Goal: Task Accomplishment & Management: Manage account settings

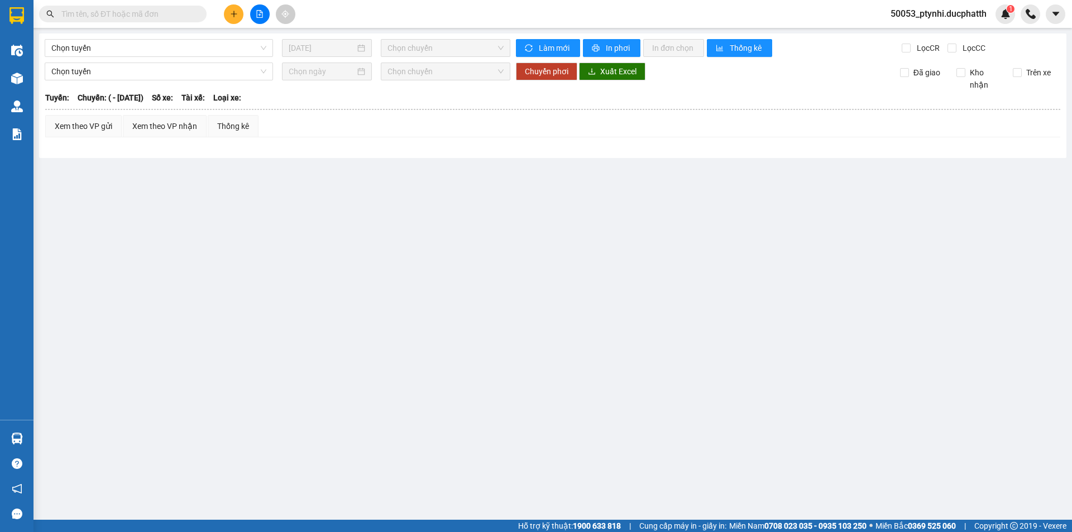
type input "23/04/2025"
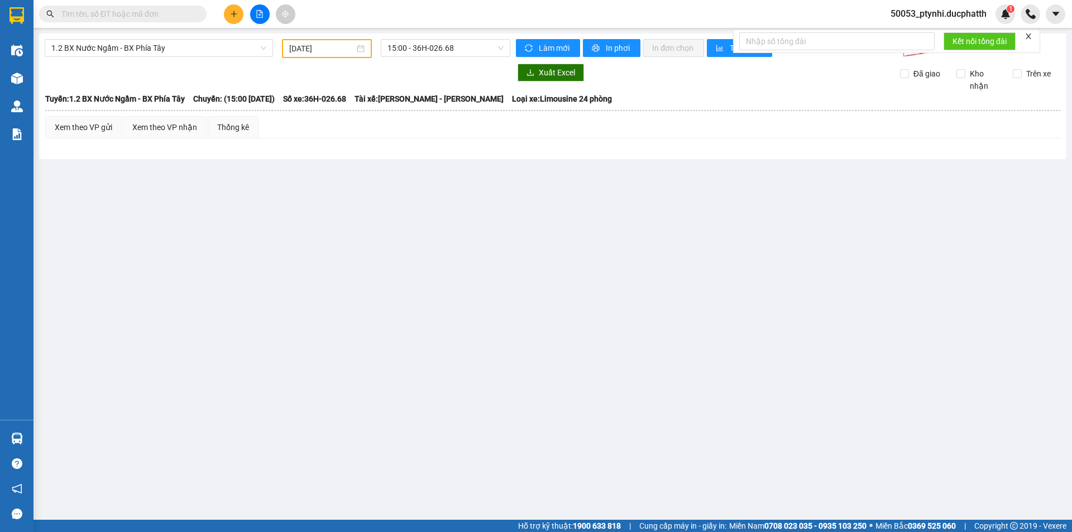
click at [188, 15] on input "text" at bounding box center [127, 14] width 132 height 12
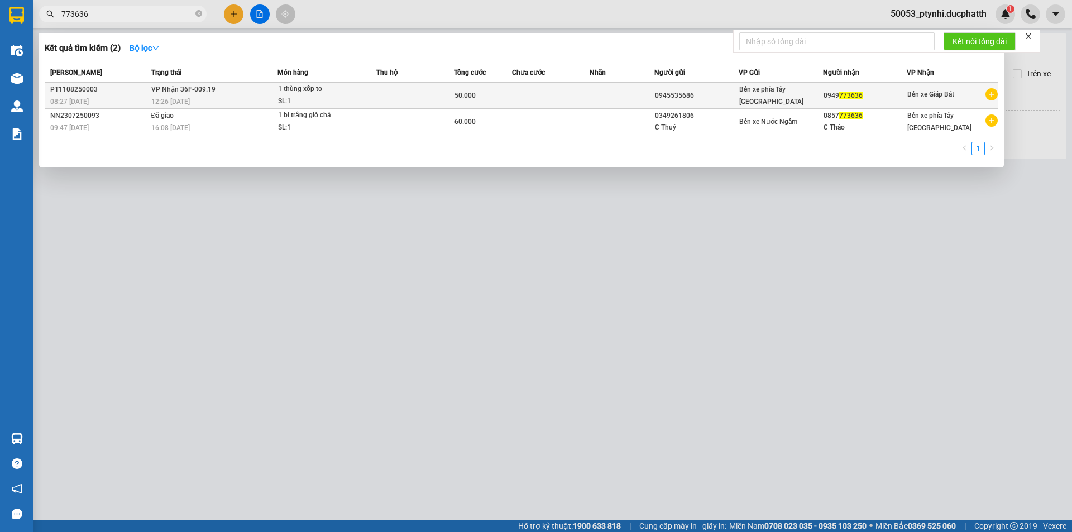
type input "773636"
click at [563, 98] on td at bounding box center [551, 96] width 78 height 26
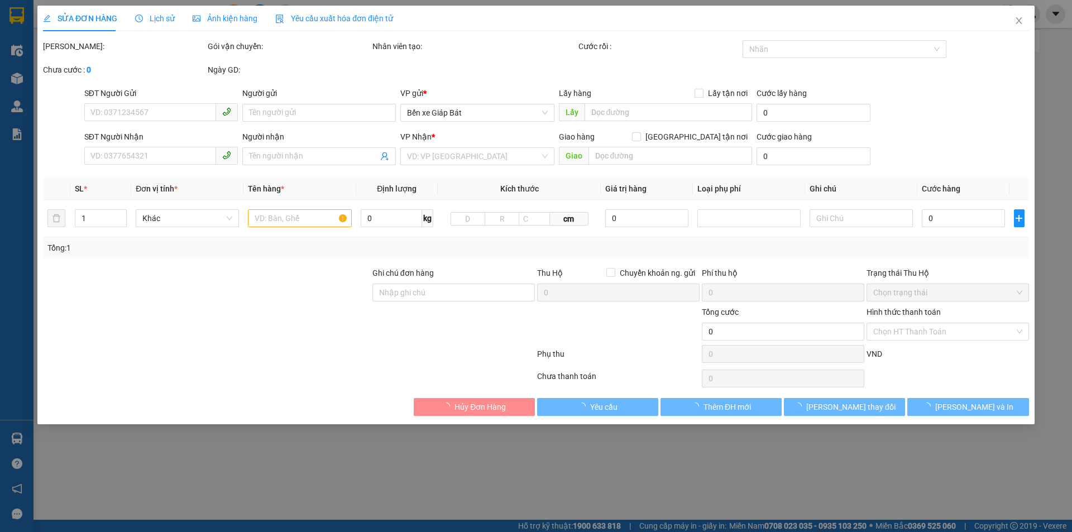
type input "0945535686"
type input "0949773636"
type input "50.000"
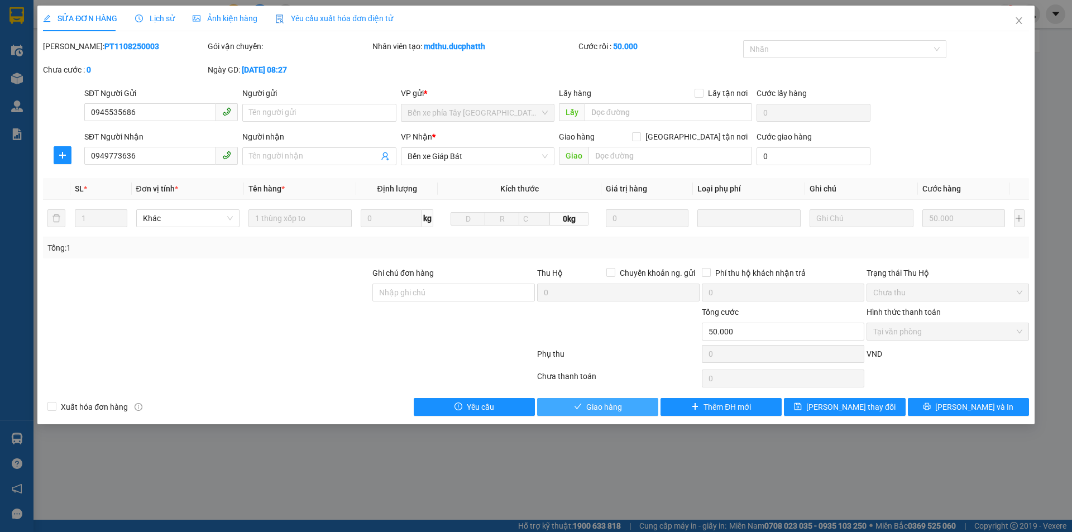
click at [624, 413] on button "Giao hàng" at bounding box center [597, 407] width 121 height 18
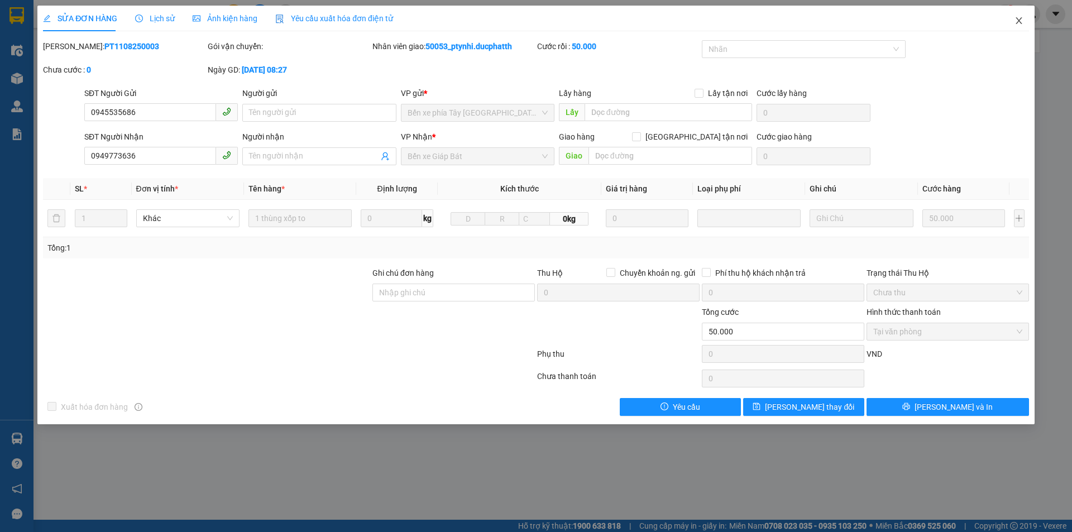
click at [1021, 25] on icon "close" at bounding box center [1018, 20] width 9 height 9
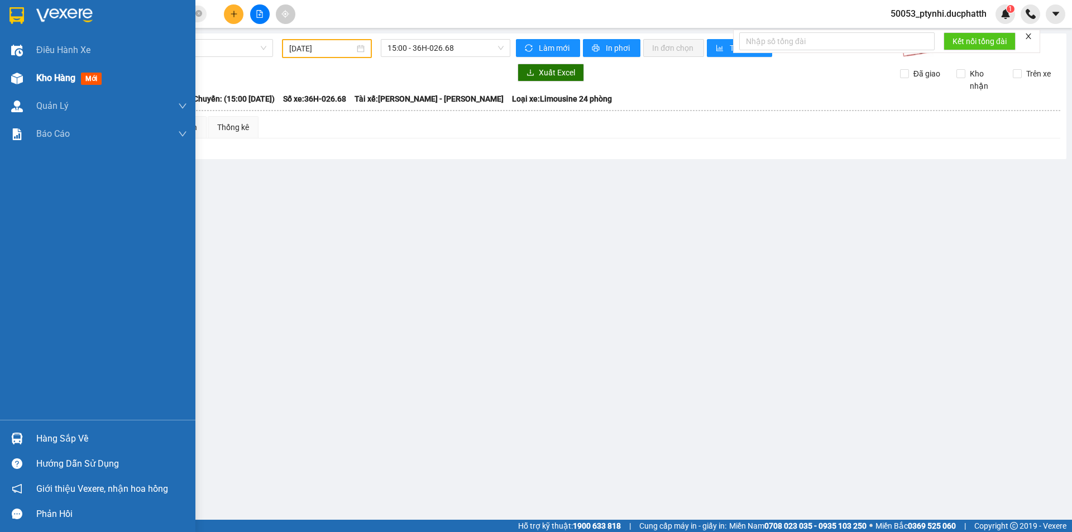
click at [33, 78] on div "Kho hàng mới" at bounding box center [97, 78] width 195 height 28
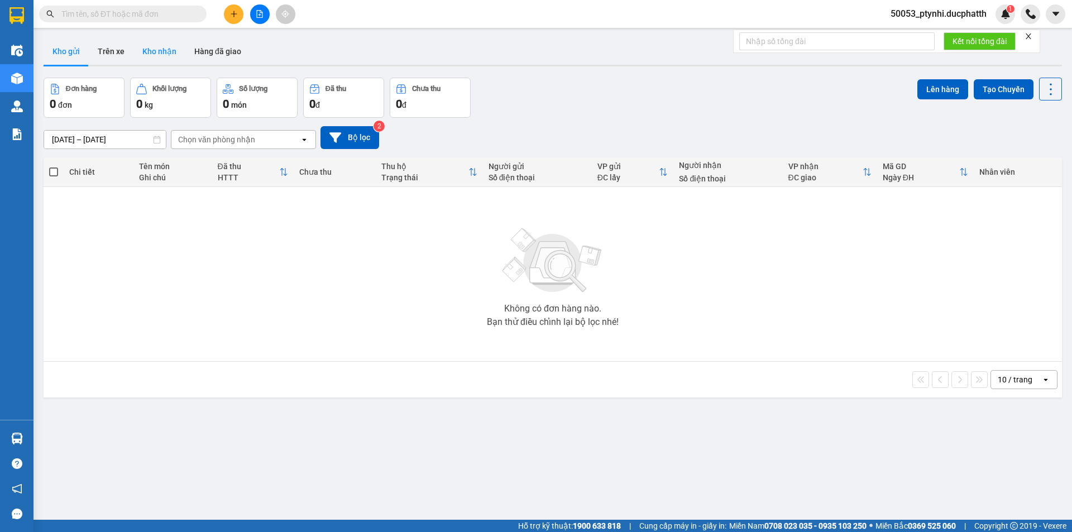
click at [148, 44] on button "Kho nhận" at bounding box center [159, 51] width 52 height 27
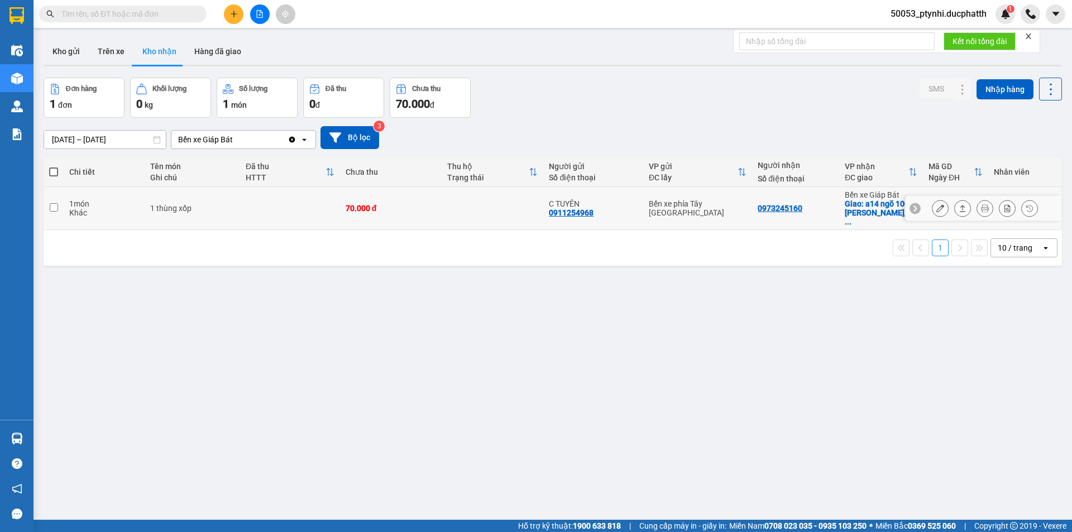
click at [433, 213] on td "70.000 đ" at bounding box center [391, 208] width 102 height 43
checkbox input "true"
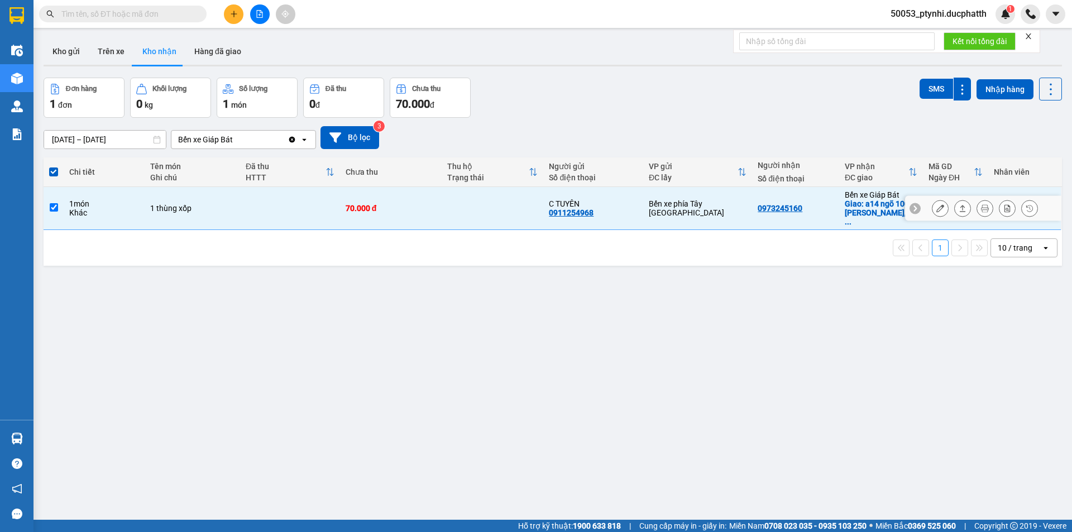
click at [936, 205] on icon at bounding box center [940, 208] width 8 height 8
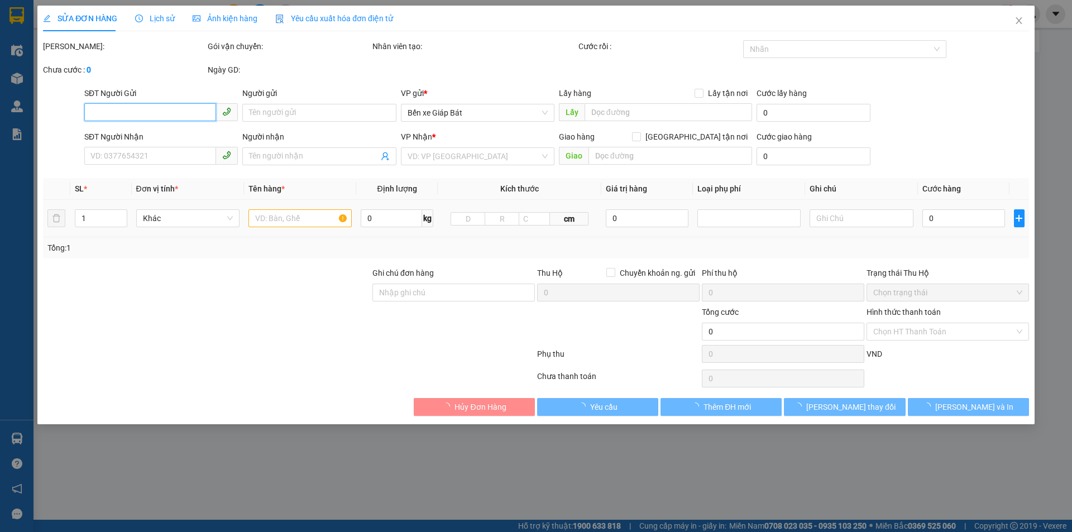
type input "0911254968"
type input "C TUYÊN"
type input "0973245160"
checkbox input "true"
type input "a14 ngõ 100 [PERSON_NAME], hai bà trưng"
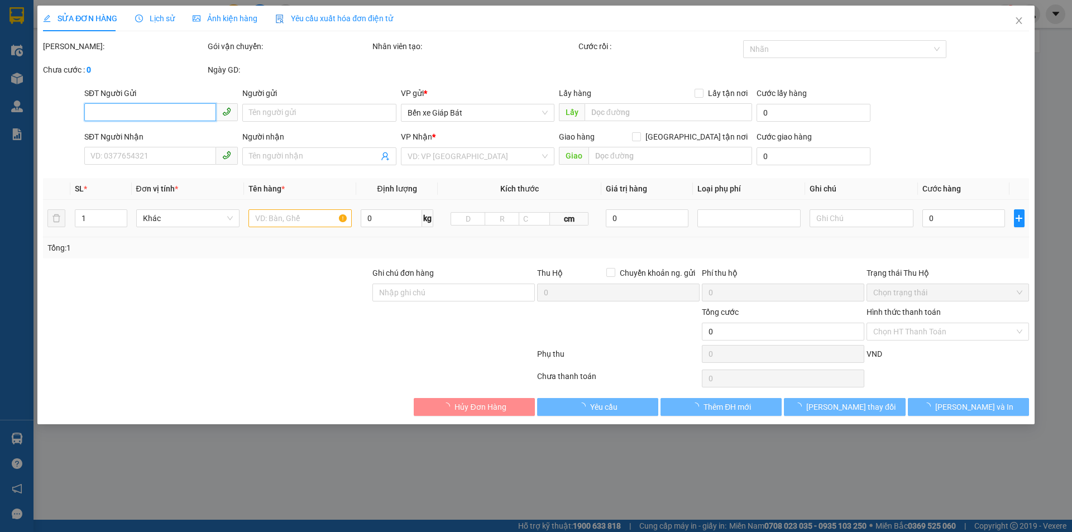
type input "ntt"
type input "70.000"
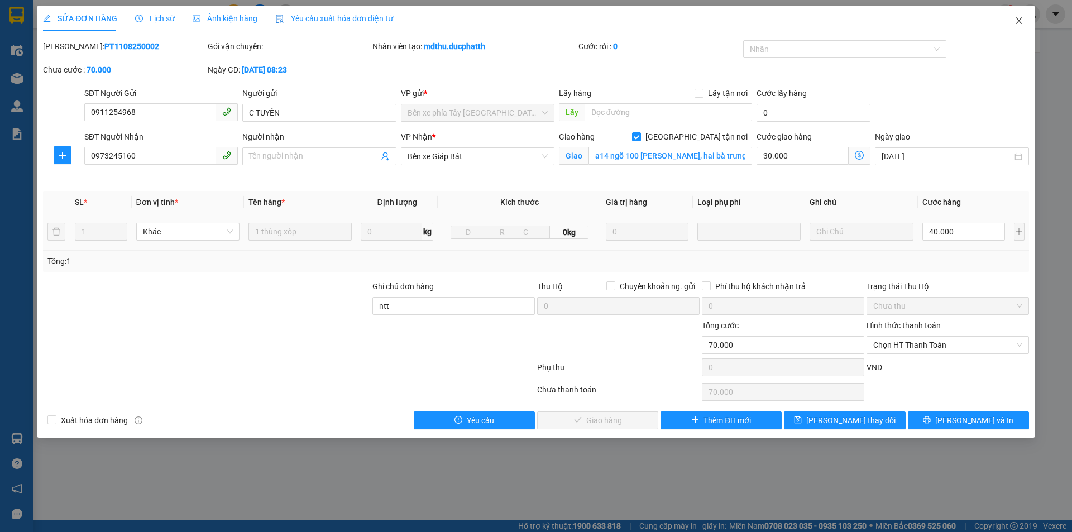
click at [1015, 23] on icon "close" at bounding box center [1018, 20] width 9 height 9
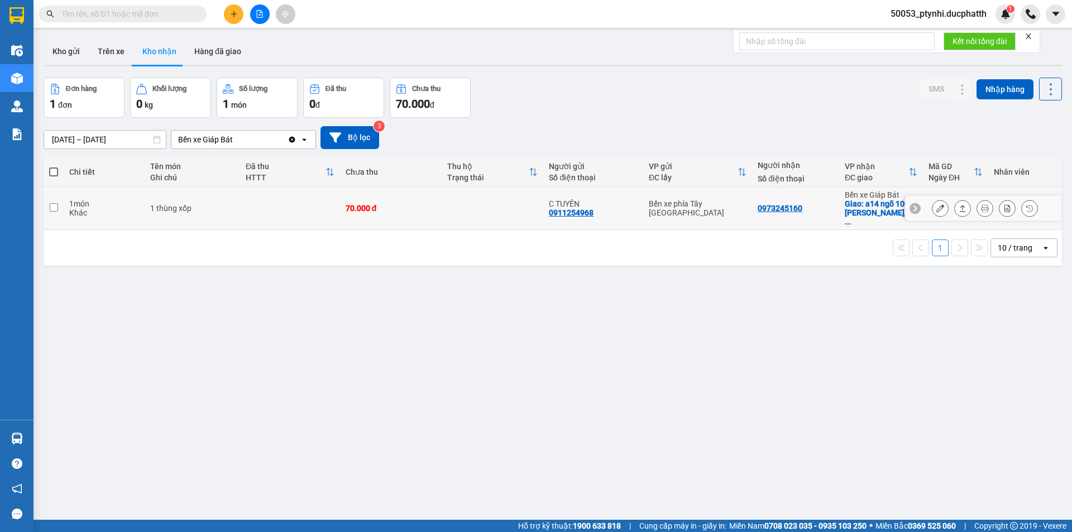
click at [70, 217] on td "1 món Khác" at bounding box center [104, 208] width 81 height 43
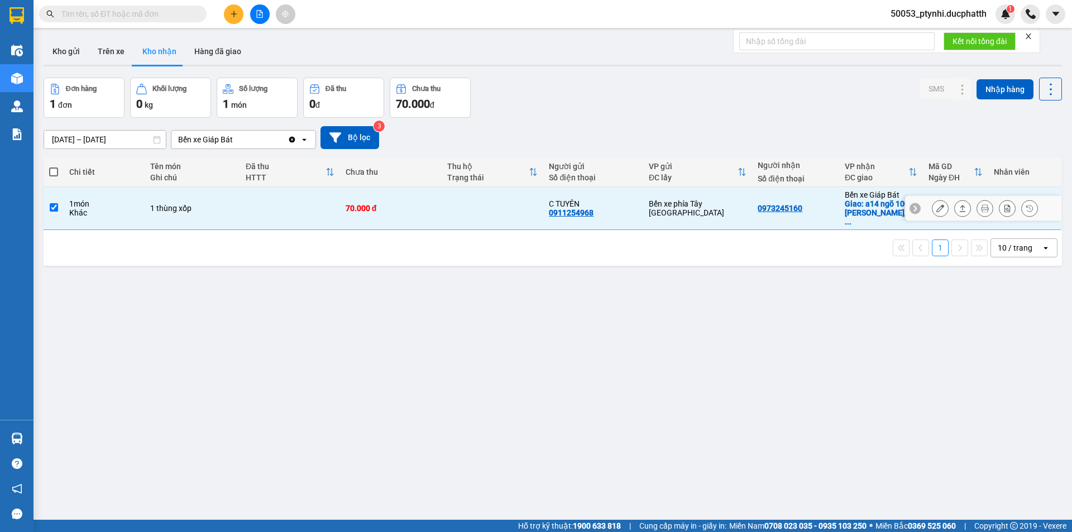
checkbox input "true"
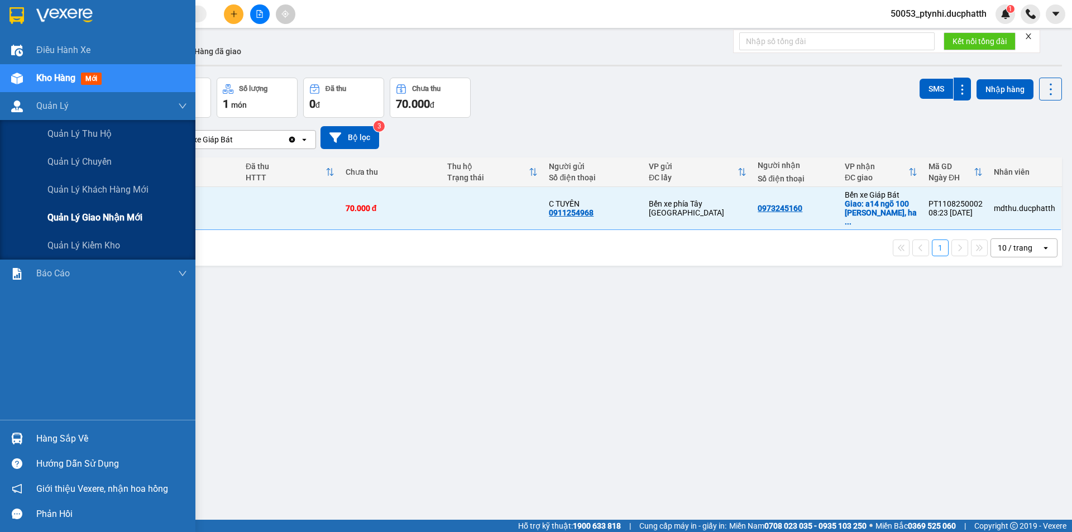
click at [42, 217] on div "Quản lý giao nhận mới" at bounding box center [97, 218] width 195 height 28
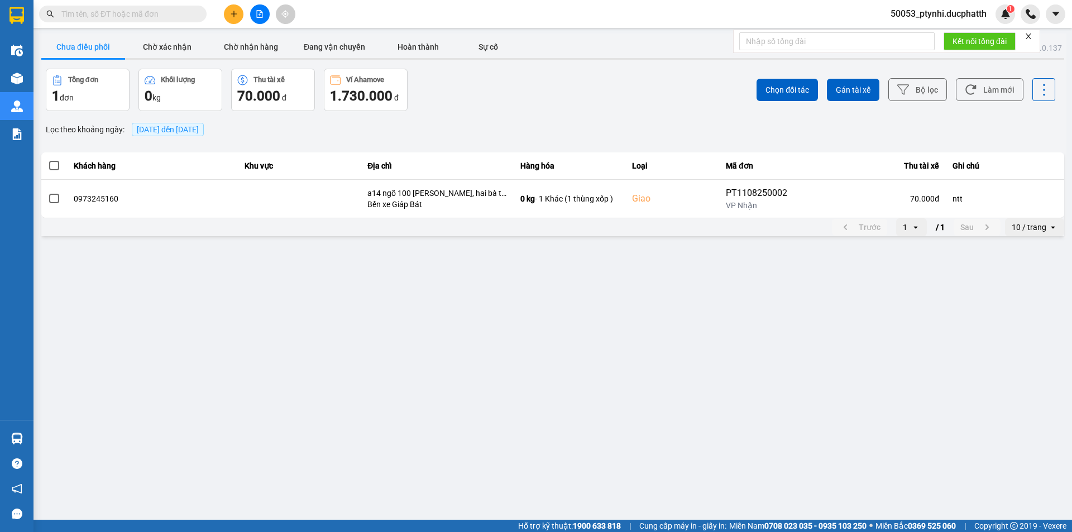
click at [55, 166] on span at bounding box center [54, 166] width 10 height 10
click at [48, 160] on input "checkbox" at bounding box center [48, 160] width 0 height 0
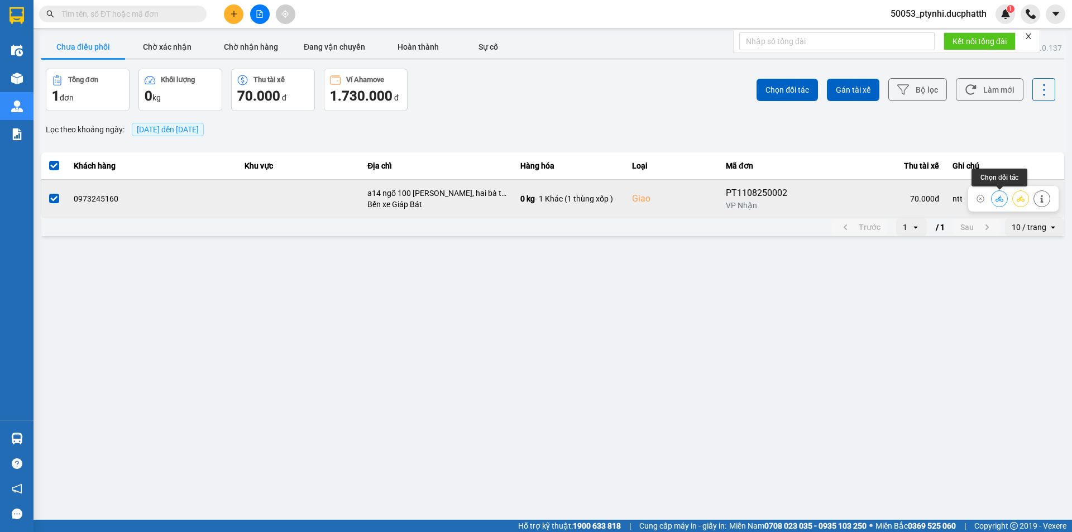
click at [995, 200] on icon at bounding box center [999, 199] width 8 height 8
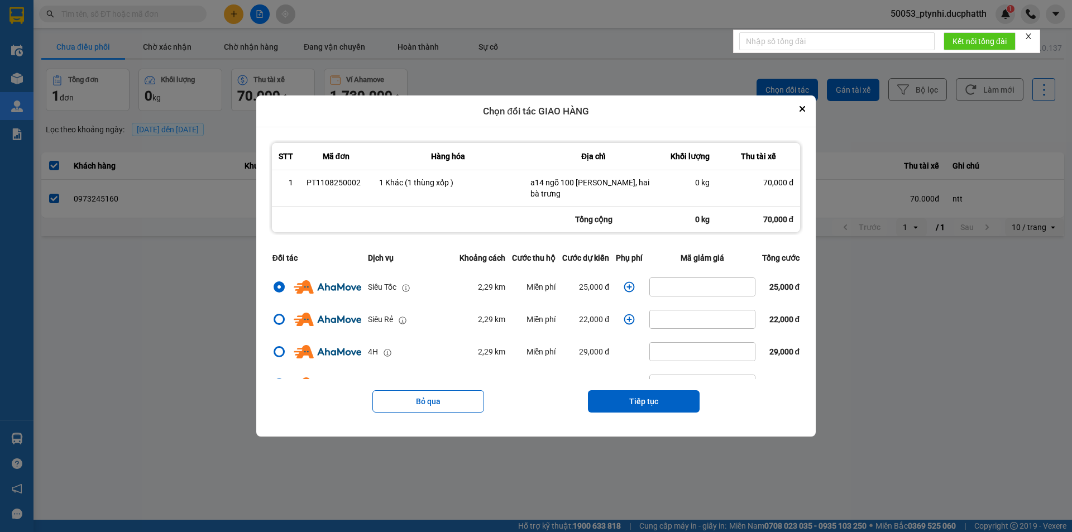
click at [626, 319] on icon "dialog" at bounding box center [629, 319] width 11 height 11
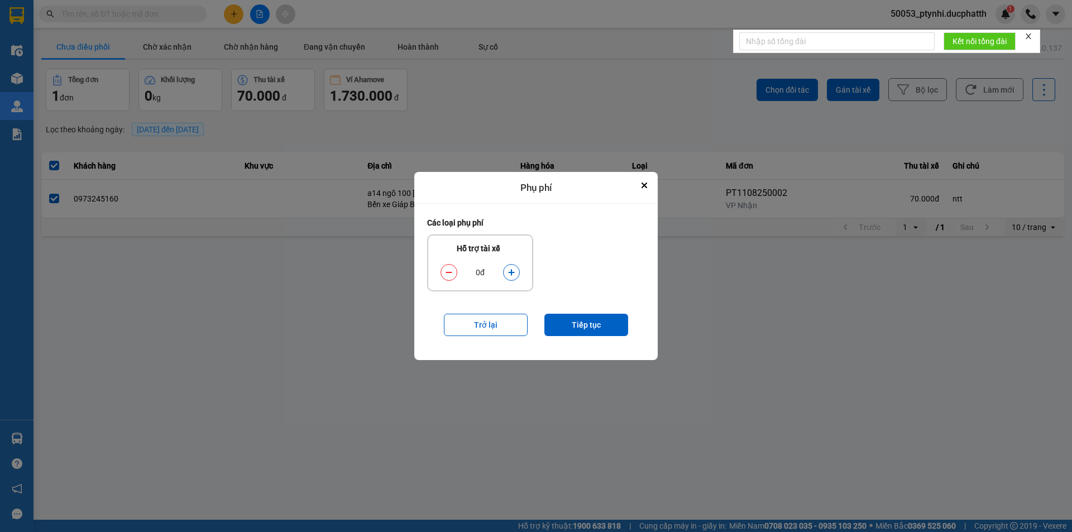
click at [512, 274] on icon "dialog" at bounding box center [511, 273] width 8 height 8
click at [576, 327] on button "Tiếp tục" at bounding box center [586, 325] width 84 height 22
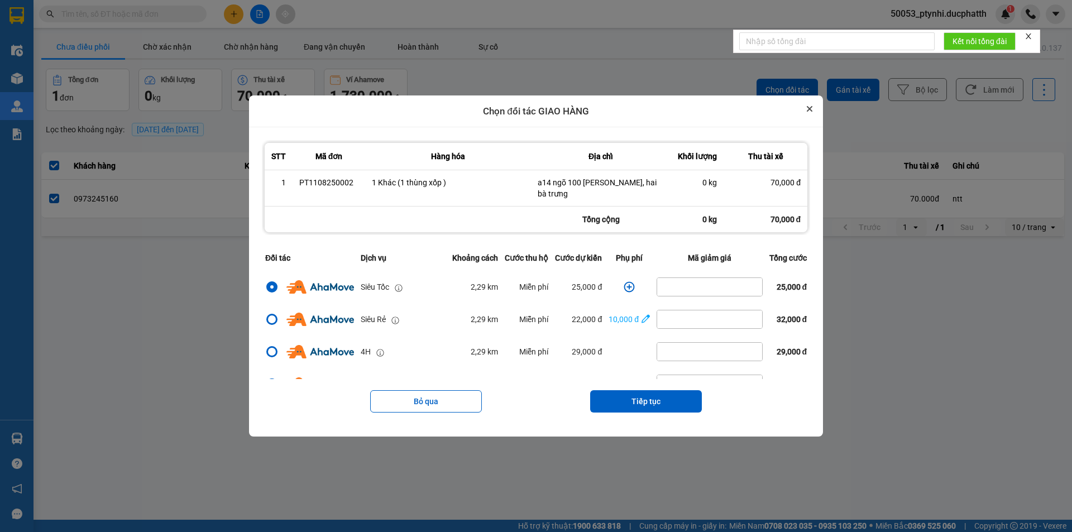
click at [816, 109] on button "Close" at bounding box center [809, 108] width 13 height 13
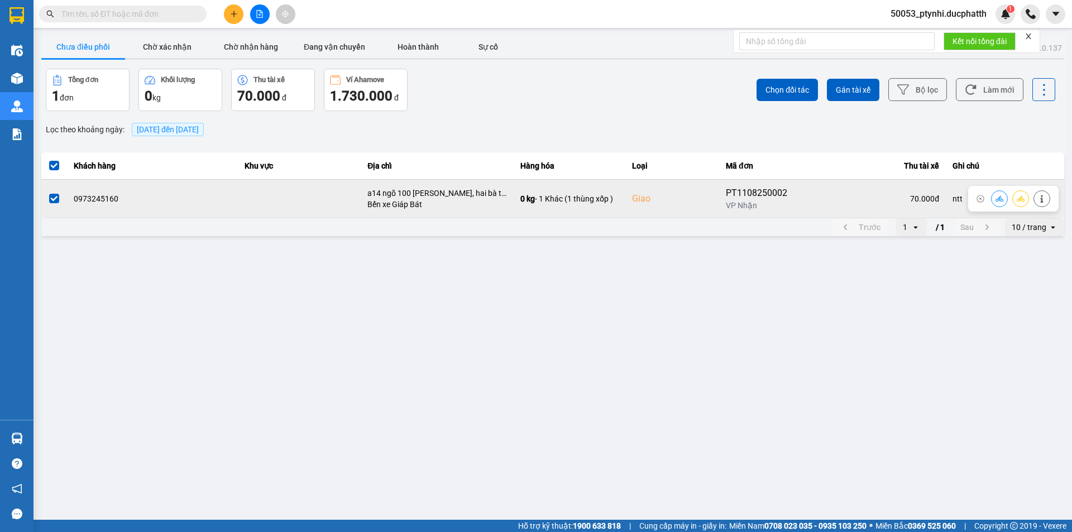
click at [1000, 202] on icon at bounding box center [999, 199] width 8 height 8
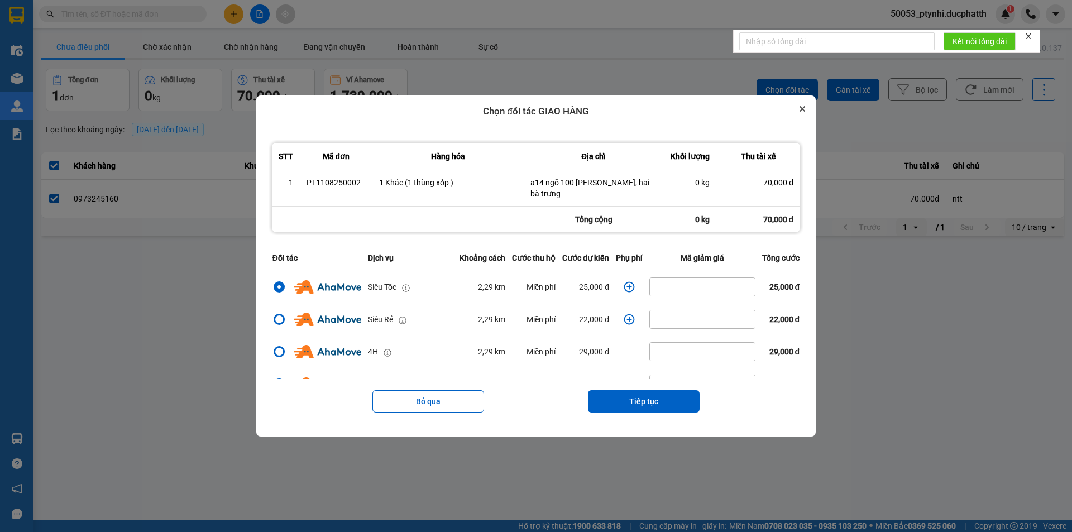
click at [805, 108] on icon "Close" at bounding box center [802, 109] width 6 height 6
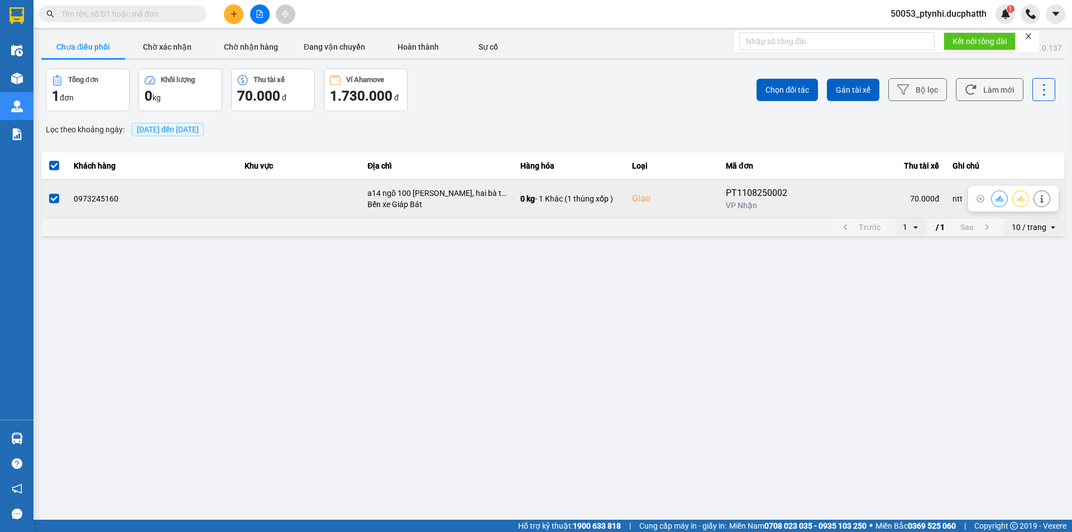
click at [835, 191] on td "70.000 đ" at bounding box center [874, 198] width 143 height 39
click at [998, 200] on icon at bounding box center [999, 198] width 8 height 6
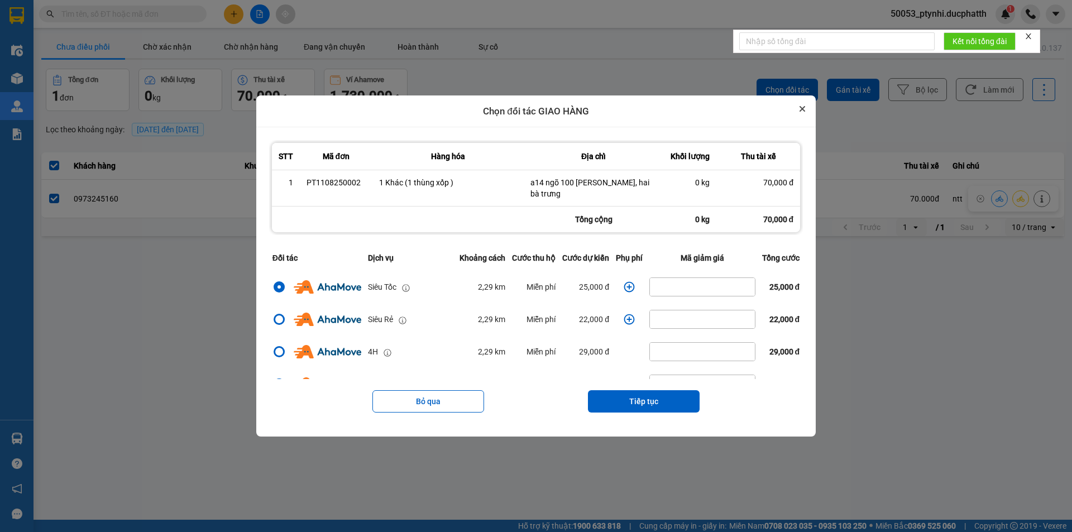
click at [809, 114] on button "Close" at bounding box center [802, 108] width 13 height 13
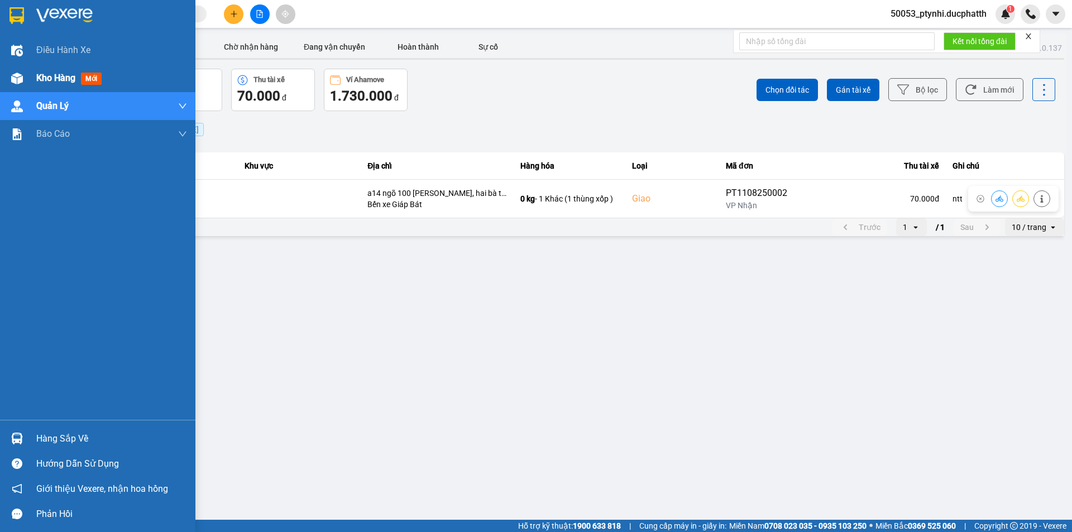
click at [22, 73] on img at bounding box center [17, 79] width 12 height 12
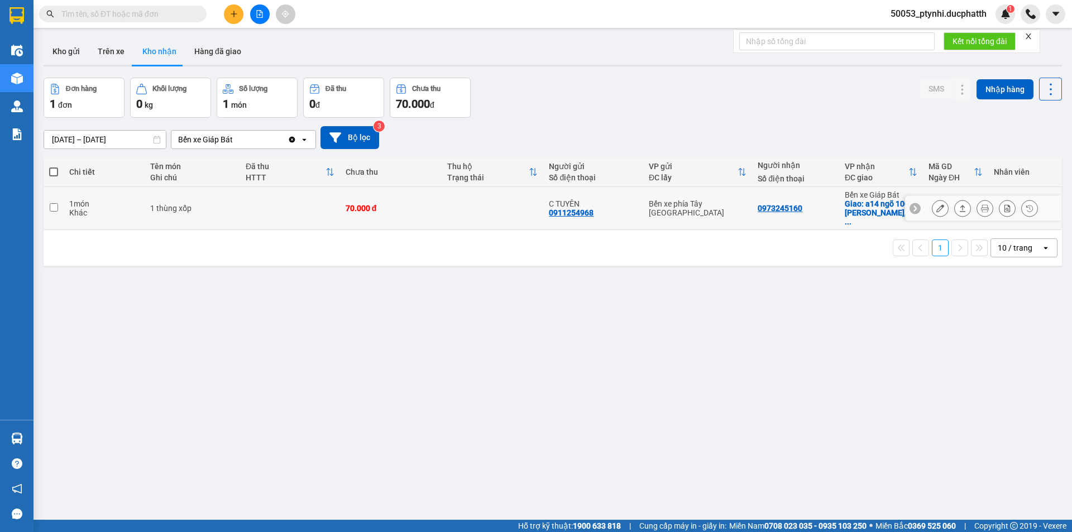
click at [430, 208] on div "70.000 đ" at bounding box center [391, 208] width 90 height 9
checkbox input "true"
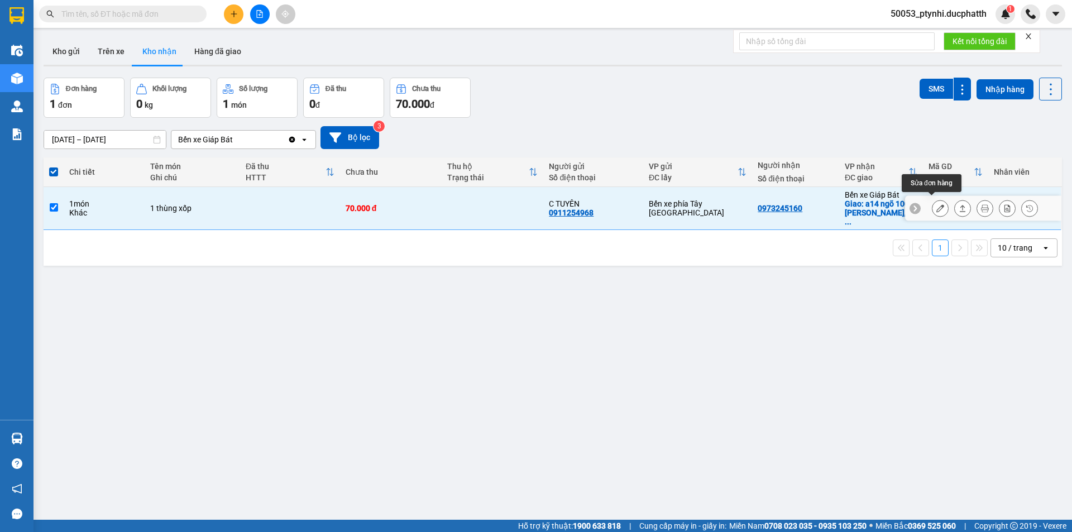
click at [936, 204] on button at bounding box center [940, 209] width 16 height 20
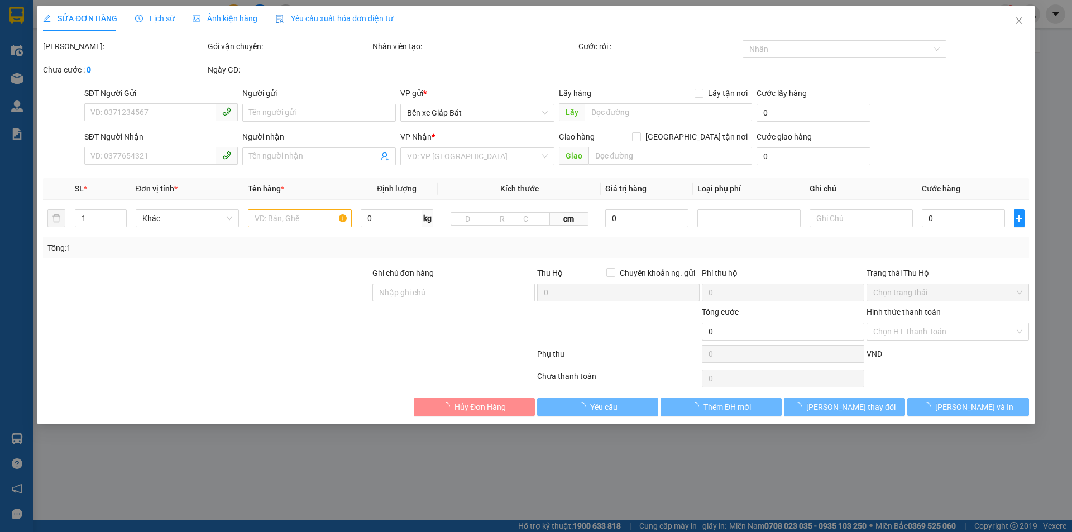
type input "0911254968"
type input "C TUYÊN"
type input "0973245160"
checkbox input "true"
type input "a14 ngõ 100 [PERSON_NAME], hai bà trưng"
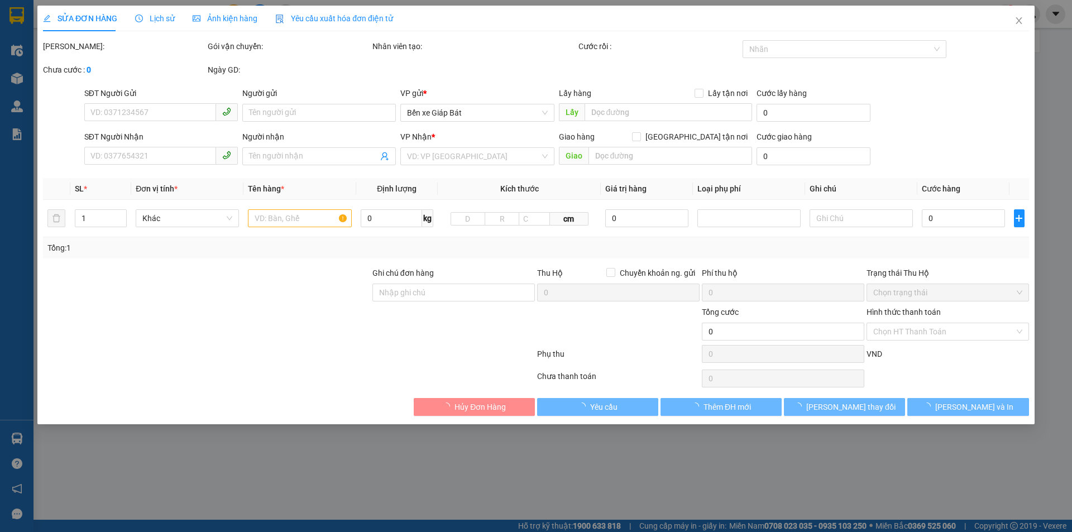
type input "ntt"
type input "70.000"
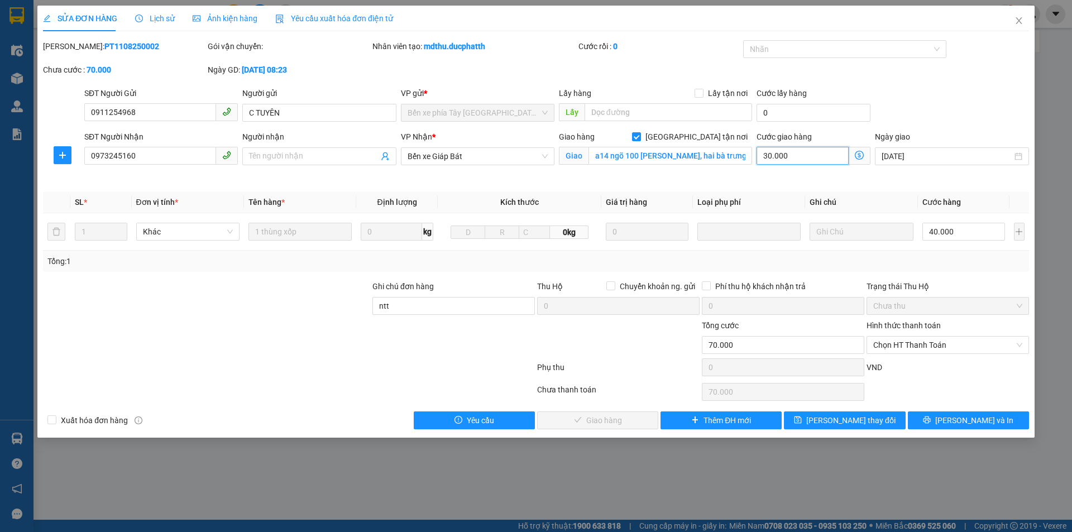
click at [800, 156] on input "30.000" at bounding box center [802, 156] width 92 height 18
type input "40.000"
type input "0"
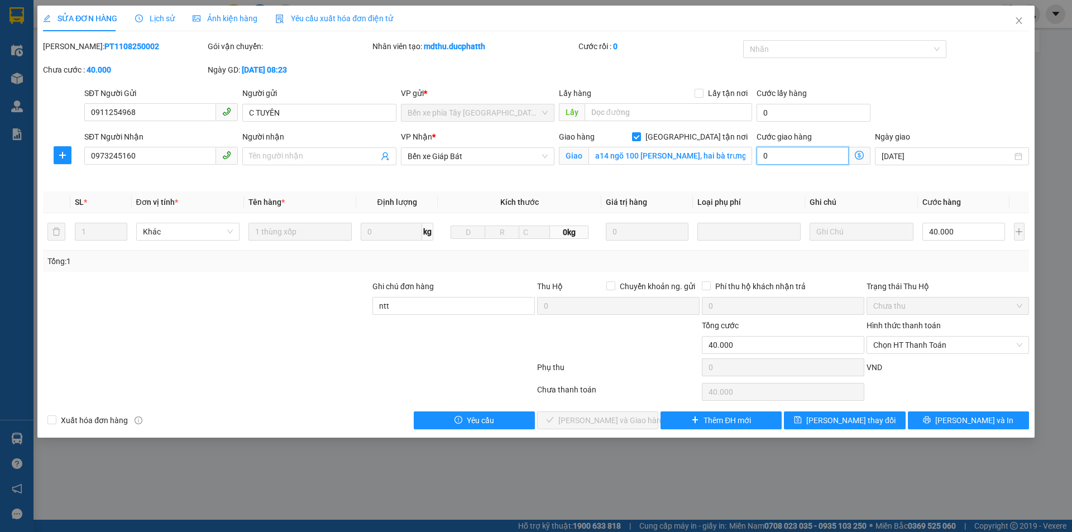
type input "40.004"
type input "4"
type input "40.040"
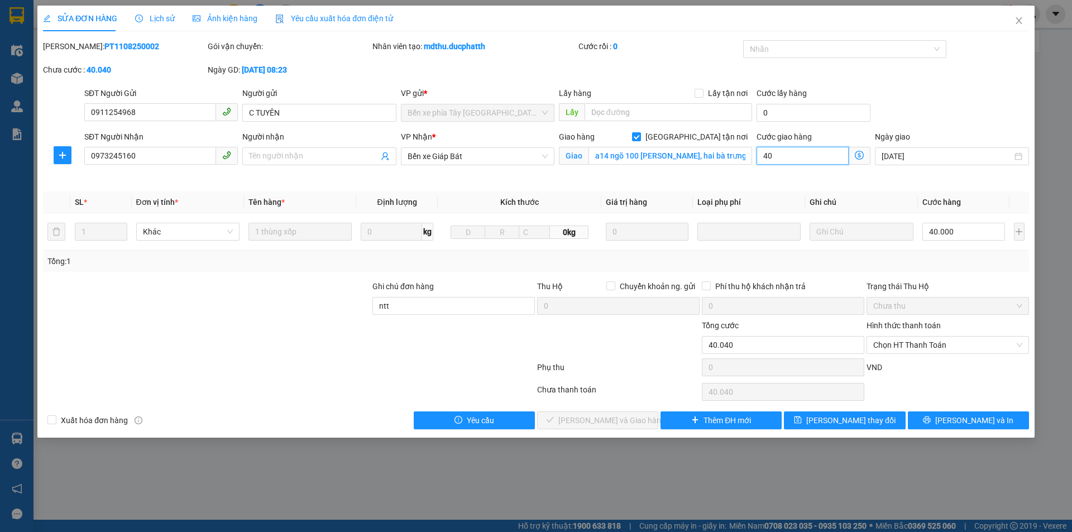
type input "40"
type input "80.000"
type input "40.000"
click at [906, 171] on div "Ngày giao [DATE]" at bounding box center [952, 157] width 158 height 52
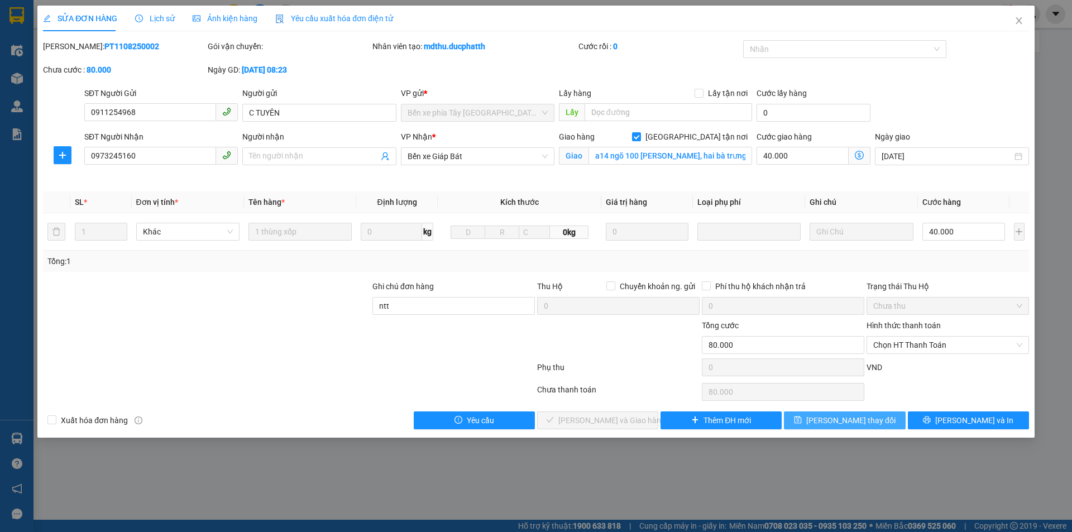
click at [846, 421] on span "[PERSON_NAME] thay đổi" at bounding box center [850, 420] width 89 height 12
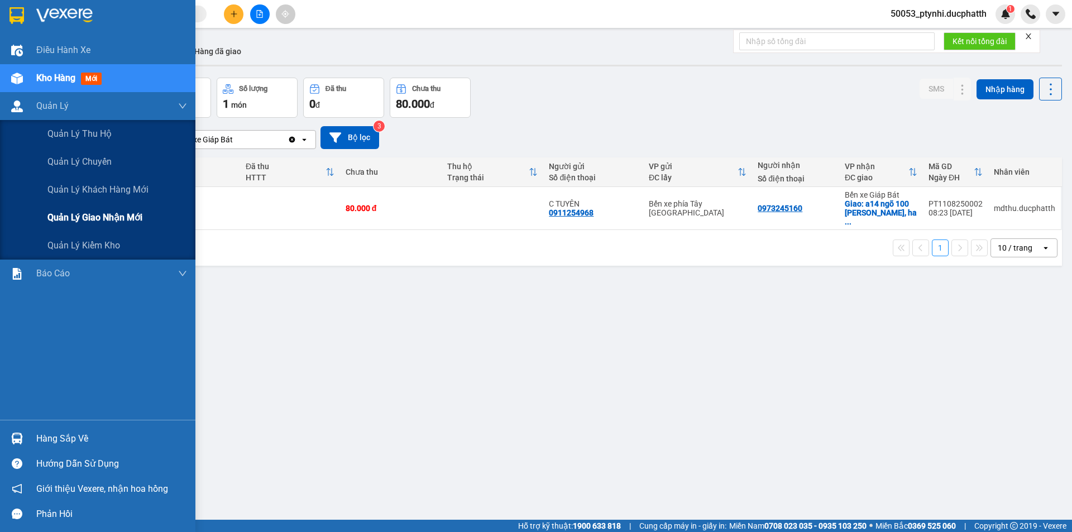
click at [54, 214] on span "Quản lý giao nhận mới" at bounding box center [94, 217] width 95 height 14
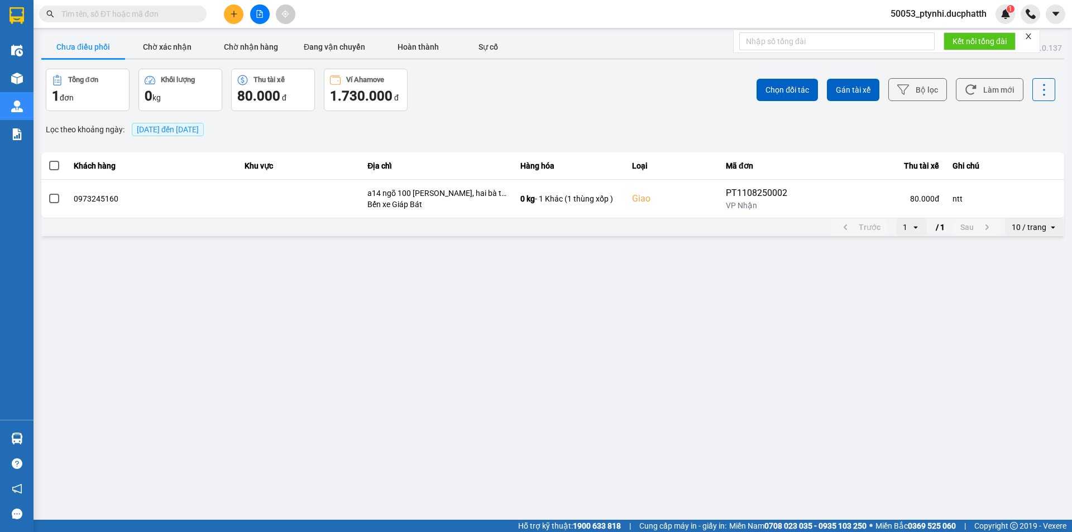
click at [56, 162] on span at bounding box center [54, 166] width 10 height 10
click at [48, 160] on input "checkbox" at bounding box center [48, 160] width 0 height 0
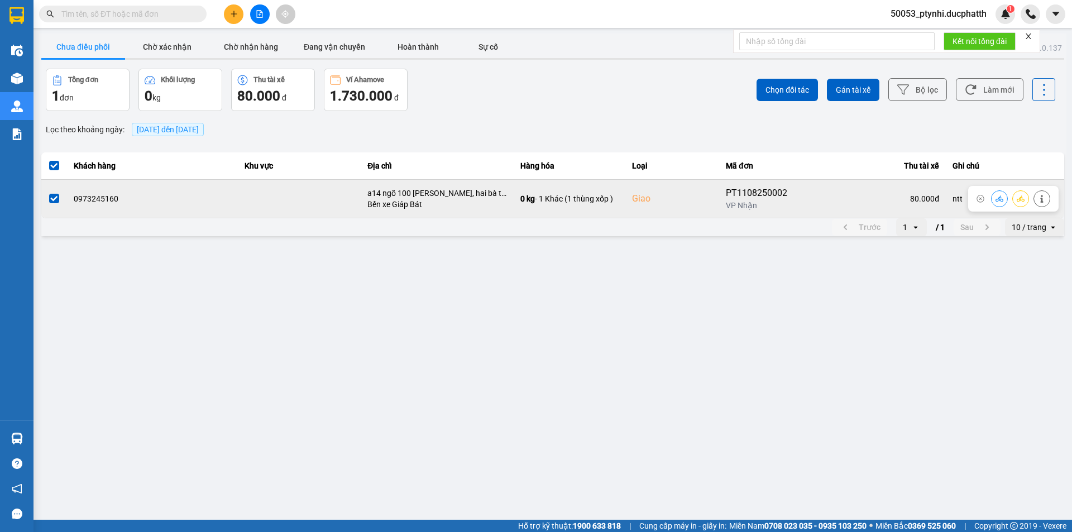
click at [996, 198] on icon at bounding box center [999, 199] width 8 height 8
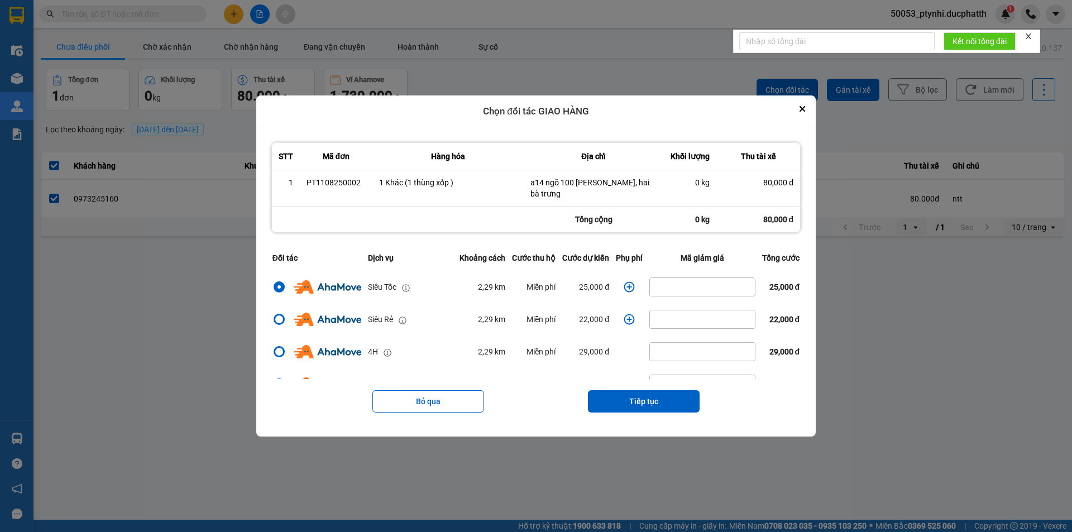
click at [624, 285] on icon "dialog" at bounding box center [629, 286] width 11 height 11
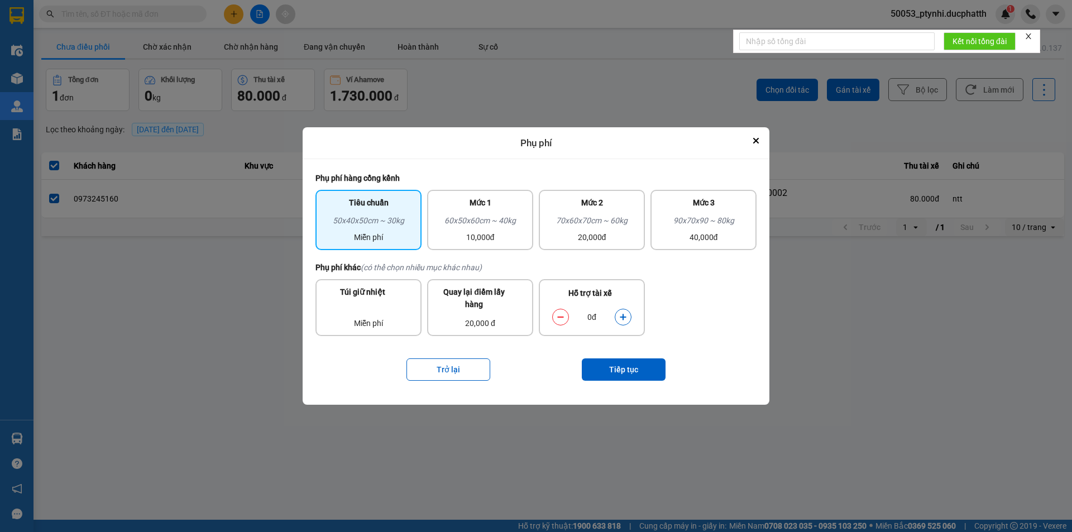
click at [626, 317] on icon "dialog" at bounding box center [623, 317] width 8 height 8
click at [629, 361] on button "Tiếp tục" at bounding box center [624, 369] width 84 height 22
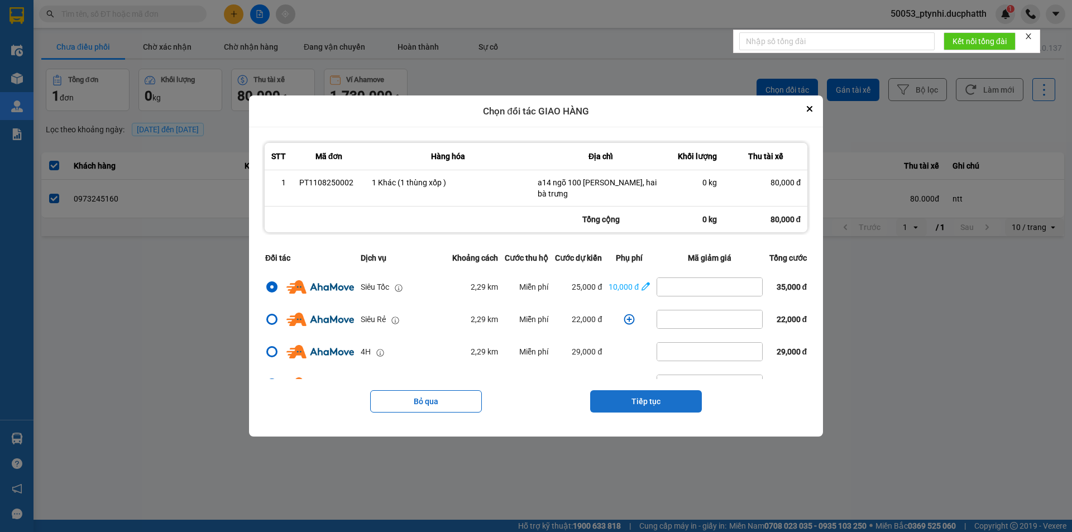
click at [683, 396] on button "Tiếp tục" at bounding box center [646, 401] width 112 height 22
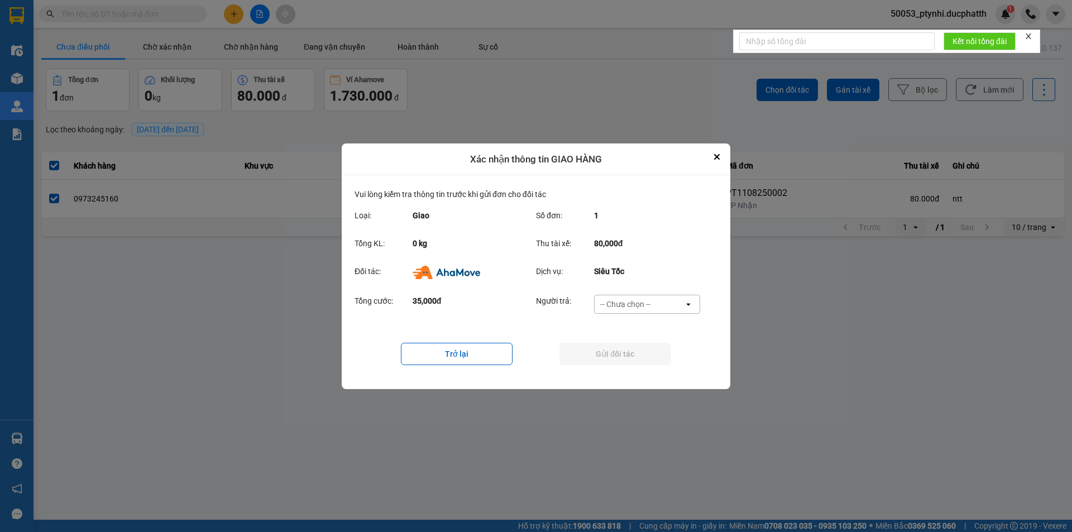
click at [639, 295] on div "-- Chưa chọn --" at bounding box center [639, 304] width 89 height 18
click at [631, 364] on span "Ví Ahamove" at bounding box center [624, 367] width 45 height 11
click at [631, 353] on button "Gửi đối tác" at bounding box center [615, 354] width 112 height 22
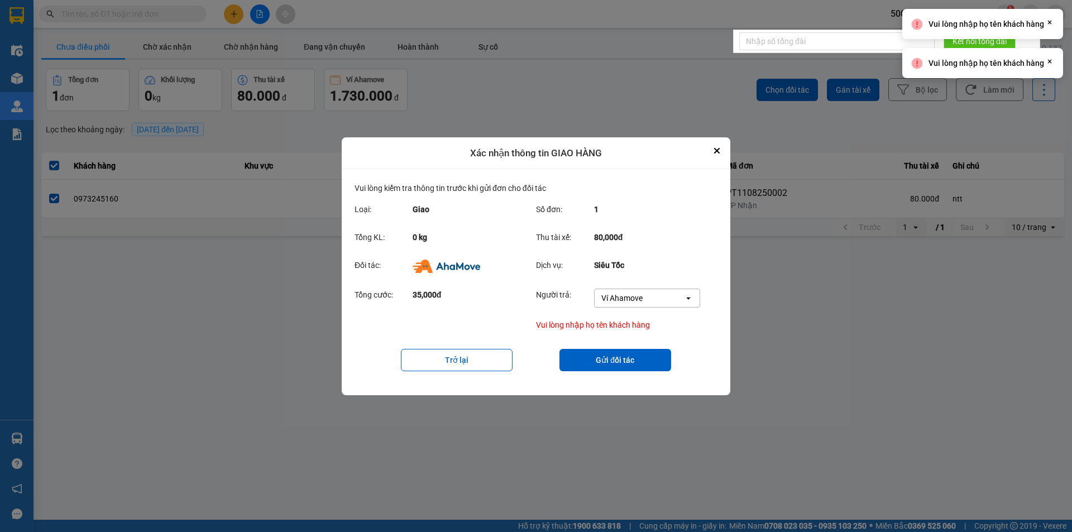
click at [644, 294] on div "Ví Ahamove" at bounding box center [639, 298] width 89 height 18
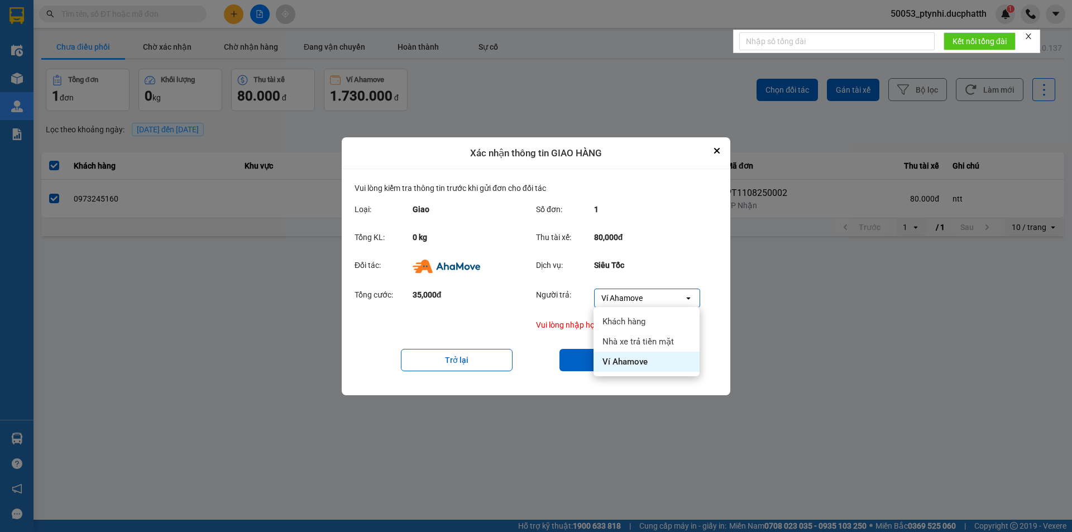
click at [625, 361] on span "Ví Ahamove" at bounding box center [624, 361] width 45 height 11
click at [606, 363] on button "Gửi đối tác" at bounding box center [615, 360] width 112 height 22
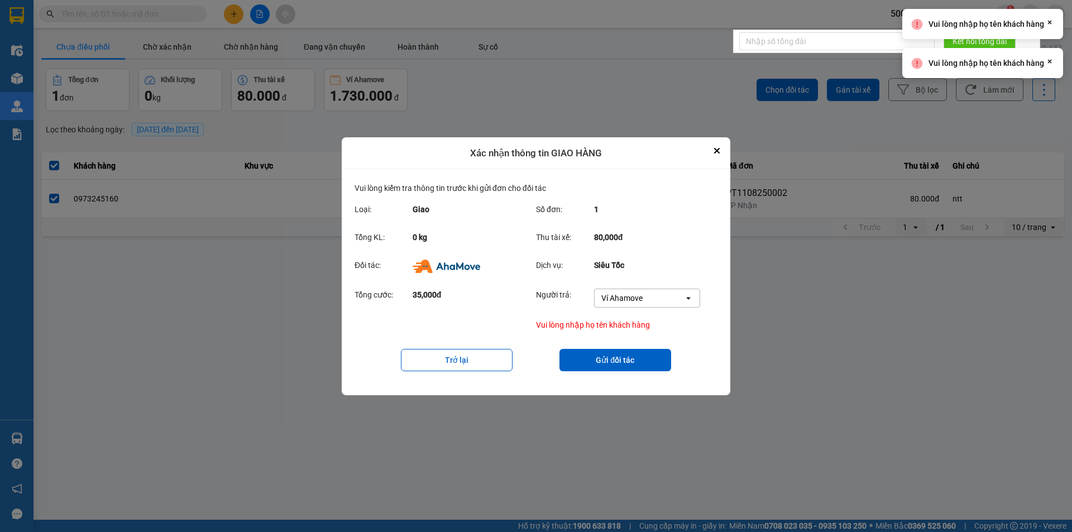
click at [643, 296] on div "Ví Ahamove" at bounding box center [621, 298] width 41 height 11
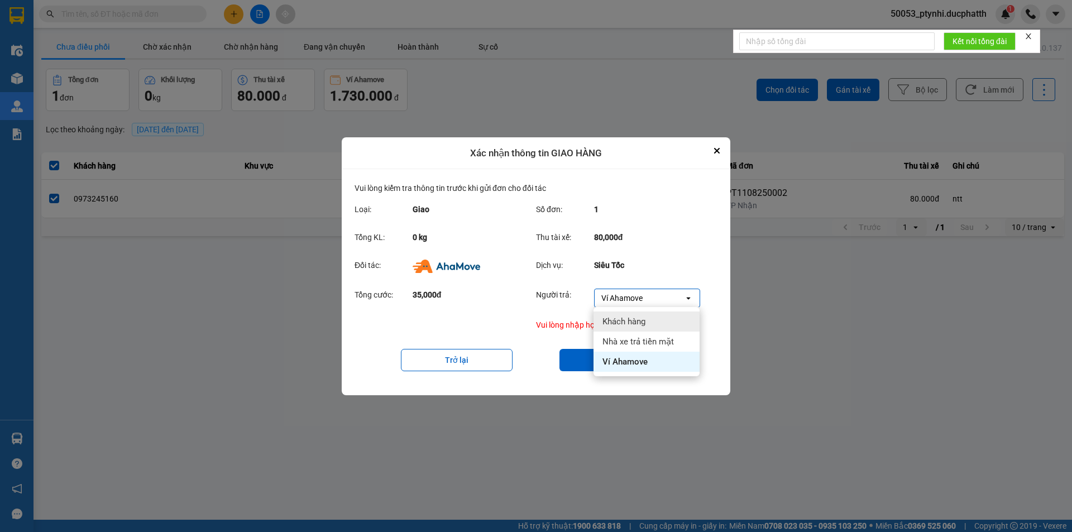
click at [708, 154] on div "Xác nhận thông tin GIAO HÀNG" at bounding box center [536, 153] width 389 height 32
click at [712, 146] on button "Close" at bounding box center [716, 150] width 13 height 13
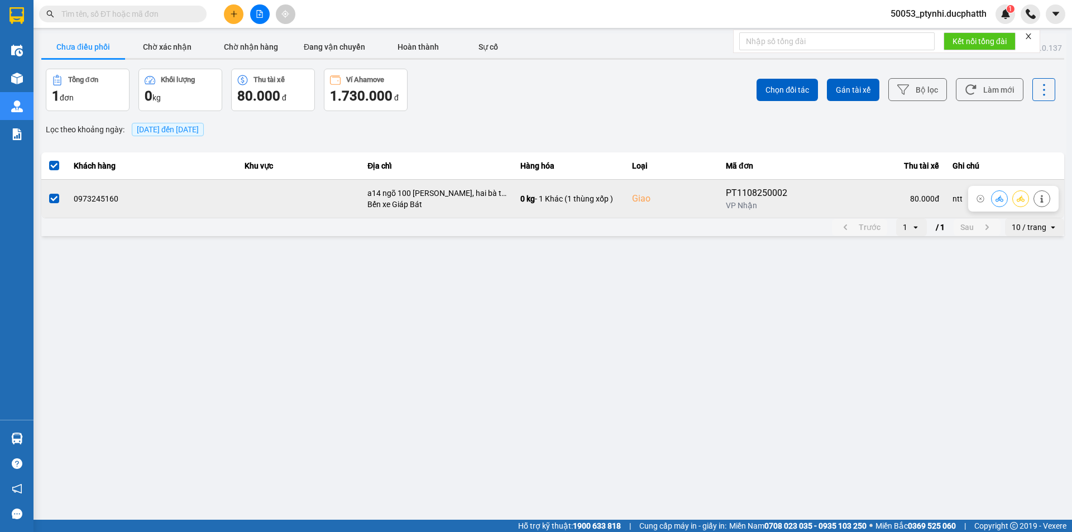
click at [993, 198] on button at bounding box center [999, 199] width 16 height 20
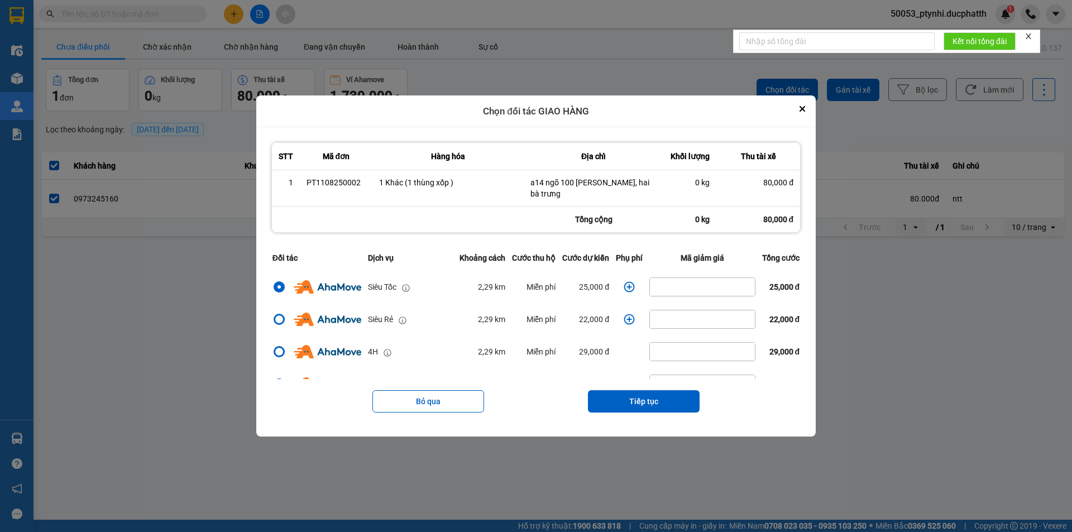
click at [624, 286] on icon "dialog" at bounding box center [629, 286] width 11 height 11
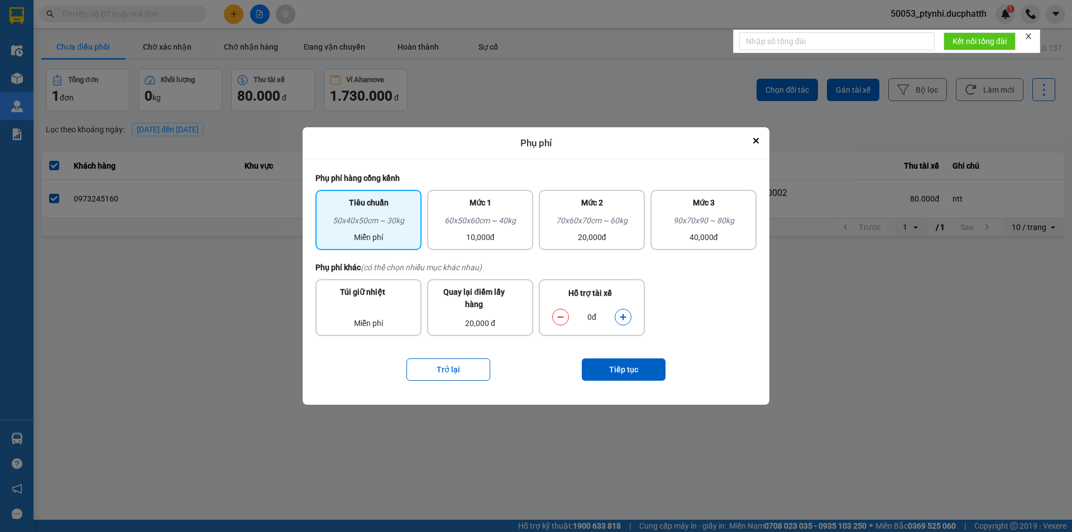
click at [623, 316] on icon "dialog" at bounding box center [623, 317] width 6 height 6
click at [615, 370] on button "Tiếp tục" at bounding box center [624, 369] width 84 height 22
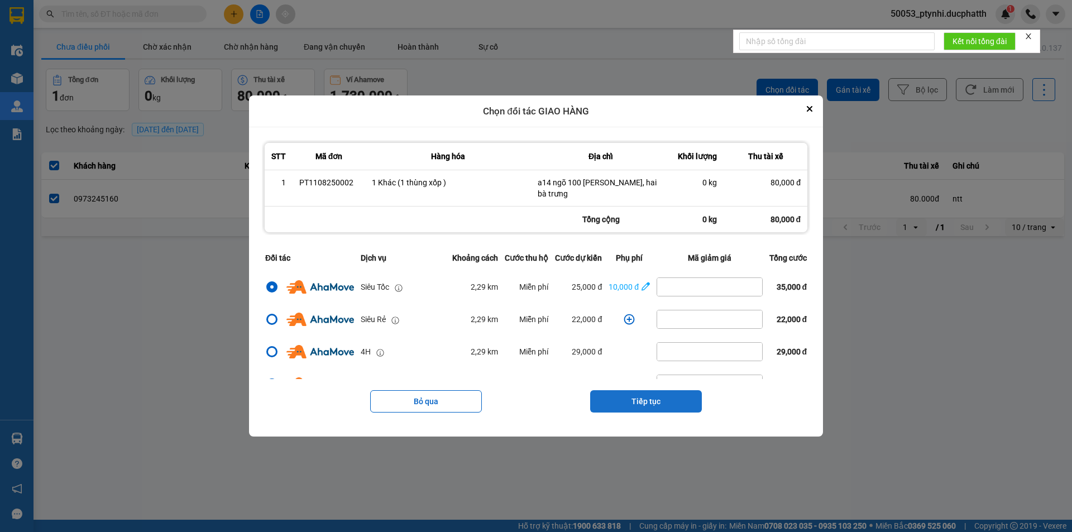
click at [679, 394] on button "Tiếp tục" at bounding box center [646, 401] width 112 height 22
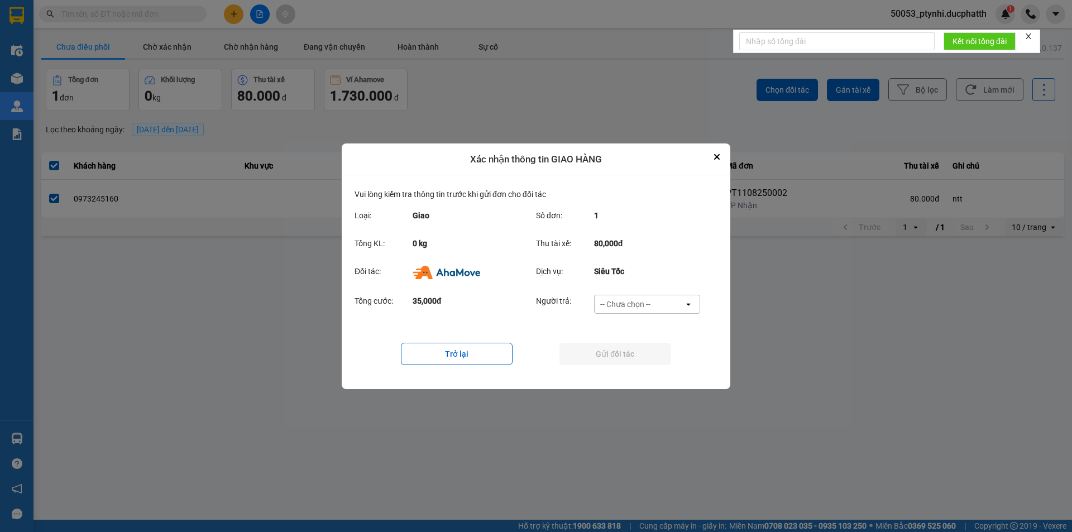
click at [669, 306] on div "-- Chưa chọn --" at bounding box center [639, 304] width 89 height 18
click at [654, 363] on div "Ví Ahamove" at bounding box center [646, 368] width 106 height 20
click at [641, 360] on button "Gửi đối tác" at bounding box center [615, 354] width 112 height 22
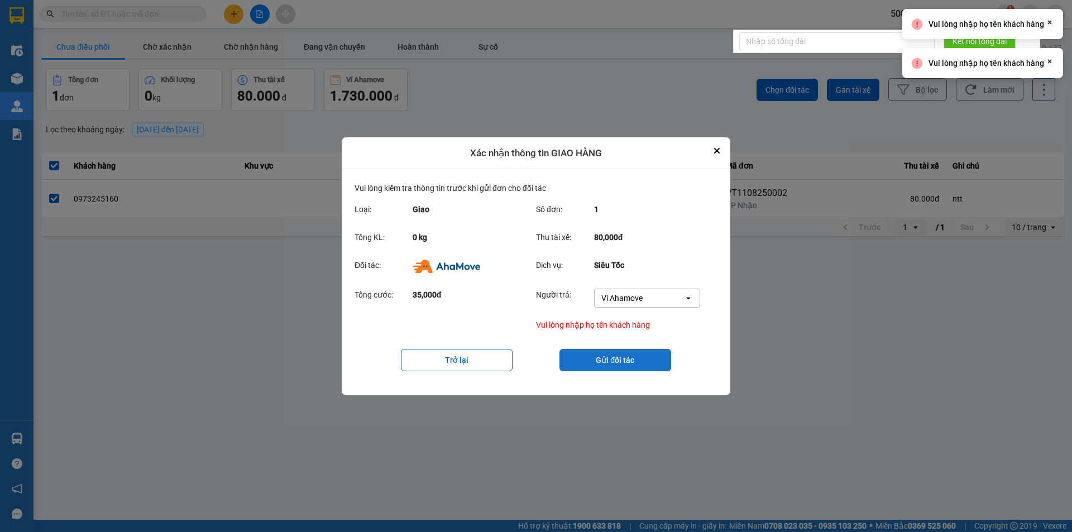
click at [640, 358] on button "Gửi đối tác" at bounding box center [615, 360] width 112 height 22
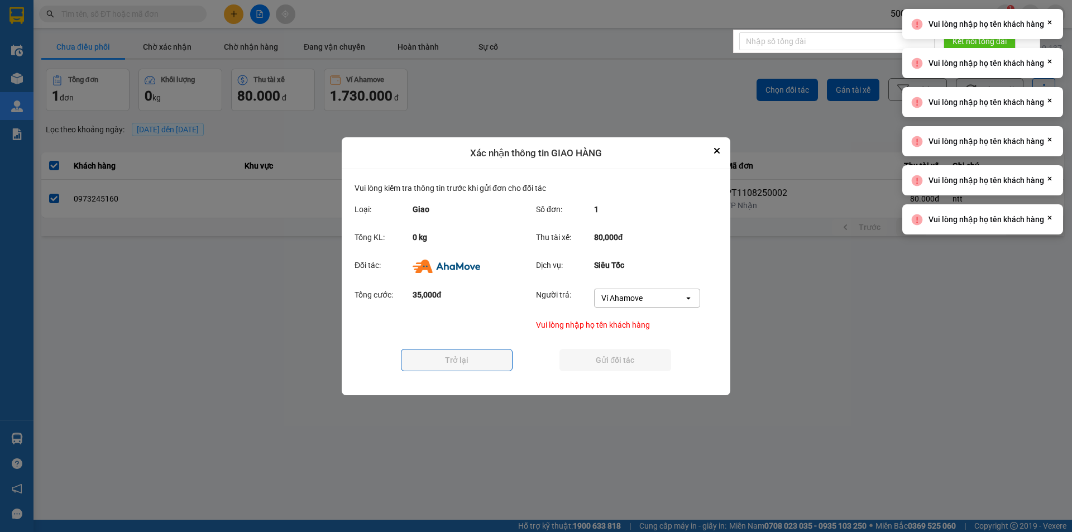
click at [640, 358] on button "Gửi đối tác" at bounding box center [615, 360] width 112 height 22
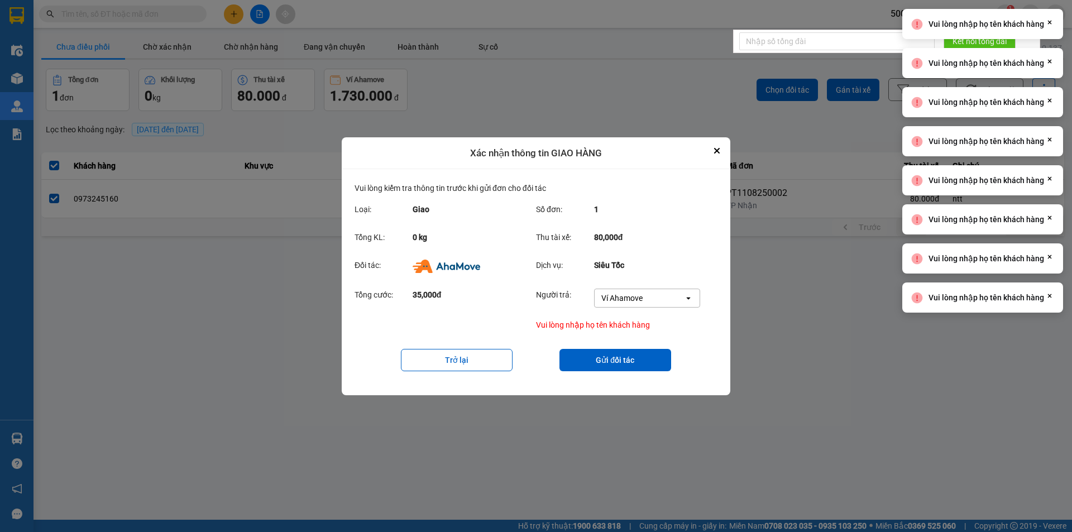
click at [636, 304] on div "Ví Ahamove" at bounding box center [639, 298] width 89 height 18
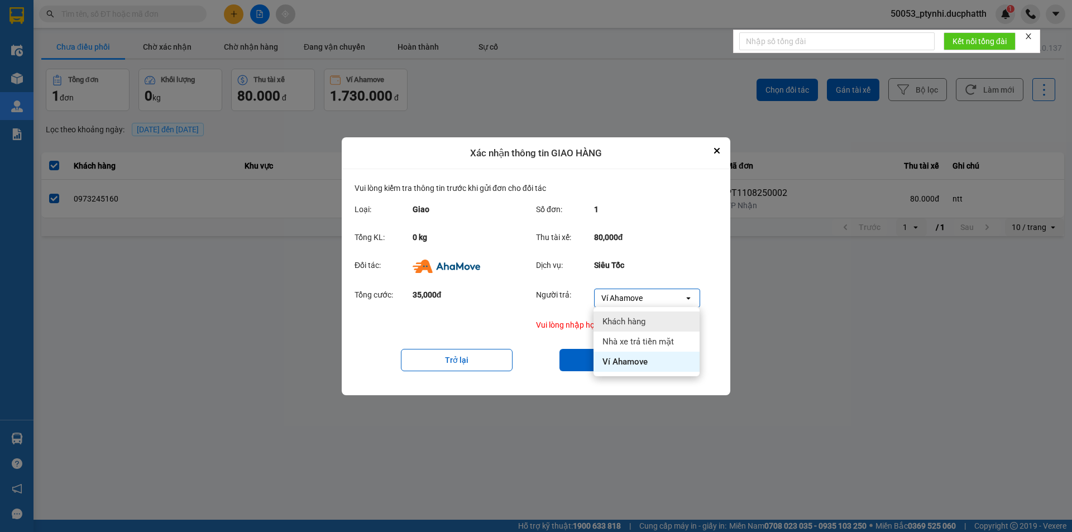
click at [640, 318] on span "Khách hàng" at bounding box center [623, 321] width 43 height 11
click at [642, 299] on div "Khách hàng" at bounding box center [622, 298] width 42 height 11
click at [627, 357] on span "Ví Ahamove" at bounding box center [624, 361] width 45 height 11
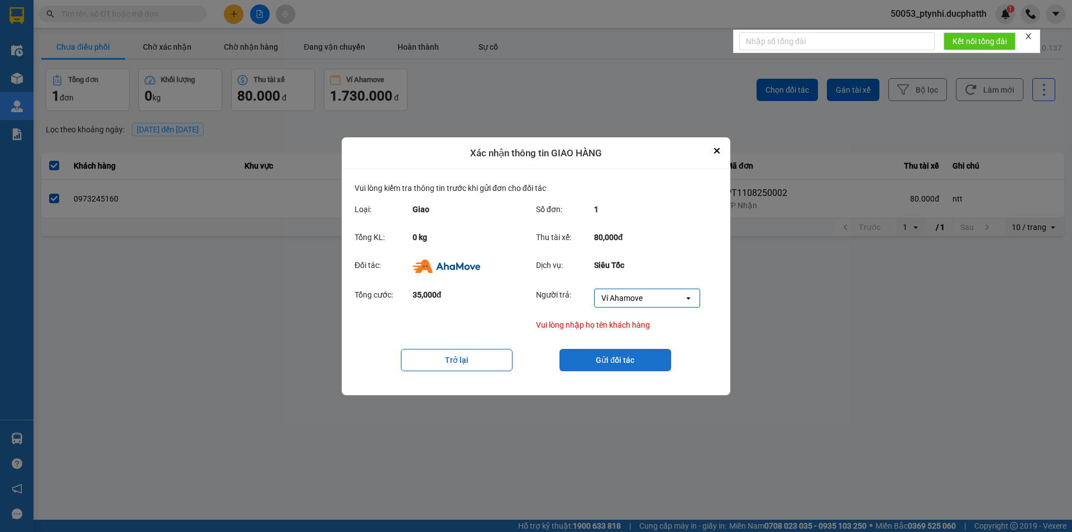
click at [626, 357] on button "Gửi đối tác" at bounding box center [615, 360] width 112 height 22
click at [715, 152] on icon "Close" at bounding box center [717, 150] width 4 height 4
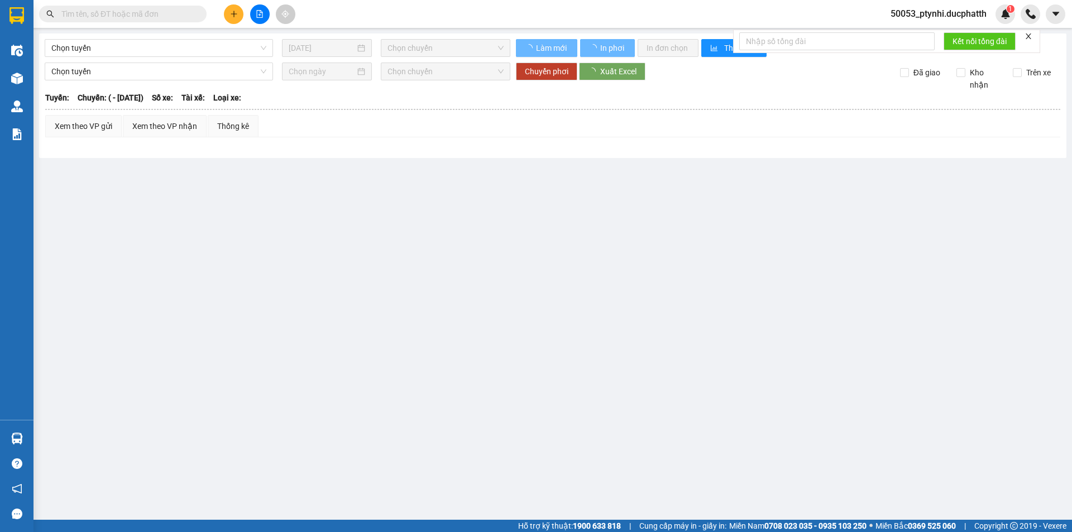
type input "[DATE]"
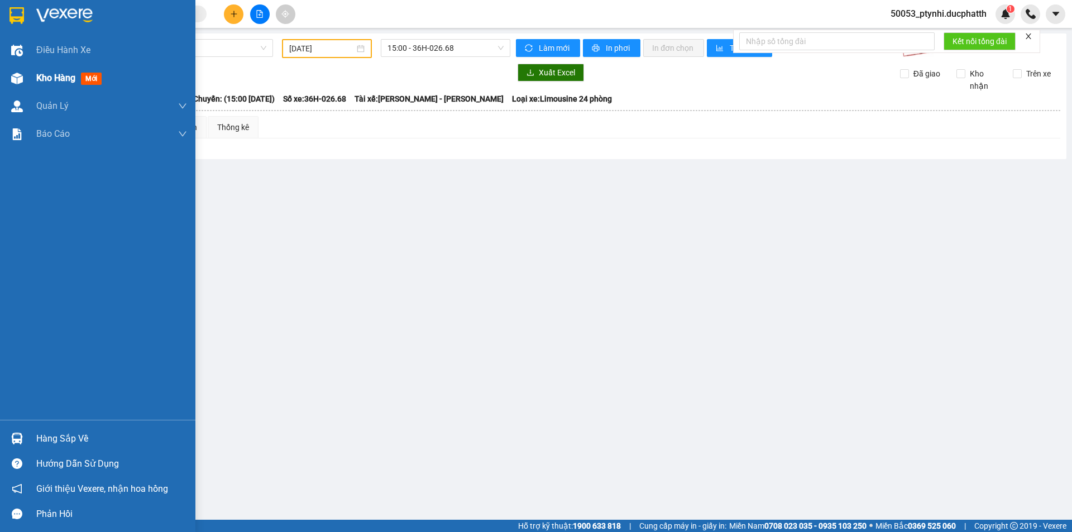
click at [25, 77] on div at bounding box center [17, 79] width 20 height 20
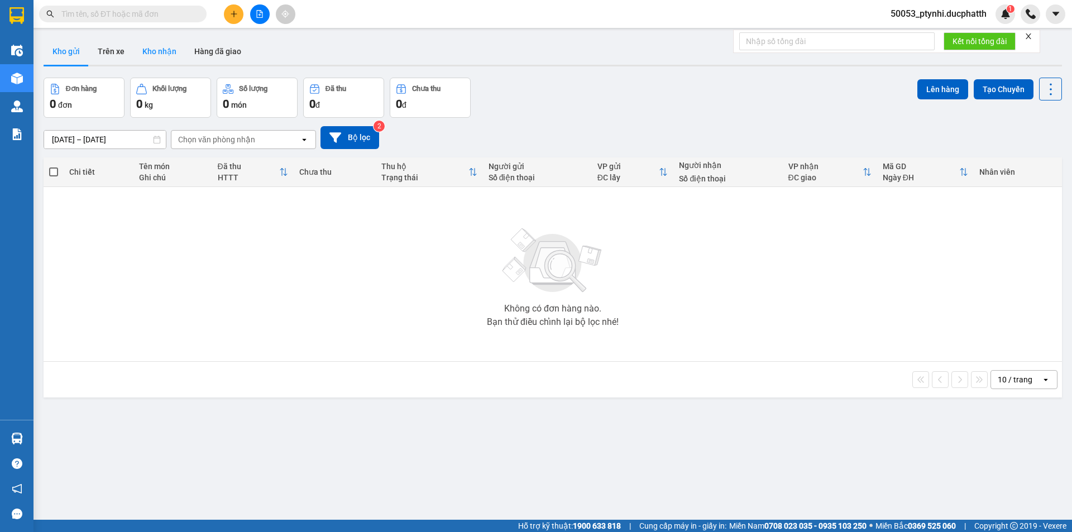
drag, startPoint x: 162, startPoint y: 46, endPoint x: 163, endPoint y: 52, distance: 6.7
click at [162, 45] on button "Kho nhận" at bounding box center [159, 51] width 52 height 27
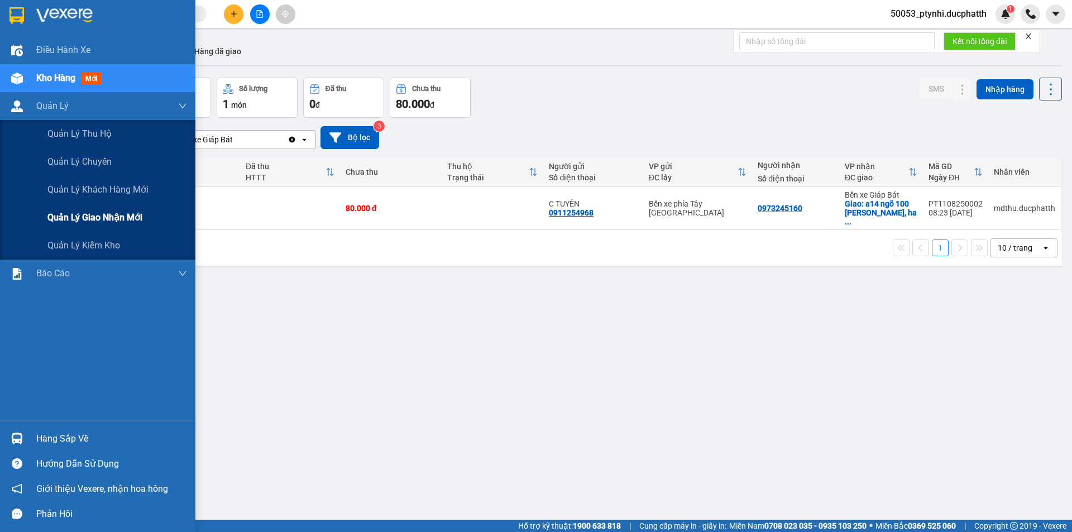
click at [68, 214] on span "Quản lý giao nhận mới" at bounding box center [94, 217] width 95 height 14
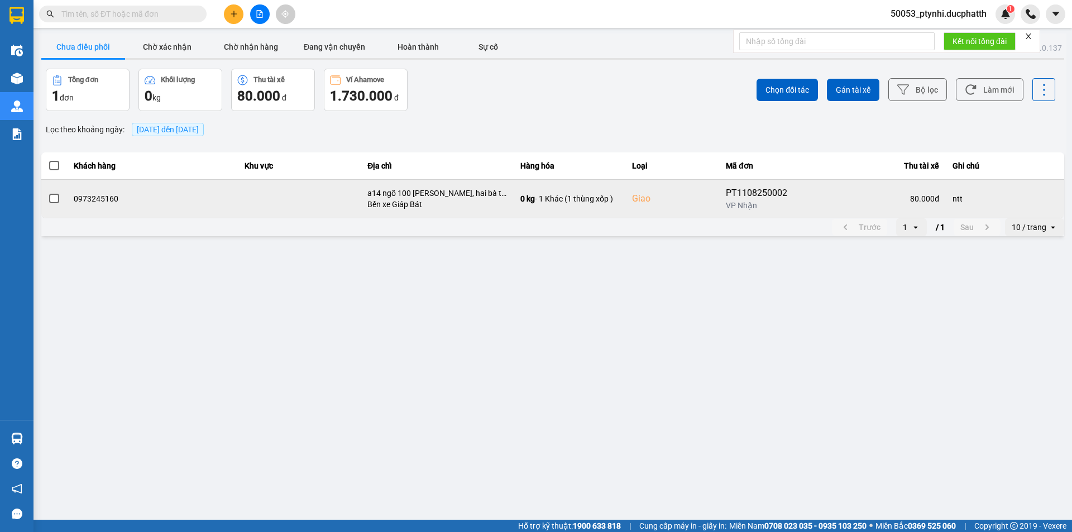
click at [806, 182] on td "80.000 đ" at bounding box center [874, 198] width 143 height 39
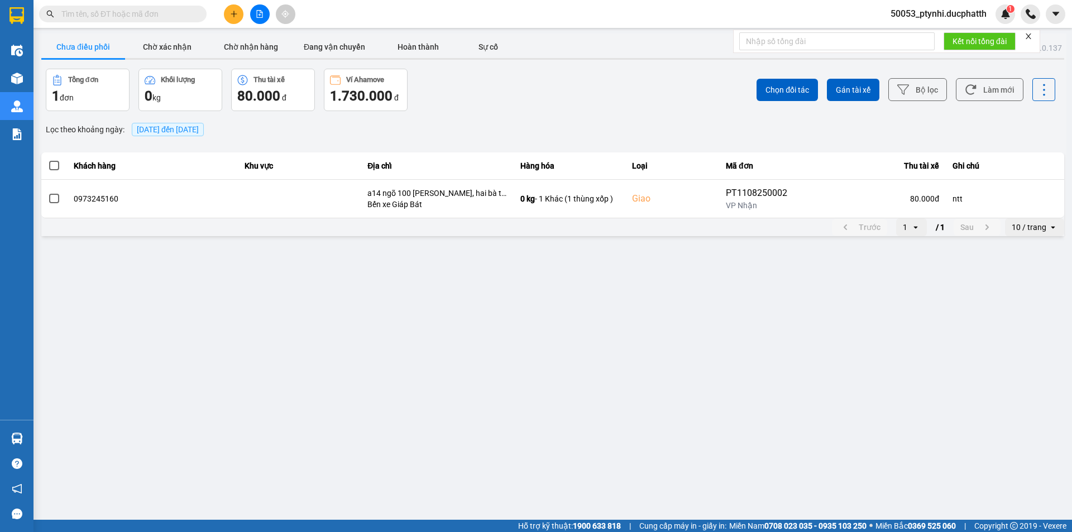
click at [54, 168] on span at bounding box center [54, 166] width 10 height 10
click at [48, 160] on input "checkbox" at bounding box center [48, 160] width 0 height 0
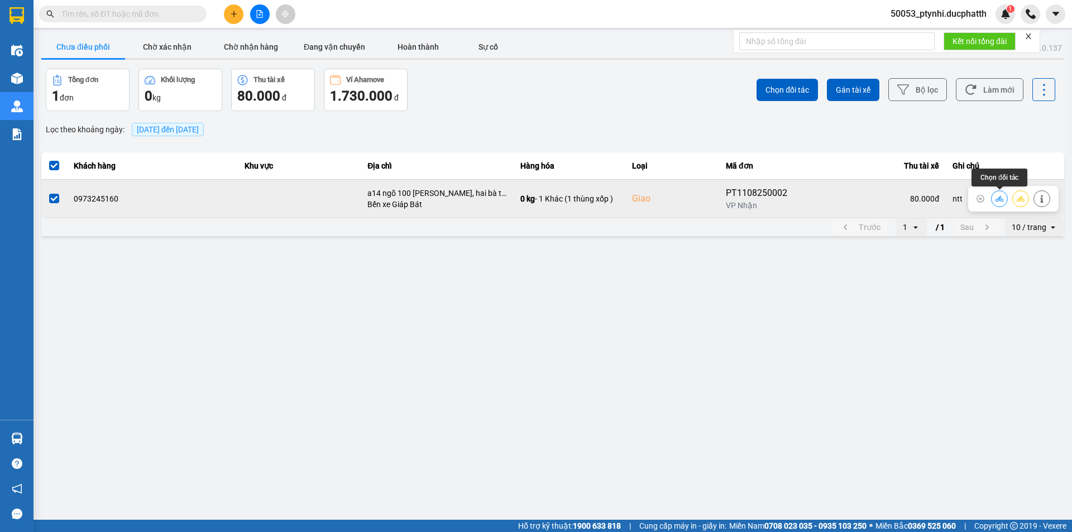
click at [996, 199] on icon at bounding box center [999, 199] width 8 height 8
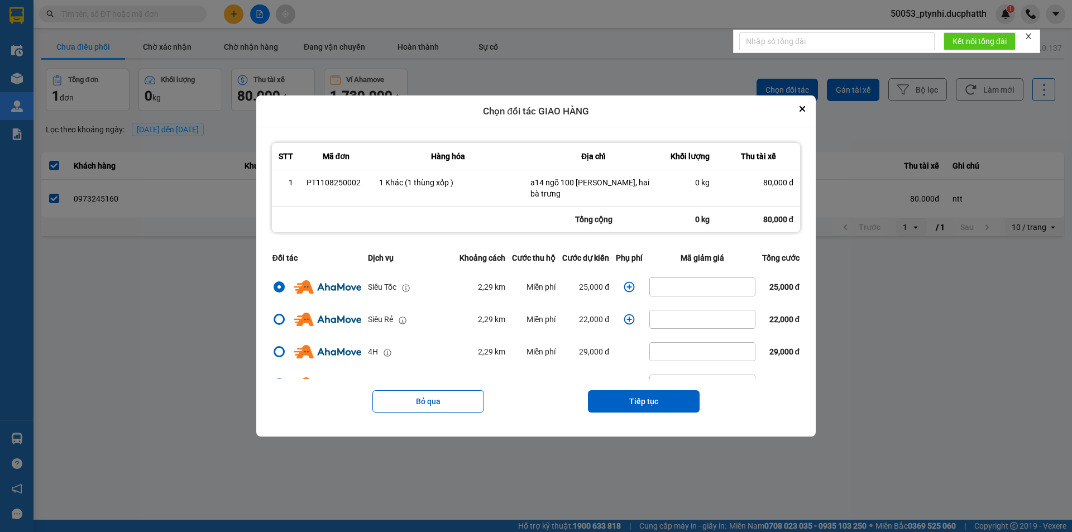
click at [624, 282] on icon "dialog" at bounding box center [629, 286] width 11 height 11
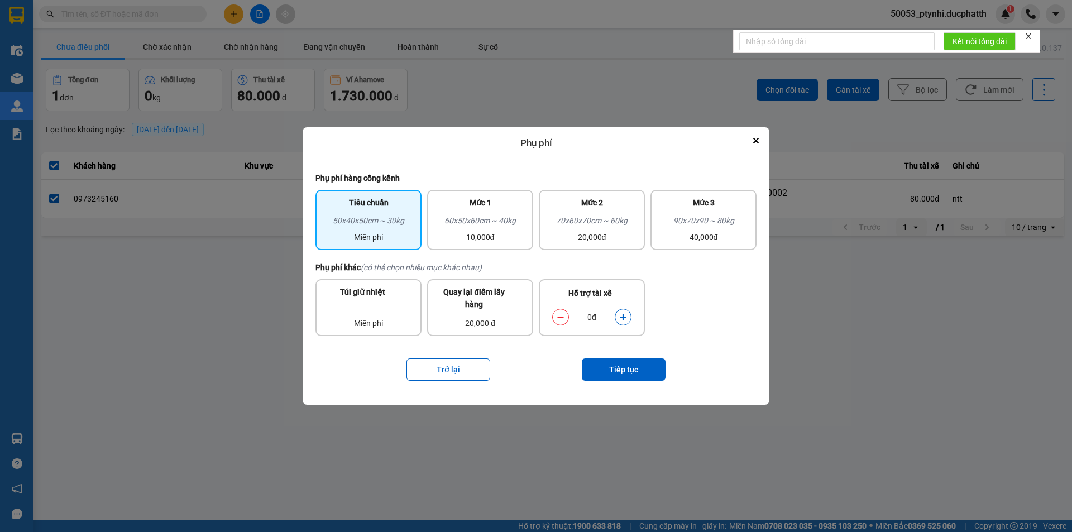
click at [624, 320] on icon "dialog" at bounding box center [623, 317] width 8 height 8
click at [645, 368] on button "Tiếp tục" at bounding box center [624, 369] width 84 height 22
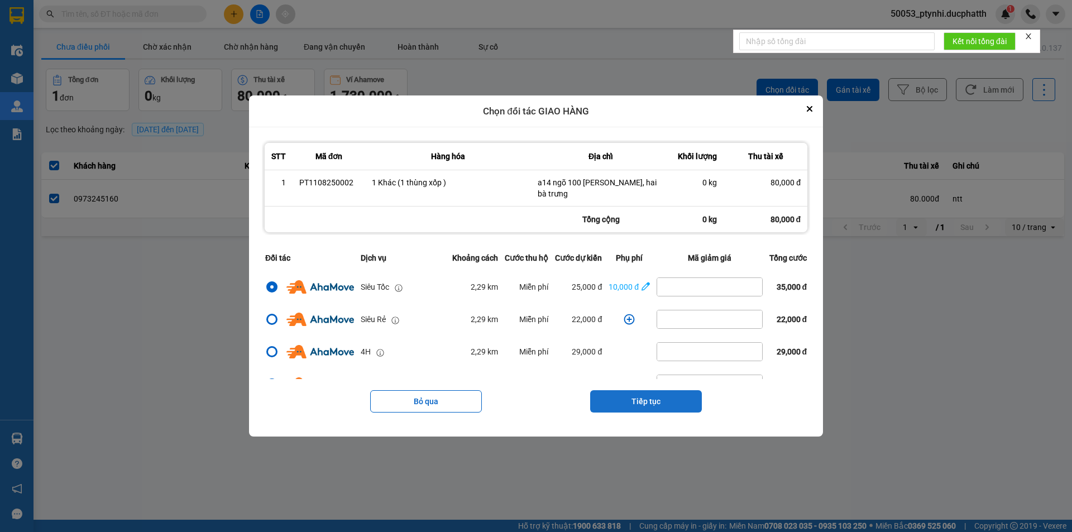
click at [666, 396] on button "Tiếp tục" at bounding box center [646, 401] width 112 height 22
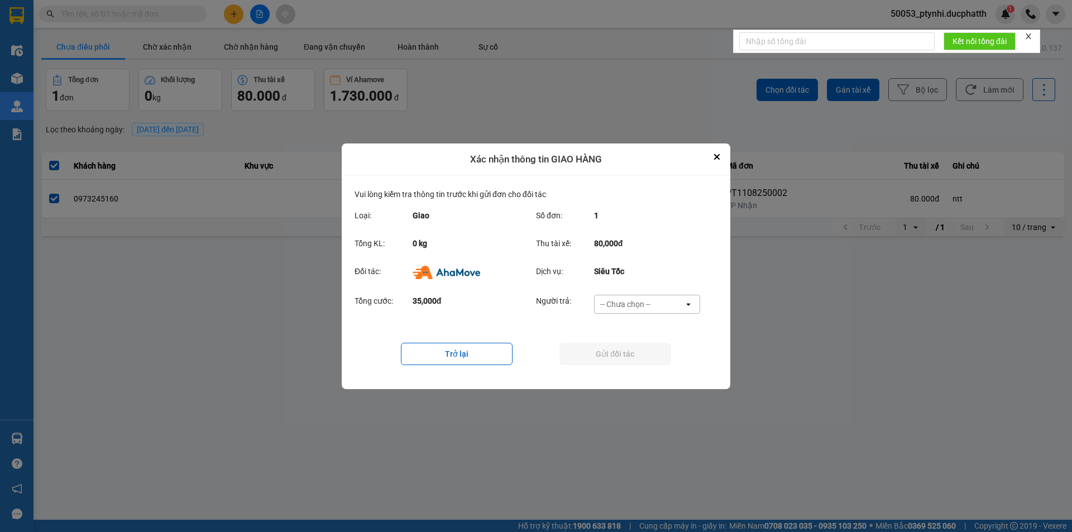
click at [661, 305] on div "-- Chưa chọn --" at bounding box center [639, 304] width 89 height 18
click at [645, 364] on span "Ví Ahamove" at bounding box center [624, 367] width 45 height 11
click at [641, 348] on button "Gửi đối tác" at bounding box center [615, 354] width 112 height 22
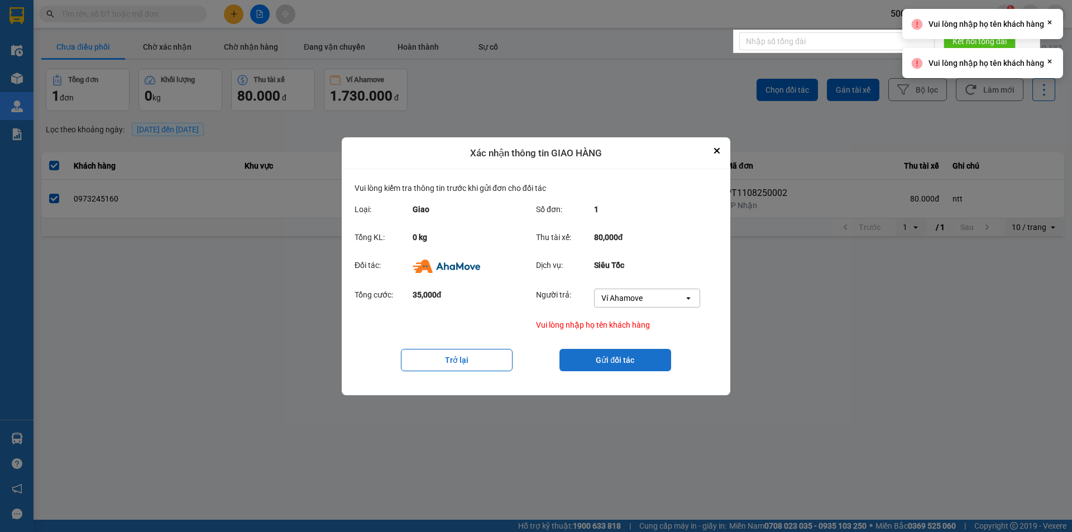
click at [634, 356] on button "Gửi đối tác" at bounding box center [615, 360] width 112 height 22
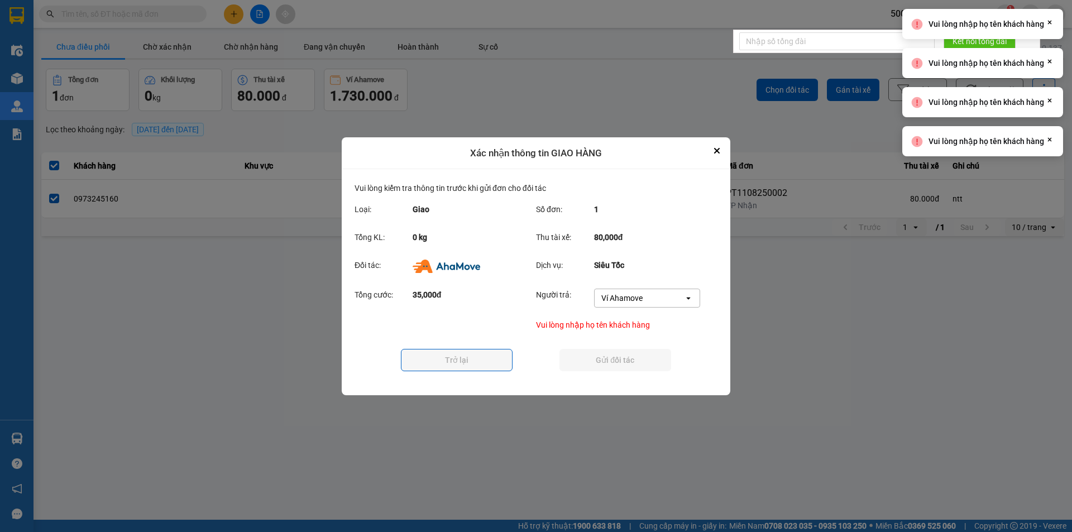
click at [634, 356] on button "Gửi đối tác" at bounding box center [615, 360] width 112 height 22
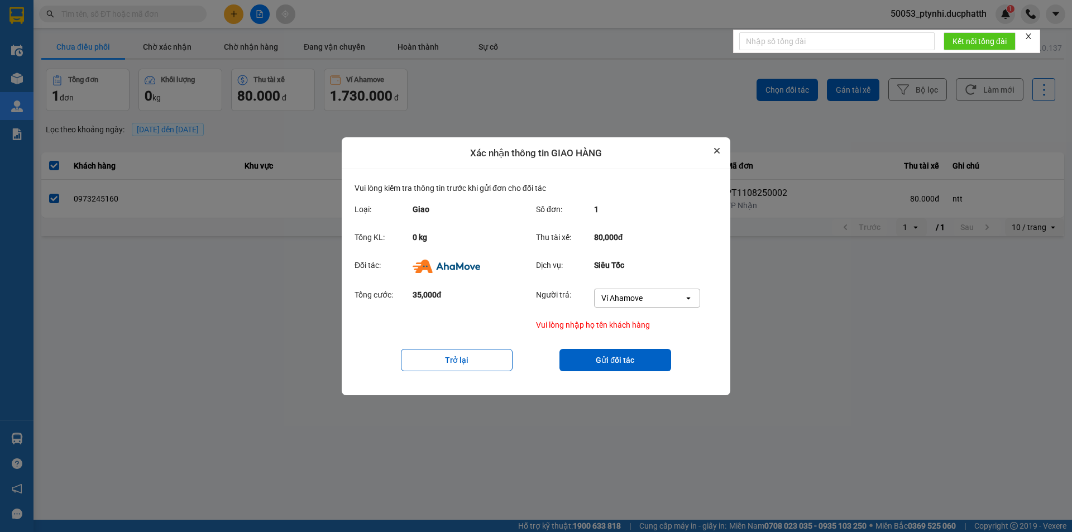
click at [717, 148] on icon "Close" at bounding box center [717, 151] width 6 height 6
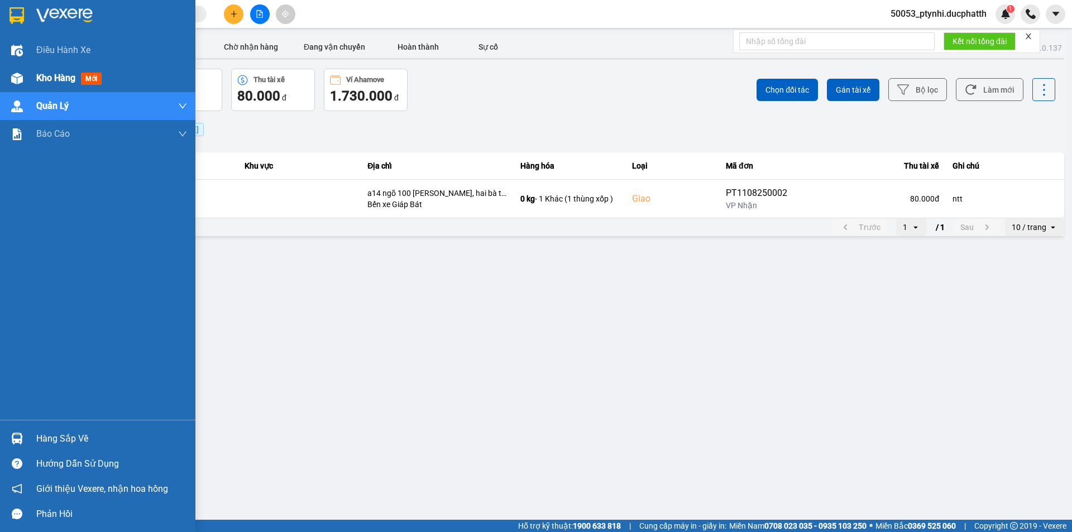
click at [79, 77] on div "Kho hàng mới" at bounding box center [71, 78] width 70 height 14
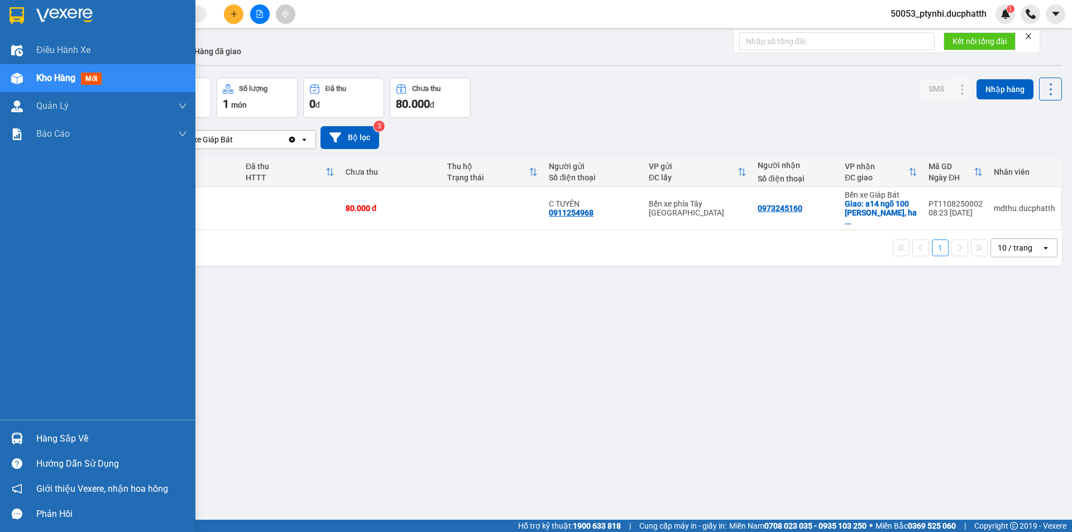
click at [78, 77] on div "Kho hàng mới" at bounding box center [71, 78] width 70 height 14
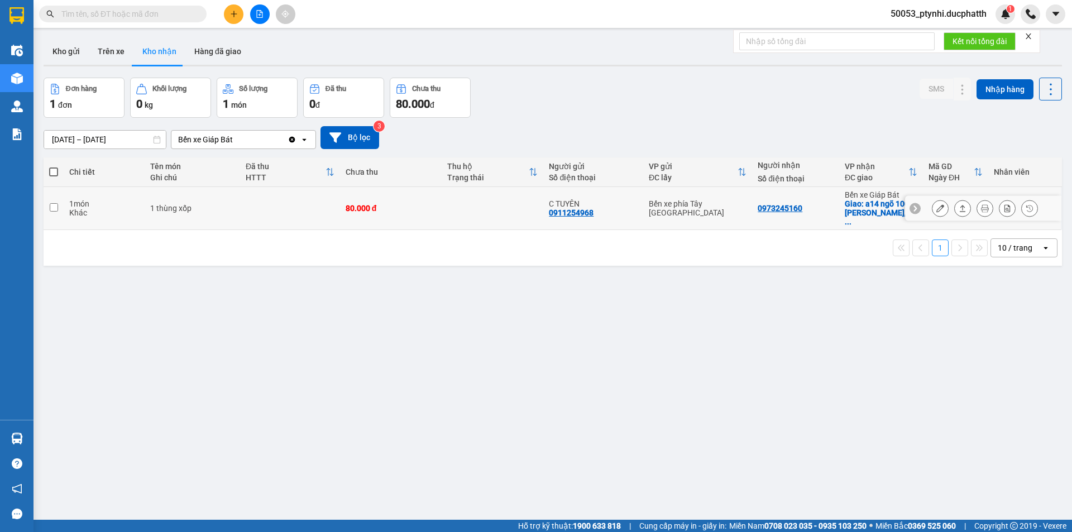
click at [736, 216] on td "Bến xe phía Tây [GEOGRAPHIC_DATA]" at bounding box center [697, 208] width 109 height 43
checkbox input "true"
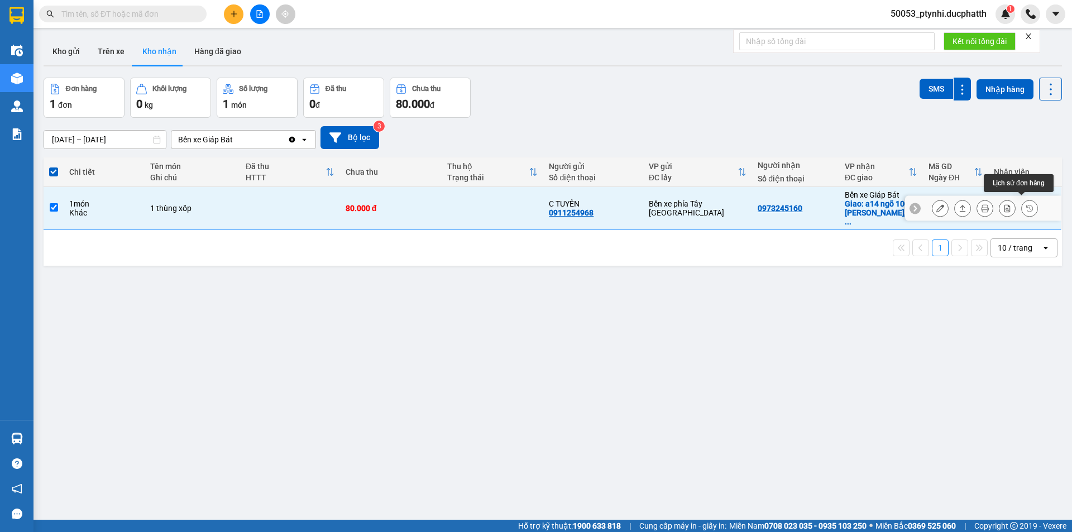
click at [936, 207] on icon at bounding box center [940, 208] width 8 height 8
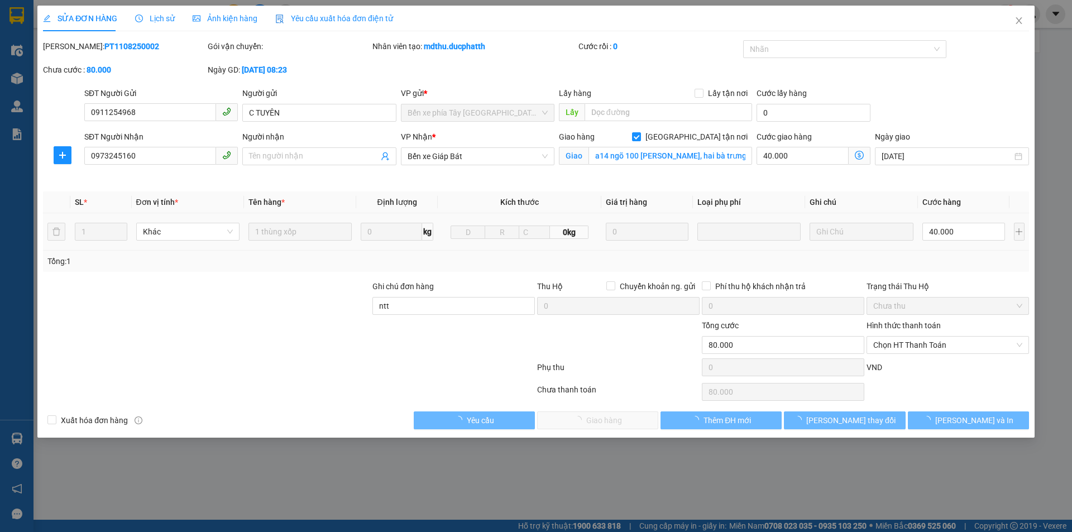
type input "0911254968"
type input "C TUYÊN"
type input "0973245160"
checkbox input "true"
type input "a14 ngõ 100 [PERSON_NAME], hai bà trưng"
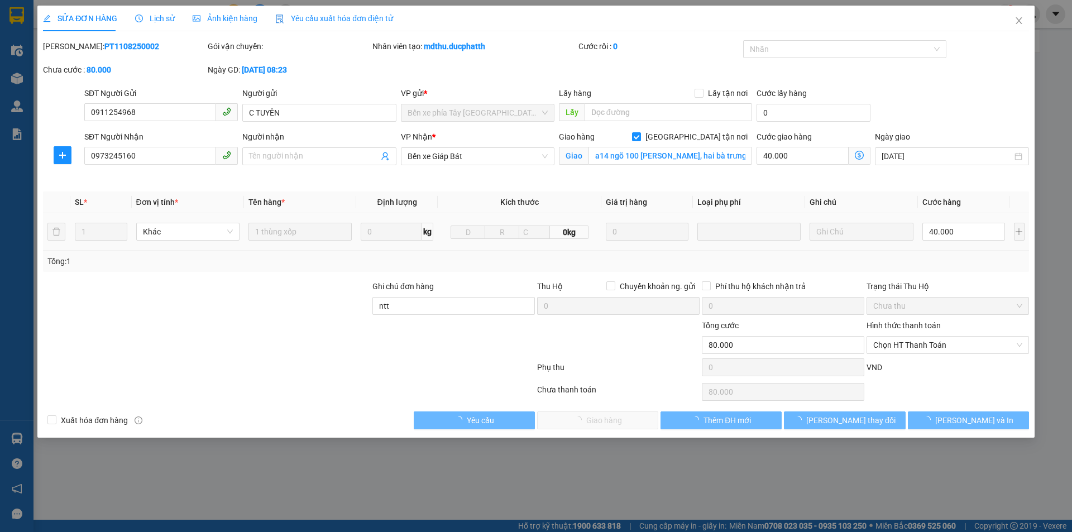
type input "ntt"
type input "80.000"
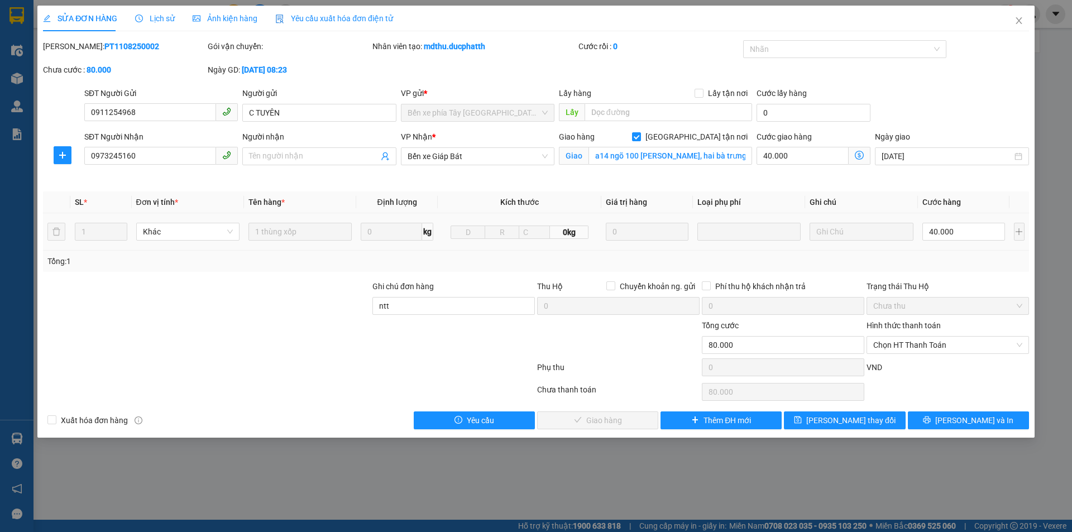
click at [984, 176] on div "Ngày giao [DATE]" at bounding box center [952, 157] width 158 height 52
click at [837, 423] on span "[PERSON_NAME] thay đổi" at bounding box center [850, 420] width 89 height 12
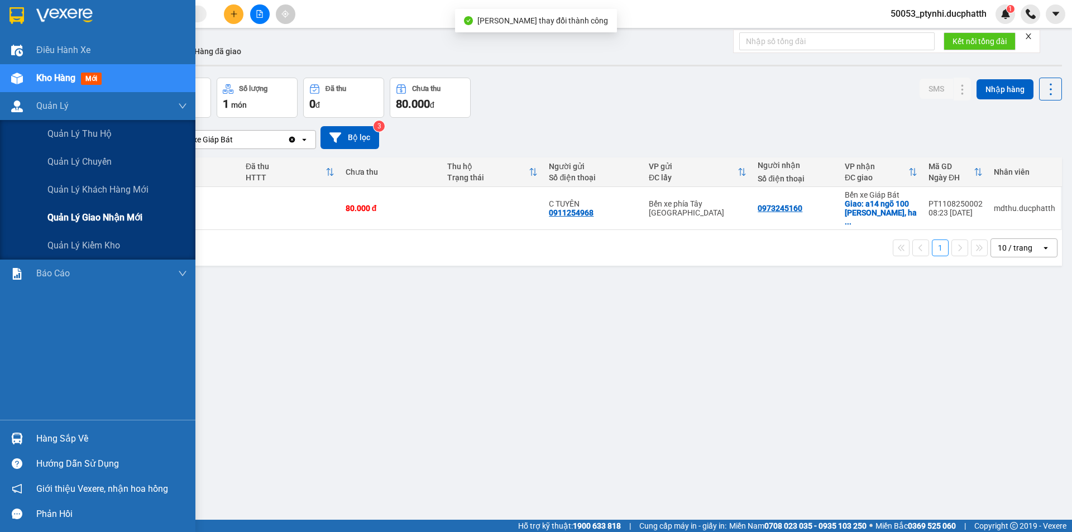
click at [64, 217] on span "Quản lý giao nhận mới" at bounding box center [94, 217] width 95 height 14
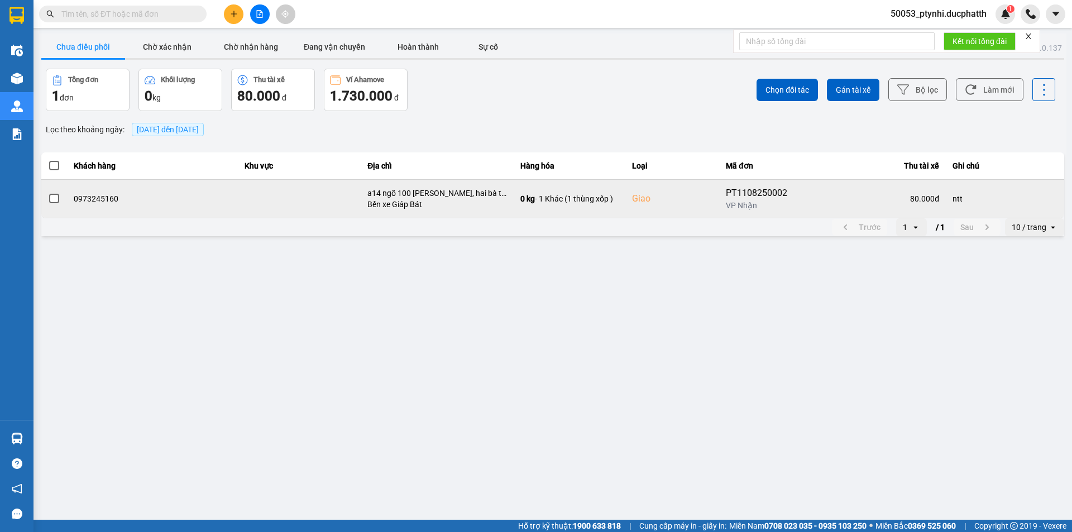
click at [865, 188] on td "80.000 đ" at bounding box center [874, 198] width 143 height 39
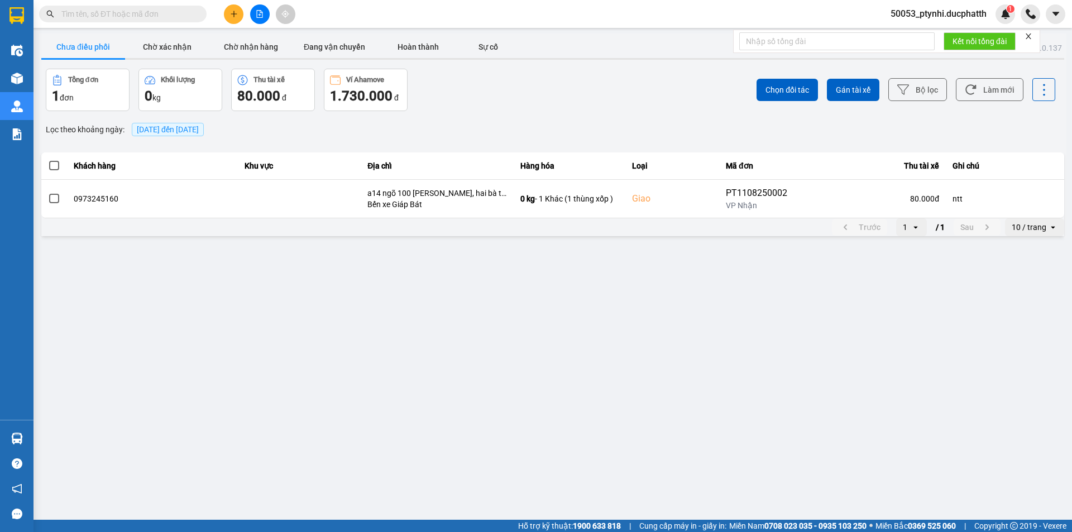
drag, startPoint x: 52, startPoint y: 165, endPoint x: 97, endPoint y: 170, distance: 44.9
click at [52, 165] on span at bounding box center [54, 166] width 10 height 10
click at [48, 160] on input "checkbox" at bounding box center [48, 160] width 0 height 0
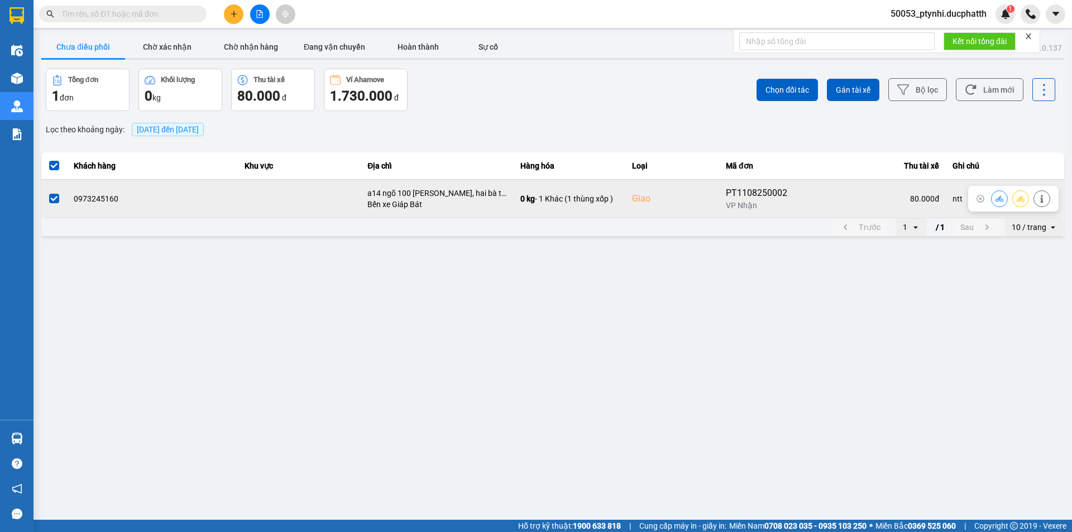
click at [998, 199] on icon at bounding box center [999, 198] width 8 height 6
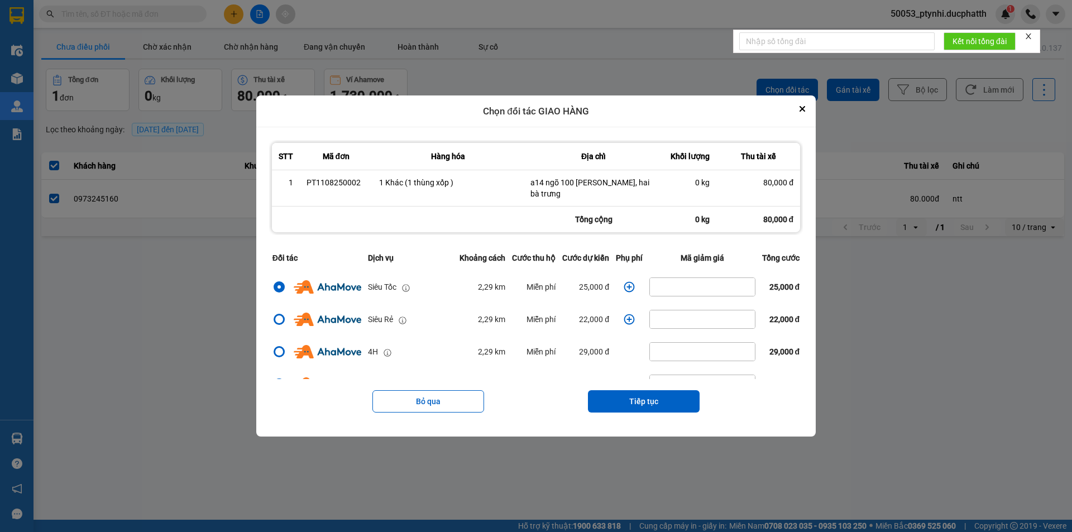
click at [624, 288] on icon "dialog" at bounding box center [629, 286] width 11 height 11
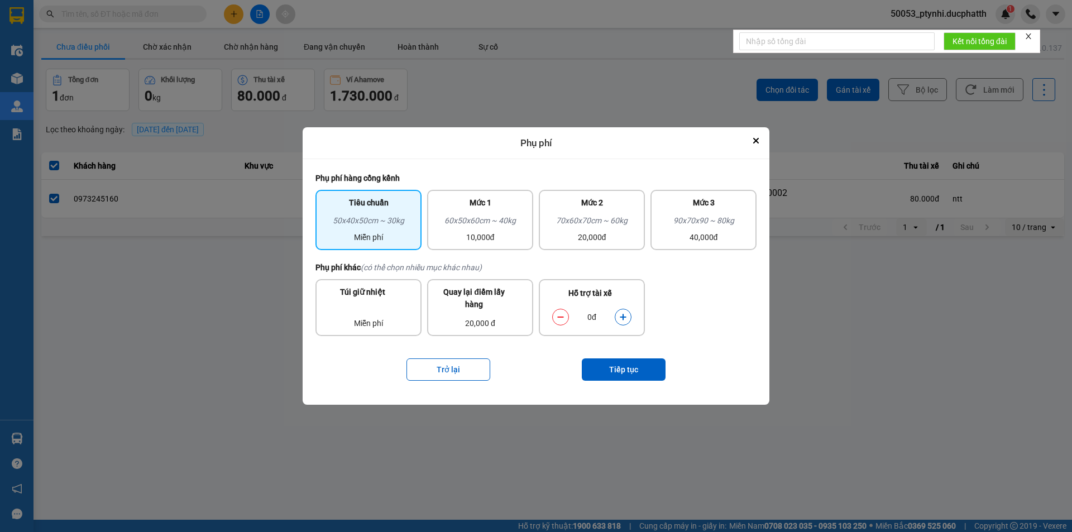
click at [624, 317] on icon "dialog" at bounding box center [623, 317] width 6 height 6
click at [625, 317] on icon "dialog" at bounding box center [623, 317] width 6 height 6
click at [627, 371] on button "Tiếp tục" at bounding box center [624, 369] width 84 height 22
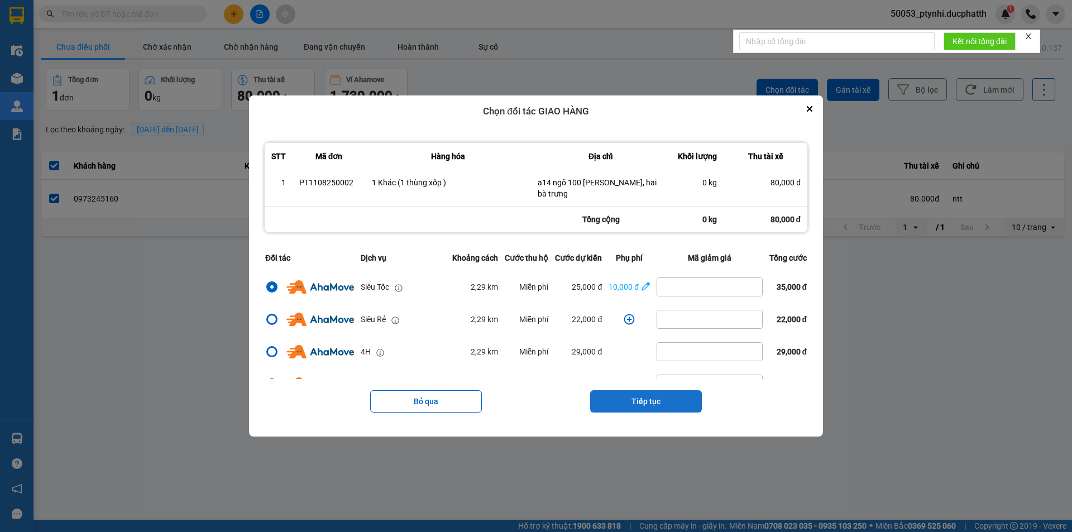
click at [655, 404] on button "Tiếp tục" at bounding box center [646, 401] width 112 height 22
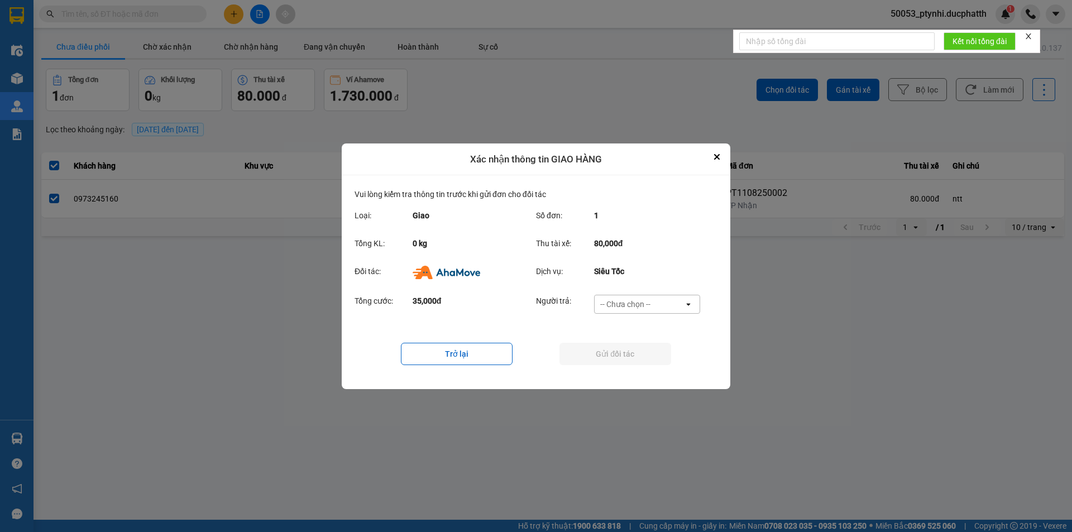
click at [655, 307] on div "-- Chưa chọn --" at bounding box center [639, 304] width 89 height 18
click at [643, 368] on span "Ví Ahamove" at bounding box center [624, 367] width 45 height 11
click at [636, 355] on button "Gửi đối tác" at bounding box center [615, 354] width 112 height 22
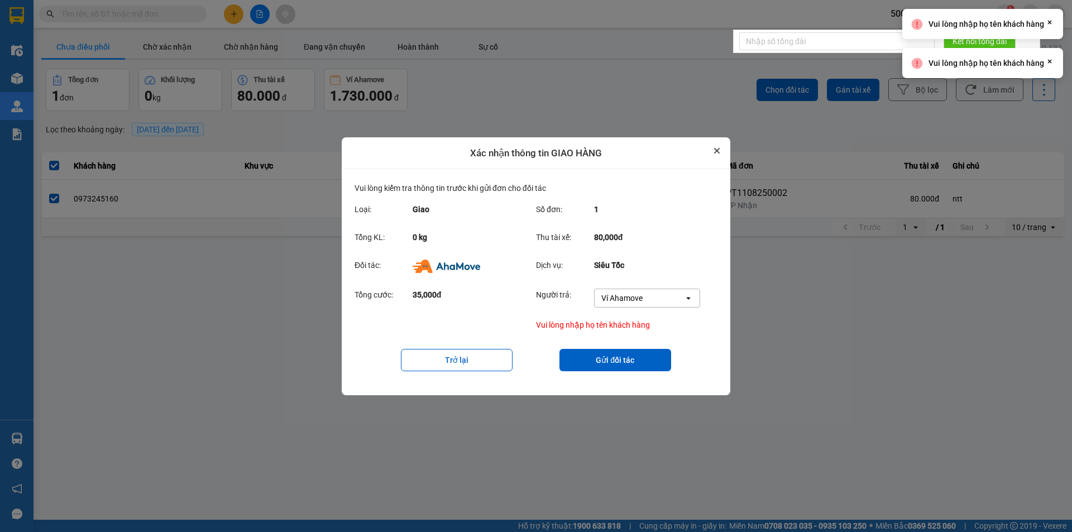
click at [711, 148] on button "Close" at bounding box center [716, 150] width 13 height 13
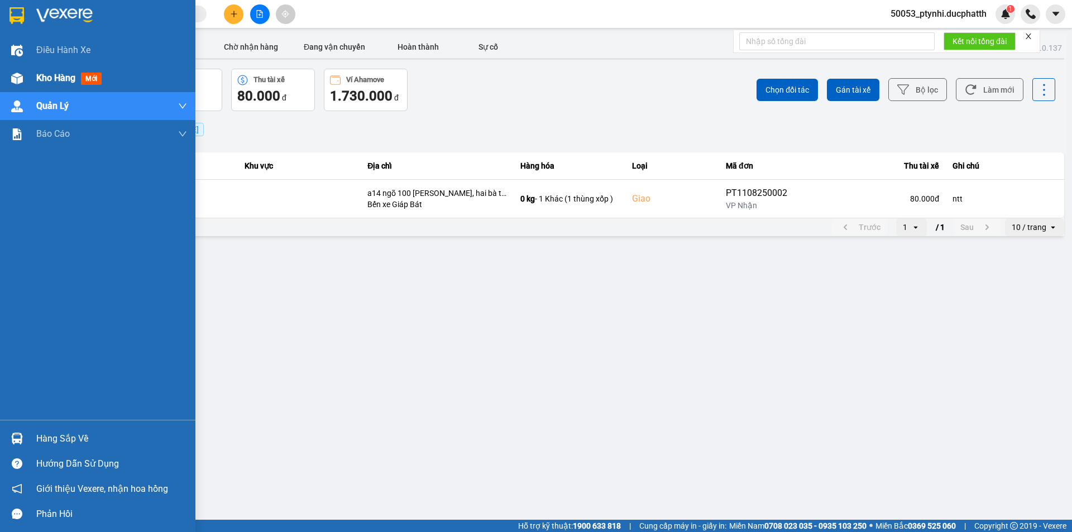
click at [64, 80] on span "Kho hàng" at bounding box center [55, 78] width 39 height 11
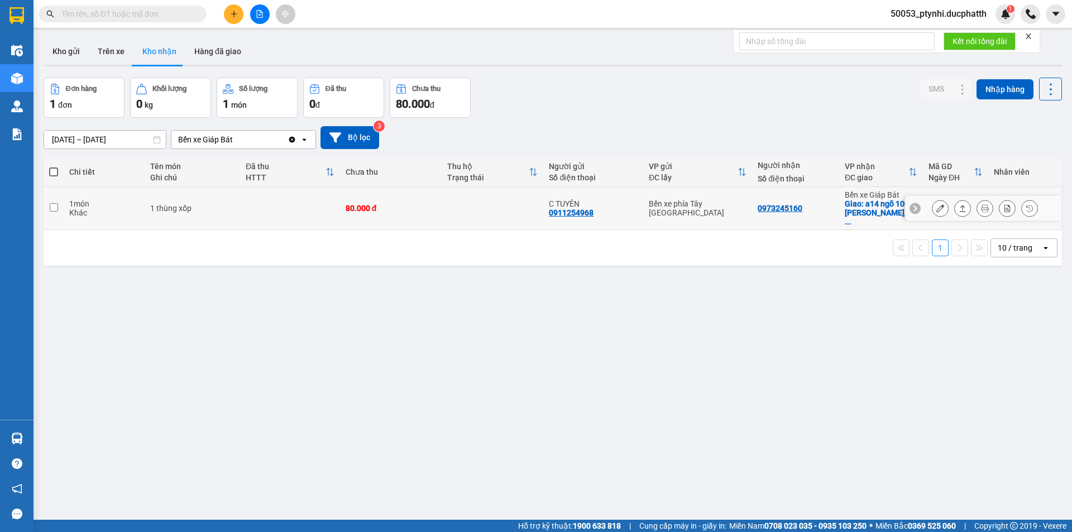
click at [758, 219] on td "0973245160" at bounding box center [795, 208] width 87 height 43
checkbox input "true"
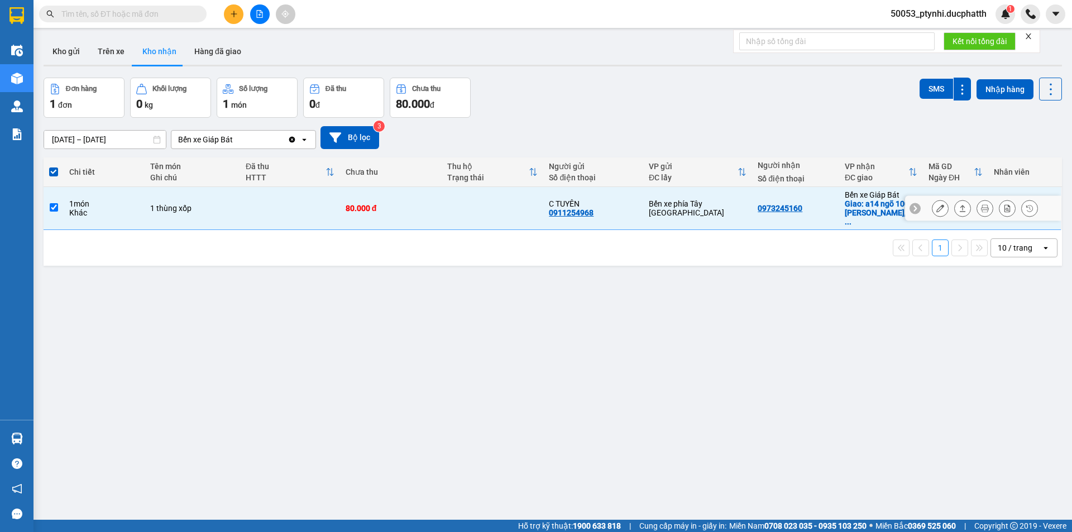
click at [936, 204] on icon at bounding box center [940, 208] width 8 height 8
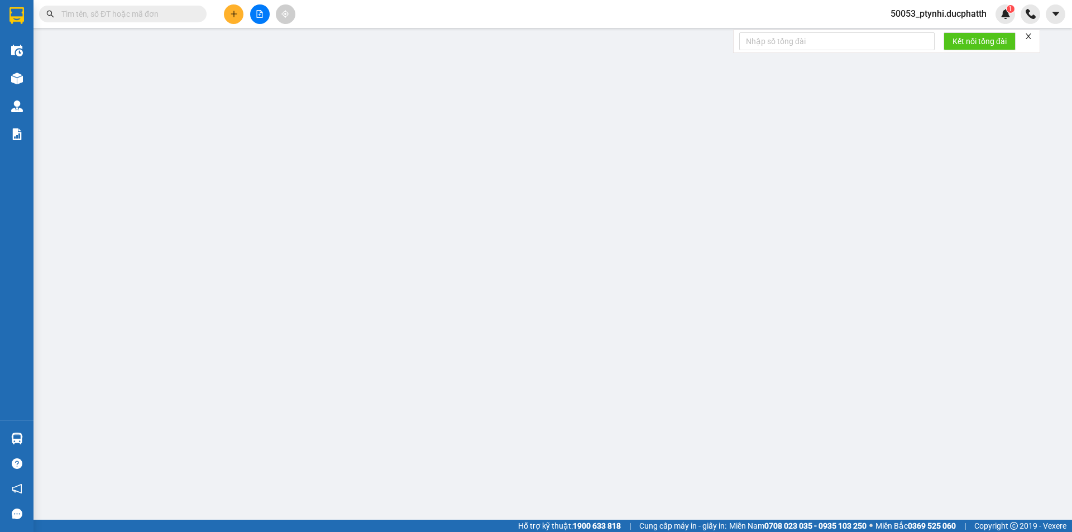
type input "0911254968"
type input "C TUYÊN"
type input "0973245160"
checkbox input "true"
type input "a14 ngõ 100 [PERSON_NAME], hai bà trưng"
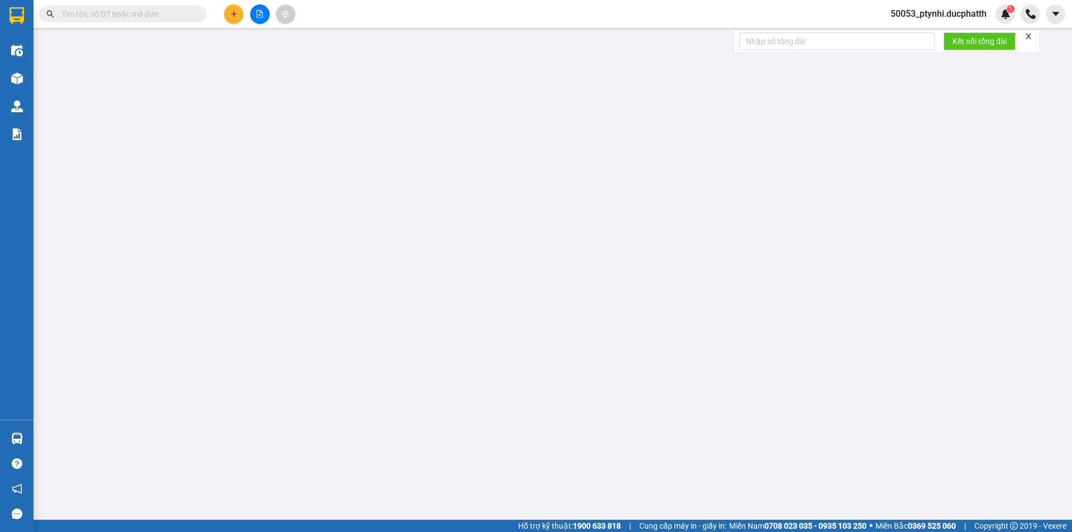
type input "ntt"
type input "80.000"
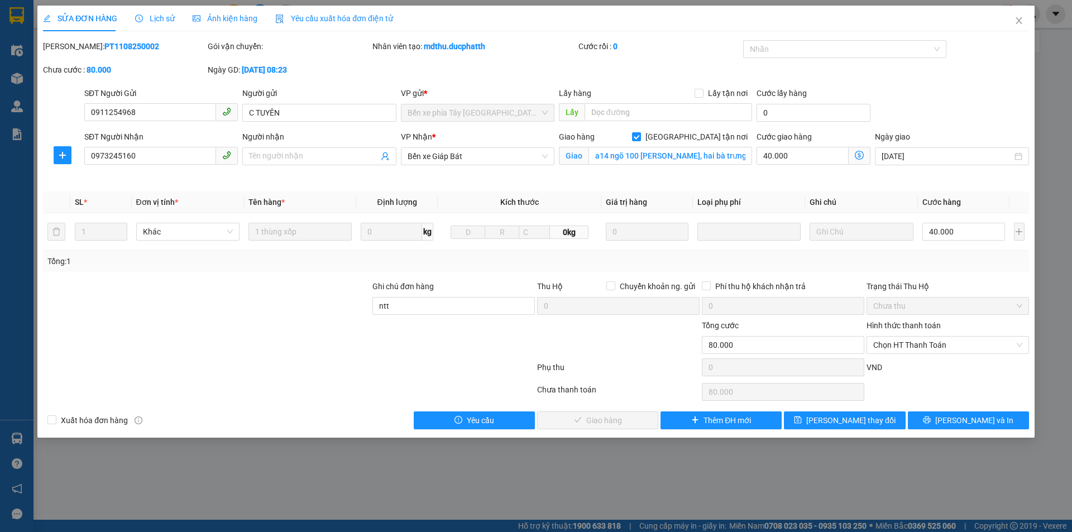
click at [835, 145] on div "Cước giao hàng" at bounding box center [813, 139] width 114 height 17
click at [823, 155] on input "40.000" at bounding box center [802, 156] width 92 height 18
type input "40.003"
type input "3"
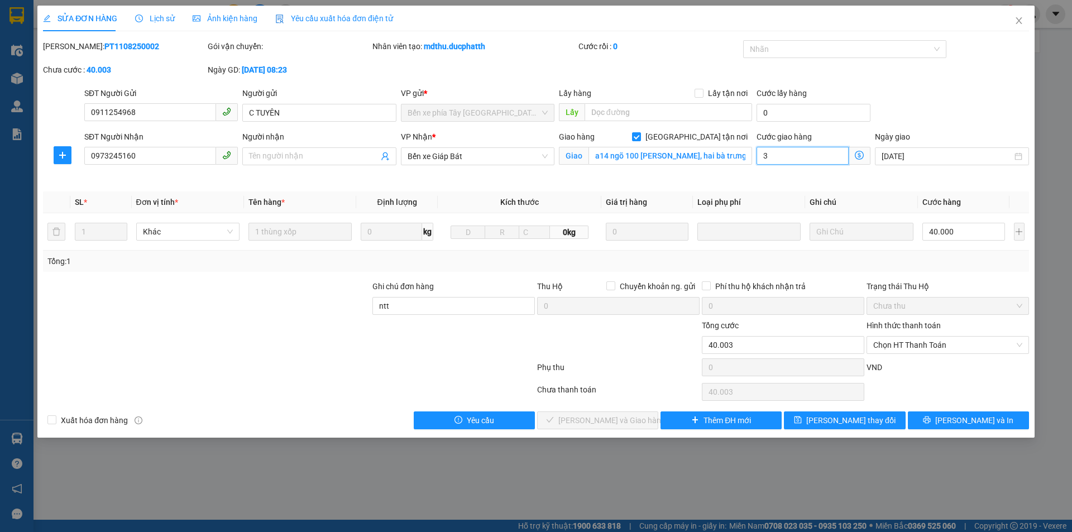
type input "40.035"
type input "35"
type input "75.000"
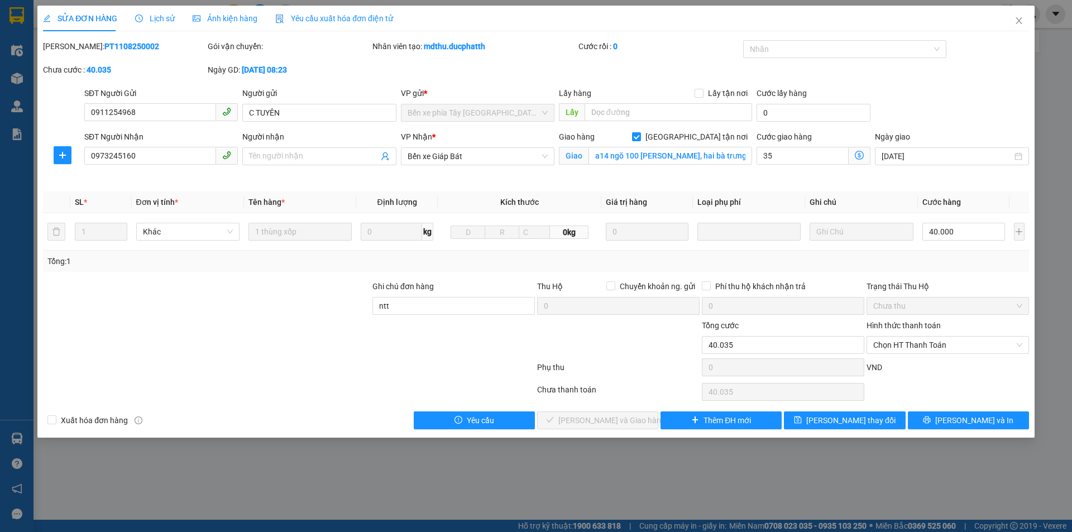
type input "35.000"
click at [840, 180] on div "Cước giao hàng 35.000" at bounding box center [813, 157] width 118 height 52
click at [846, 424] on span "[PERSON_NAME] thay đổi" at bounding box center [850, 420] width 89 height 12
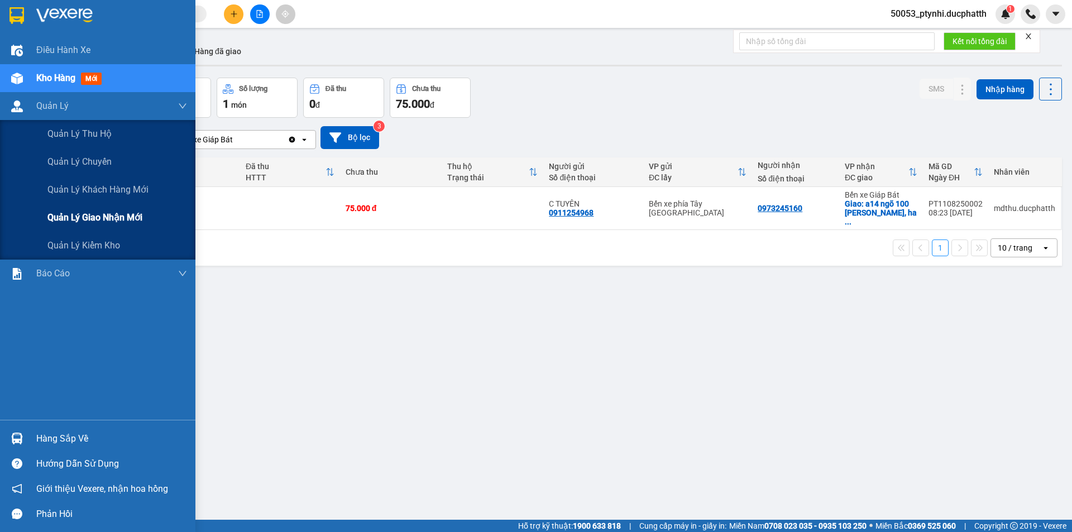
click at [60, 220] on span "Quản lý giao nhận mới" at bounding box center [94, 217] width 95 height 14
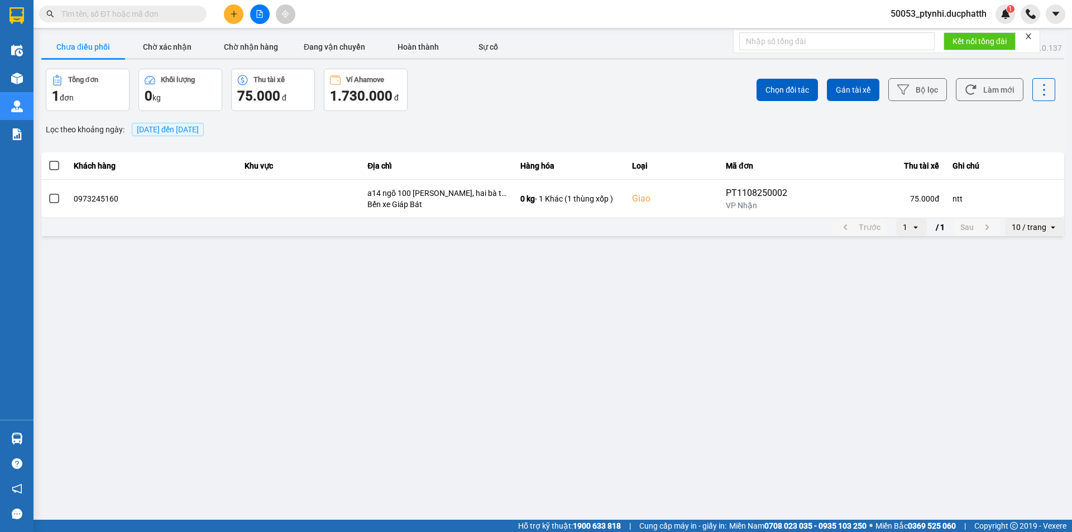
click at [52, 163] on span at bounding box center [54, 166] width 10 height 10
click at [48, 160] on input "checkbox" at bounding box center [48, 160] width 0 height 0
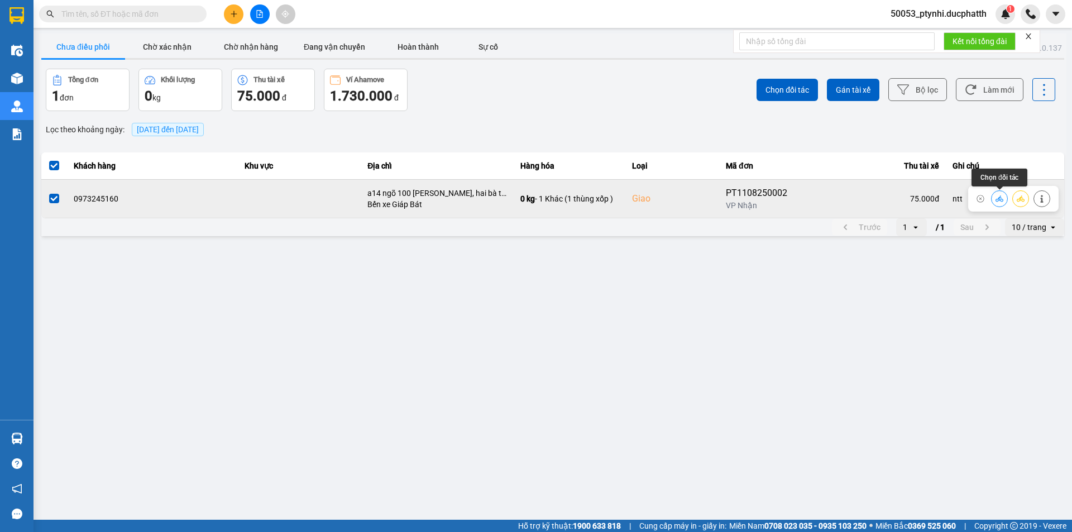
click at [997, 193] on button at bounding box center [999, 199] width 16 height 20
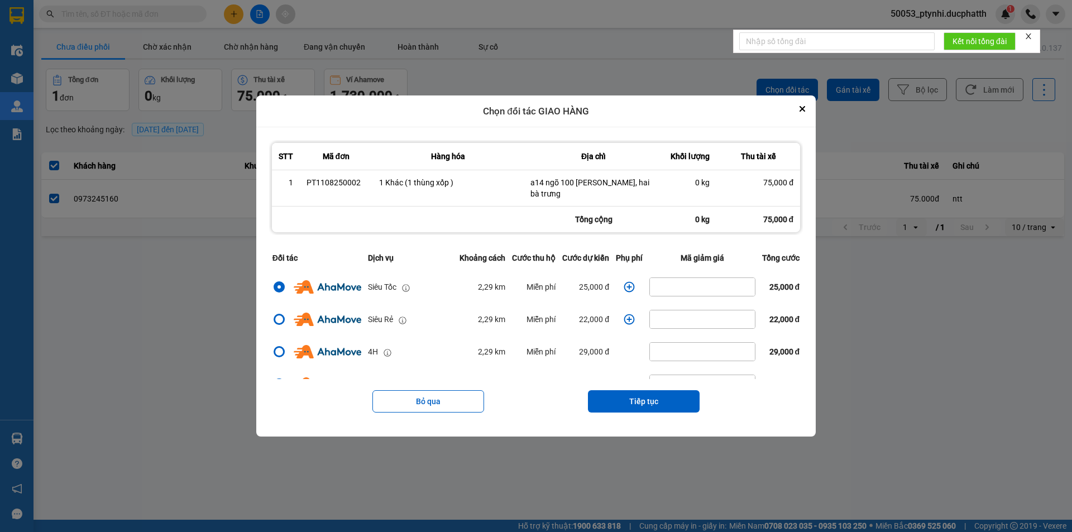
click at [624, 286] on icon "dialog" at bounding box center [629, 286] width 11 height 11
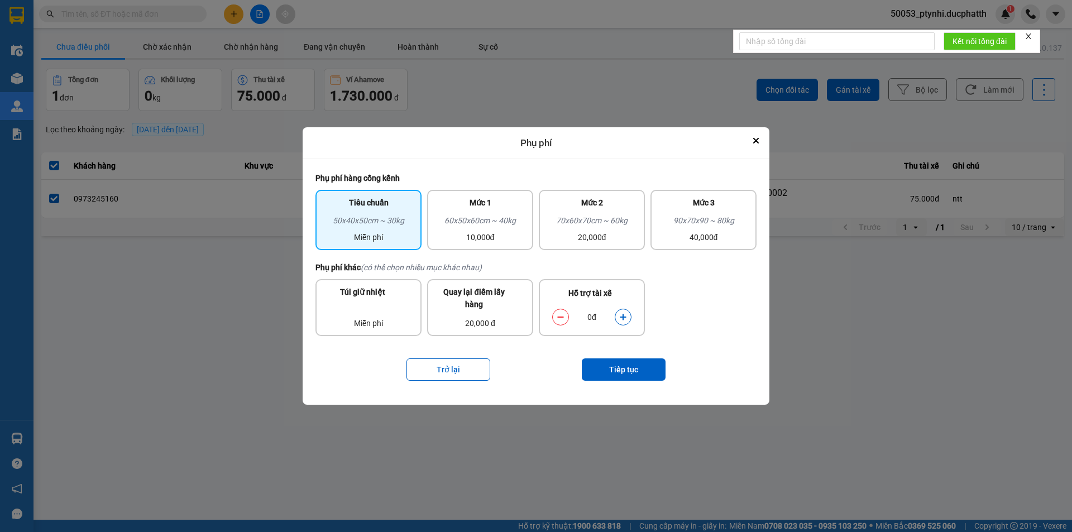
click at [627, 314] on button "dialog" at bounding box center [623, 318] width 16 height 20
click at [622, 367] on button "Tiếp tục" at bounding box center [624, 369] width 84 height 22
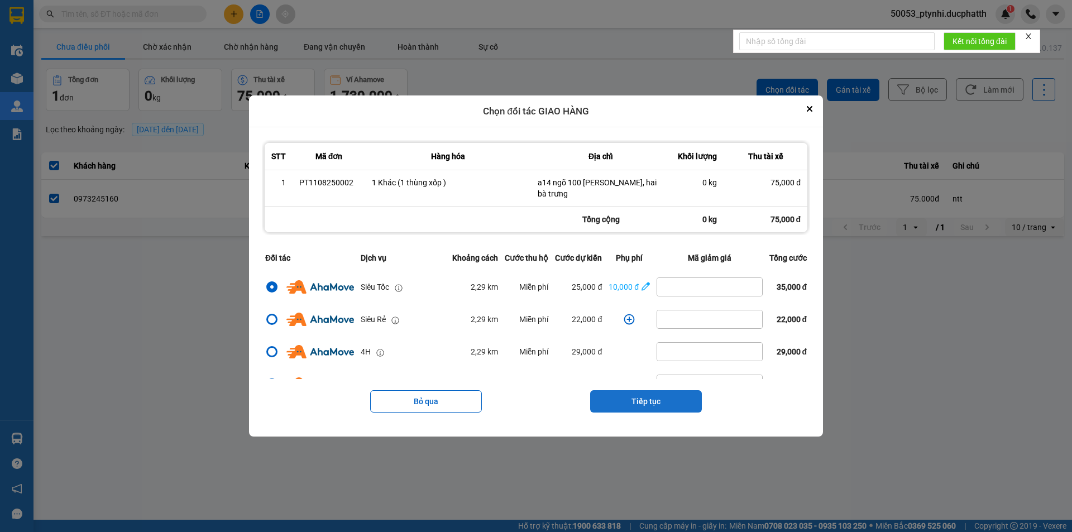
click at [656, 401] on button "Tiếp tục" at bounding box center [646, 401] width 112 height 22
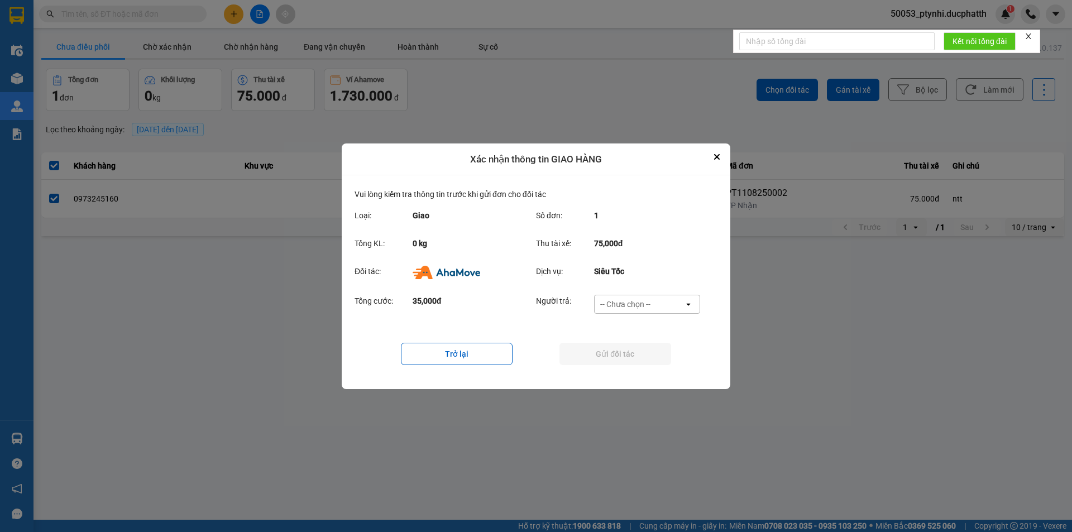
click at [644, 309] on div "-- Chưa chọn --" at bounding box center [625, 304] width 50 height 11
click at [638, 369] on span "Ví Ahamove" at bounding box center [624, 367] width 45 height 11
click at [627, 351] on button "Gửi đối tác" at bounding box center [615, 354] width 112 height 22
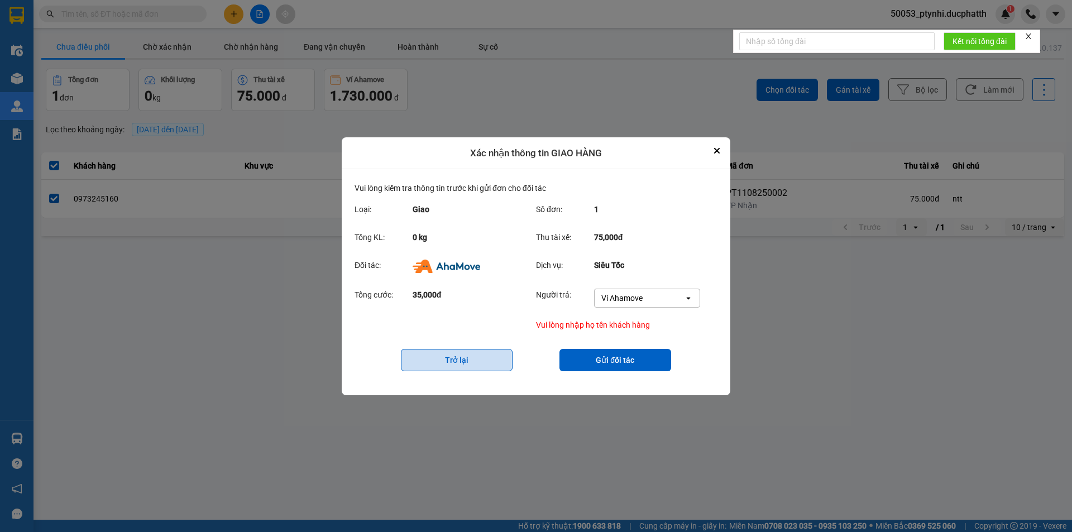
click at [465, 362] on button "Trở lại" at bounding box center [457, 360] width 112 height 22
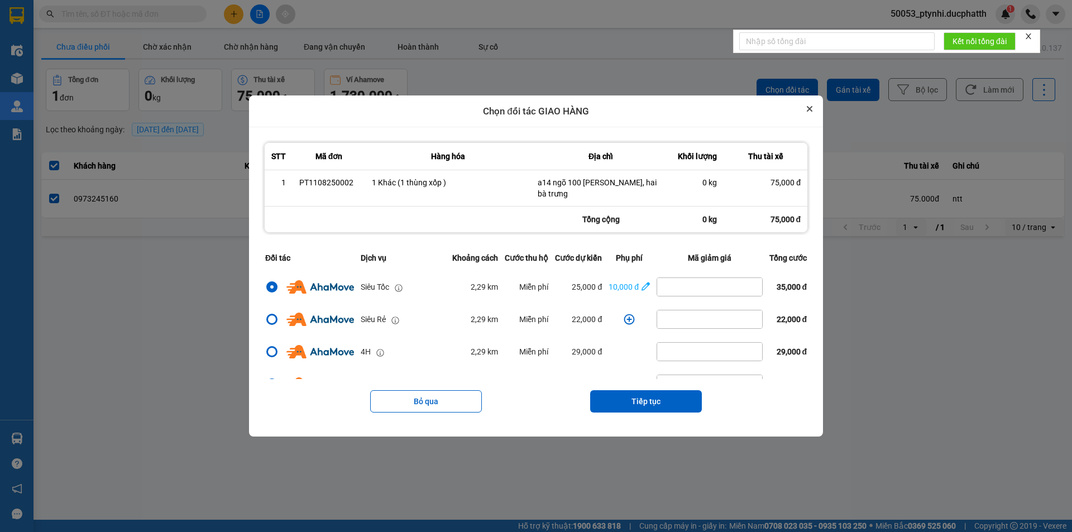
click at [816, 106] on button "Close" at bounding box center [809, 108] width 13 height 13
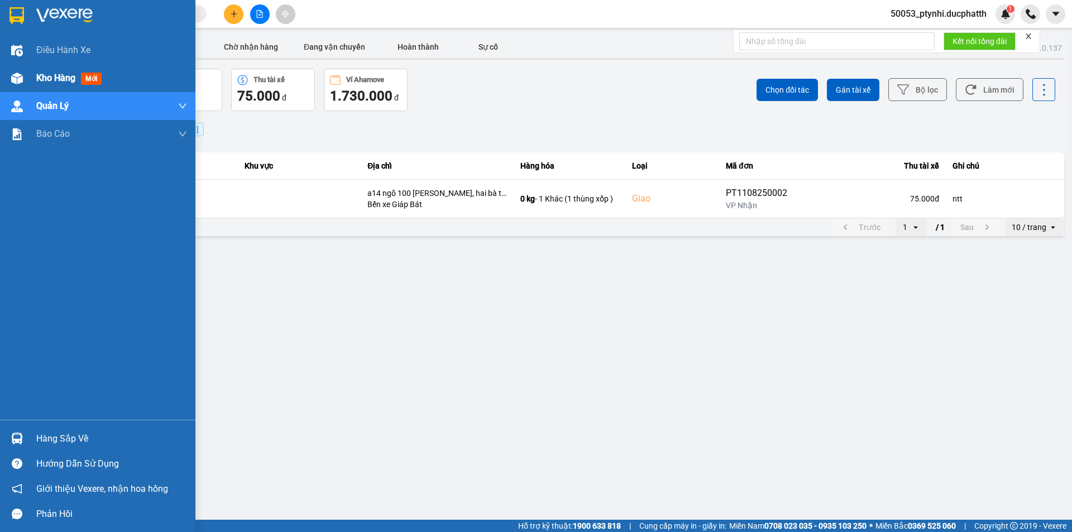
click at [30, 83] on div "Kho hàng mới" at bounding box center [97, 78] width 195 height 28
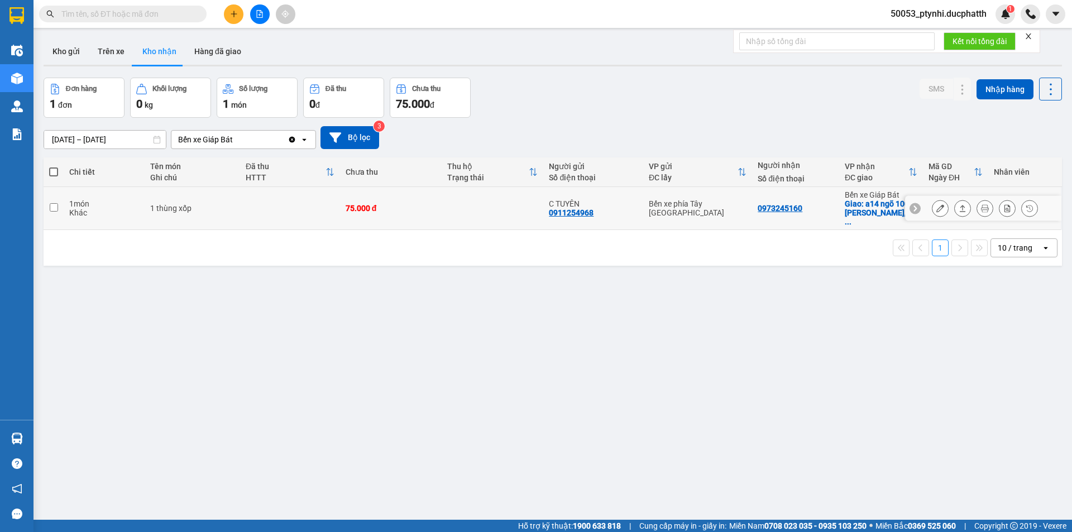
click at [822, 212] on td "0973245160" at bounding box center [795, 208] width 87 height 43
checkbox input "true"
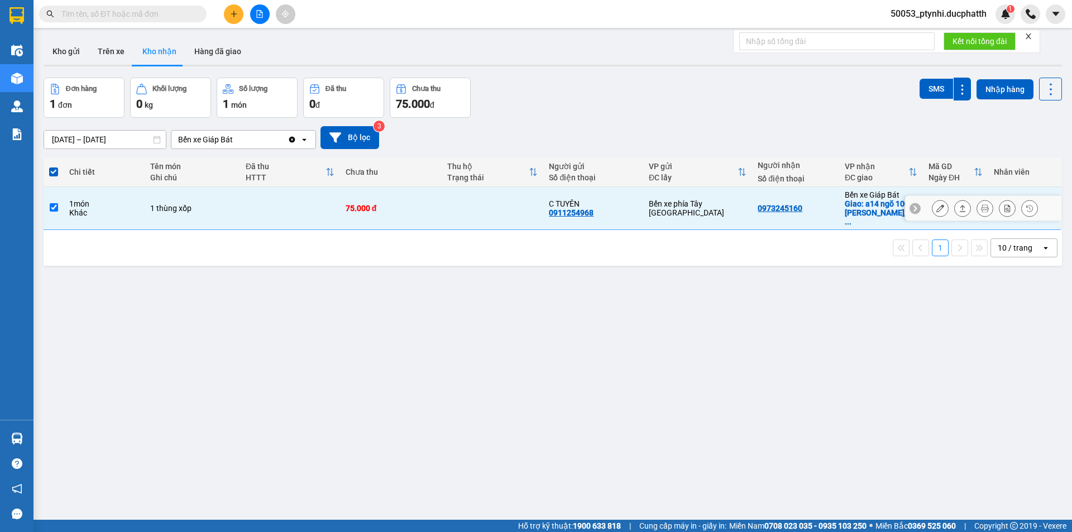
click at [936, 202] on button at bounding box center [940, 209] width 16 height 20
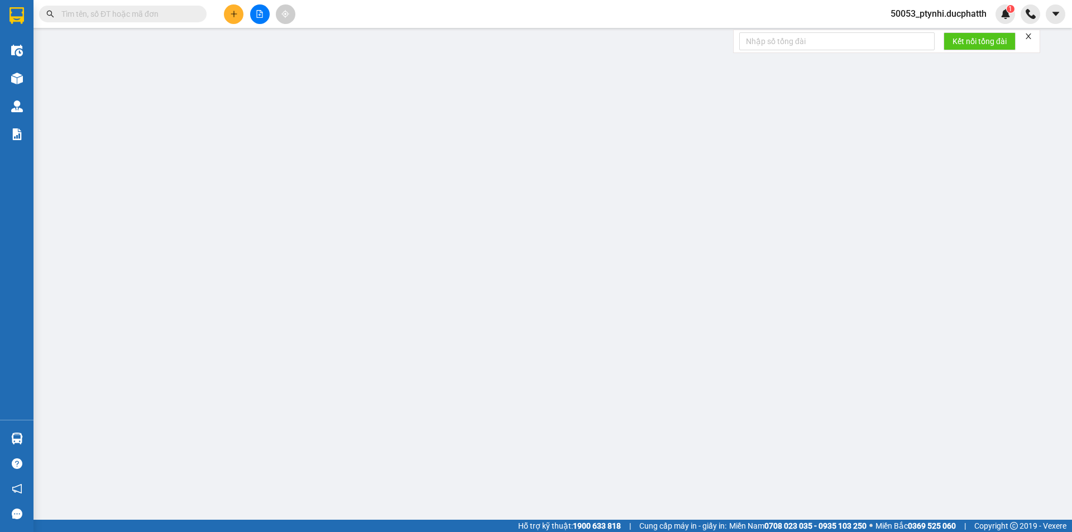
type input "0911254968"
type input "C TUYÊN"
type input "0973245160"
checkbox input "true"
type input "a14 ngõ 100 [PERSON_NAME], hai bà trưng"
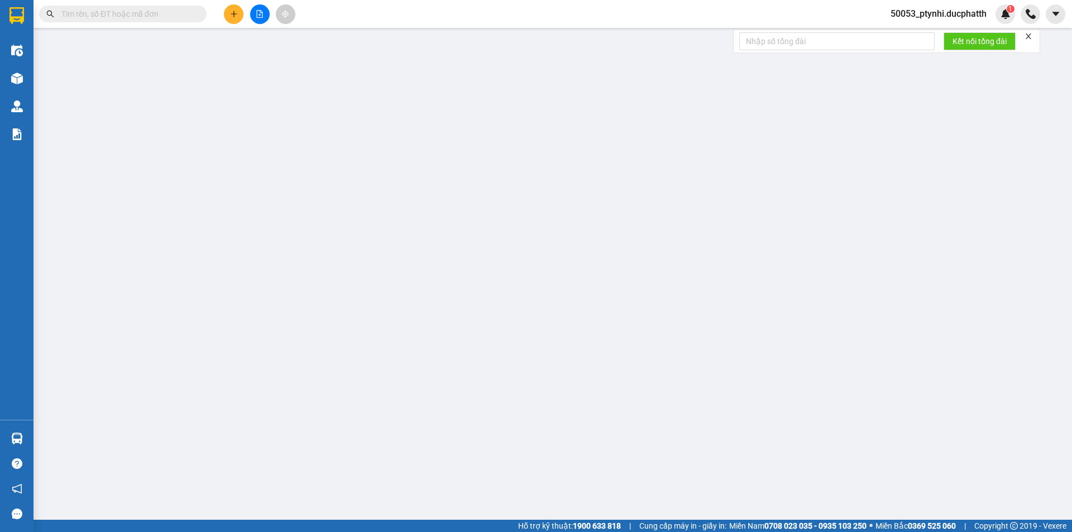
type input "ntt"
type input "75.000"
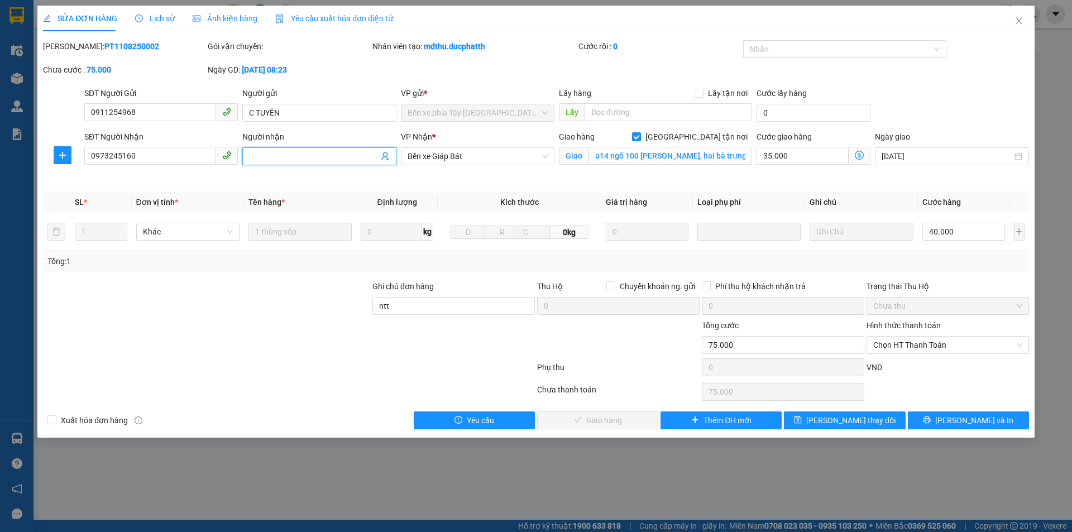
click at [319, 157] on input "Người nhận" at bounding box center [313, 156] width 129 height 12
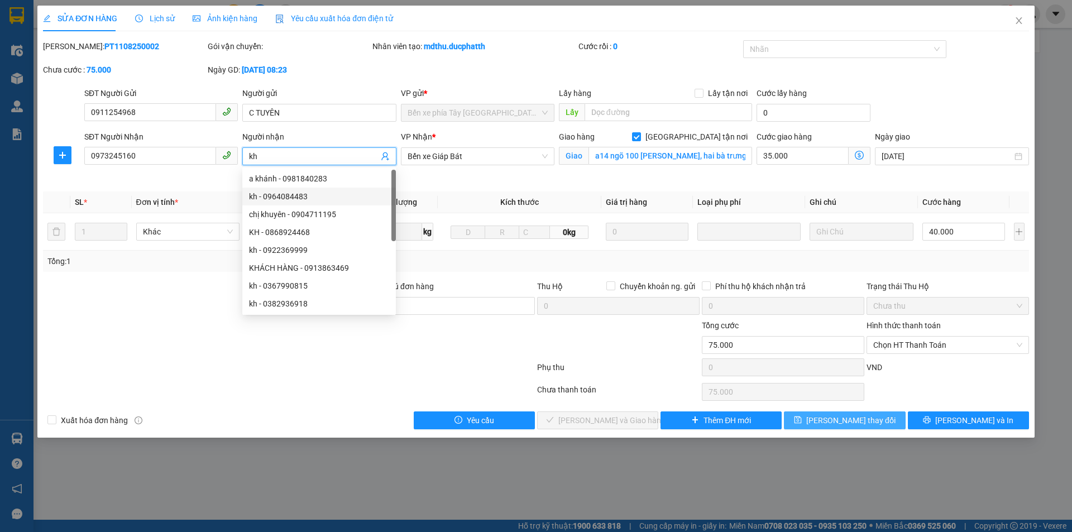
type input "kh"
click at [868, 419] on span "[PERSON_NAME] thay đổi" at bounding box center [850, 420] width 89 height 12
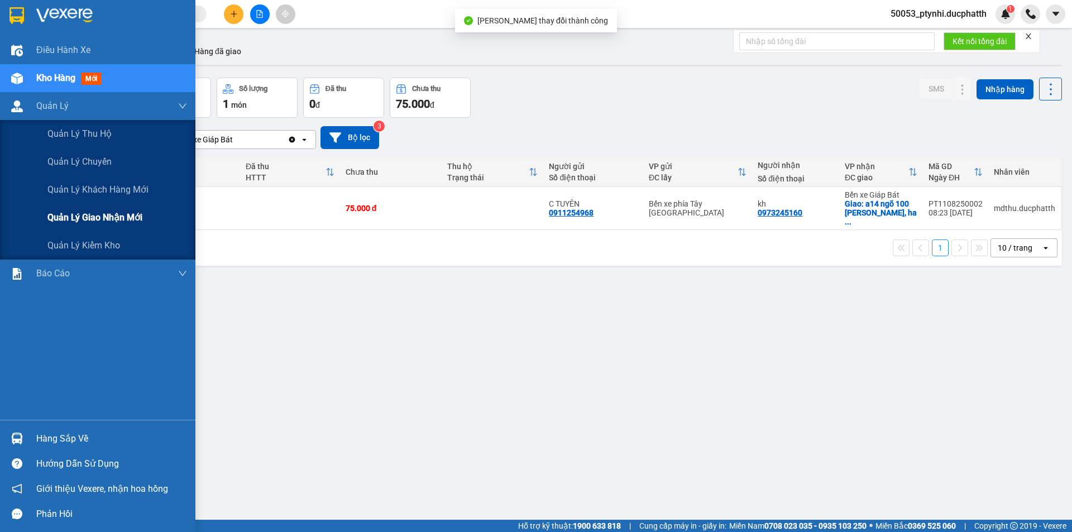
click at [74, 217] on span "Quản lý giao nhận mới" at bounding box center [94, 217] width 95 height 14
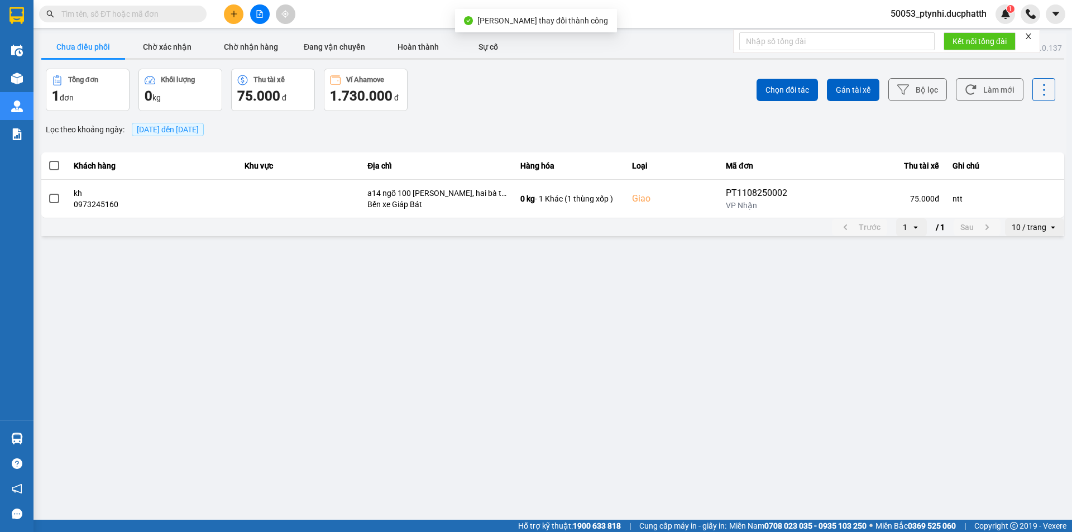
click at [55, 164] on span at bounding box center [54, 166] width 10 height 10
click at [48, 160] on input "checkbox" at bounding box center [48, 160] width 0 height 0
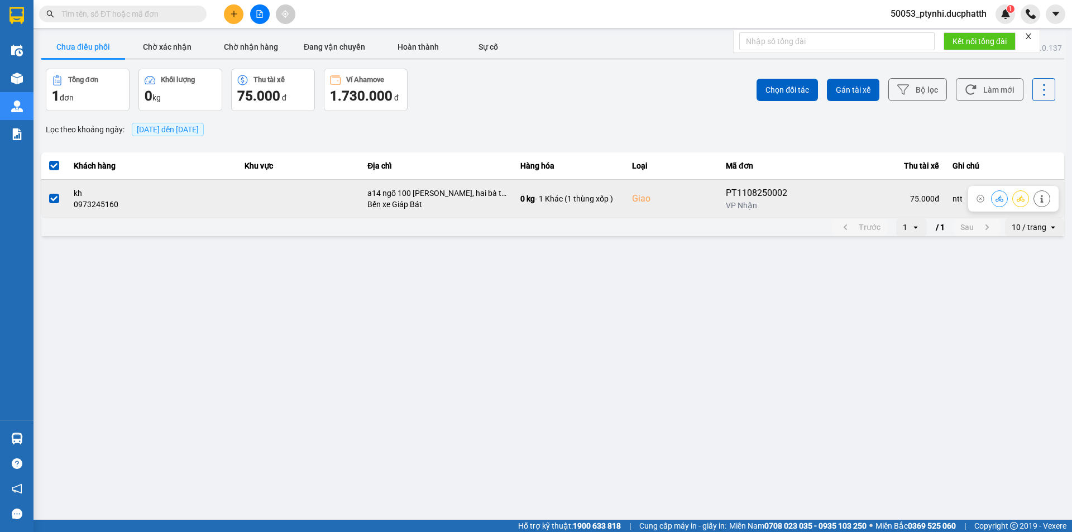
click at [1001, 200] on icon at bounding box center [999, 199] width 8 height 8
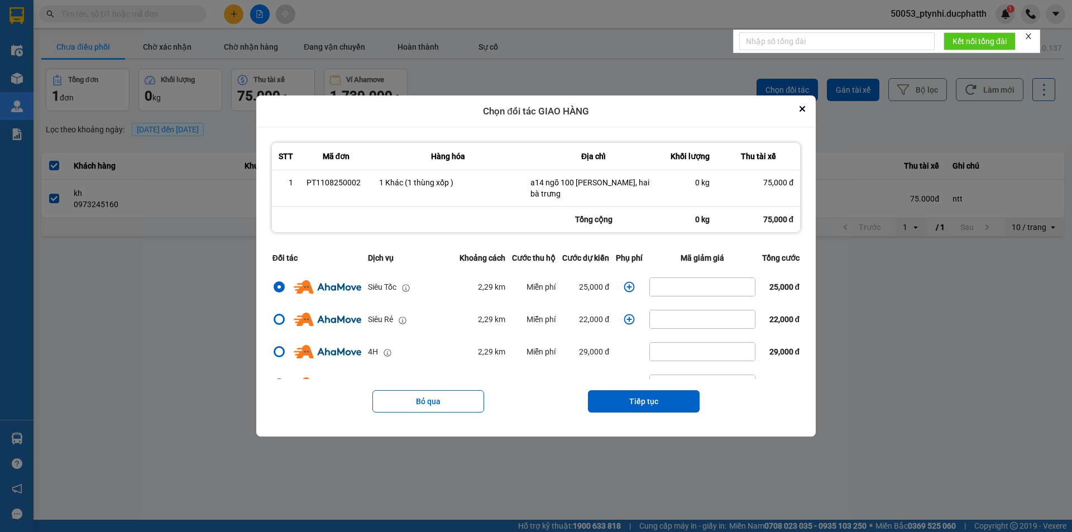
click at [626, 285] on icon "dialog" at bounding box center [629, 287] width 11 height 11
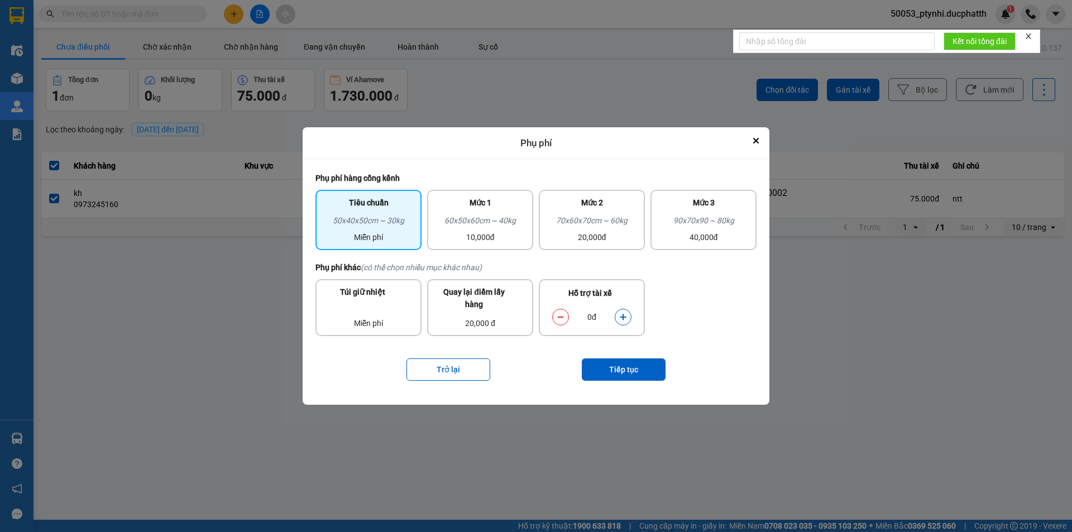
click at [619, 310] on div "dialog" at bounding box center [623, 317] width 17 height 17
click at [620, 313] on button "dialog" at bounding box center [623, 318] width 16 height 20
click at [620, 313] on icon "dialog" at bounding box center [623, 317] width 8 height 8
click at [623, 367] on button "Tiếp tục" at bounding box center [624, 369] width 84 height 22
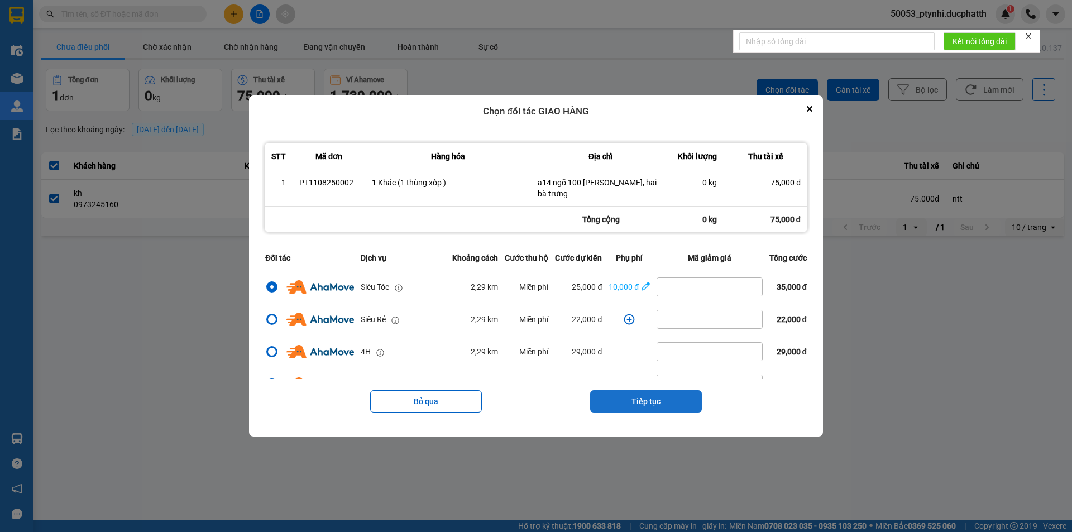
click at [670, 396] on button "Tiếp tục" at bounding box center [646, 401] width 112 height 22
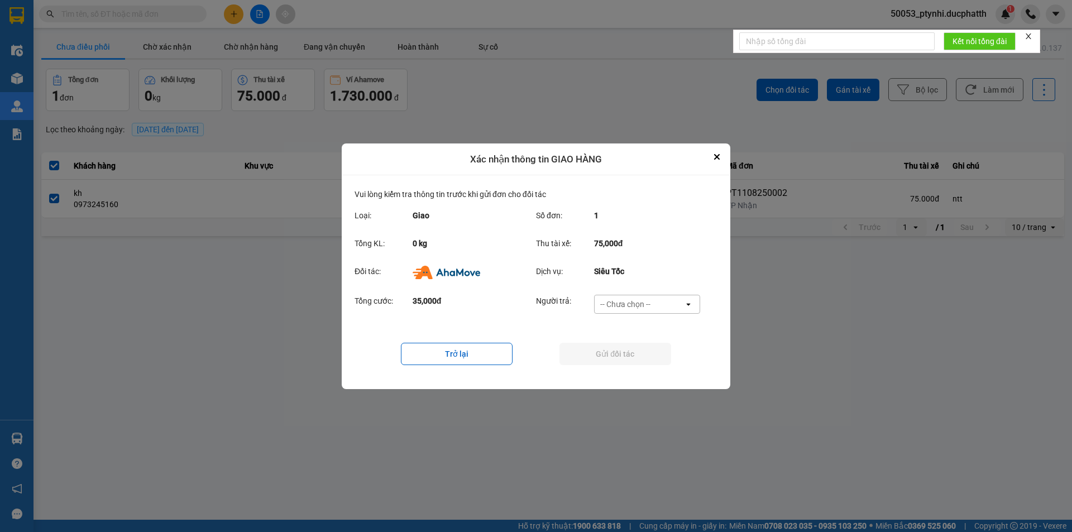
click at [670, 311] on div "-- Chưa chọn --" at bounding box center [639, 304] width 89 height 18
click at [626, 365] on span "Ví Ahamove" at bounding box center [624, 367] width 45 height 11
click at [626, 353] on button "Gửi đối tác" at bounding box center [615, 354] width 112 height 22
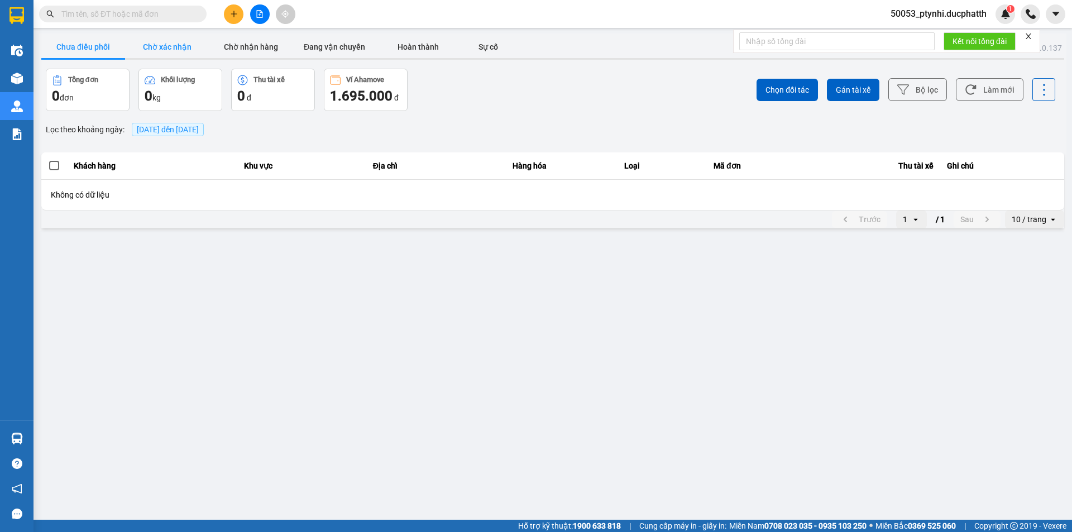
click at [171, 52] on button "Chờ xác nhận" at bounding box center [167, 47] width 84 height 22
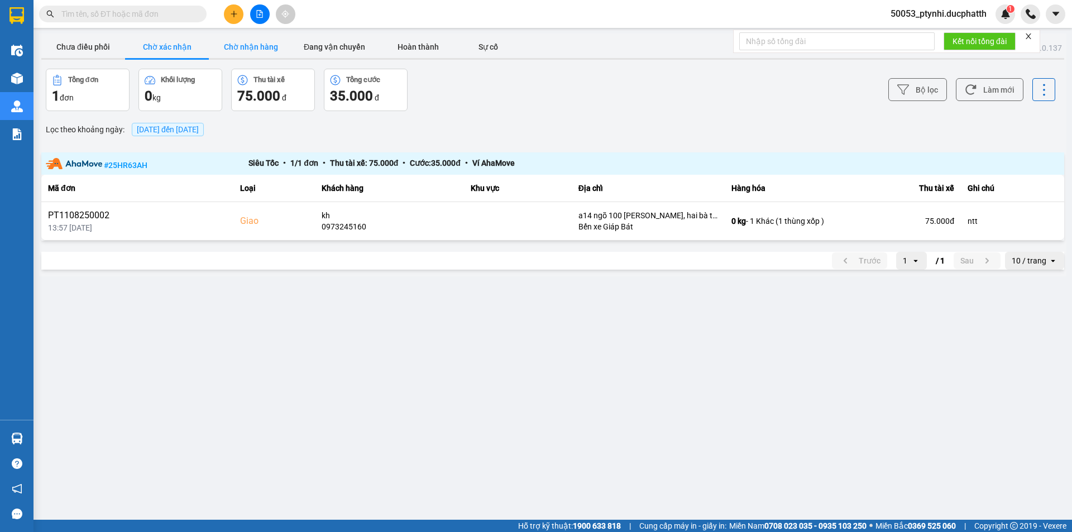
click at [254, 47] on button "Chờ nhận hàng" at bounding box center [251, 47] width 84 height 22
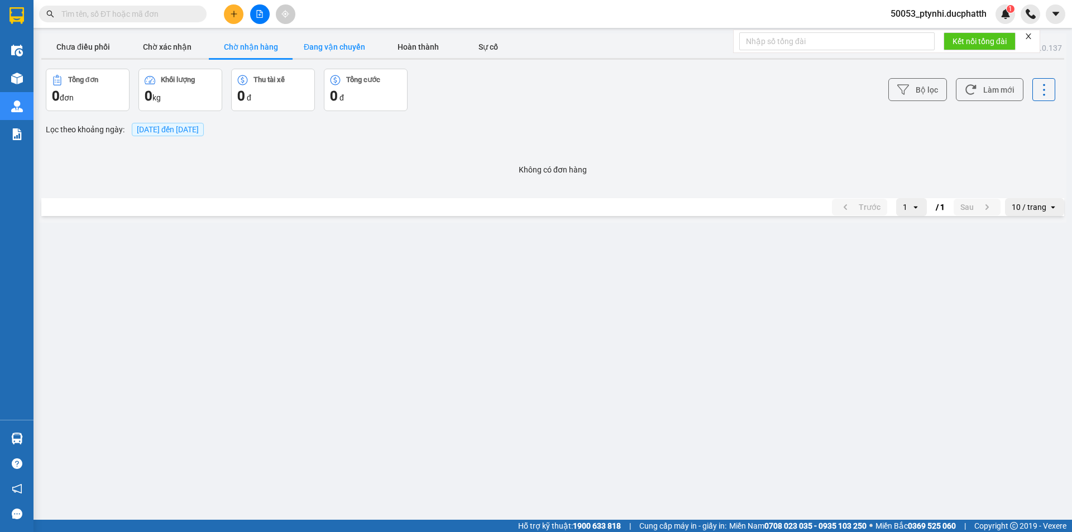
click at [334, 49] on button "Đang vận chuyển" at bounding box center [335, 47] width 84 height 22
click at [175, 51] on button "Chờ xác nhận" at bounding box center [167, 47] width 84 height 22
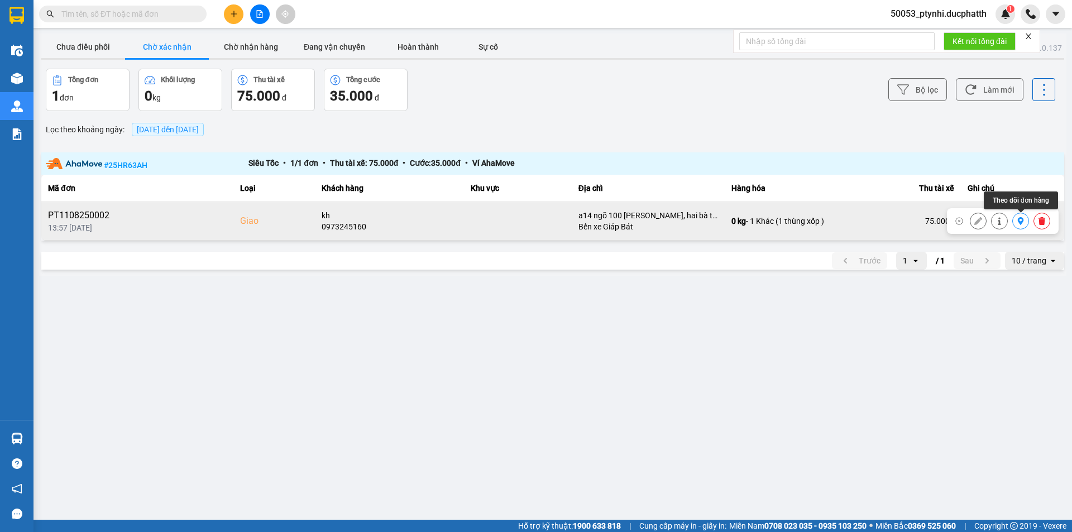
click at [1020, 225] on icon at bounding box center [1021, 221] width 8 height 8
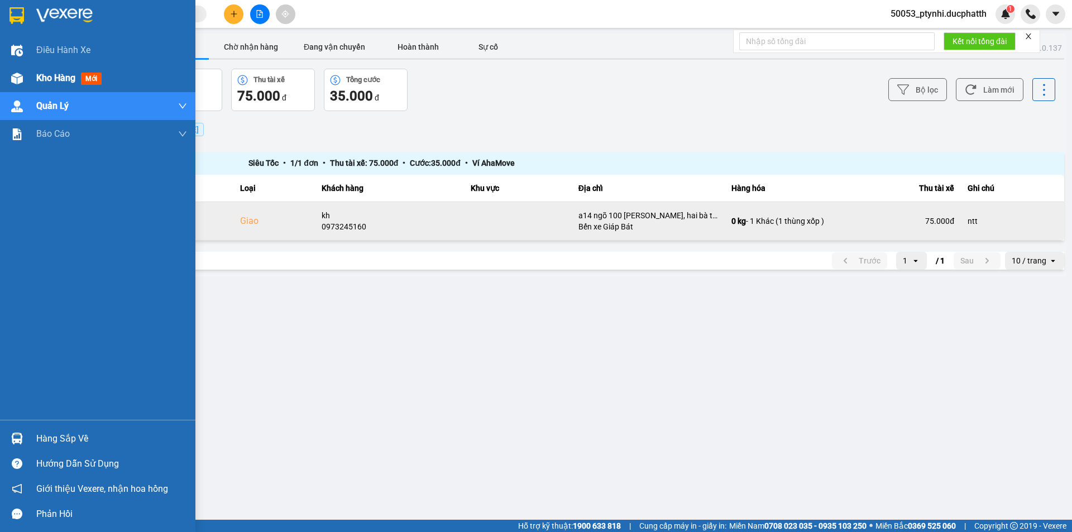
click at [12, 76] on img at bounding box center [17, 79] width 12 height 12
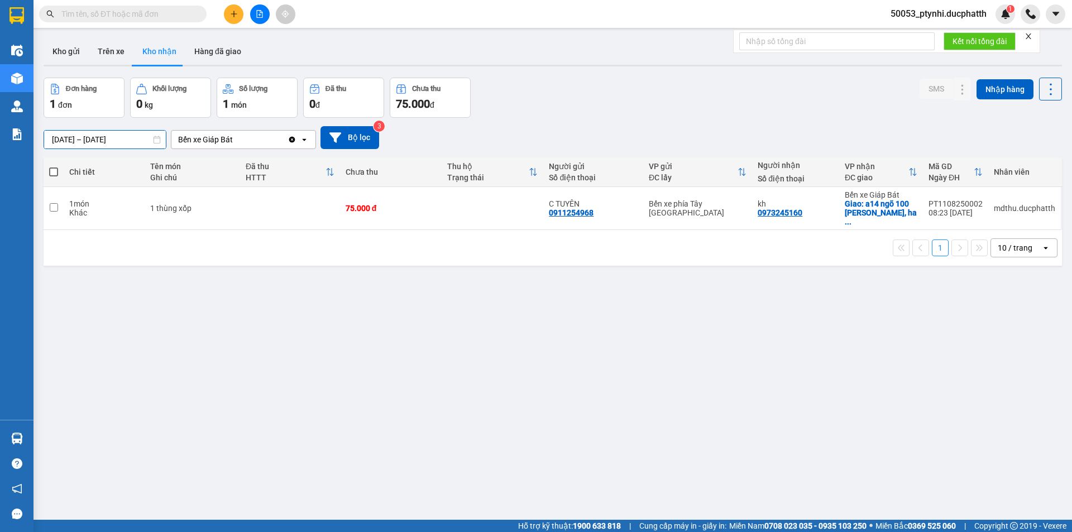
click at [94, 133] on input "[DATE] – [DATE]" at bounding box center [105, 140] width 122 height 18
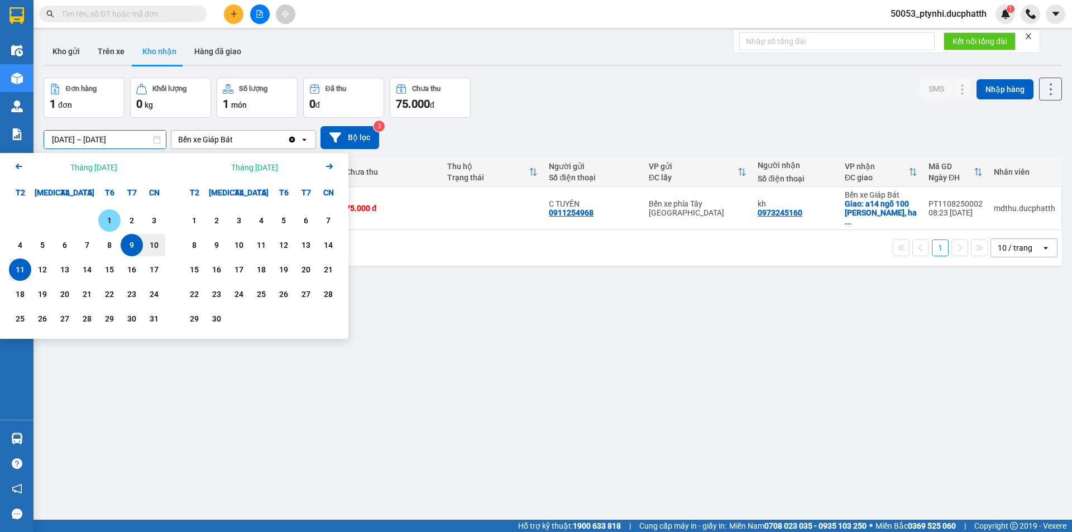
click at [108, 217] on div "1" at bounding box center [110, 220] width 16 height 13
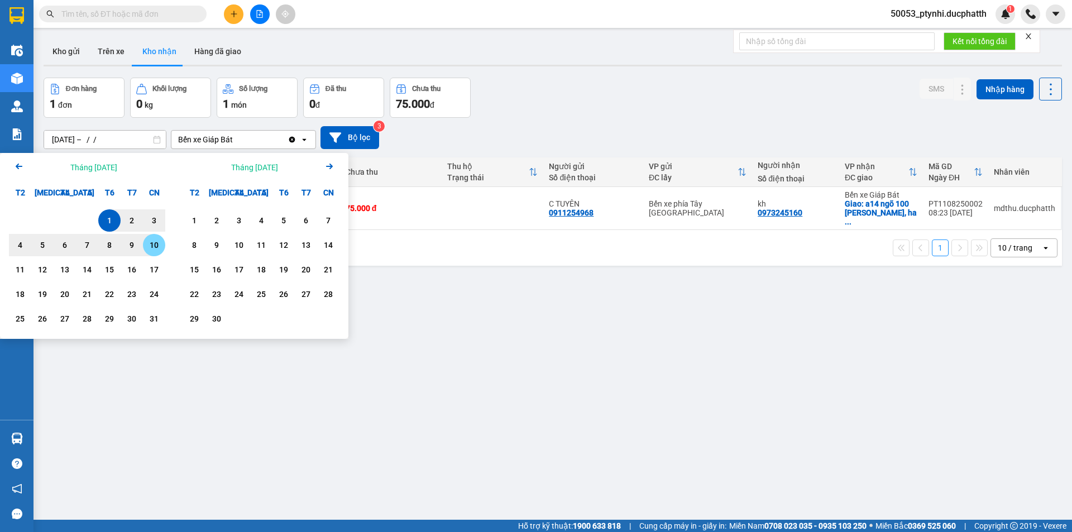
click at [152, 250] on div "10" at bounding box center [154, 244] width 16 height 13
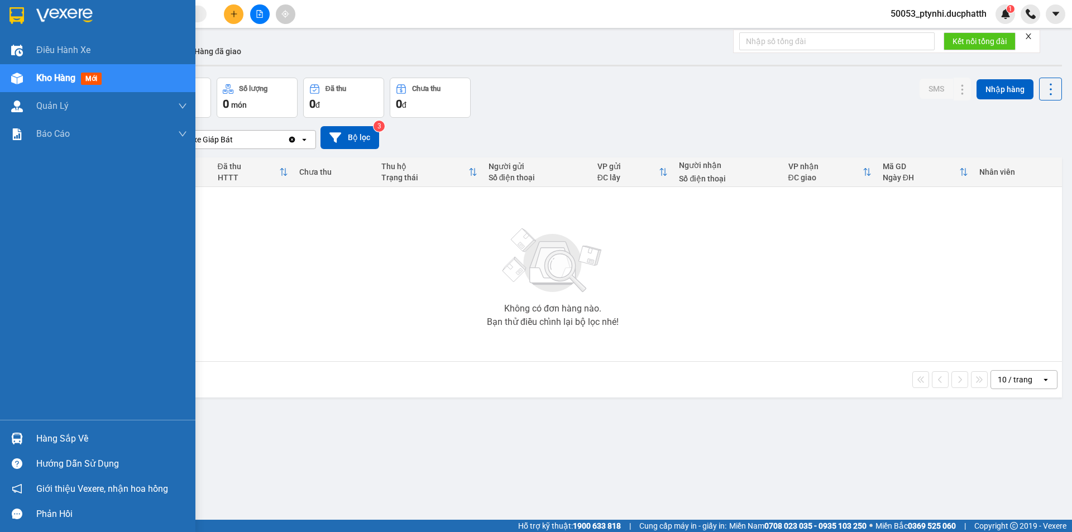
click at [27, 436] on div "Hàng sắp về" at bounding box center [97, 438] width 195 height 25
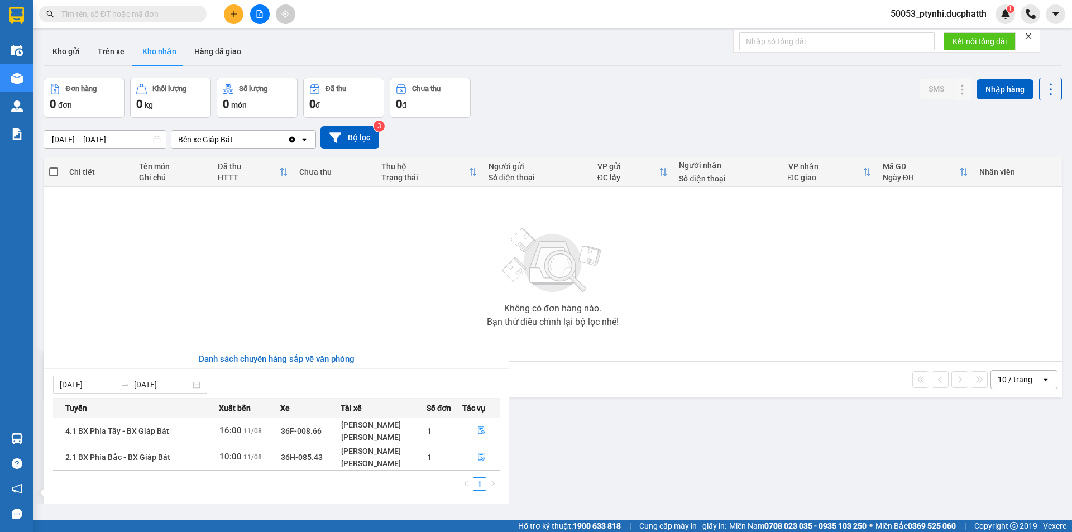
click at [246, 264] on section "Kết quả tìm kiếm ( 0 ) Bộ lọc No Data 50053_ptynhi.ducphatth 1 Điều hành xe Kho…" at bounding box center [536, 266] width 1072 height 532
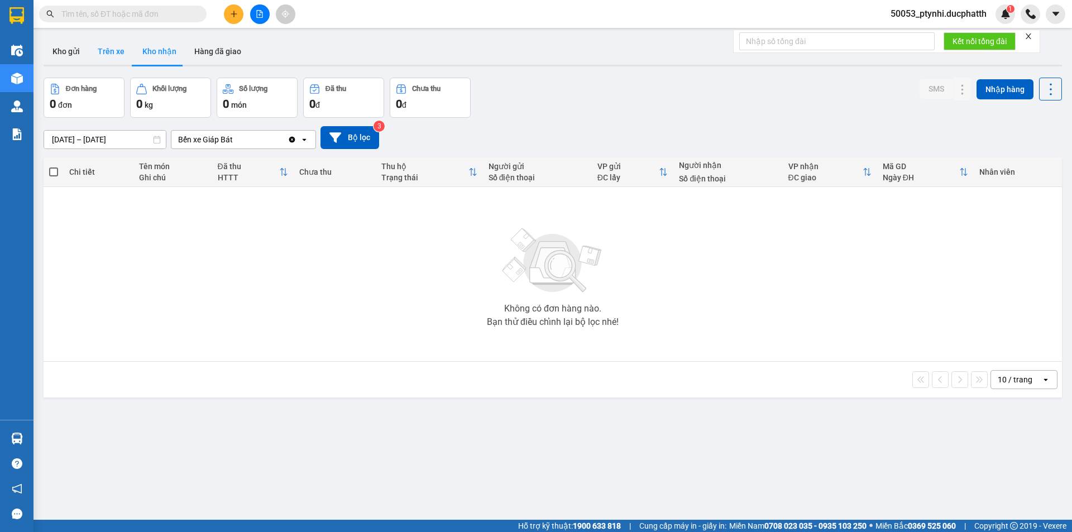
click at [106, 59] on button "Trên xe" at bounding box center [111, 51] width 45 height 27
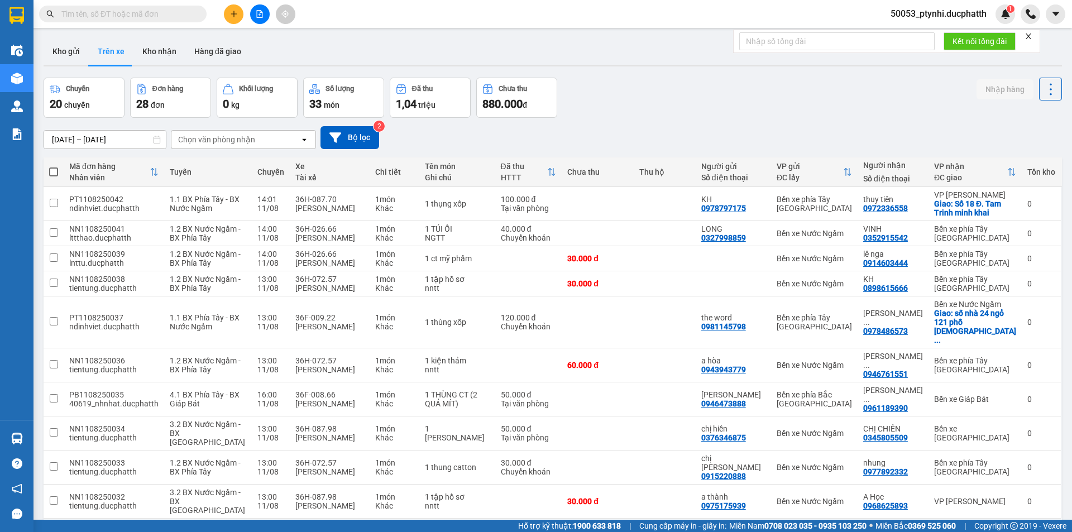
click at [117, 139] on input "[DATE] – [DATE]" at bounding box center [105, 140] width 122 height 18
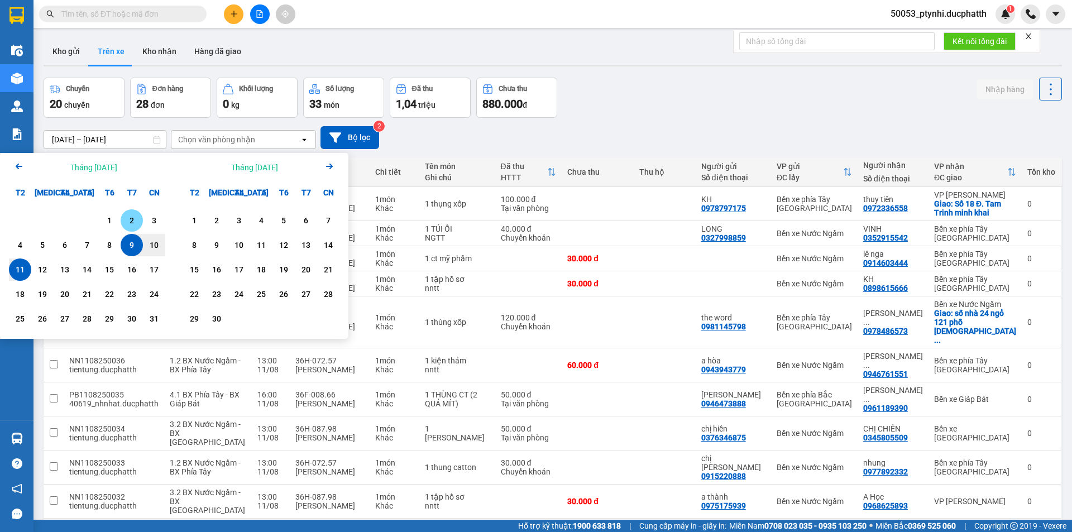
click at [126, 223] on div "2" at bounding box center [132, 220] width 16 height 13
click at [161, 245] on div "10" at bounding box center [154, 244] width 16 height 13
type input "[DATE] – [DATE]"
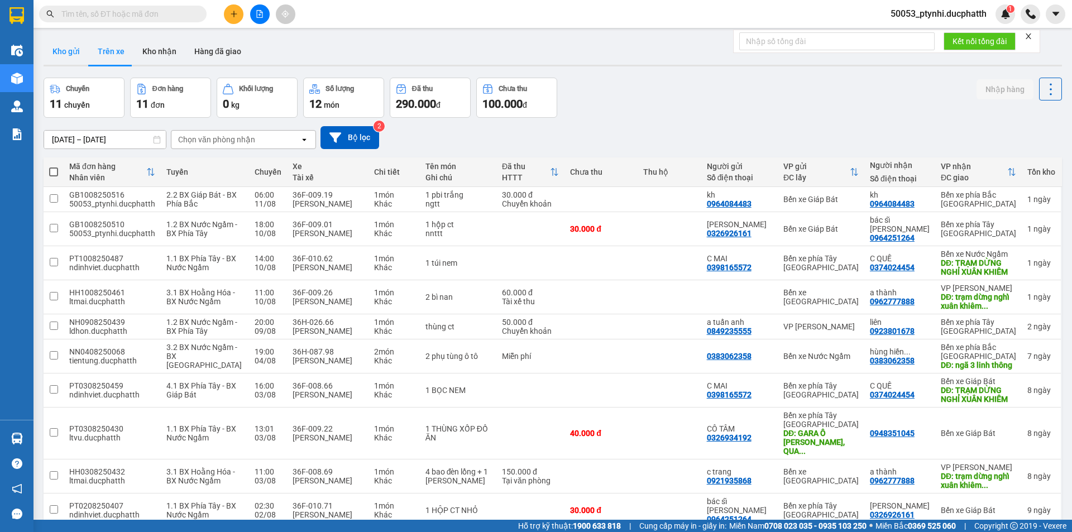
click at [65, 54] on button "Kho gửi" at bounding box center [66, 51] width 45 height 27
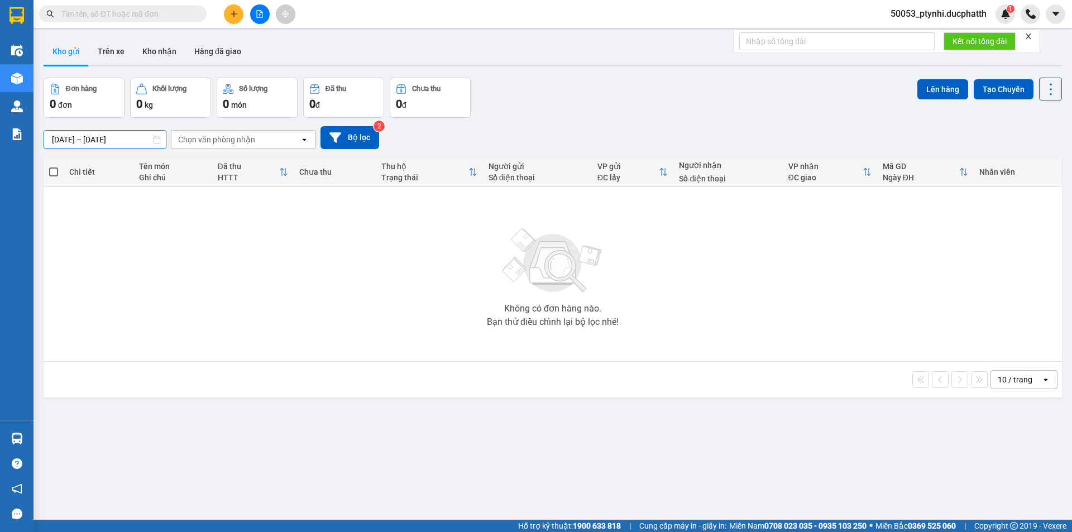
click at [98, 137] on input "[DATE] – [DATE]" at bounding box center [105, 140] width 122 height 18
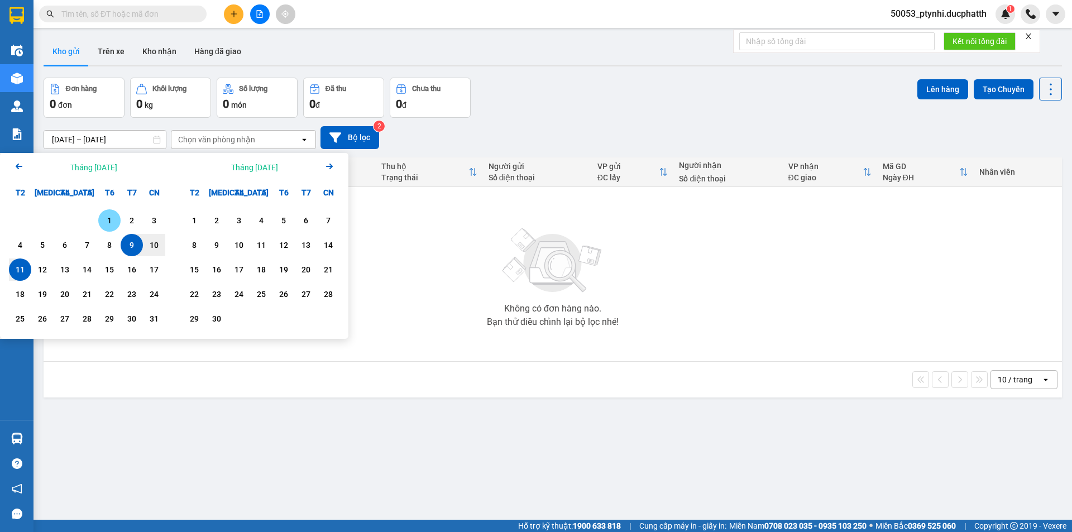
click at [105, 221] on div "1" at bounding box center [110, 220] width 16 height 13
click at [154, 249] on div "10" at bounding box center [154, 244] width 16 height 13
type input "[DATE] – [DATE]"
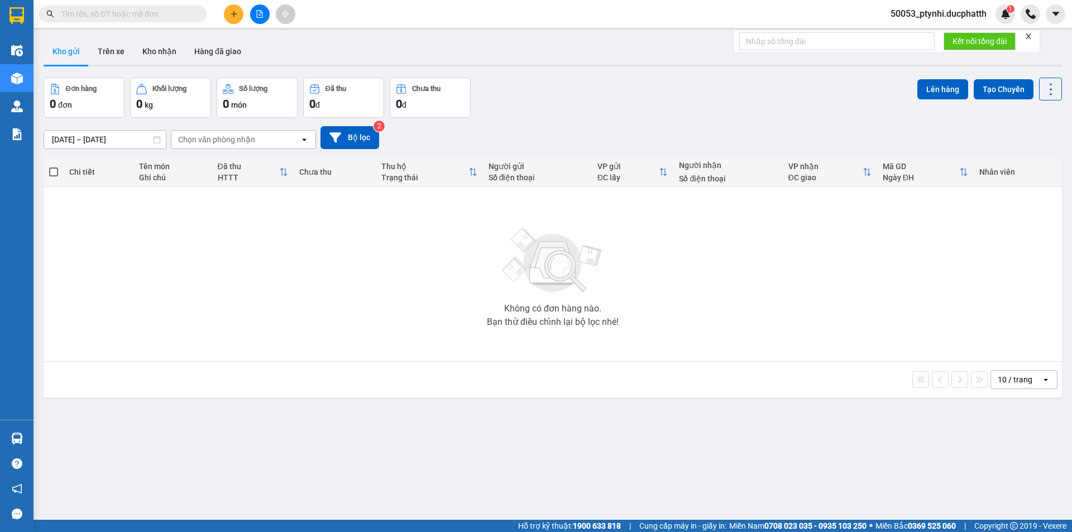
click at [263, 142] on div "Chọn văn phòng nhận" at bounding box center [235, 140] width 128 height 18
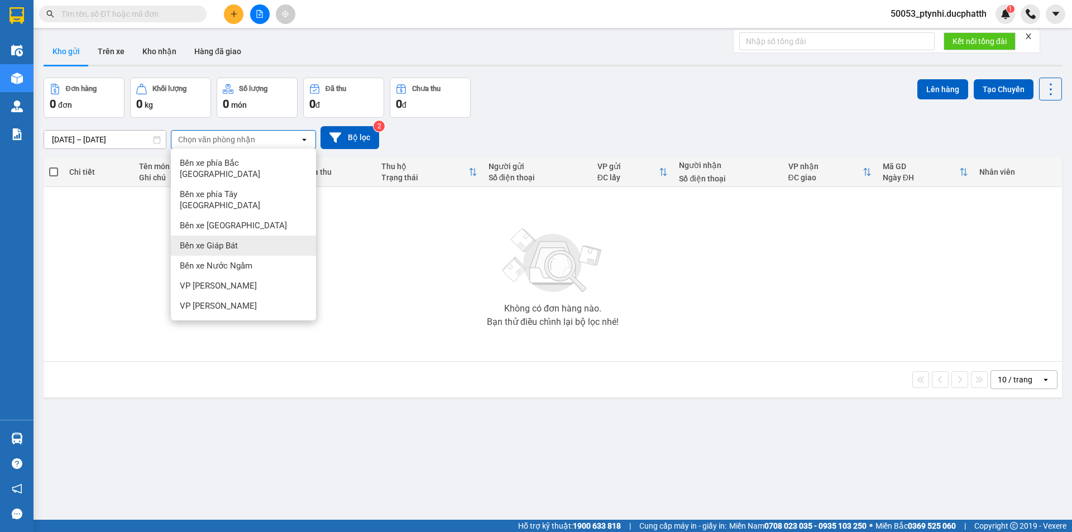
click at [244, 236] on div "Bến xe Giáp Bát" at bounding box center [243, 246] width 145 height 20
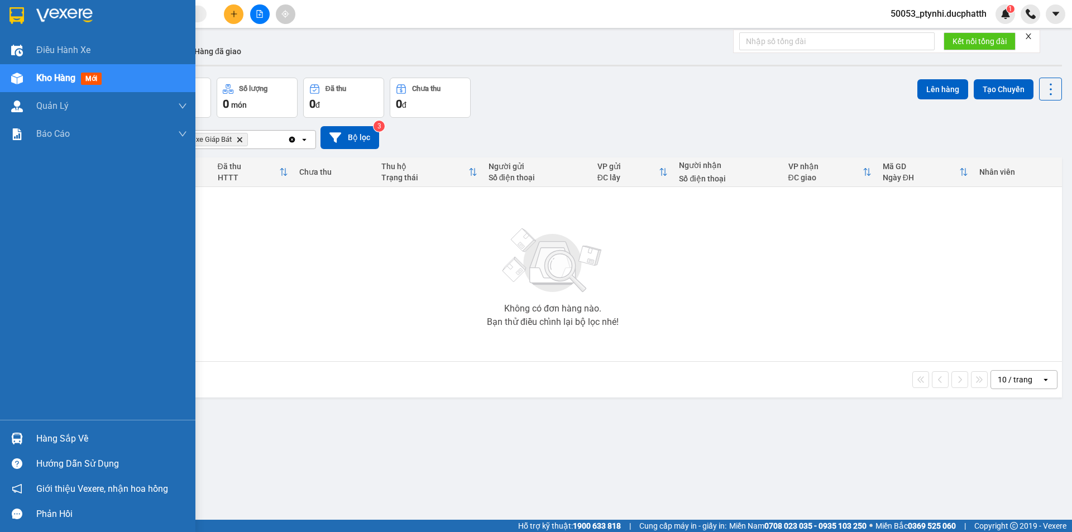
click at [63, 443] on div "Hàng sắp về" at bounding box center [111, 438] width 151 height 17
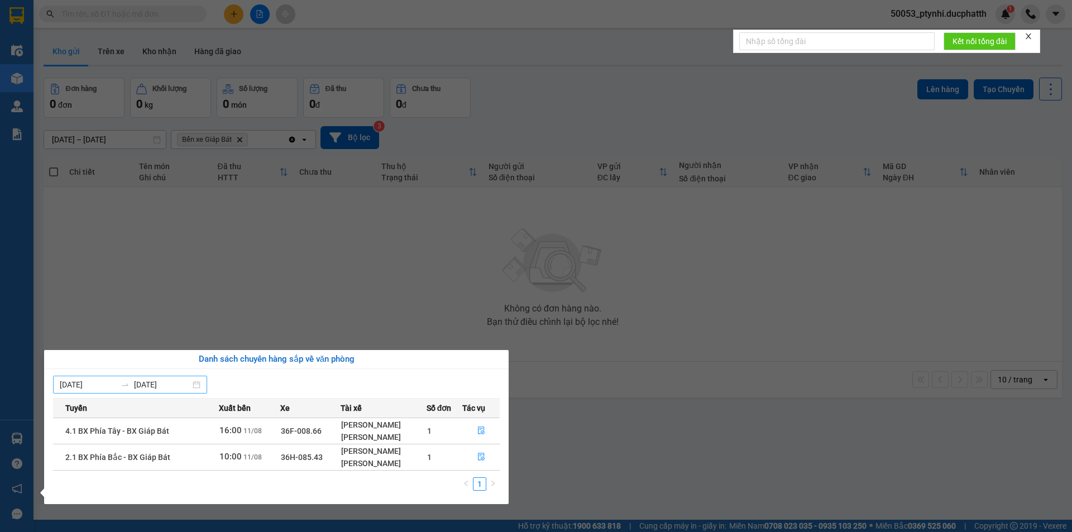
click at [91, 382] on input "[DATE]" at bounding box center [88, 385] width 56 height 12
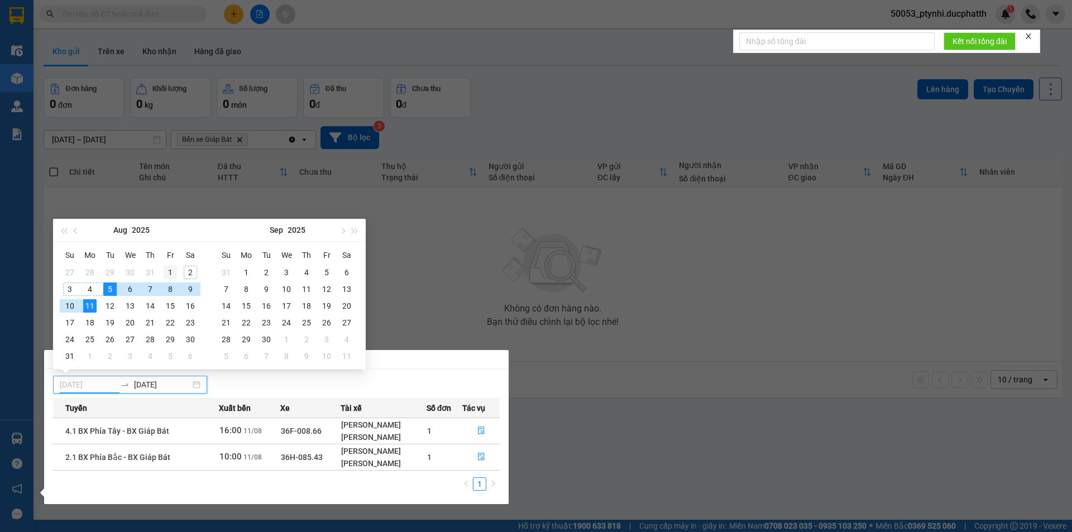
type input "[DATE]"
click at [175, 268] on div "1" at bounding box center [170, 272] width 13 height 13
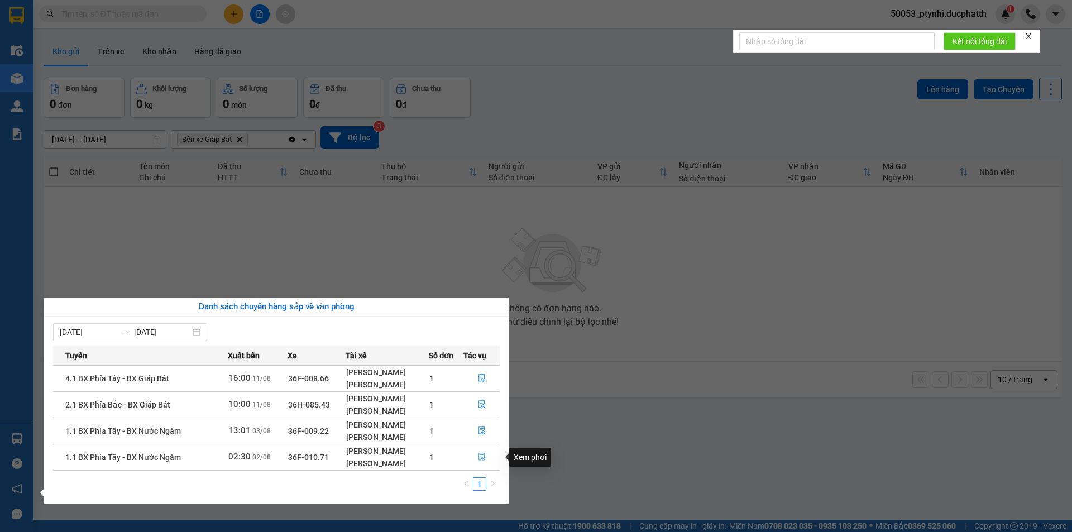
click at [485, 456] on icon "file-done" at bounding box center [482, 457] width 8 height 8
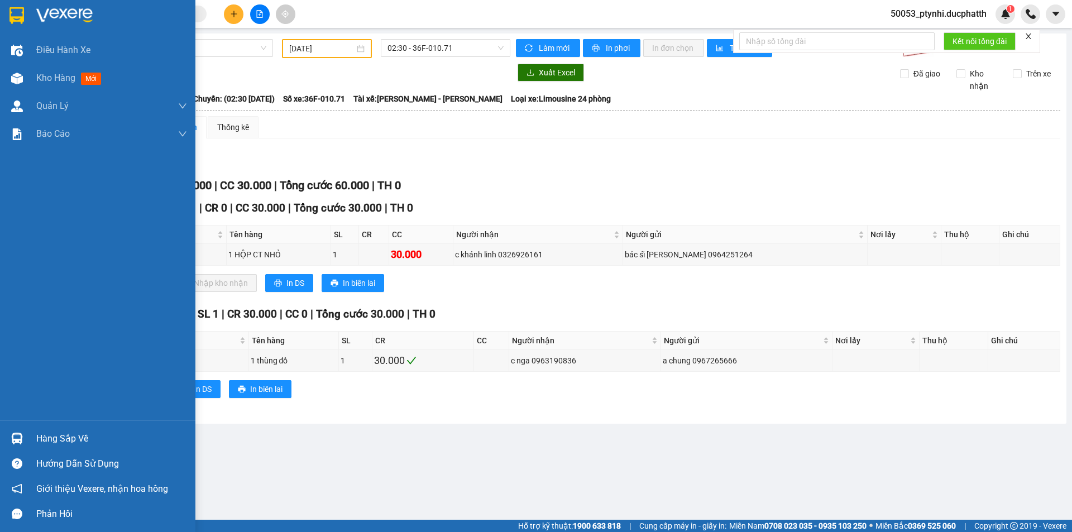
click at [15, 436] on img at bounding box center [17, 439] width 12 height 12
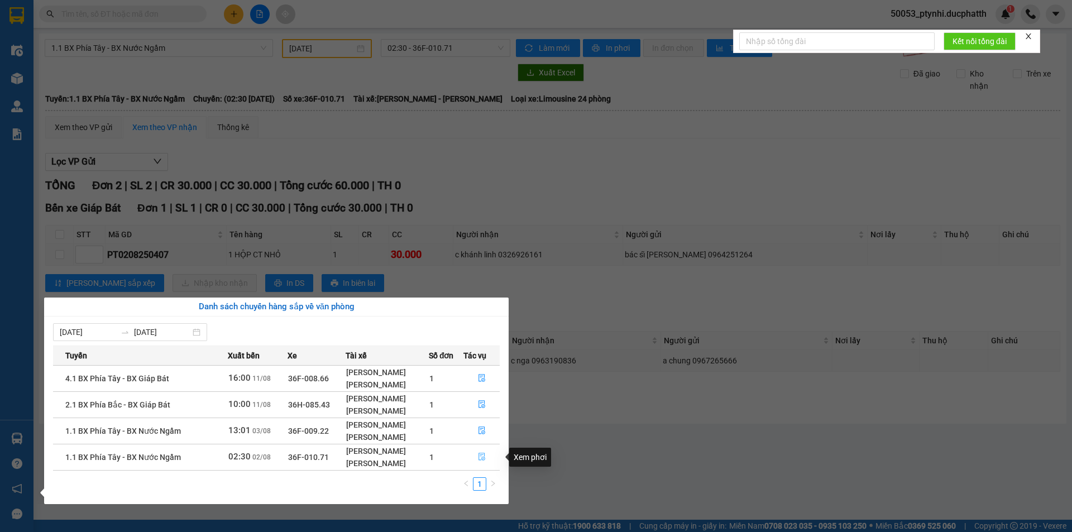
click at [478, 456] on icon "file-done" at bounding box center [482, 457] width 8 height 8
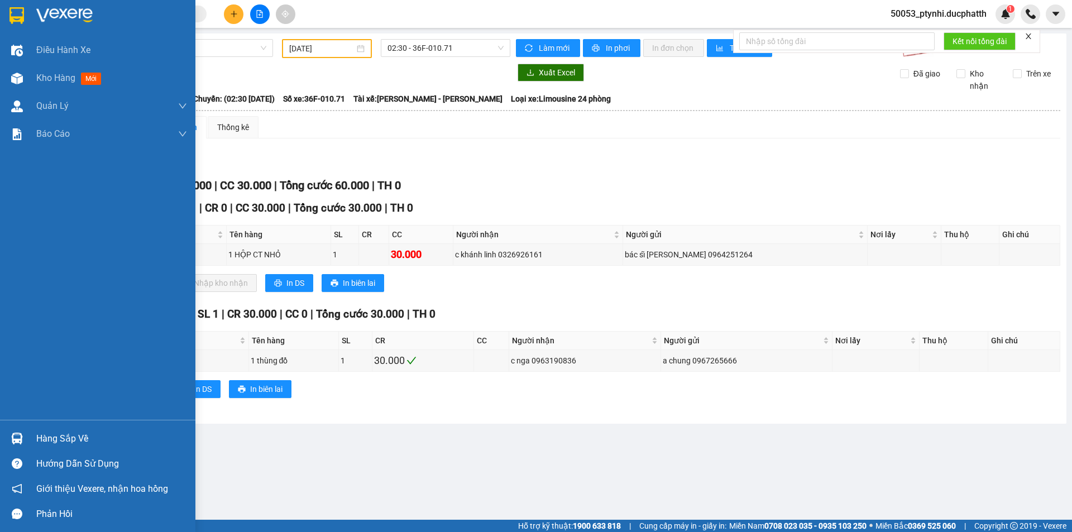
click at [15, 435] on img at bounding box center [17, 439] width 12 height 12
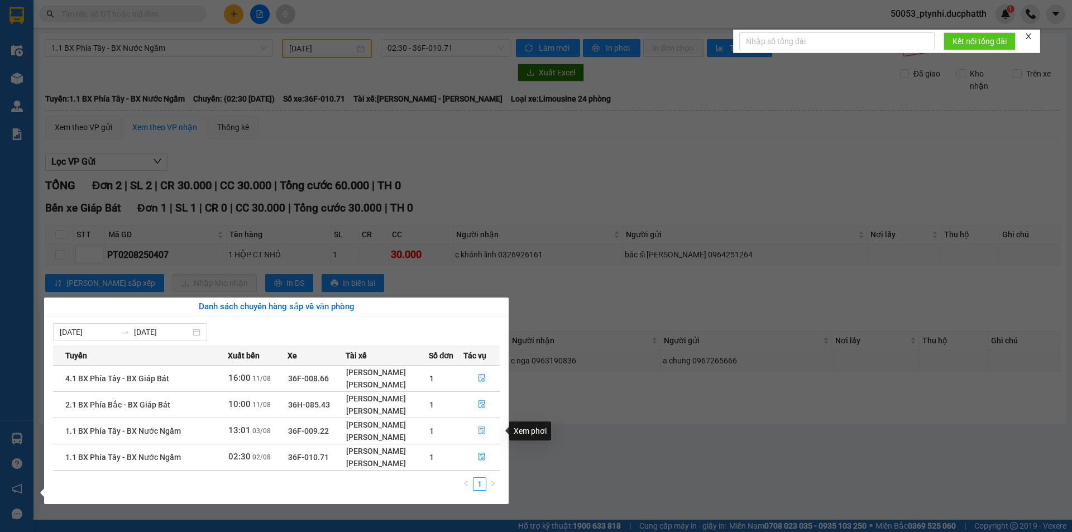
click at [478, 430] on icon "file-done" at bounding box center [482, 431] width 8 height 8
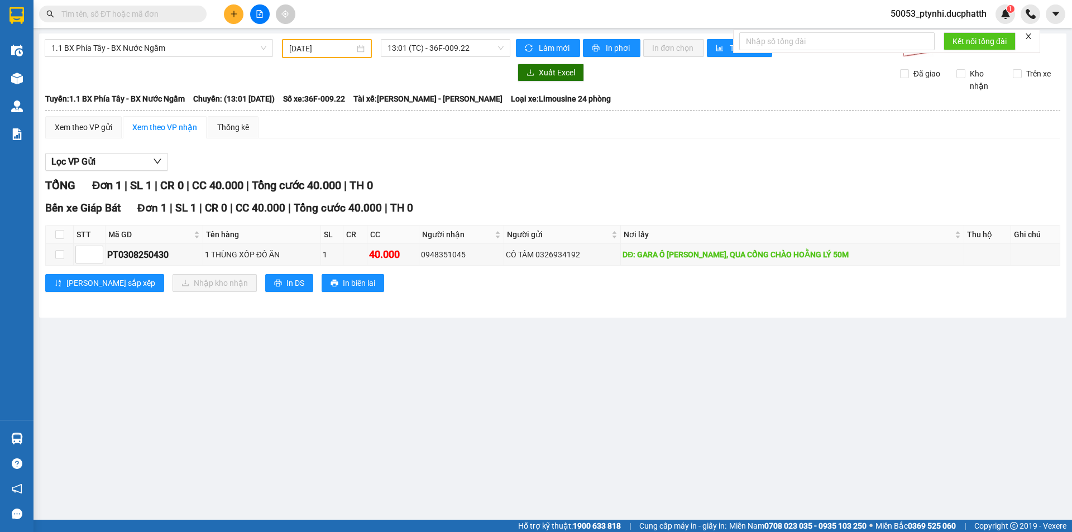
click at [36, 438] on main "1.1 BX Phía Tây - BX Nước Ngầm [DATE] 13:01 (TC) - 36F-009.22 Làm mới In phơi I…" at bounding box center [536, 260] width 1072 height 520
click at [11, 437] on img at bounding box center [17, 439] width 12 height 12
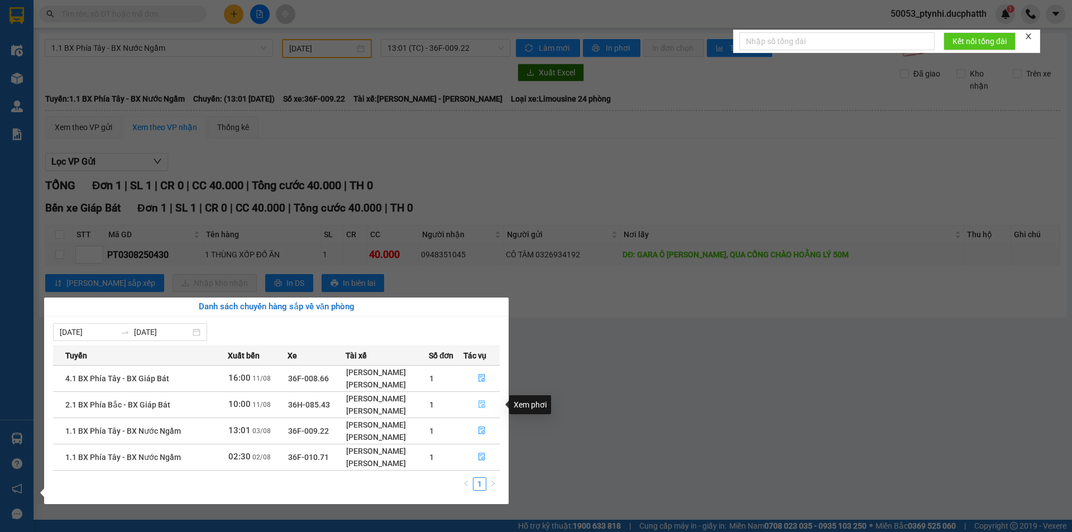
click at [485, 405] on icon "file-done" at bounding box center [482, 404] width 8 height 8
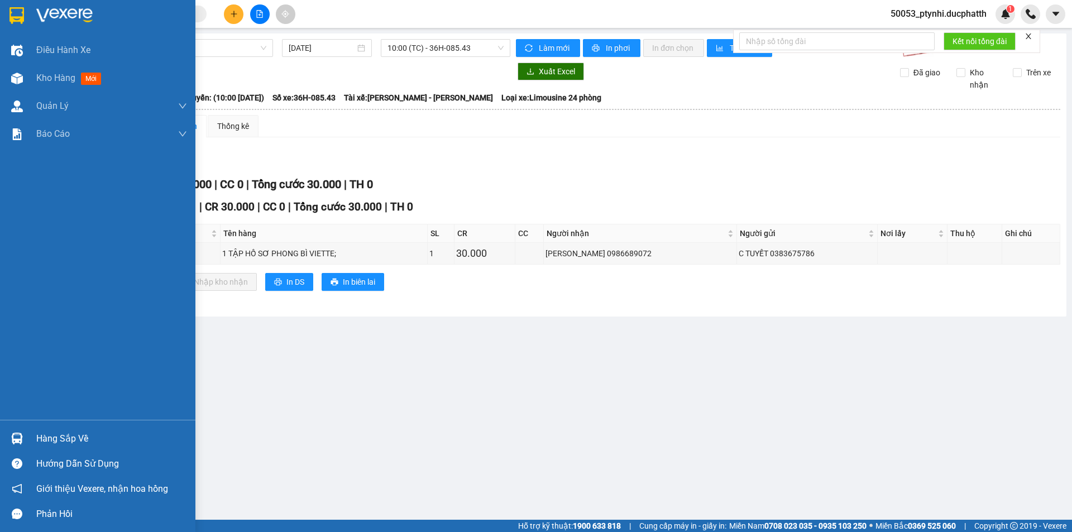
click at [35, 438] on div "Hàng sắp về" at bounding box center [97, 438] width 195 height 25
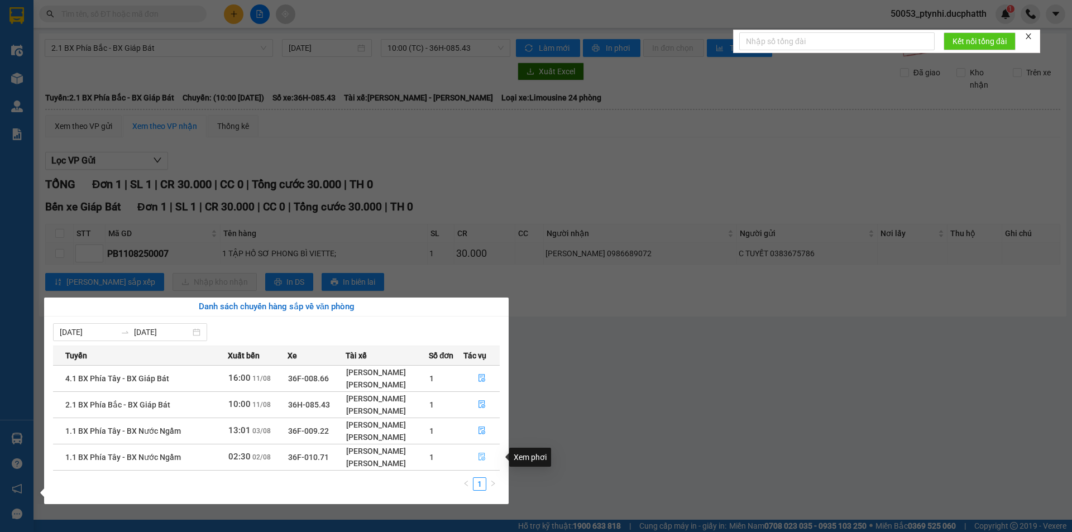
click at [486, 453] on button "button" at bounding box center [481, 457] width 35 height 18
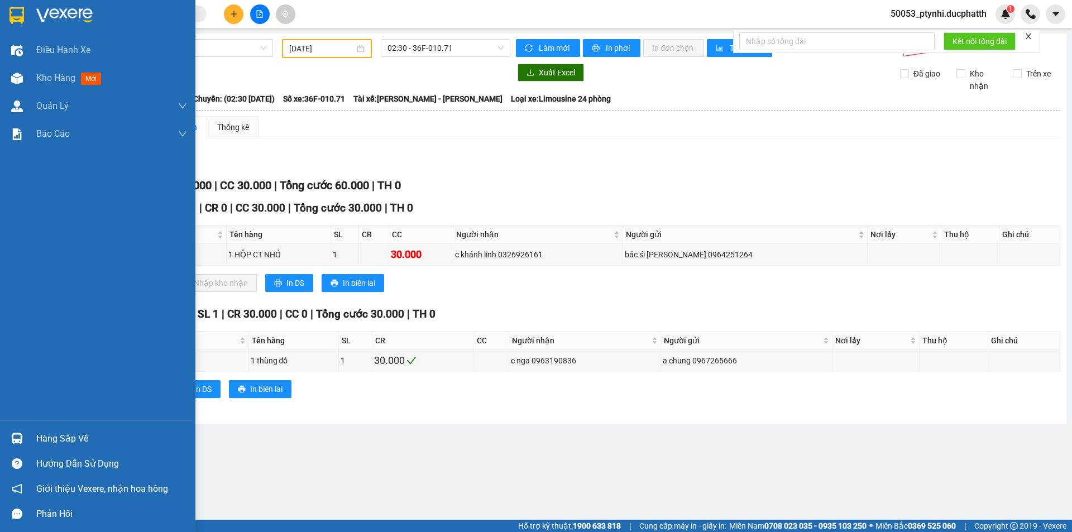
drag, startPoint x: 34, startPoint y: 443, endPoint x: 43, endPoint y: 438, distance: 10.0
click at [36, 443] on div "Hàng sắp về" at bounding box center [97, 438] width 195 height 25
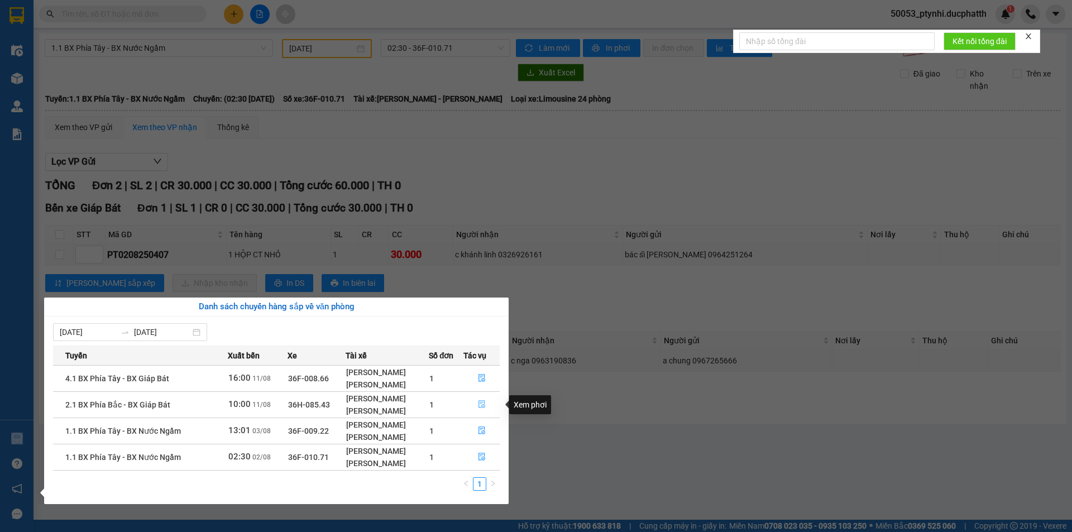
click at [483, 400] on button "button" at bounding box center [481, 405] width 35 height 18
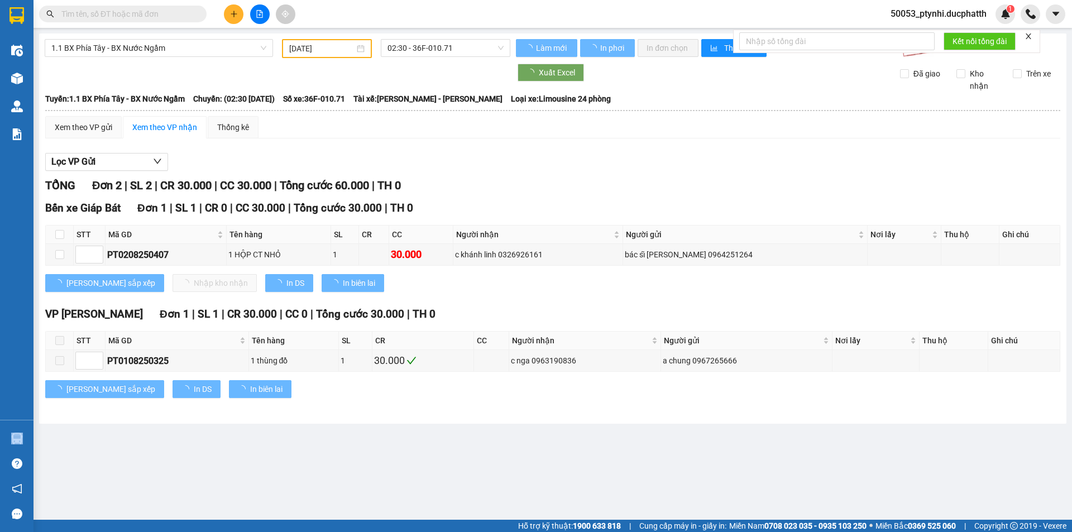
type input "[DATE]"
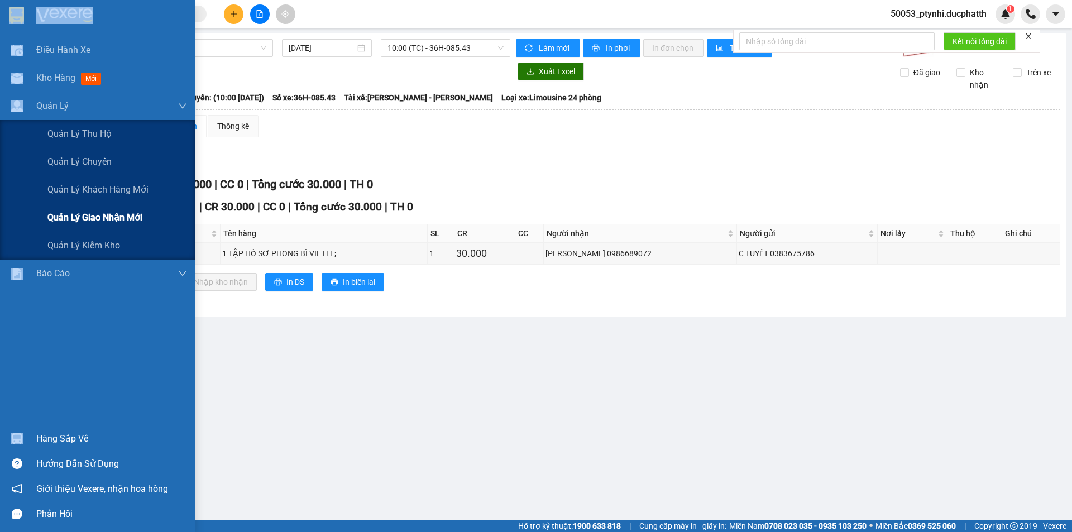
click at [52, 219] on span "Quản lý giao nhận mới" at bounding box center [94, 217] width 95 height 14
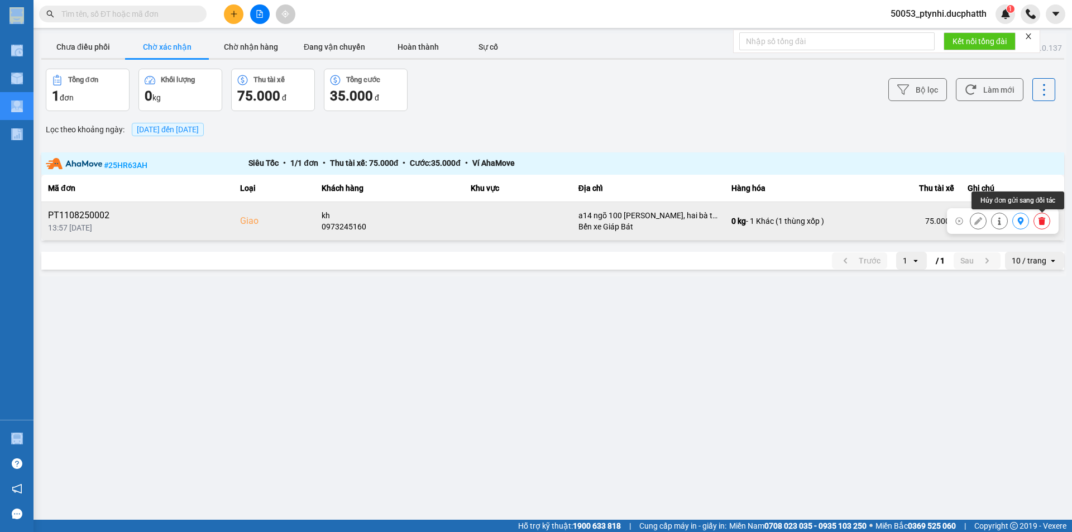
click at [1042, 223] on icon at bounding box center [1041, 221] width 7 height 8
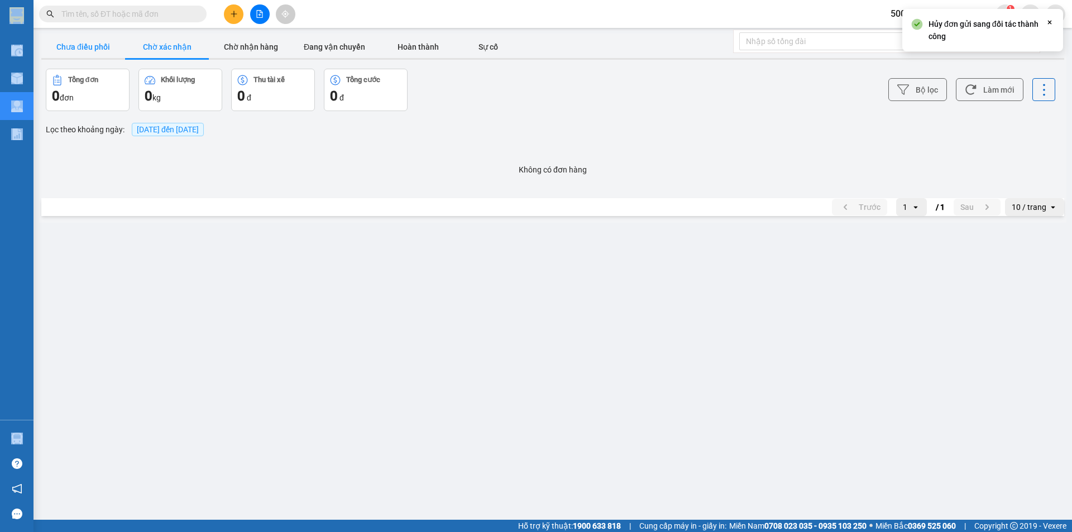
click at [81, 47] on button "Chưa điều phối" at bounding box center [83, 47] width 84 height 22
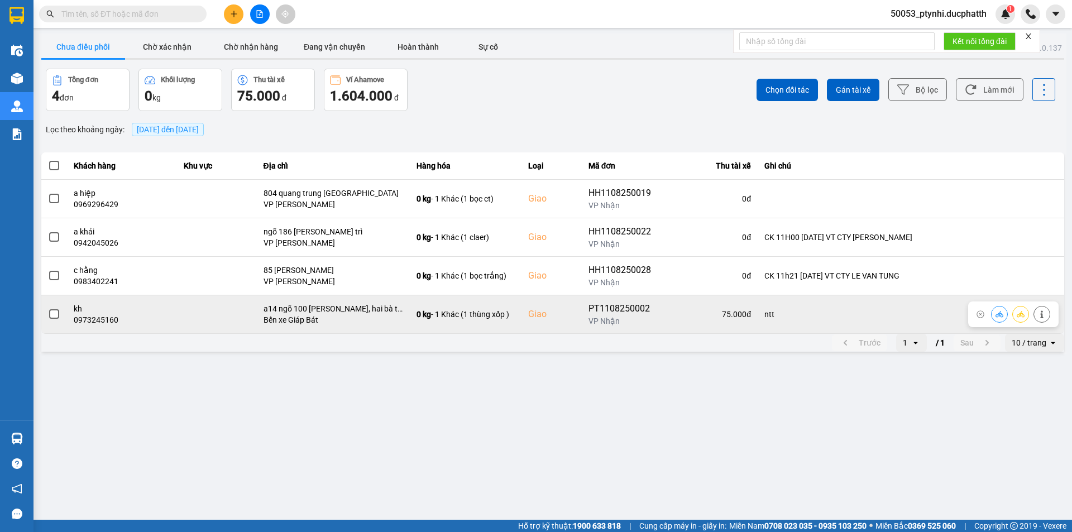
click at [204, 320] on td at bounding box center [216, 314] width 79 height 39
click at [56, 313] on span at bounding box center [54, 314] width 10 height 10
click at [48, 308] on input "checkbox" at bounding box center [48, 308] width 0 height 0
click at [996, 315] on icon at bounding box center [999, 314] width 8 height 6
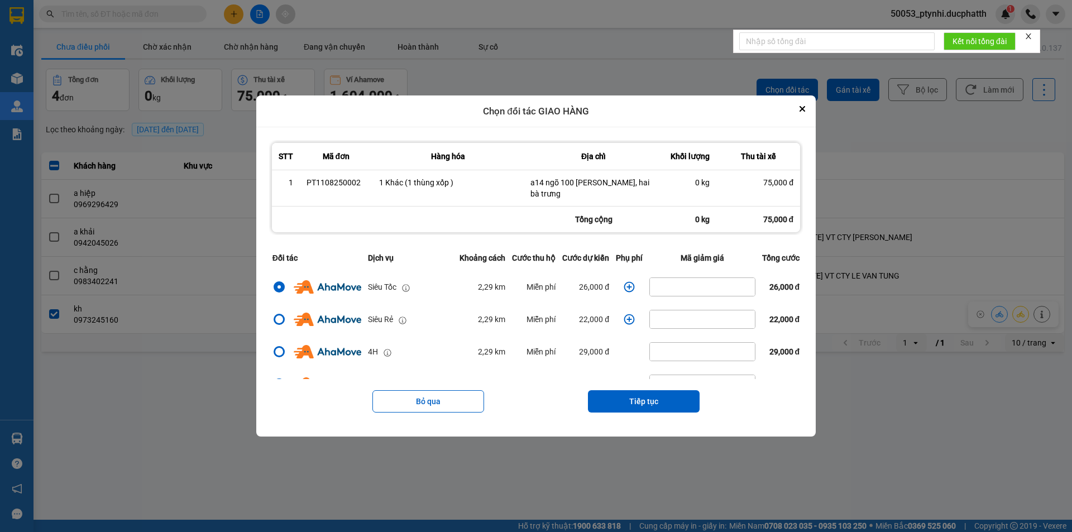
click at [624, 285] on icon "dialog" at bounding box center [629, 286] width 11 height 11
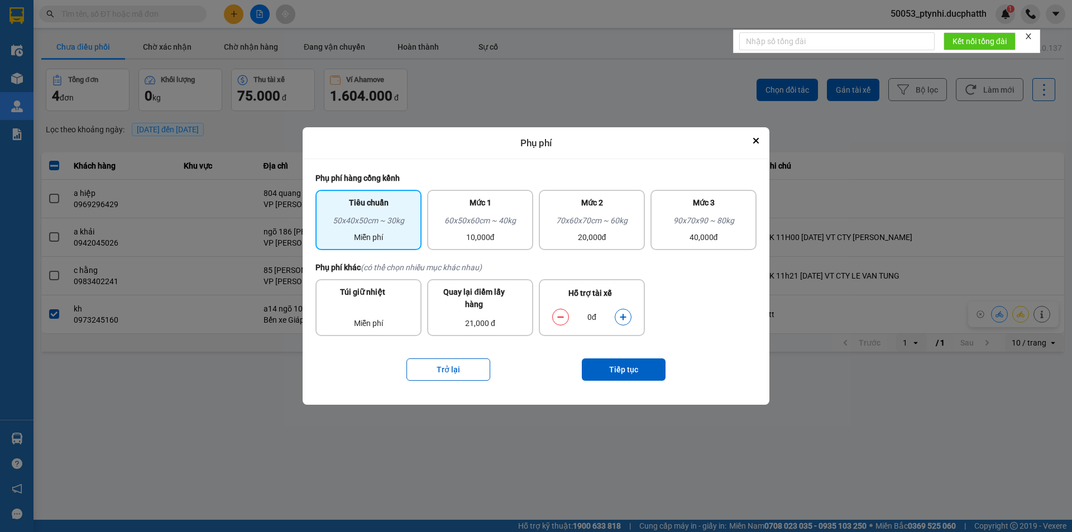
click at [625, 315] on icon "dialog" at bounding box center [623, 317] width 8 height 8
click at [622, 371] on button "Tiếp tục" at bounding box center [624, 369] width 84 height 22
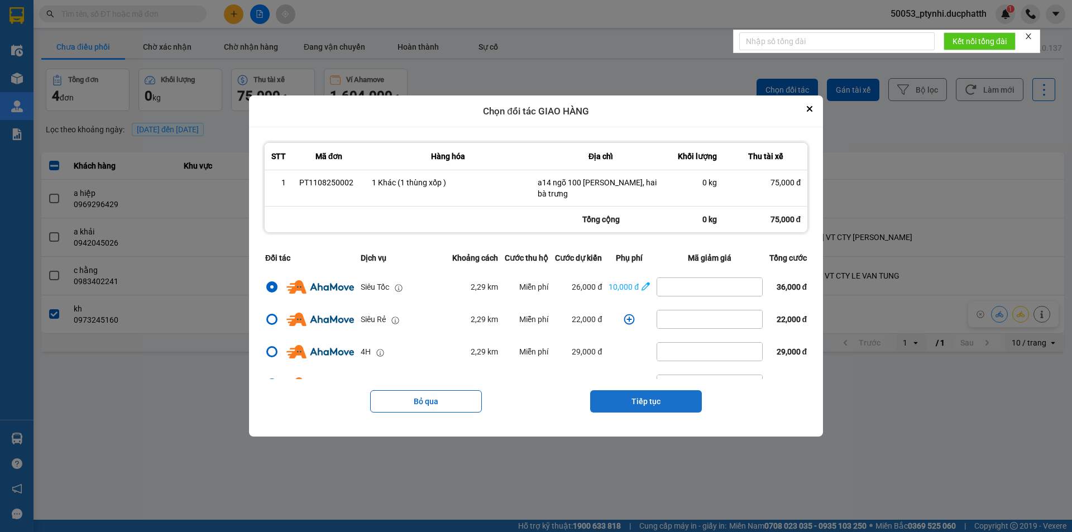
click at [647, 402] on button "Tiếp tục" at bounding box center [646, 401] width 112 height 22
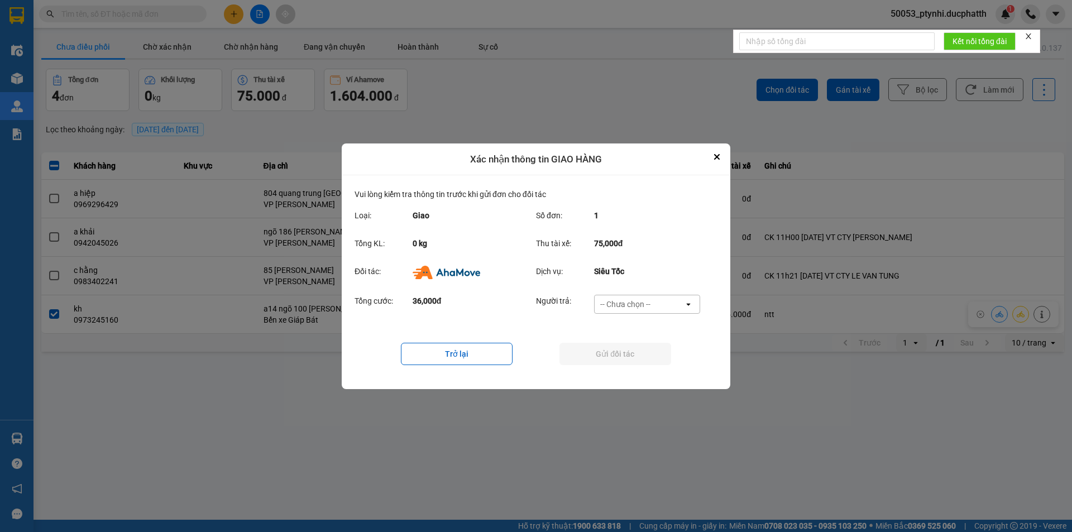
click at [626, 306] on div "-- Chưa chọn --" at bounding box center [625, 304] width 50 height 11
click at [630, 364] on span "Ví Ahamove" at bounding box center [624, 367] width 45 height 11
click at [626, 354] on button "Gửi đối tác" at bounding box center [615, 354] width 112 height 22
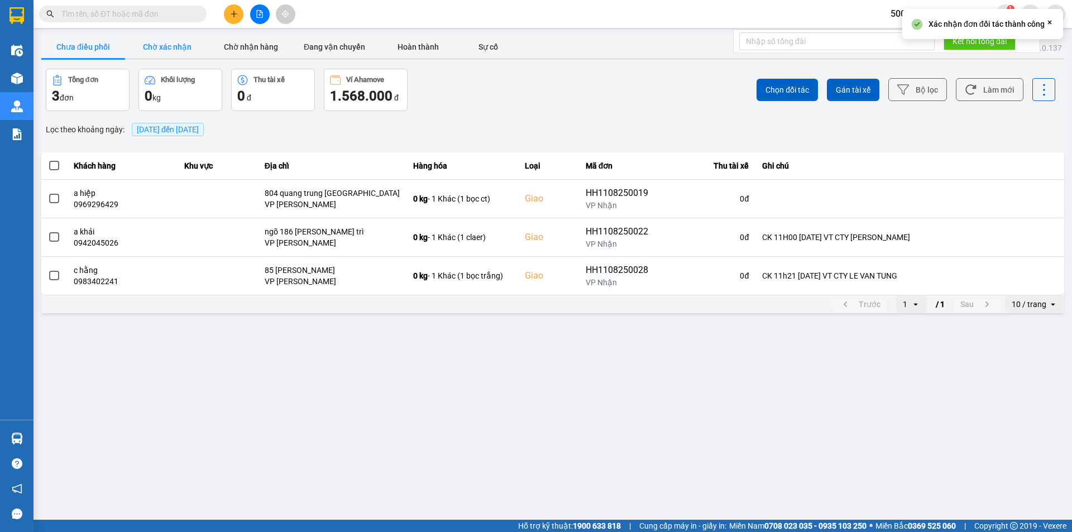
drag, startPoint x: 157, startPoint y: 44, endPoint x: 179, endPoint y: 49, distance: 21.8
click at [159, 44] on button "Chờ xác nhận" at bounding box center [167, 47] width 84 height 22
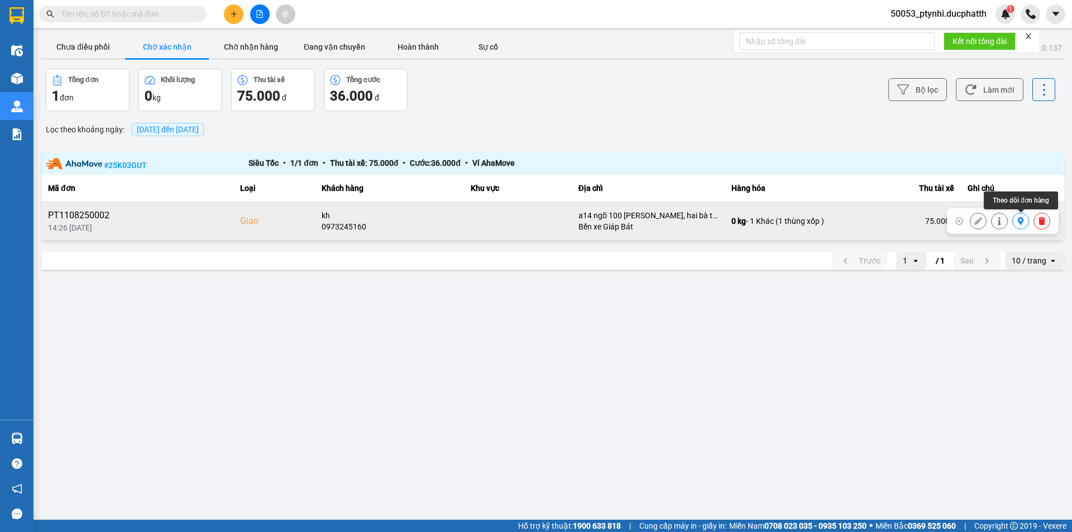
click at [1015, 221] on button at bounding box center [1021, 222] width 16 height 20
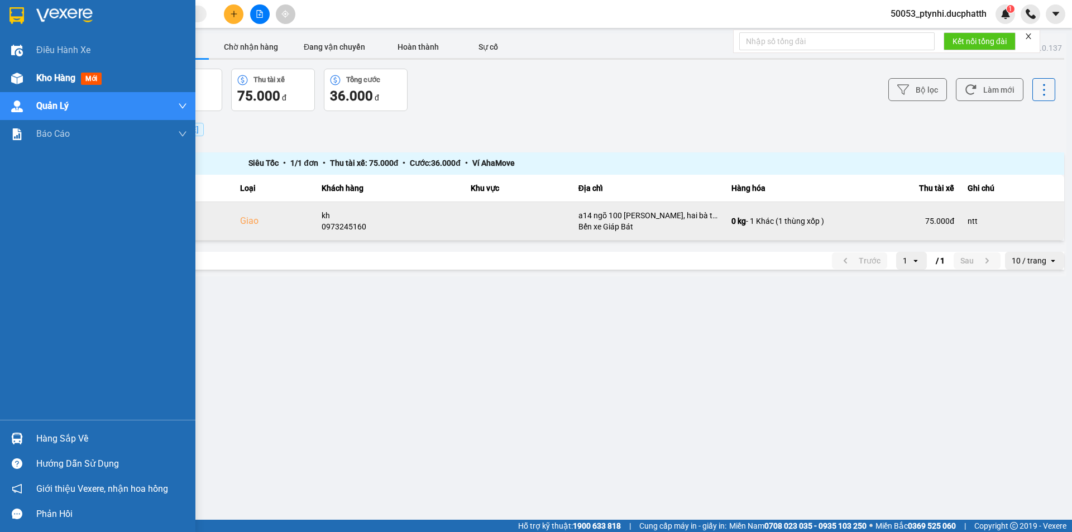
click at [15, 70] on div at bounding box center [17, 79] width 20 height 20
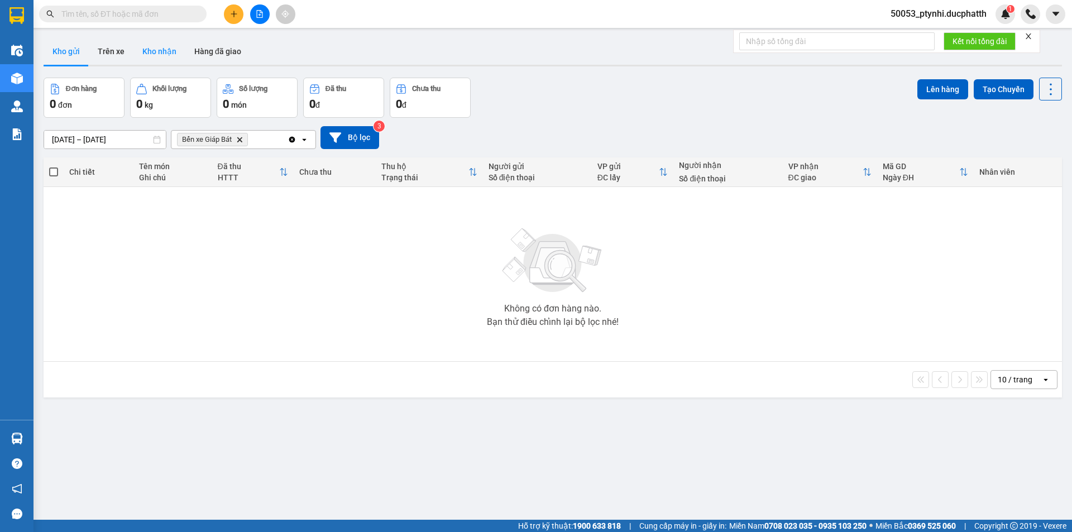
click at [166, 49] on button "Kho nhận" at bounding box center [159, 51] width 52 height 27
click at [117, 53] on button "Trên xe" at bounding box center [111, 51] width 45 height 27
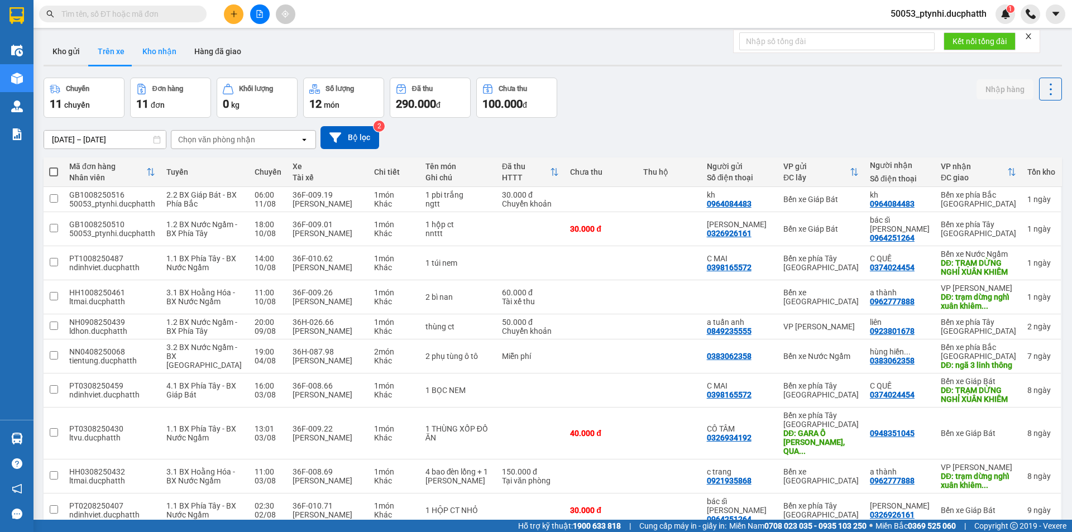
click at [157, 47] on button "Kho nhận" at bounding box center [159, 51] width 52 height 27
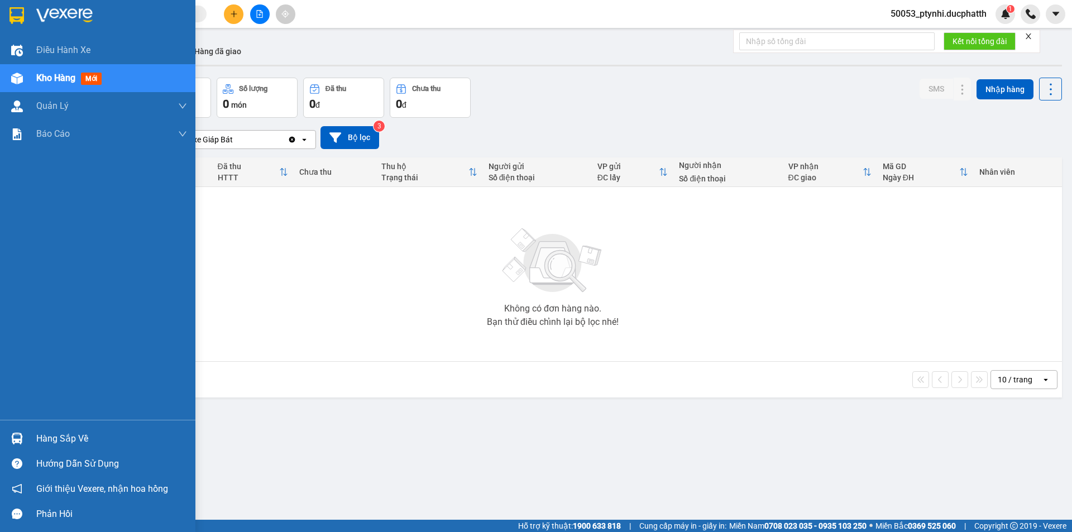
click at [31, 447] on div "Hàng sắp về" at bounding box center [97, 438] width 195 height 25
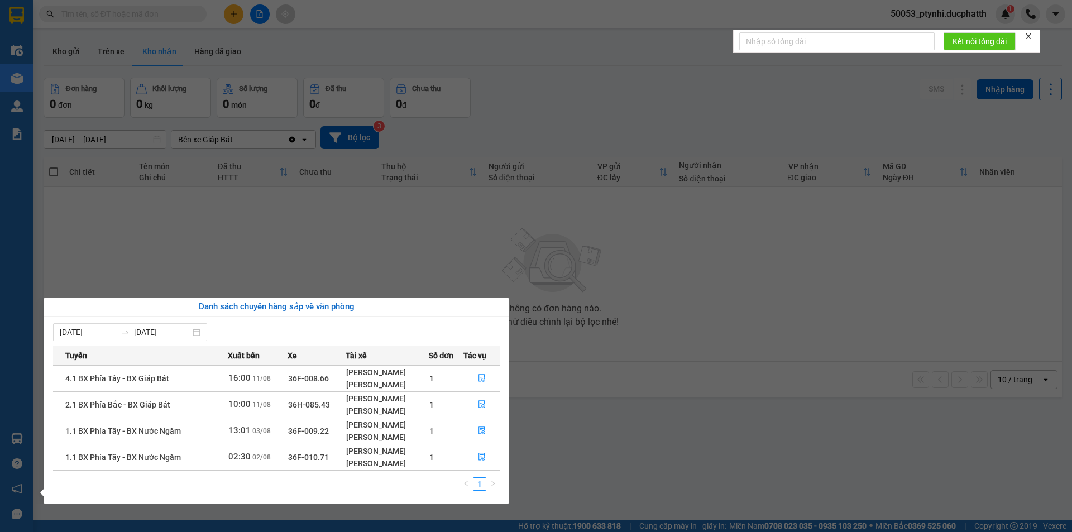
click at [421, 256] on section "Kết quả tìm kiếm ( 0 ) Bộ lọc No Data 50053_ptynhi.ducphatth 1 Điều hành xe Kho…" at bounding box center [536, 266] width 1072 height 532
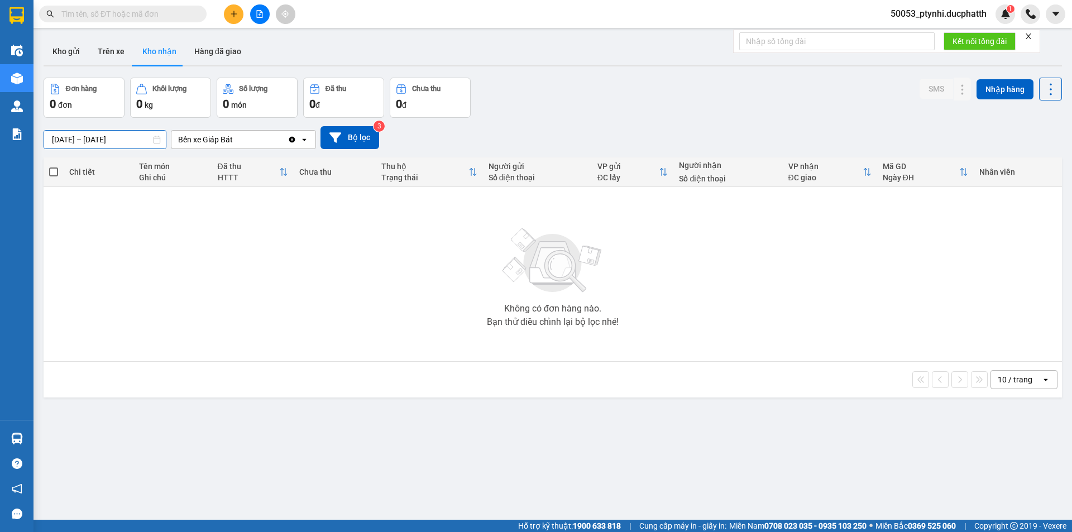
click at [101, 145] on div "ver 1.8.137 Kho gửi Trên xe Kho nhận Hàng đã giao Đơn hàng 0 đơn Khối lượng 0 k…" at bounding box center [552, 299] width 1027 height 532
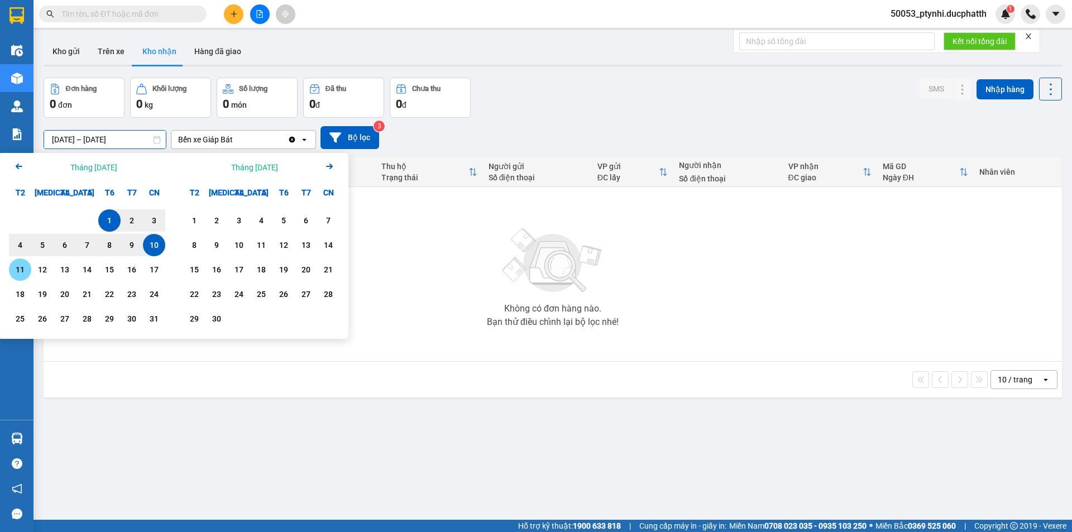
click at [12, 274] on div "11" at bounding box center [20, 269] width 22 height 22
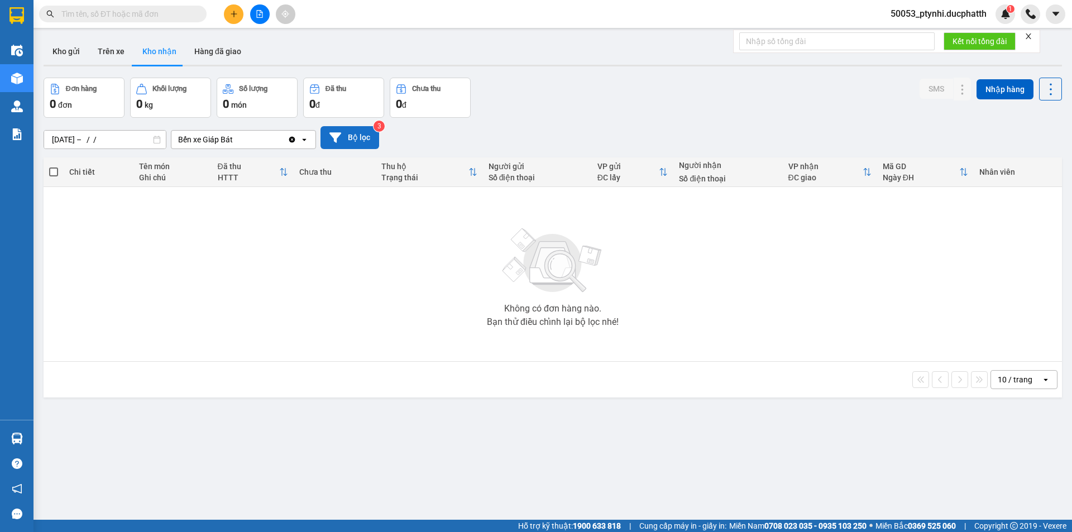
click at [333, 141] on icon at bounding box center [335, 138] width 12 height 12
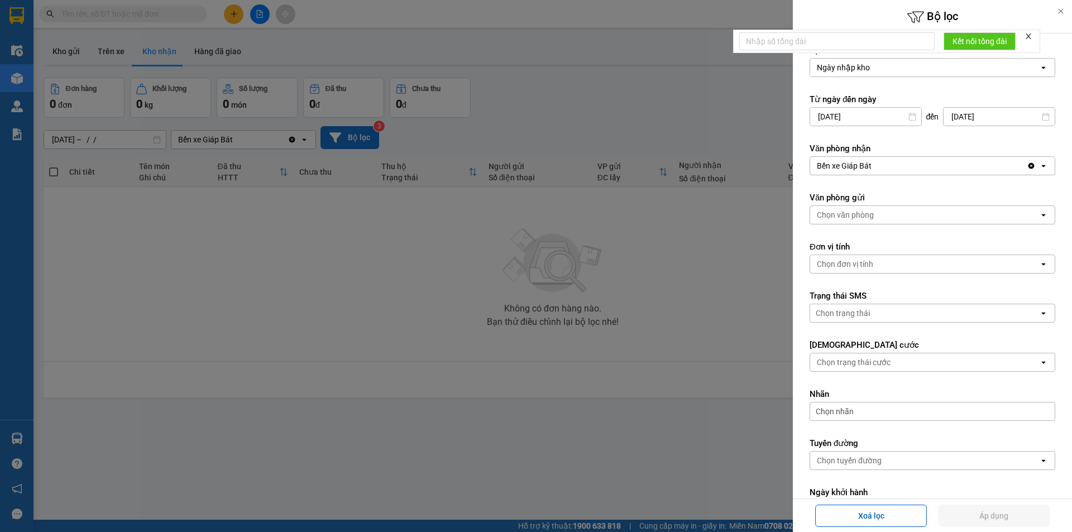
click at [458, 236] on div at bounding box center [536, 266] width 1072 height 532
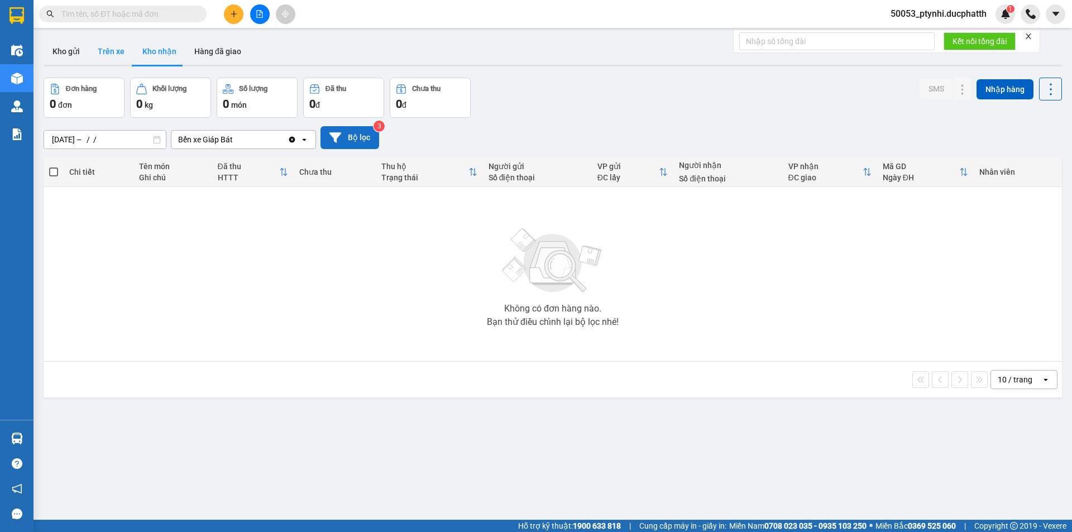
drag, startPoint x: 154, startPoint y: 50, endPoint x: 93, endPoint y: 53, distance: 60.9
click at [146, 51] on button "Kho nhận" at bounding box center [159, 51] width 52 height 27
click at [93, 53] on button "Trên xe" at bounding box center [111, 51] width 45 height 27
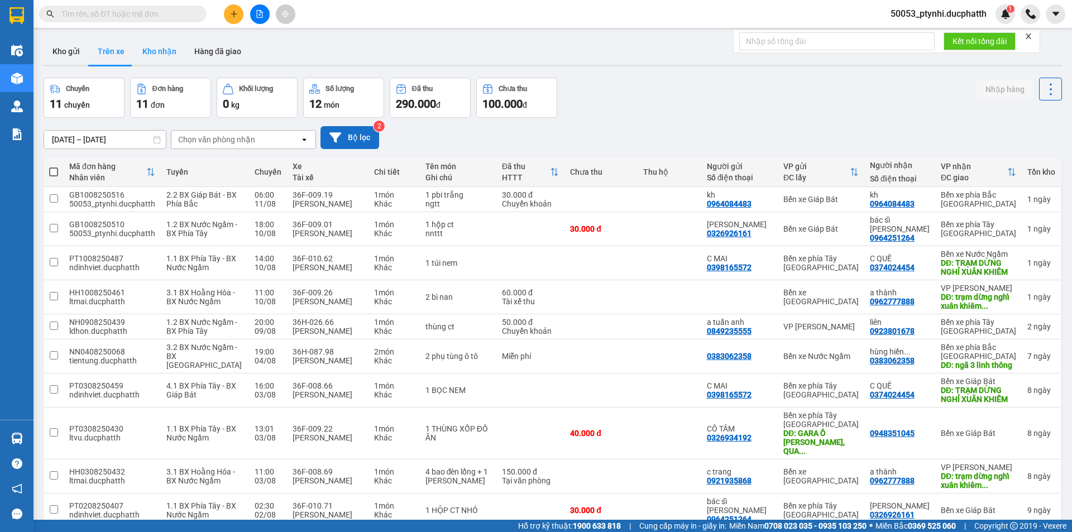
click at [155, 57] on button "Kho nhận" at bounding box center [159, 51] width 52 height 27
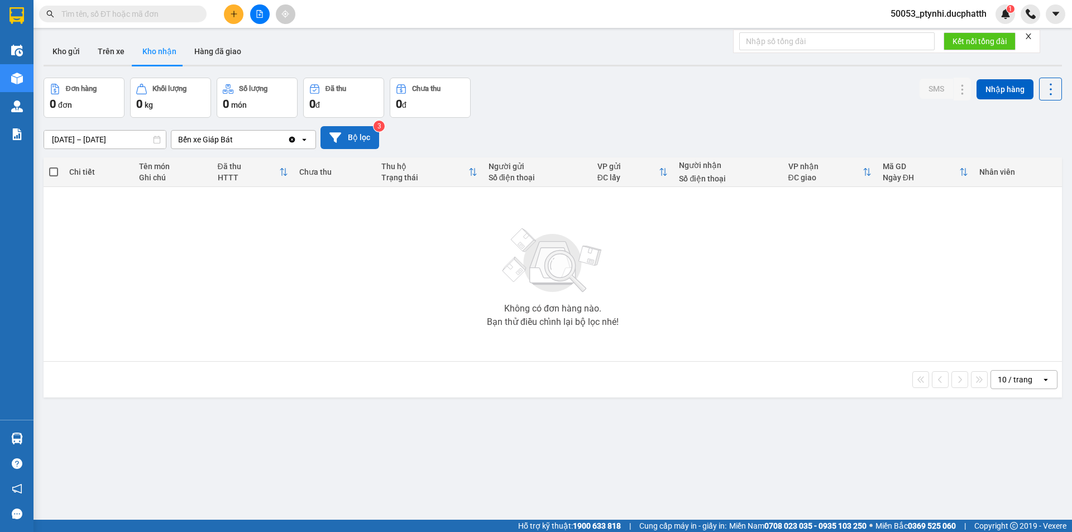
click at [114, 134] on input "[DATE] – [DATE]" at bounding box center [105, 140] width 122 height 18
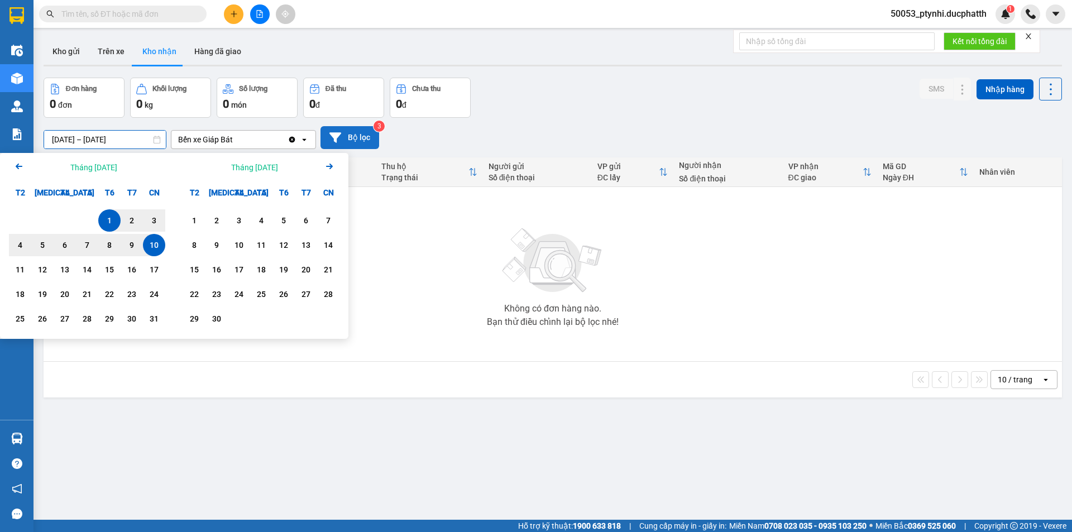
click at [103, 224] on div "1" at bounding box center [110, 220] width 16 height 13
click at [22, 267] on div "11" at bounding box center [20, 269] width 16 height 13
type input "[DATE] – [DATE]"
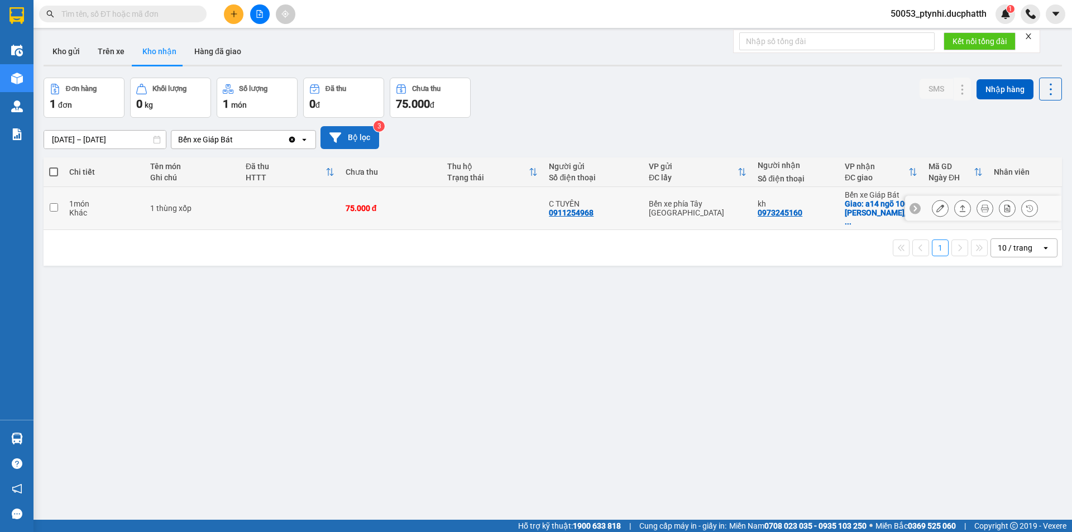
click at [629, 200] on div "C TUYÊN" at bounding box center [593, 203] width 89 height 9
checkbox input "true"
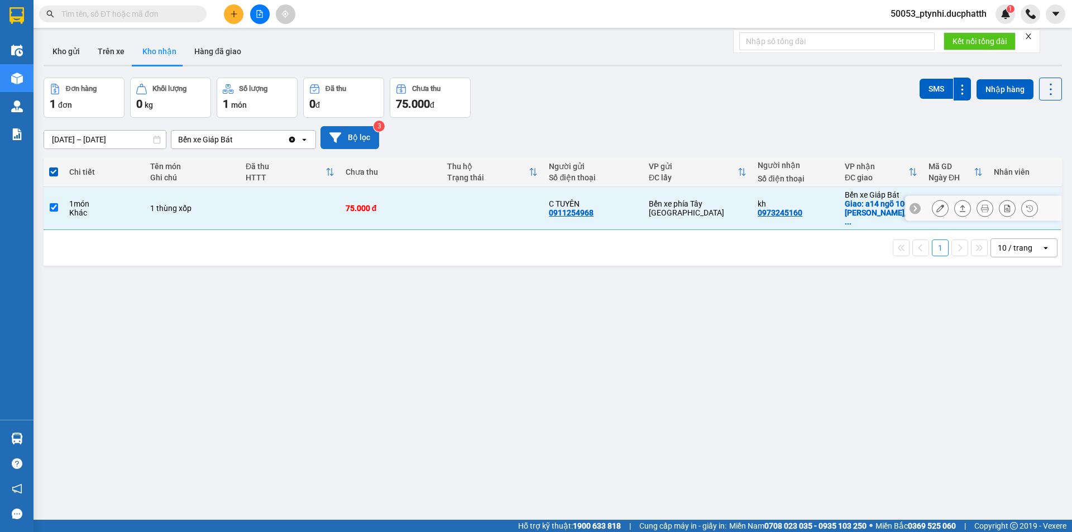
click at [936, 204] on icon at bounding box center [940, 208] width 8 height 8
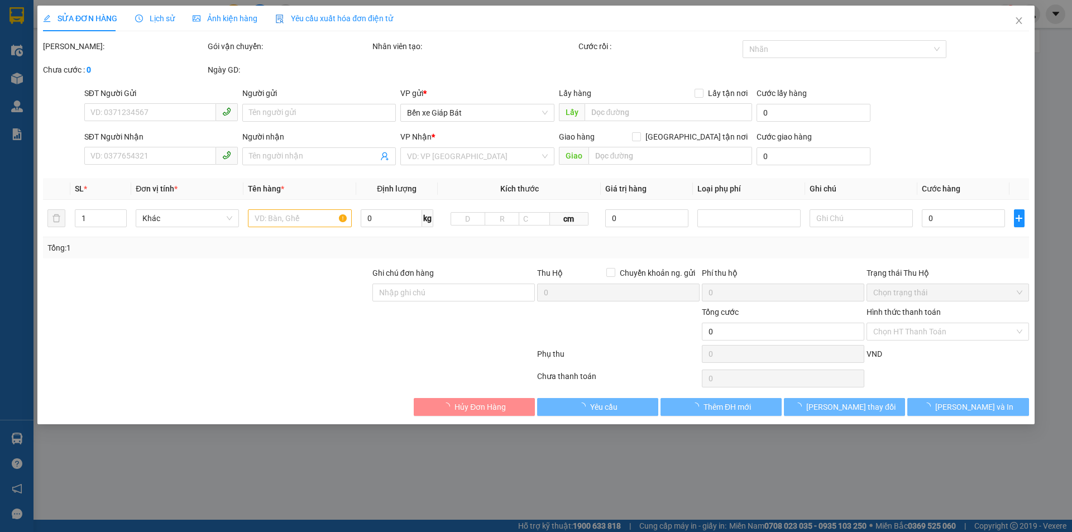
type input "0911254968"
type input "C TUYÊN"
type input "0973245160"
type input "kh"
checkbox input "true"
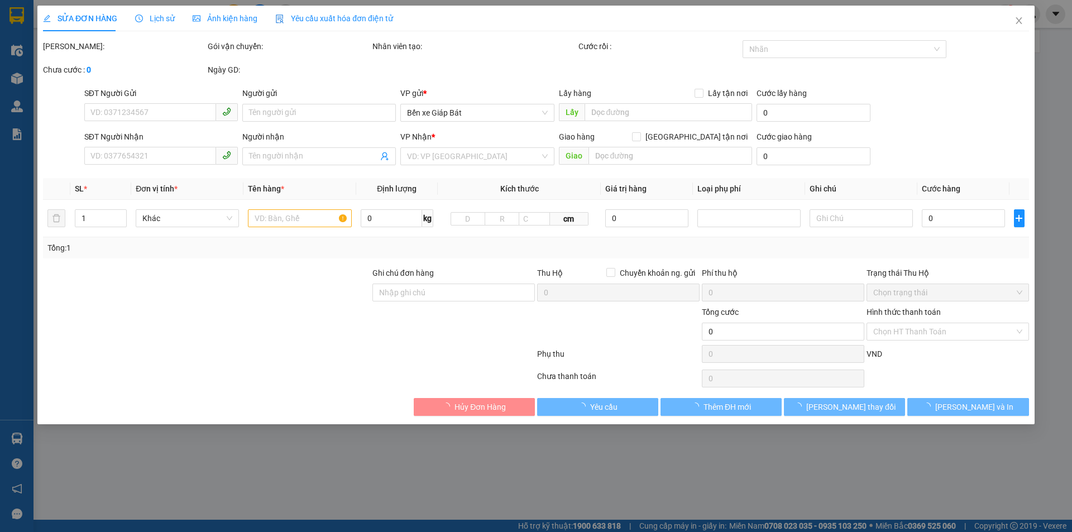
type input "a14 ngõ 100 [PERSON_NAME], hai bà trưng"
type input "ntt"
type input "75.000"
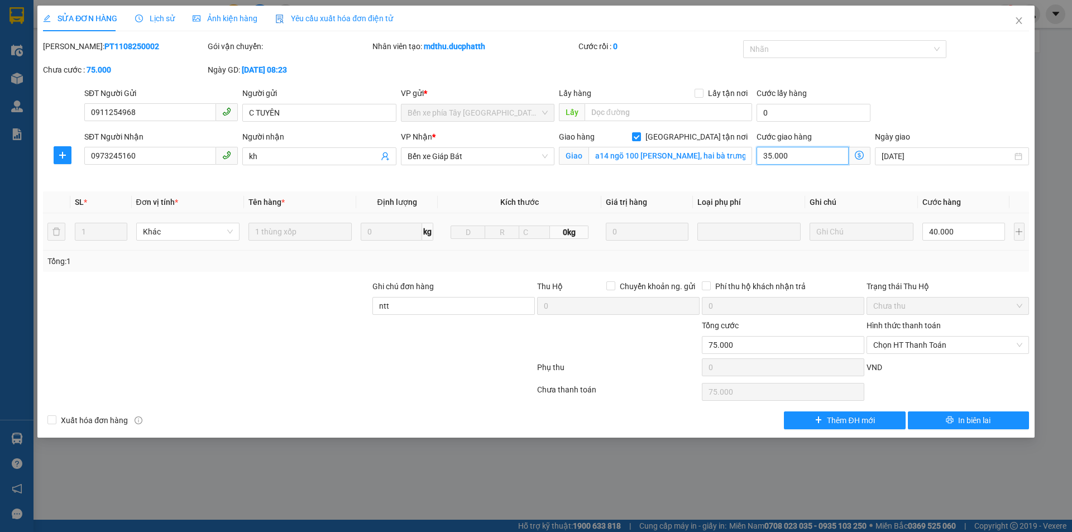
click at [805, 156] on input "35.000" at bounding box center [802, 156] width 92 height 18
type input "40.004"
type input "4"
type input "40.040"
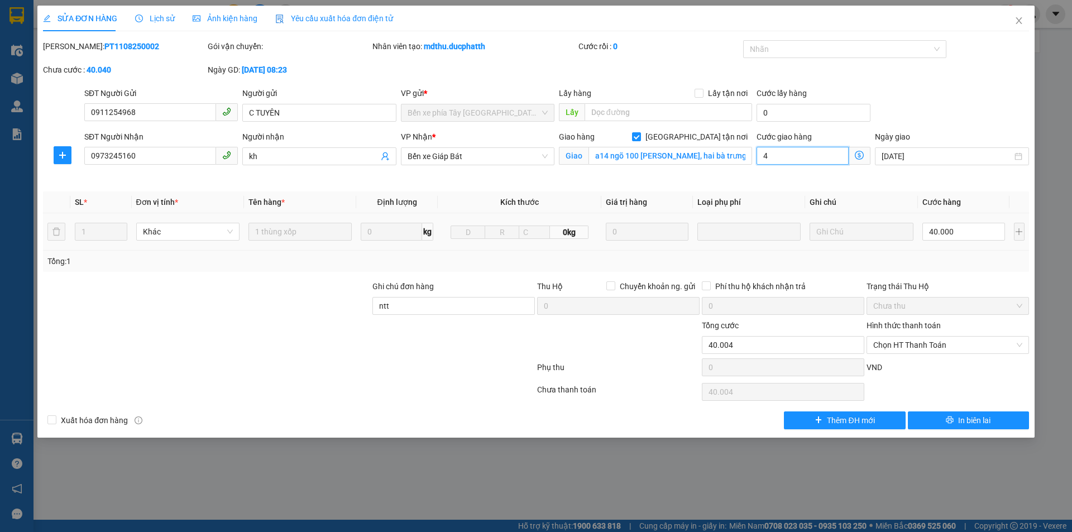
type input "40.040"
type input "40"
type input "80.000"
type input "40.000"
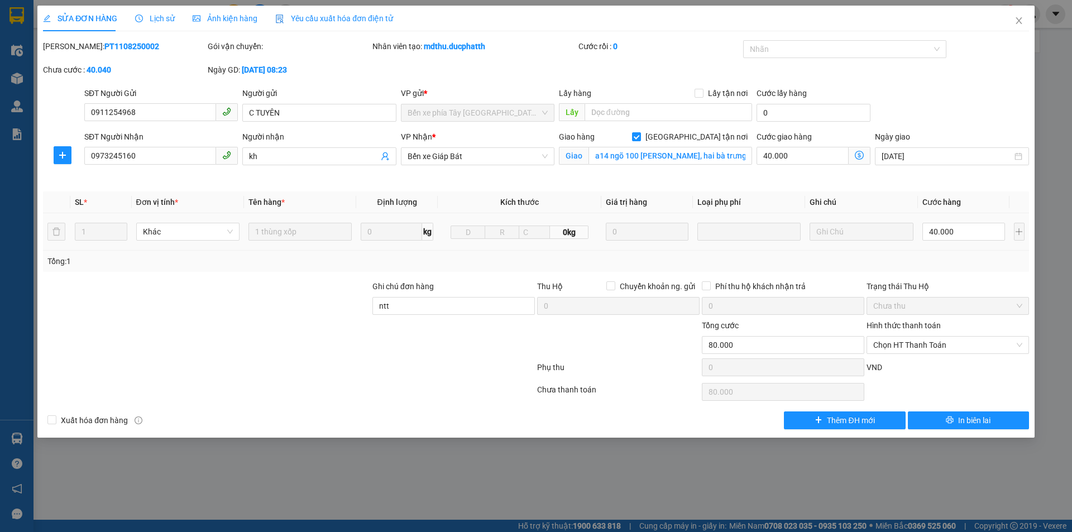
click at [906, 181] on div "Ngày giao [DATE]" at bounding box center [952, 157] width 158 height 52
click at [967, 420] on span "In biên lai" at bounding box center [974, 420] width 32 height 12
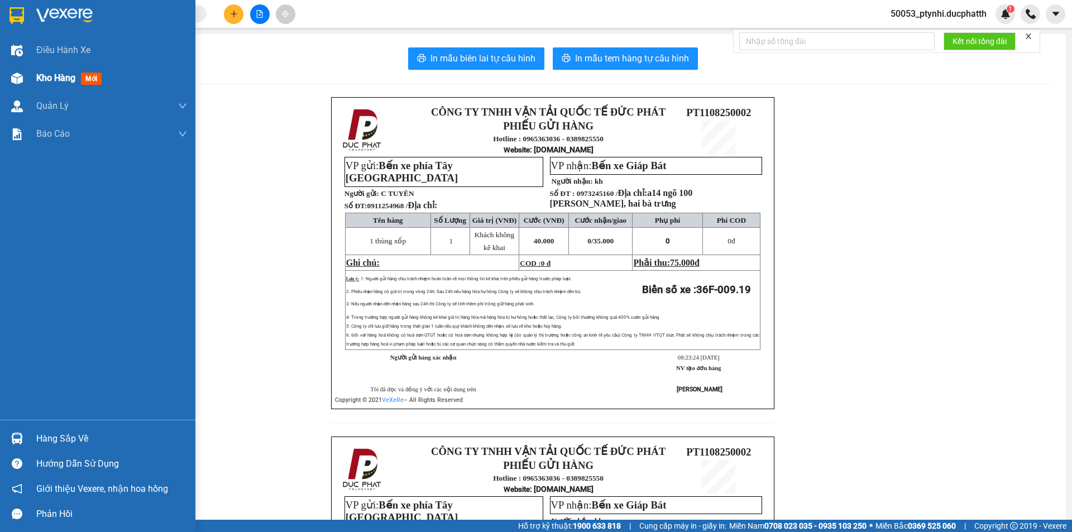
click at [20, 80] on img at bounding box center [17, 79] width 12 height 12
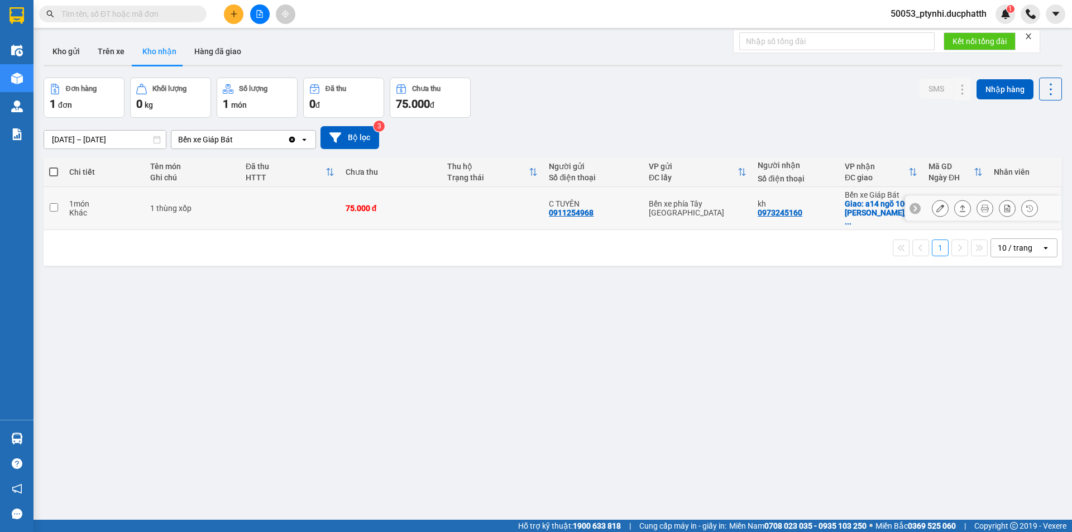
click at [456, 209] on td at bounding box center [493, 208] width 102 height 43
checkbox input "true"
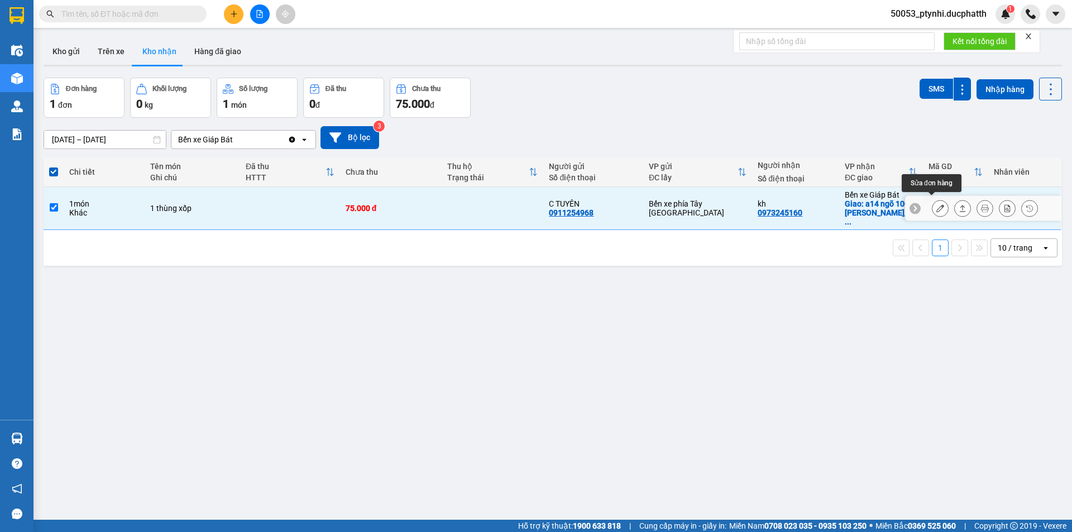
click at [936, 203] on button at bounding box center [940, 209] width 16 height 20
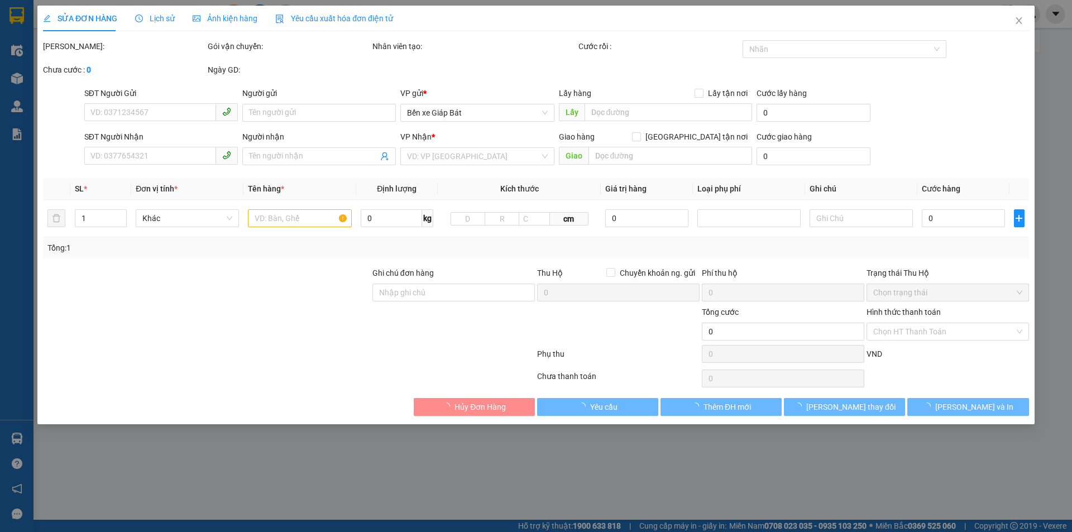
type input "0911254968"
type input "C TUYÊN"
type input "0973245160"
type input "kh"
checkbox input "true"
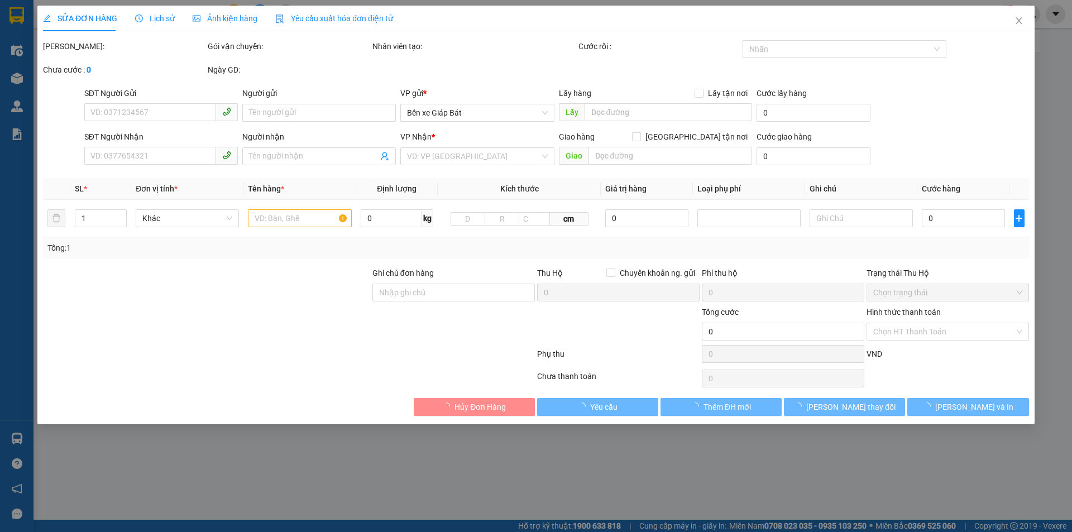
type input "a14 ngõ 100 [PERSON_NAME], hai bà trưng"
type input "ntt"
type input "75.000"
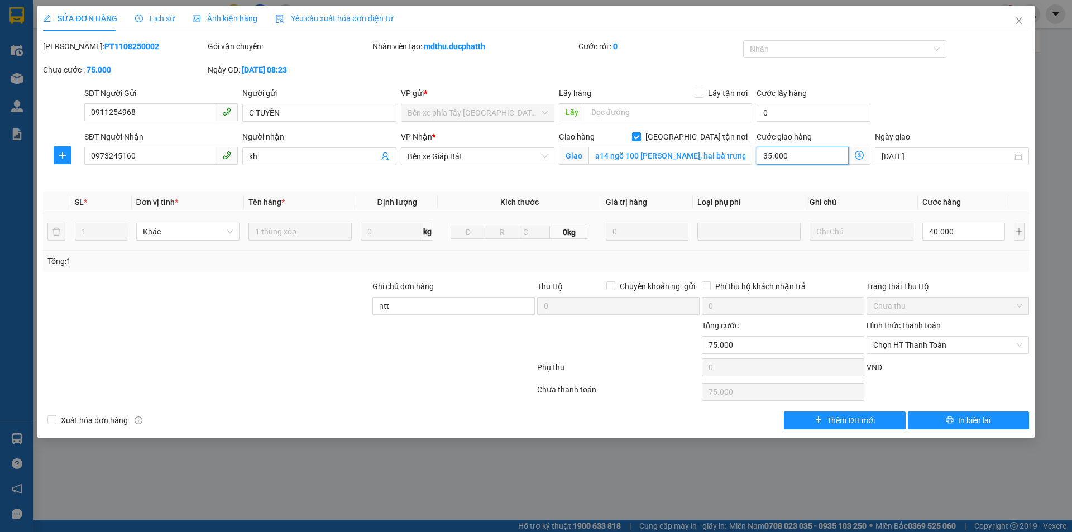
click at [777, 156] on input "35.000" at bounding box center [802, 156] width 92 height 18
click at [1016, 16] on span "Close" at bounding box center [1018, 21] width 31 height 31
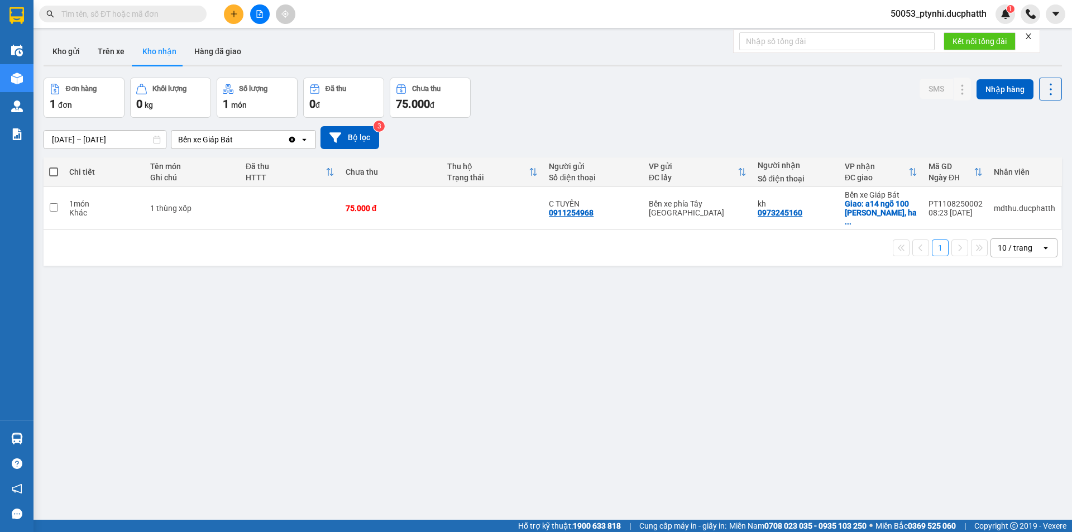
click at [989, 367] on div "ver 1.8.137 Kho gửi Trên xe Kho nhận Hàng đã giao Đơn hàng 1 đơn Khối lượng 0 k…" at bounding box center [552, 299] width 1027 height 532
click at [898, 376] on div "ver 1.8.137 Kho gửi Trên xe Kho nhận Hàng đã giao Đơn hàng 1 đơn Khối lượng 0 k…" at bounding box center [552, 299] width 1027 height 532
click at [963, 404] on div "ver 1.8.137 Kho gửi Trên xe Kho nhận Hàng đã giao Đơn hàng 1 đơn Khối lượng 0 k…" at bounding box center [552, 299] width 1027 height 532
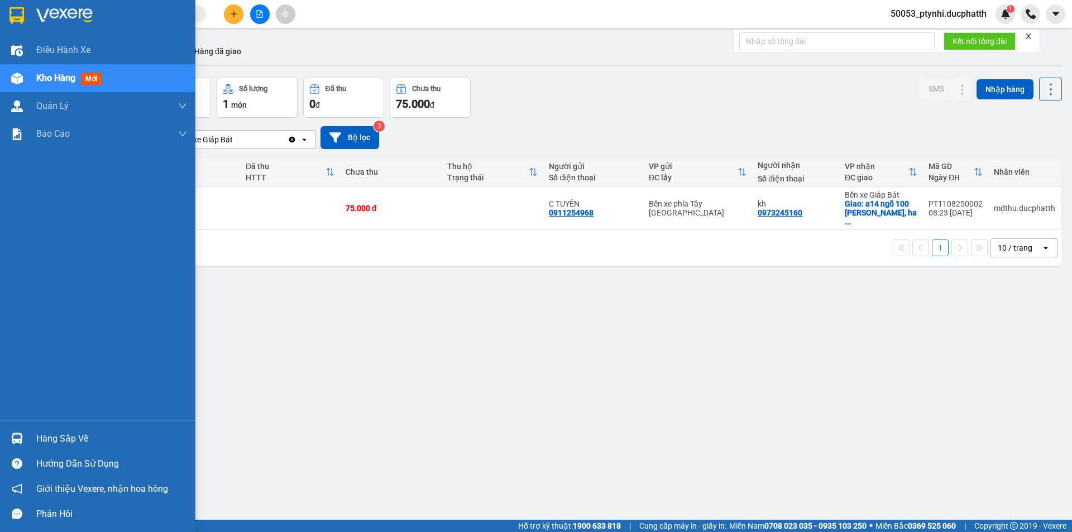
click at [43, 439] on div "Hàng sắp về" at bounding box center [111, 438] width 151 height 17
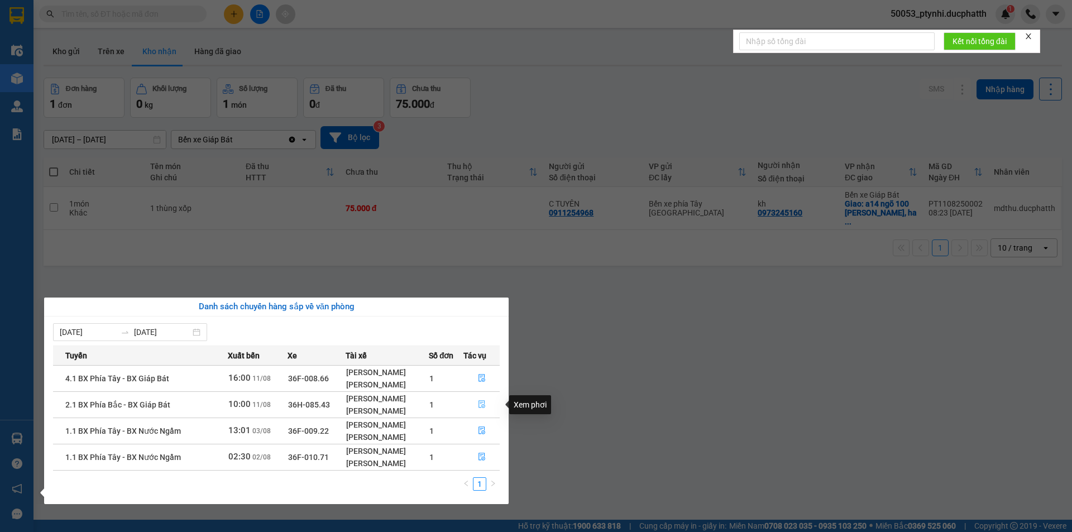
click at [477, 404] on button "button" at bounding box center [481, 405] width 35 height 18
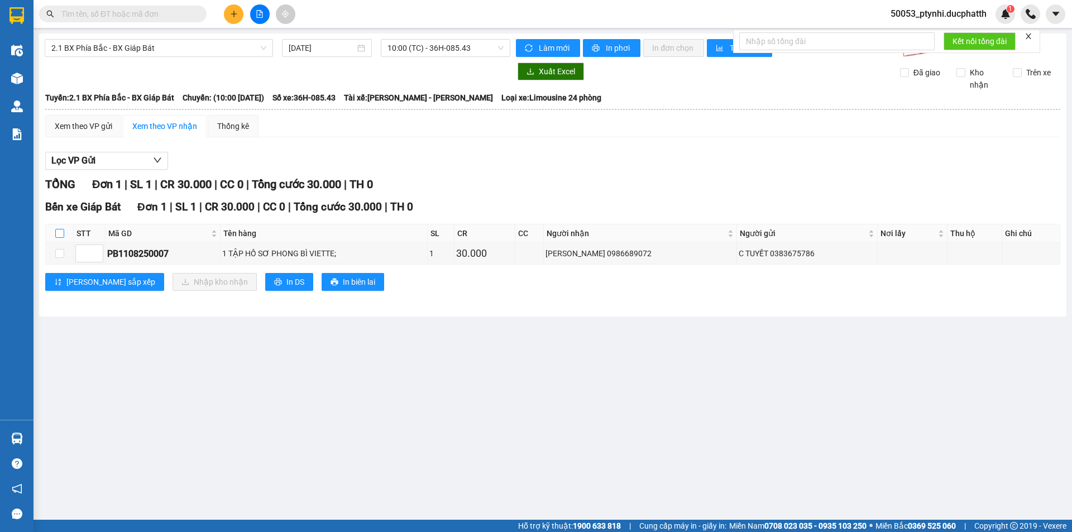
click at [59, 231] on input "checkbox" at bounding box center [59, 233] width 9 height 9
checkbox input "true"
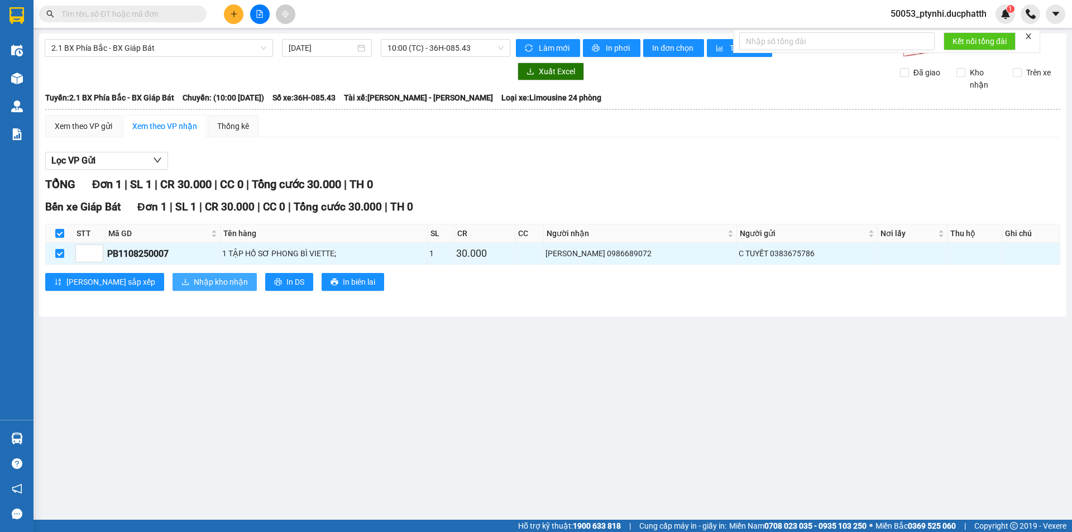
click at [194, 279] on span "Nhập kho nhận" at bounding box center [221, 282] width 54 height 12
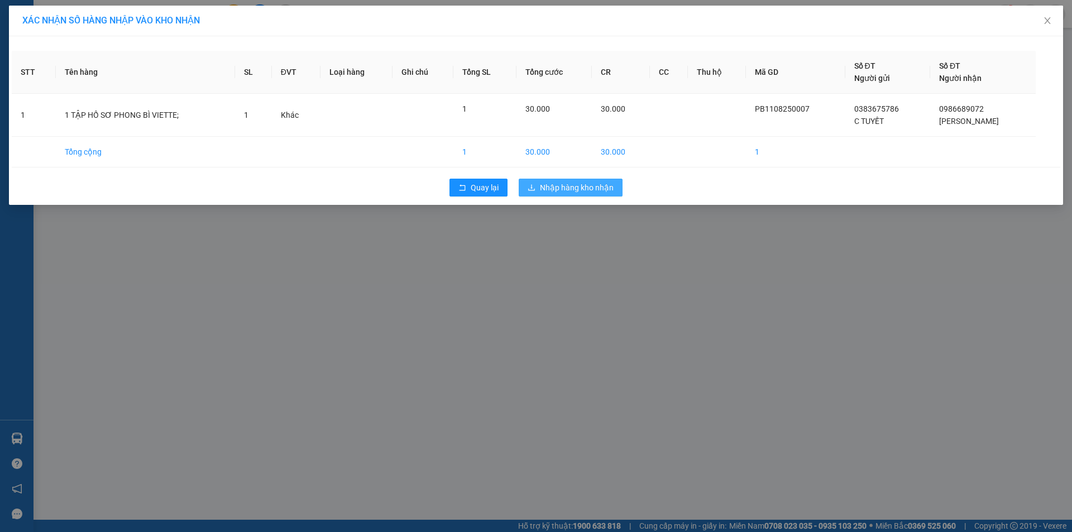
click at [562, 183] on span "Nhập hàng kho nhận" at bounding box center [577, 187] width 74 height 12
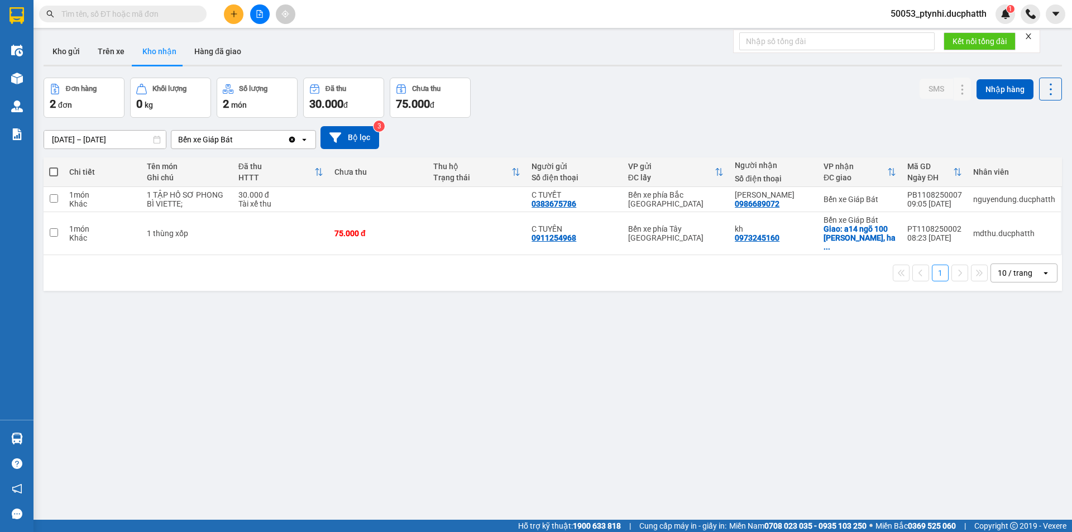
drag, startPoint x: 940, startPoint y: 354, endPoint x: 930, endPoint y: 342, distance: 15.4
click at [940, 354] on div "ver 1.8.137 Kho gửi Trên xe Kho nhận Hàng đã giao Đơn hàng 2 đơn Khối lượng 0 k…" at bounding box center [552, 299] width 1027 height 532
click at [410, 239] on td "75.000 đ" at bounding box center [378, 233] width 99 height 43
checkbox input "true"
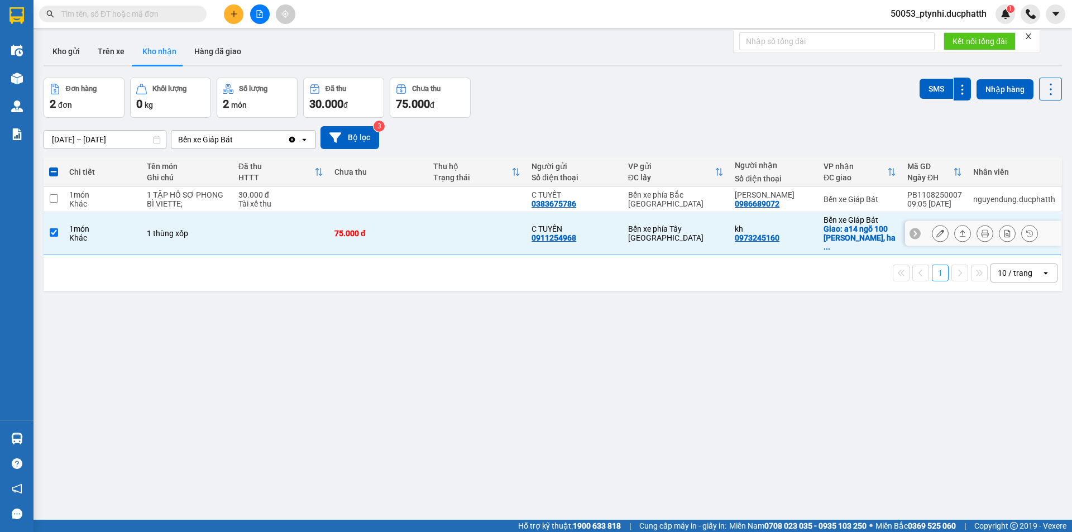
click at [936, 229] on icon at bounding box center [940, 233] width 8 height 8
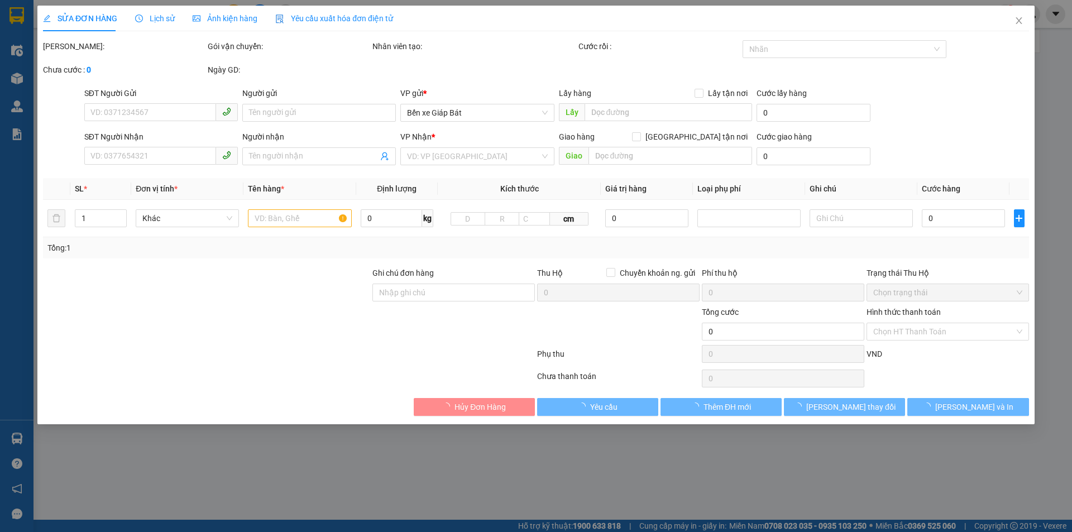
type input "0911254968"
type input "C TUYÊN"
type input "0973245160"
type input "kh"
checkbox input "true"
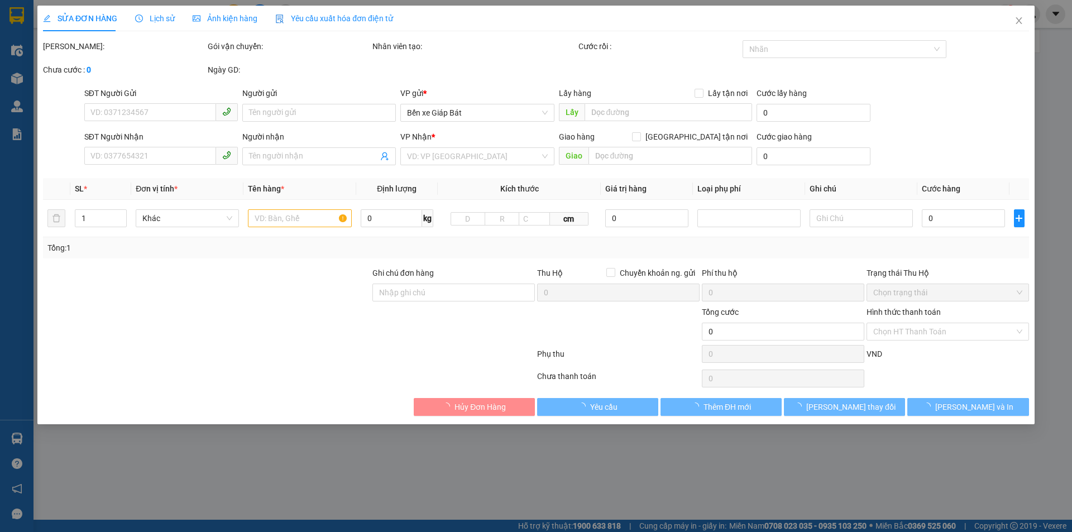
type input "a14 ngõ 100 [PERSON_NAME], hai bà trưng"
type input "ntt"
type input "75.000"
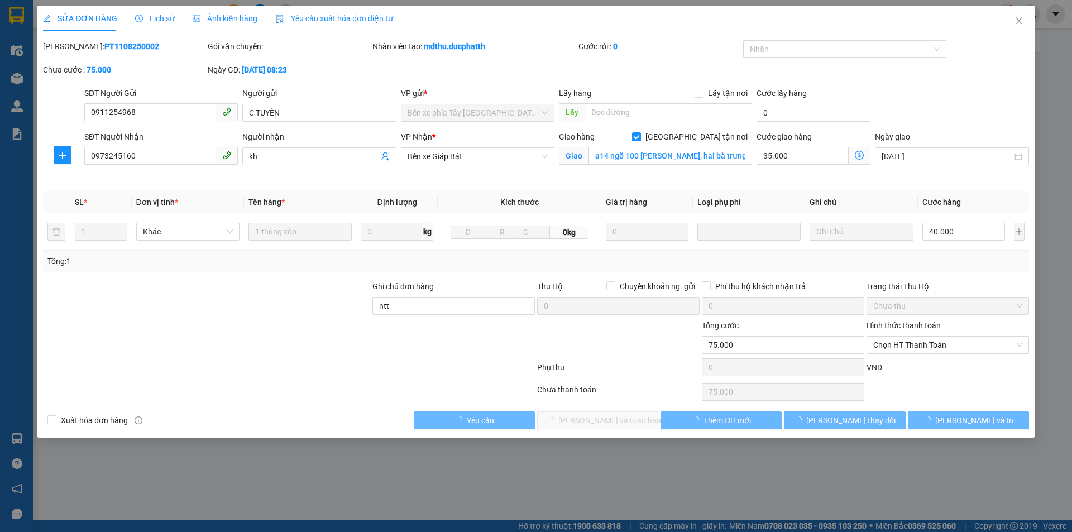
click at [492, 289] on div "Ghi chú đơn hàng" at bounding box center [453, 288] width 162 height 17
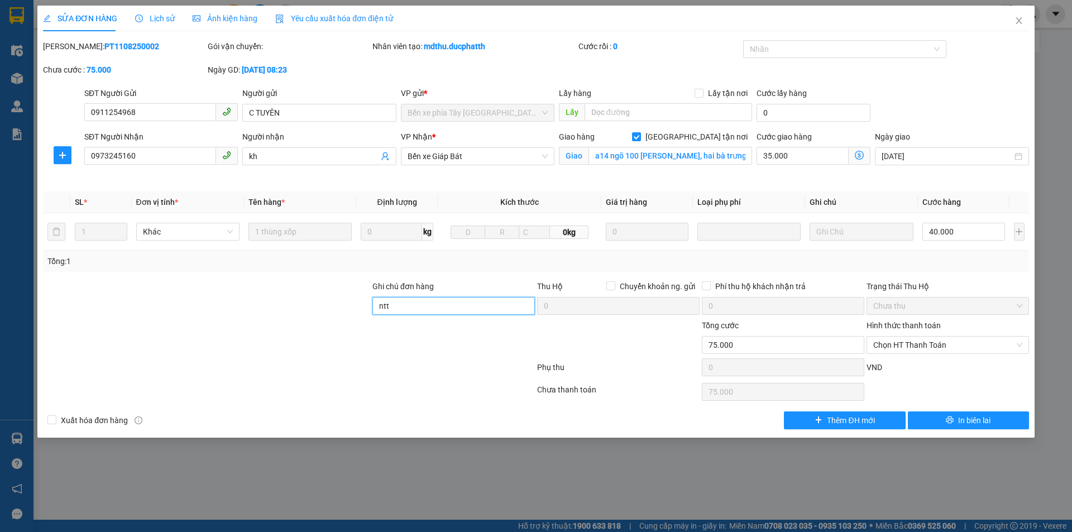
drag, startPoint x: 491, startPoint y: 301, endPoint x: 490, endPoint y: 308, distance: 6.2
click at [491, 303] on input "ntt" at bounding box center [453, 306] width 162 height 18
click at [490, 308] on input "ntt" at bounding box center [453, 306] width 162 height 18
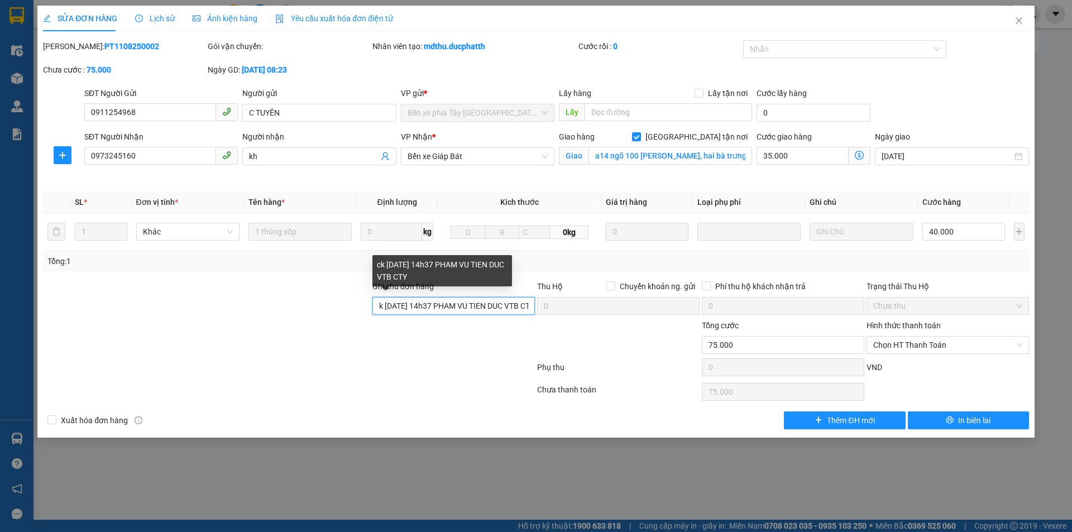
scroll to position [0, 9]
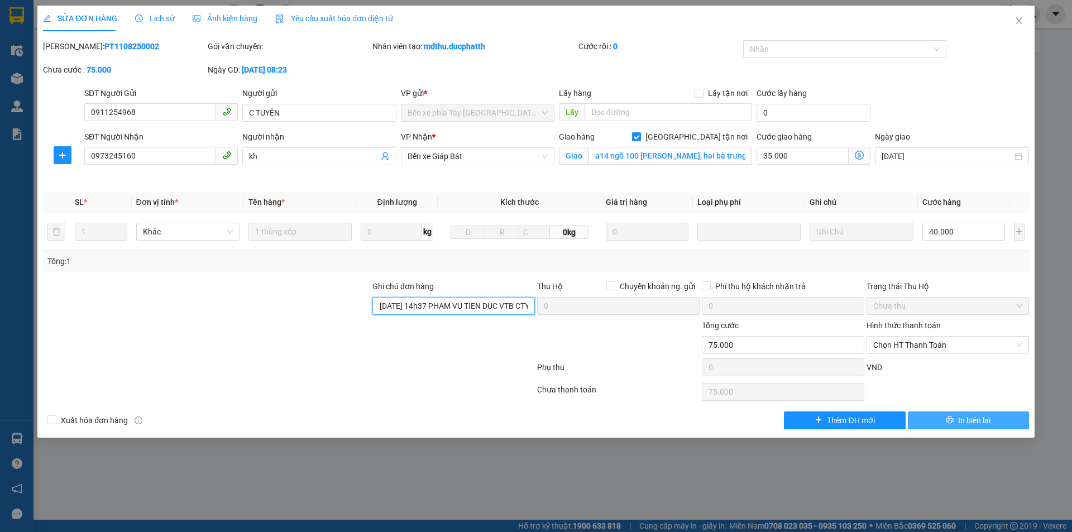
type input "ck [DATE] 14h37 PHAM VU TIEN DUC VTB CTY"
click at [937, 426] on button "In biên lai" at bounding box center [968, 420] width 121 height 18
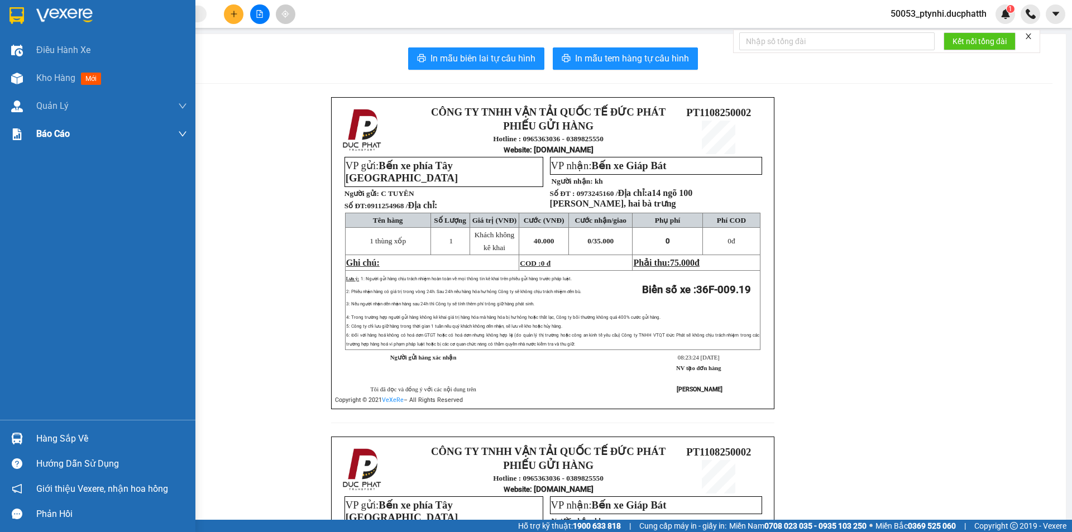
drag, startPoint x: 27, startPoint y: 69, endPoint x: 132, endPoint y: 137, distance: 124.3
click at [27, 70] on div "Kho hàng mới" at bounding box center [97, 78] width 195 height 28
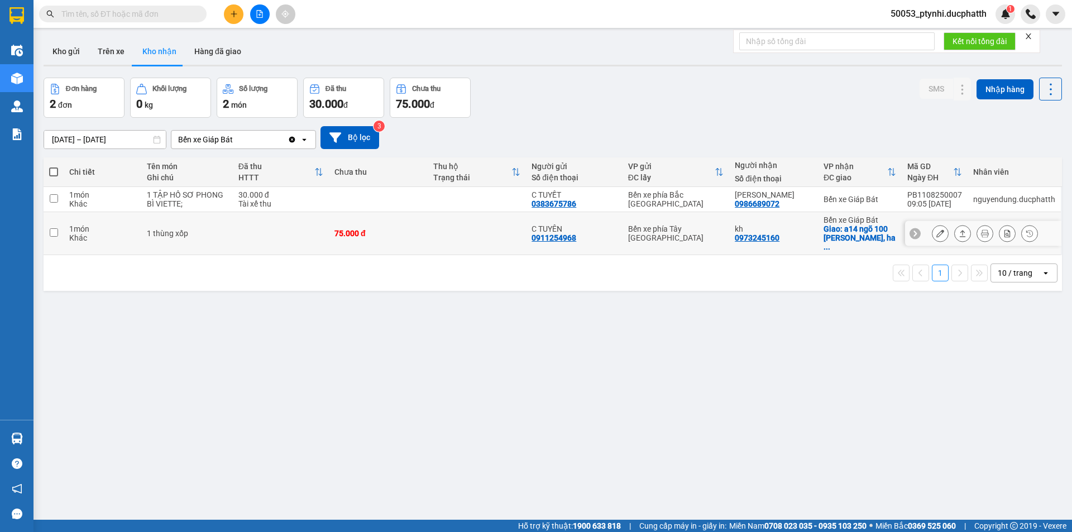
click at [410, 239] on td "75.000 đ" at bounding box center [378, 233] width 99 height 43
checkbox input "true"
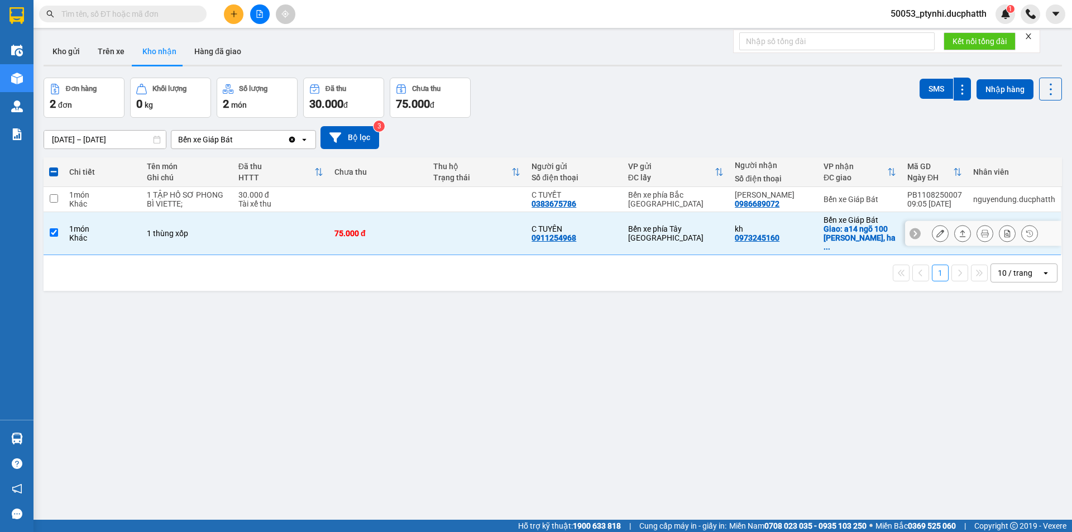
click at [939, 232] on button at bounding box center [940, 234] width 16 height 20
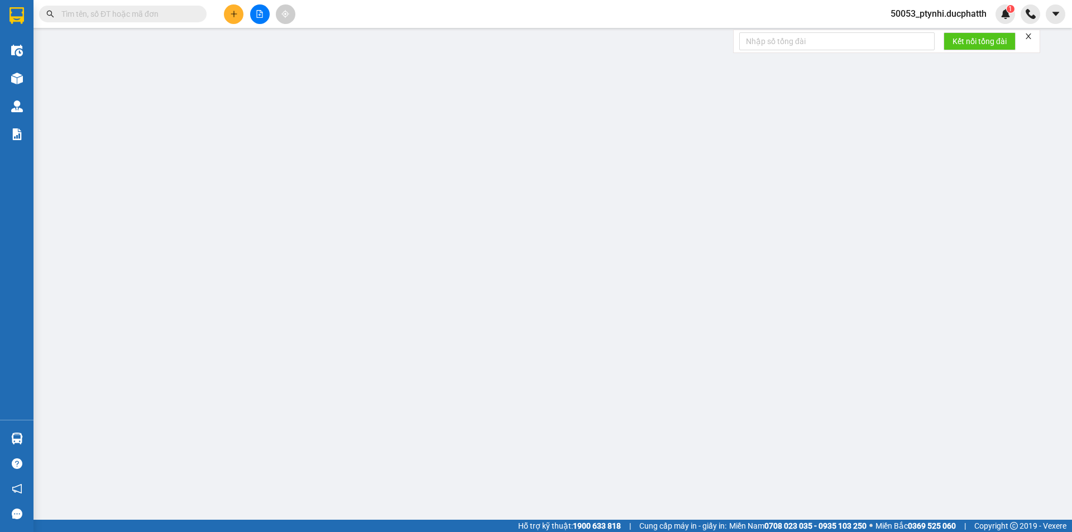
type input "0911254968"
type input "C TUYÊN"
type input "0973245160"
type input "kh"
checkbox input "true"
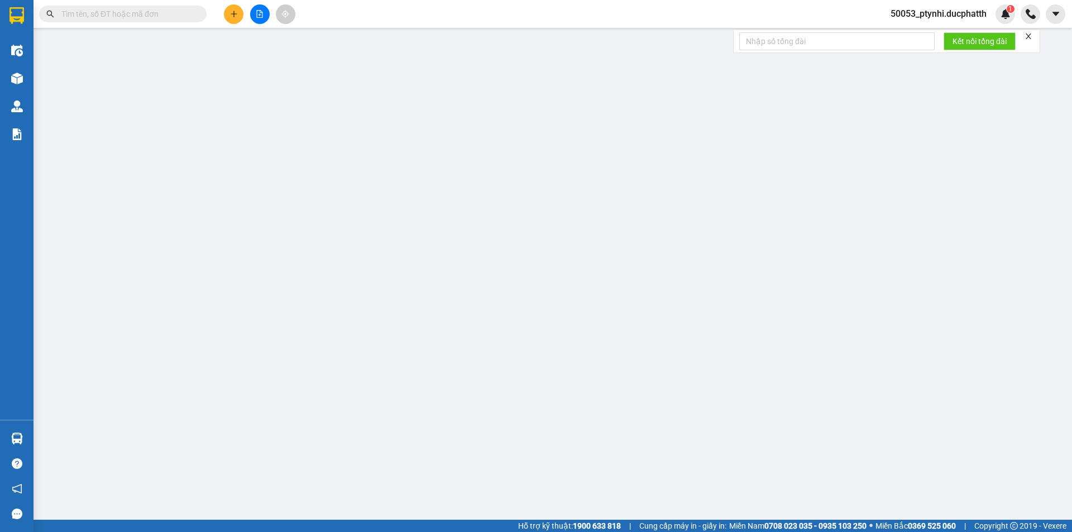
type input "a14 ngõ 100 [PERSON_NAME], hai bà trưng"
type input "ntt"
type input "75.000"
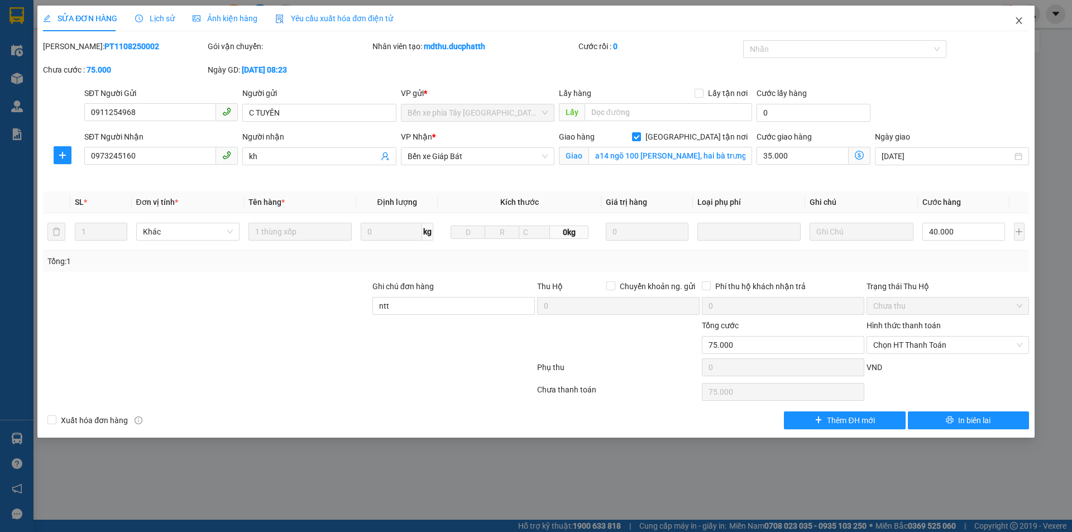
click at [1018, 15] on span "Close" at bounding box center [1018, 21] width 31 height 31
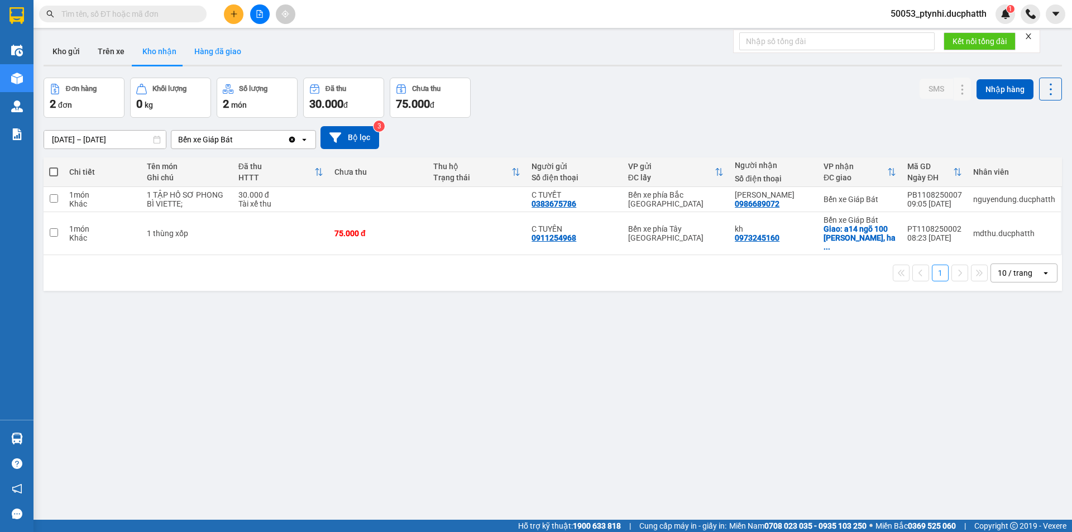
click at [214, 48] on button "Hàng đã giao" at bounding box center [217, 51] width 65 height 27
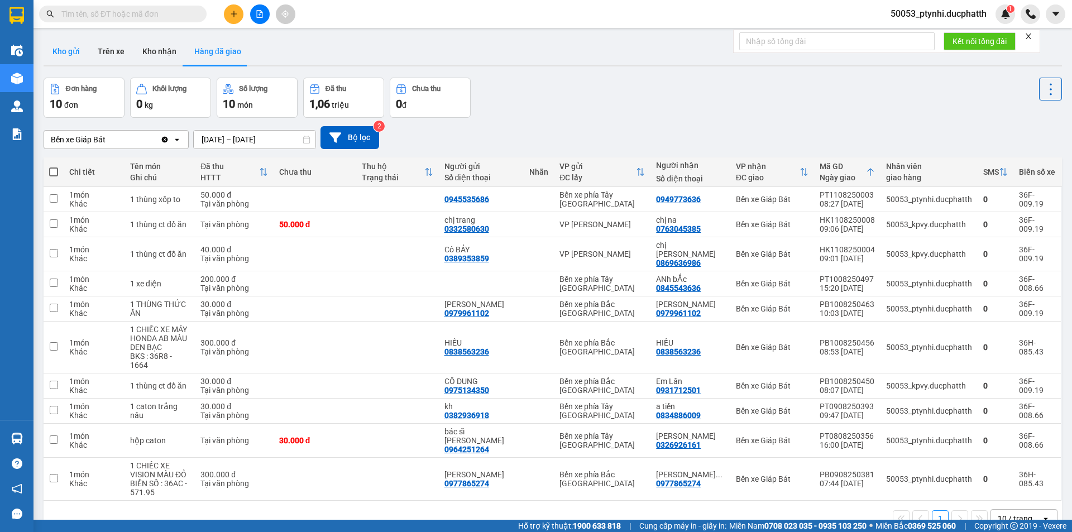
click at [66, 50] on button "Kho gửi" at bounding box center [66, 51] width 45 height 27
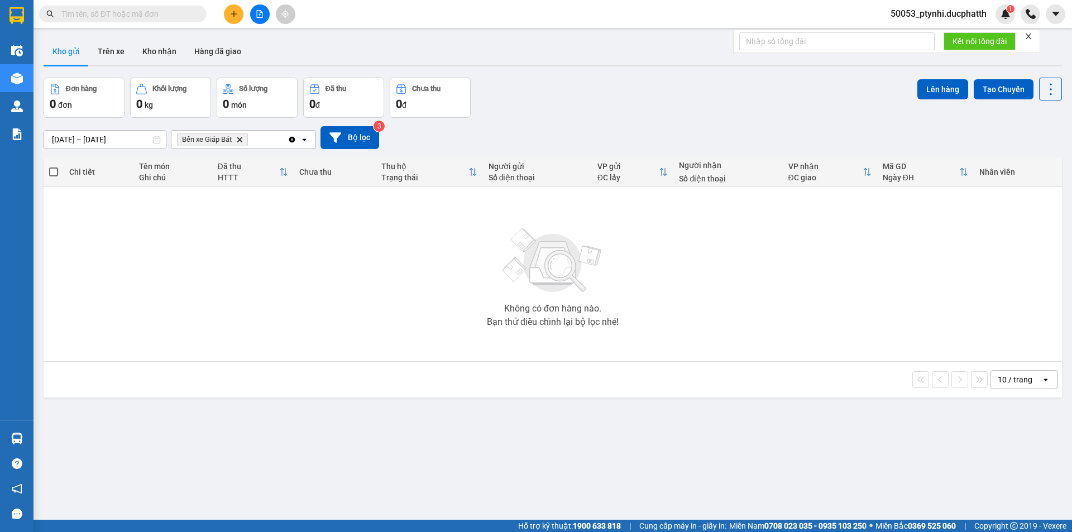
drag, startPoint x: 885, startPoint y: 267, endPoint x: 768, endPoint y: 154, distance: 163.1
click at [885, 266] on div "Không có đơn hàng nào. Bạn thử điều chỉnh lại bộ lọc nhé!" at bounding box center [552, 273] width 1007 height 167
click at [153, 58] on button "Kho nhận" at bounding box center [159, 51] width 52 height 27
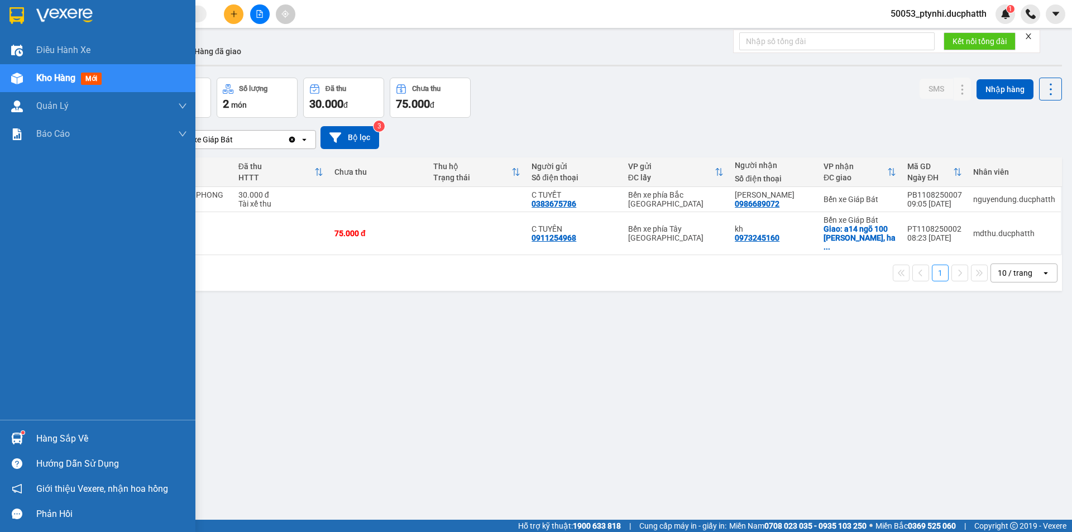
click at [18, 439] on img at bounding box center [17, 439] width 12 height 12
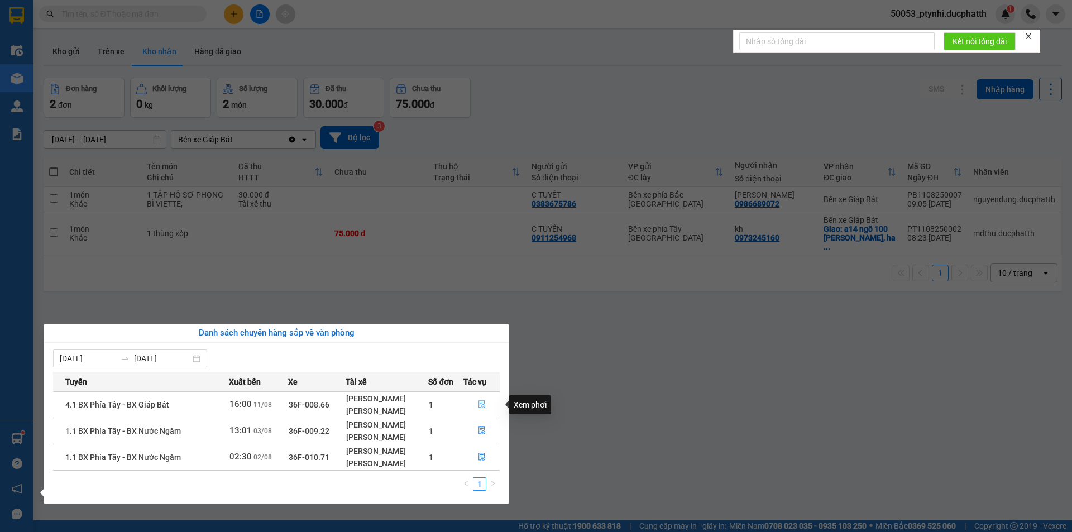
click at [482, 405] on icon "file-done" at bounding box center [481, 405] width 7 height 8
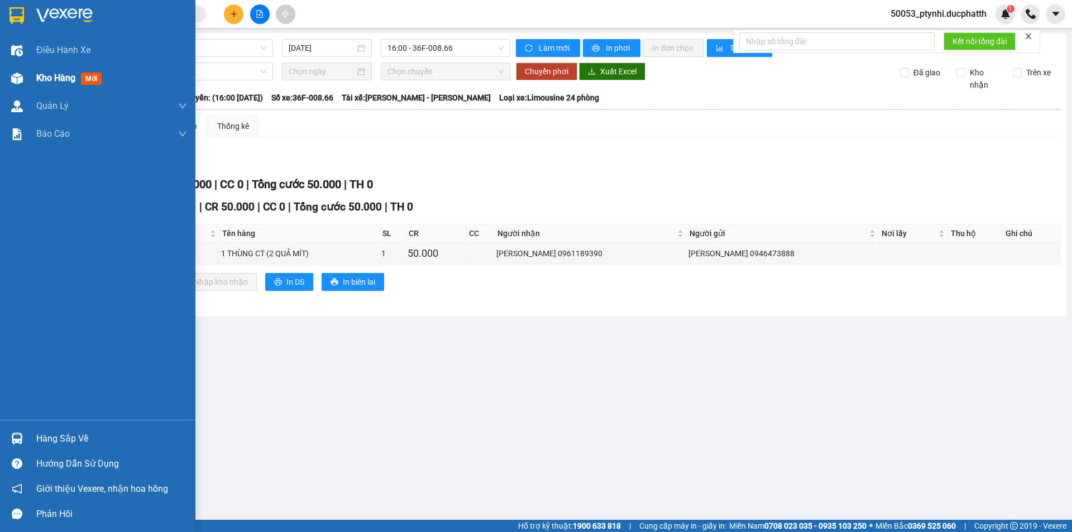
click at [32, 89] on div "Kho hàng mới" at bounding box center [97, 78] width 195 height 28
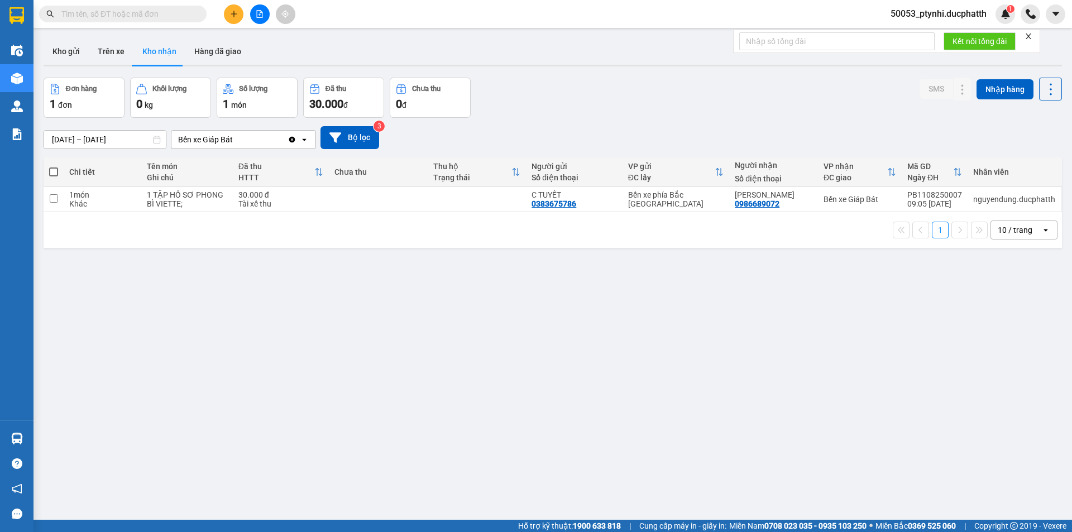
click at [189, 10] on input "text" at bounding box center [127, 14] width 132 height 12
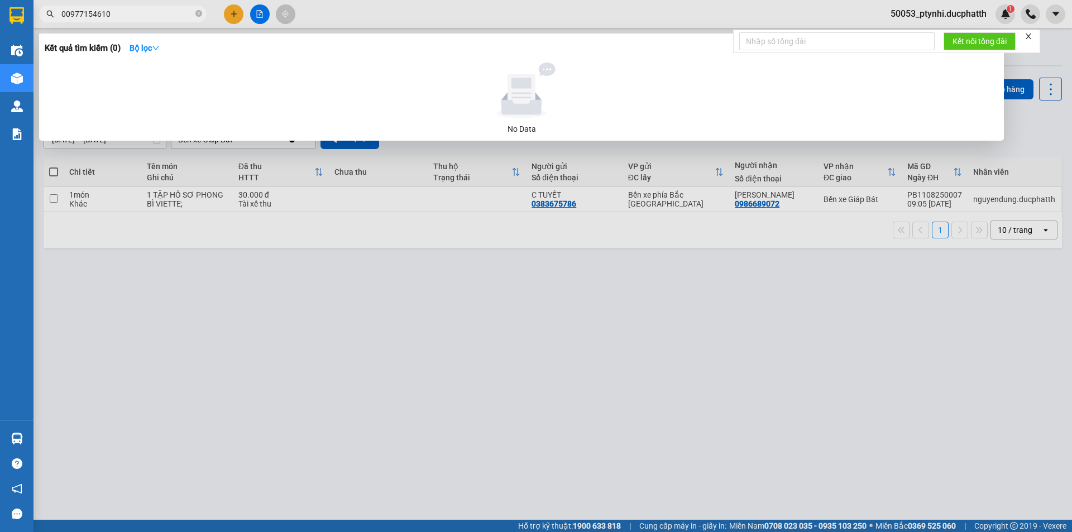
type input "00977154610"
click at [379, 227] on div at bounding box center [536, 266] width 1072 height 532
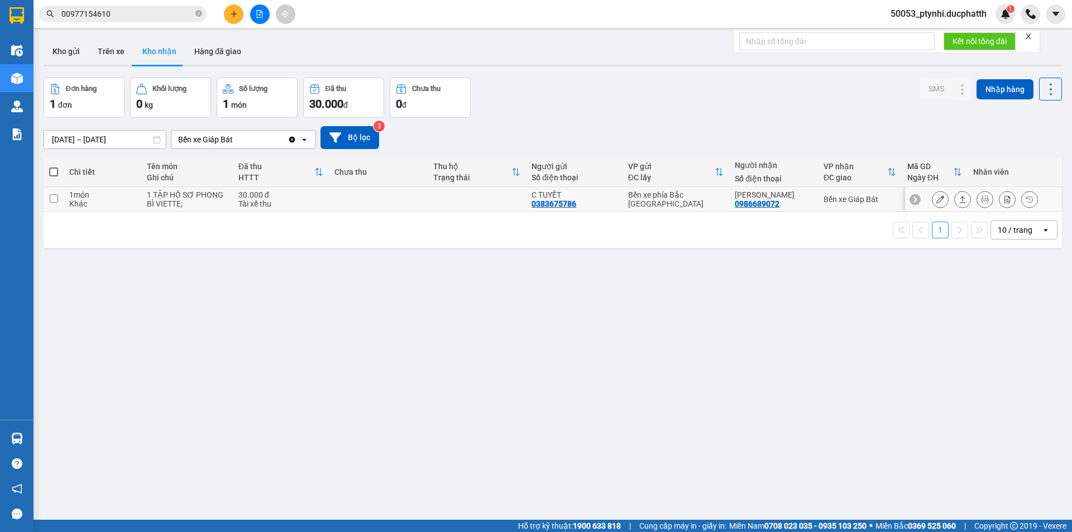
click at [395, 199] on td at bounding box center [378, 199] width 99 height 25
checkbox input "true"
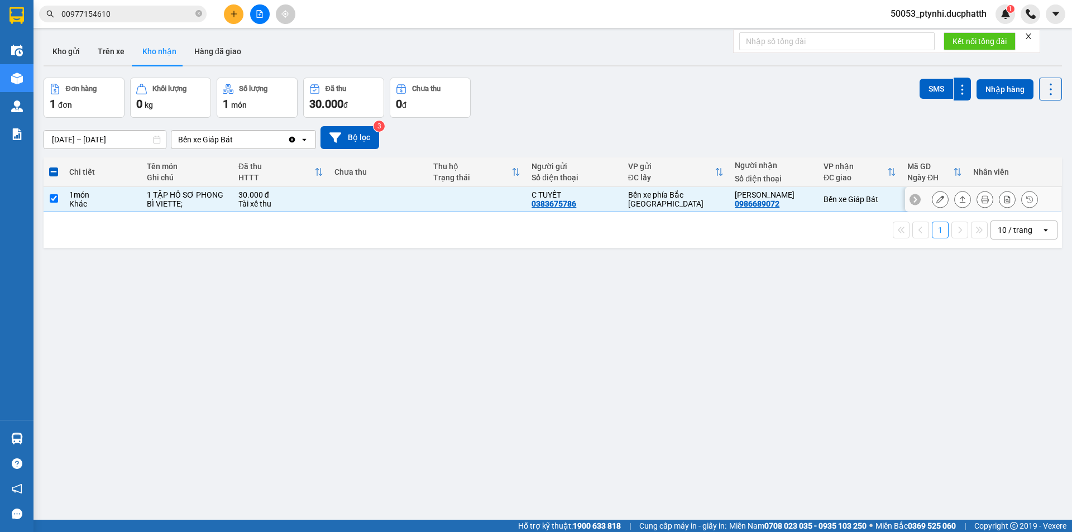
click at [936, 201] on icon at bounding box center [940, 199] width 8 height 8
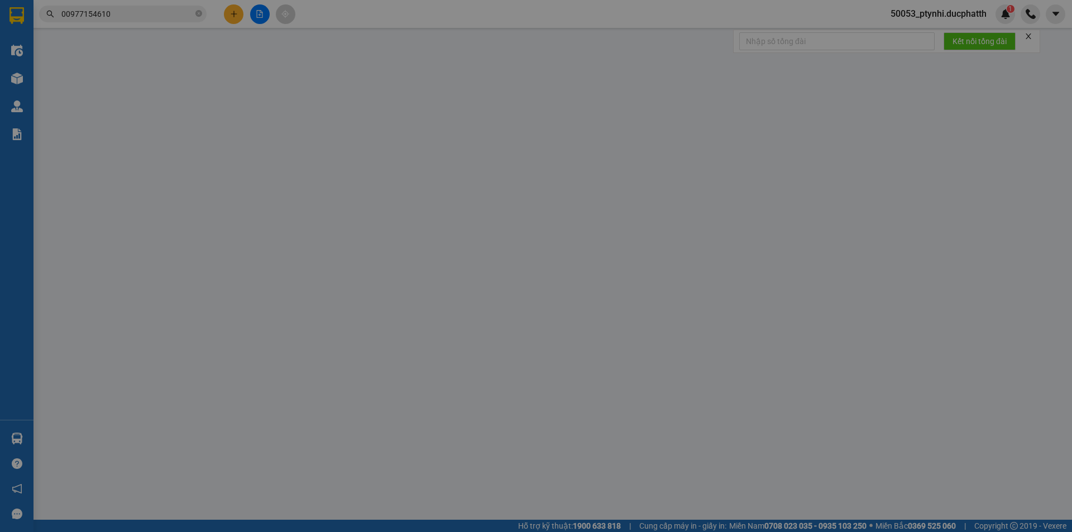
type input "0383675786"
type input "C TUYẾT"
type input "0986689072"
type input "[PERSON_NAME]"
type input "khách thanh toán tiền mặt tai quầy, sai HTTT"
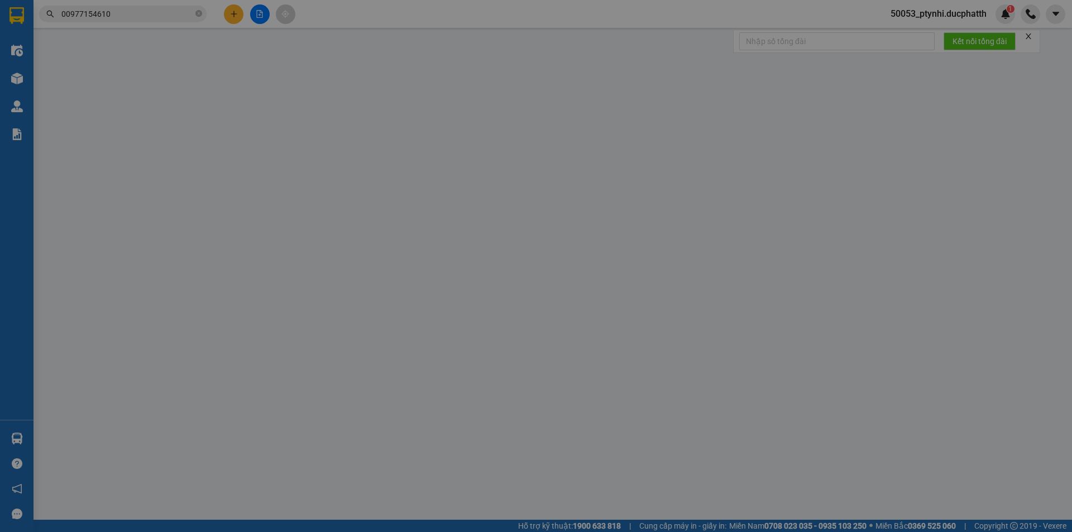
type input "30.000"
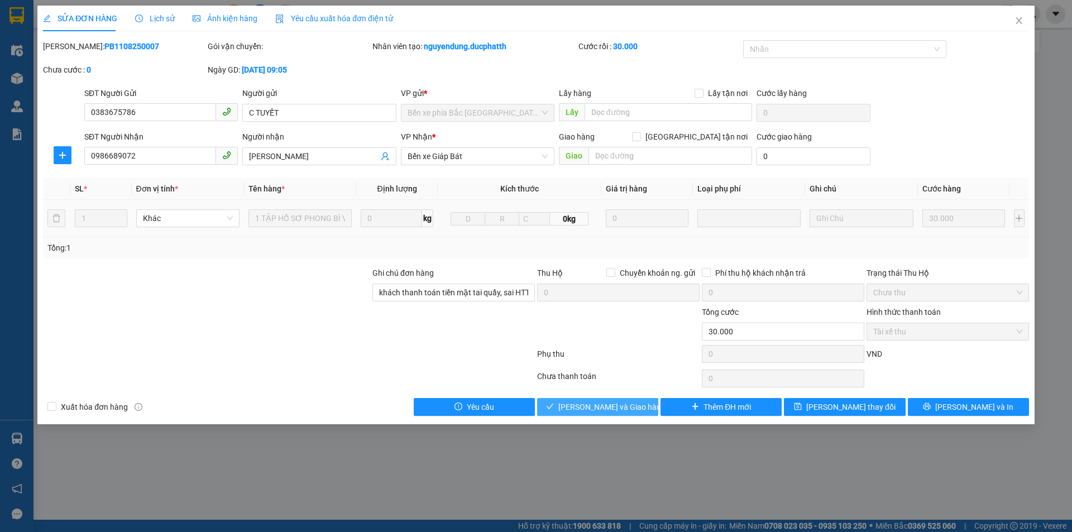
click at [589, 407] on span "[PERSON_NAME] và Giao hàng" at bounding box center [611, 407] width 107 height 12
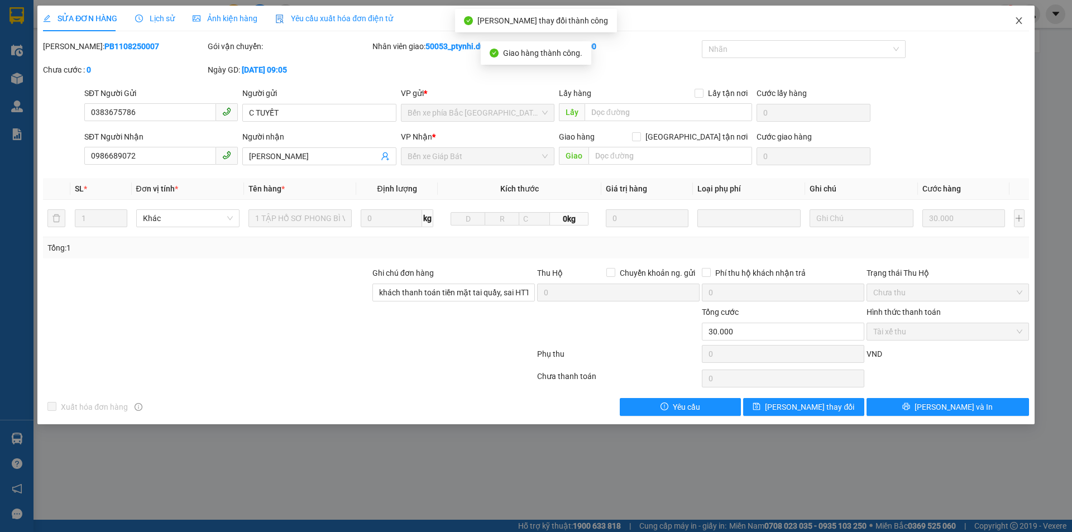
click at [1021, 21] on icon "close" at bounding box center [1018, 20] width 9 height 9
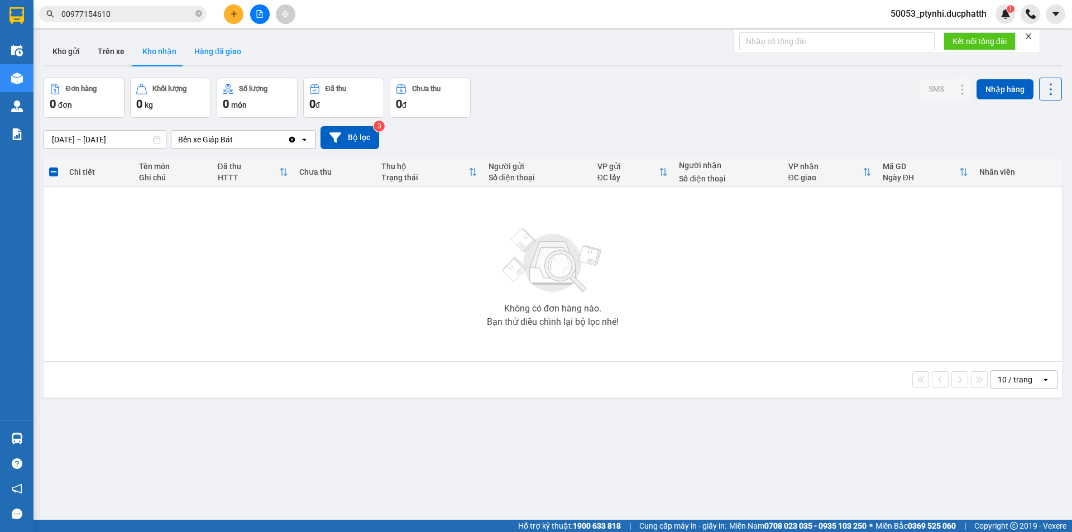
click at [224, 58] on button "Hàng đã giao" at bounding box center [217, 51] width 65 height 27
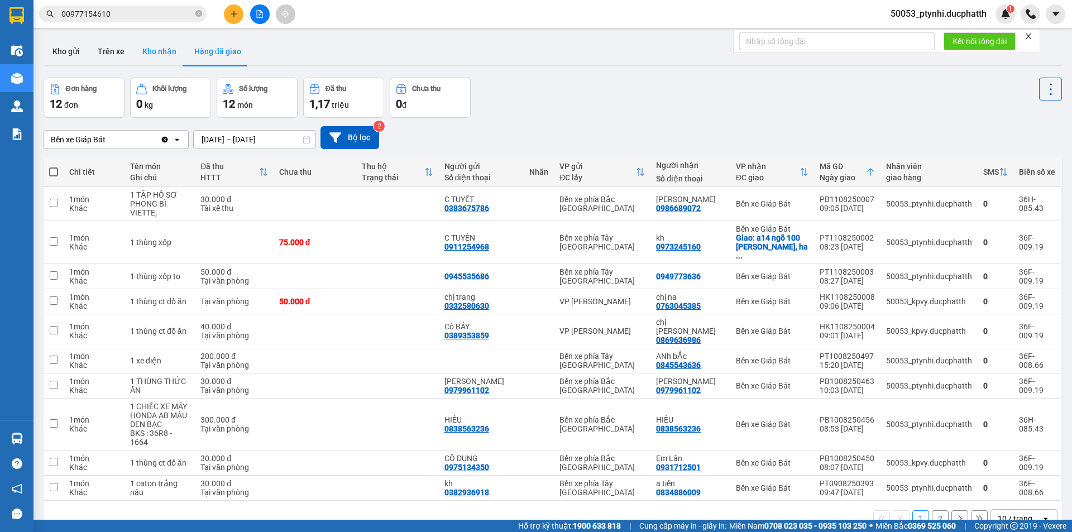
click at [149, 52] on button "Kho nhận" at bounding box center [159, 51] width 52 height 27
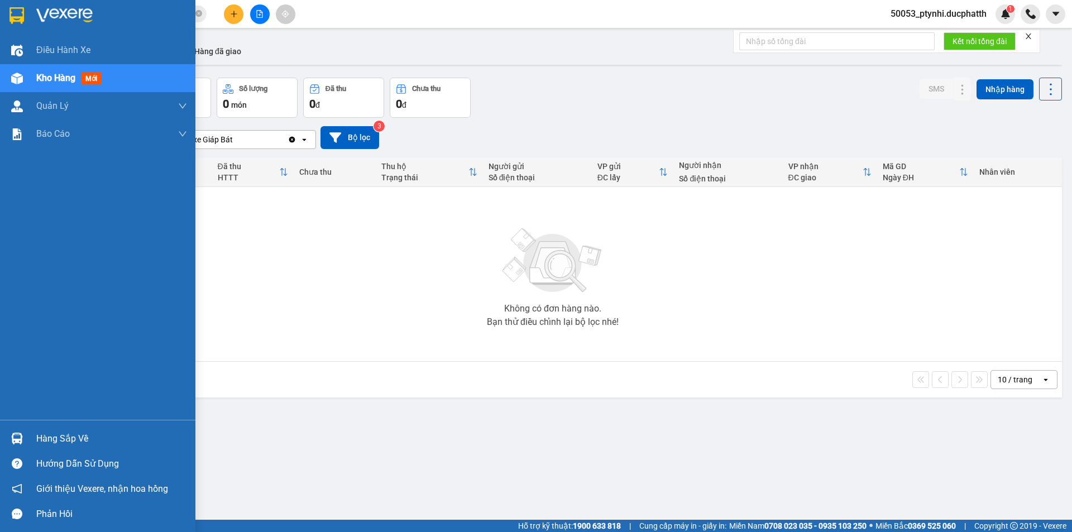
click at [47, 432] on div "Hàng sắp về" at bounding box center [111, 438] width 151 height 17
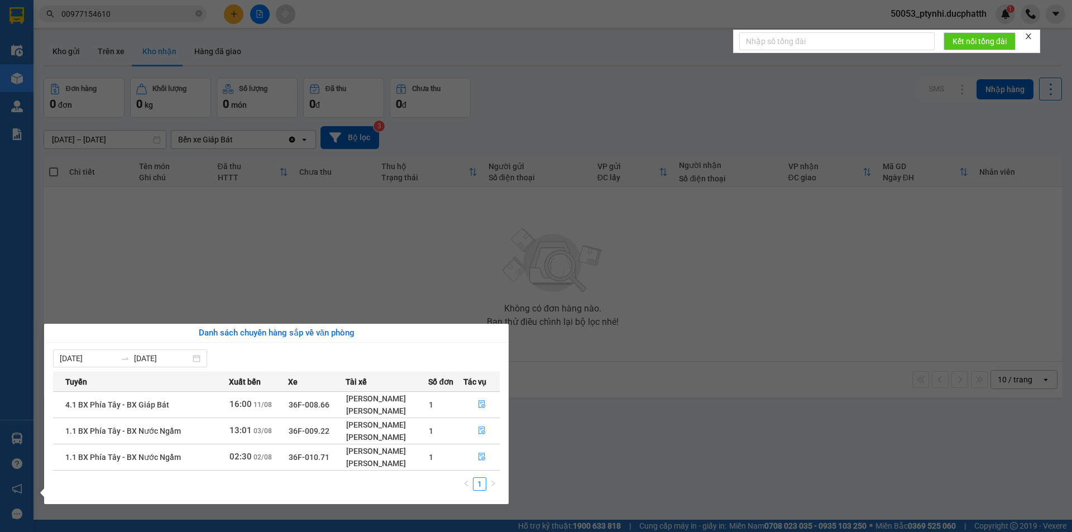
click at [148, 186] on section "Kết quả tìm kiếm ( 0 ) Bộ lọc No Data 00977154610 50053_ptynhi.ducphatth 1 Điều…" at bounding box center [536, 266] width 1072 height 532
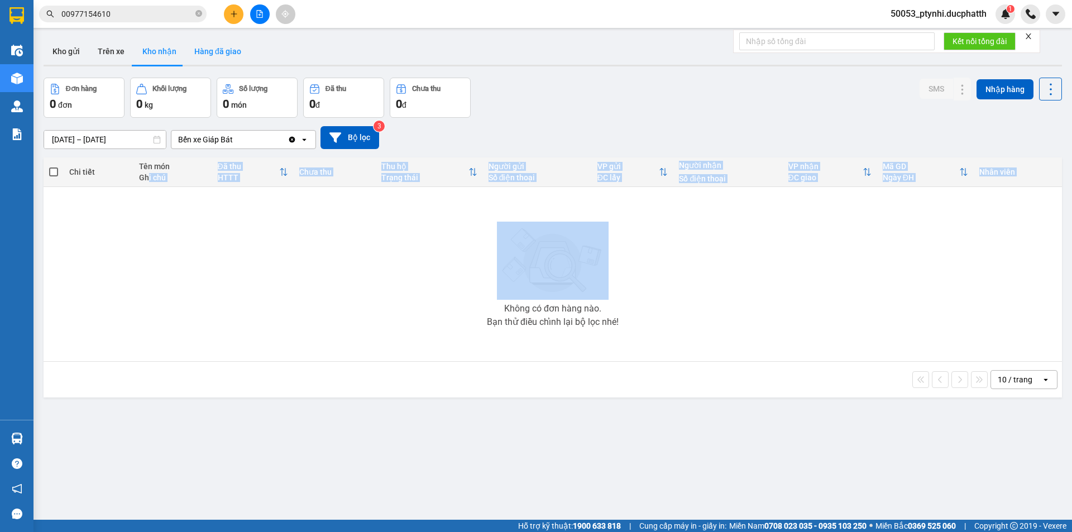
click at [204, 49] on button "Hàng đã giao" at bounding box center [217, 51] width 65 height 27
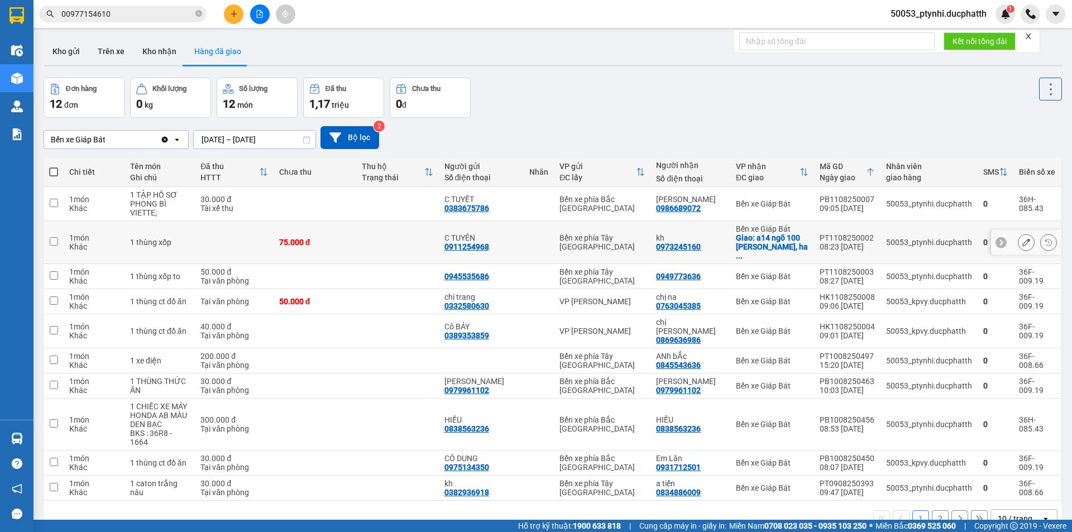
click at [366, 241] on td at bounding box center [397, 242] width 83 height 43
checkbox input "true"
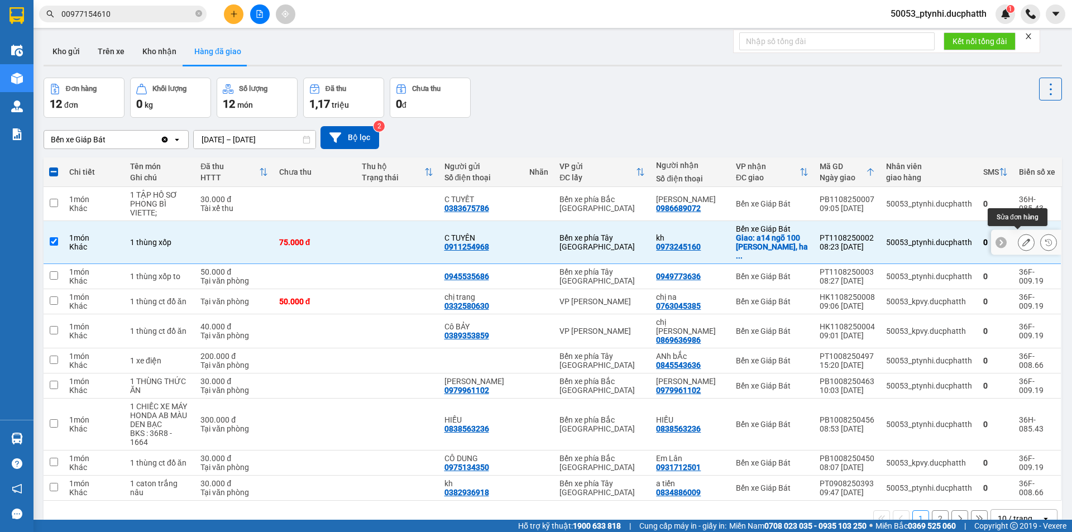
click at [1022, 239] on icon at bounding box center [1026, 242] width 8 height 8
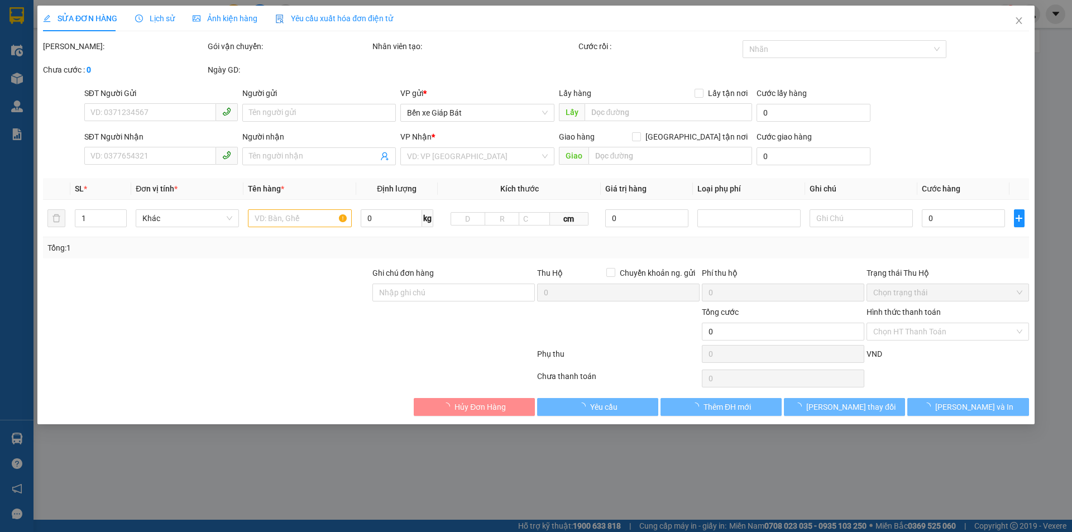
type input "0911254968"
type input "C TUYÊN"
type input "0973245160"
type input "kh"
checkbox input "true"
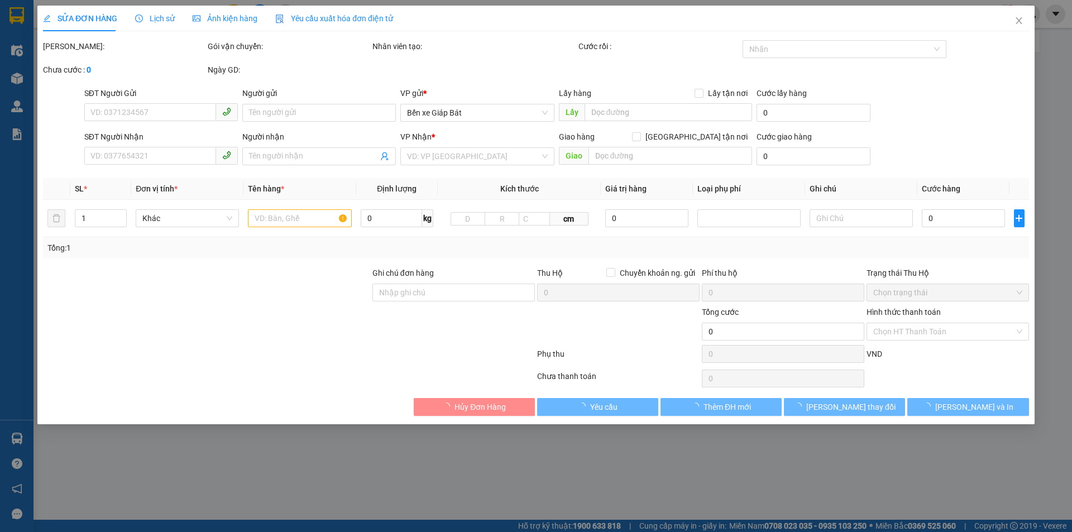
type input "a14 ngõ 100 [PERSON_NAME], hai bà trưng"
type input "35.000"
type input "ntt"
type input "75.000"
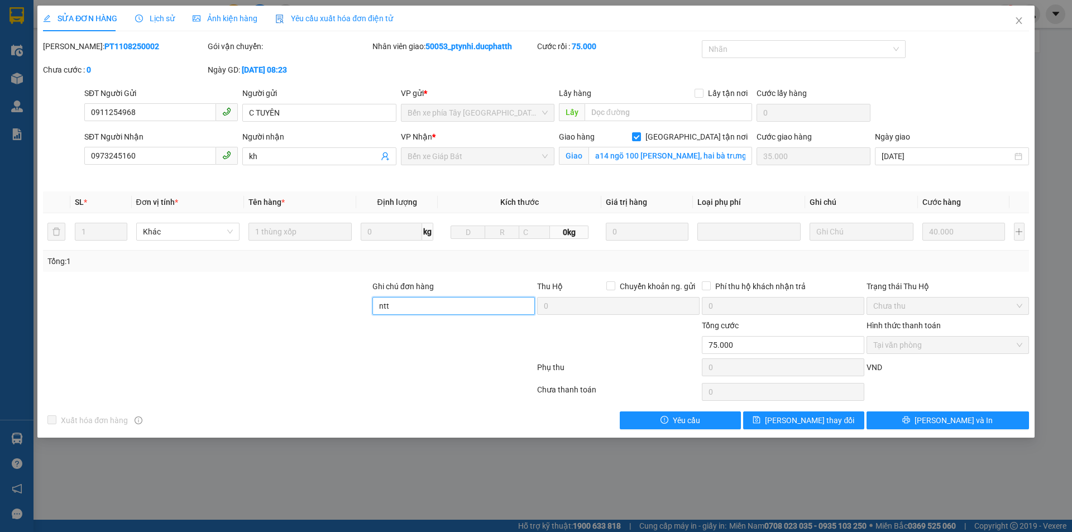
click at [467, 307] on input "ntt" at bounding box center [453, 306] width 162 height 18
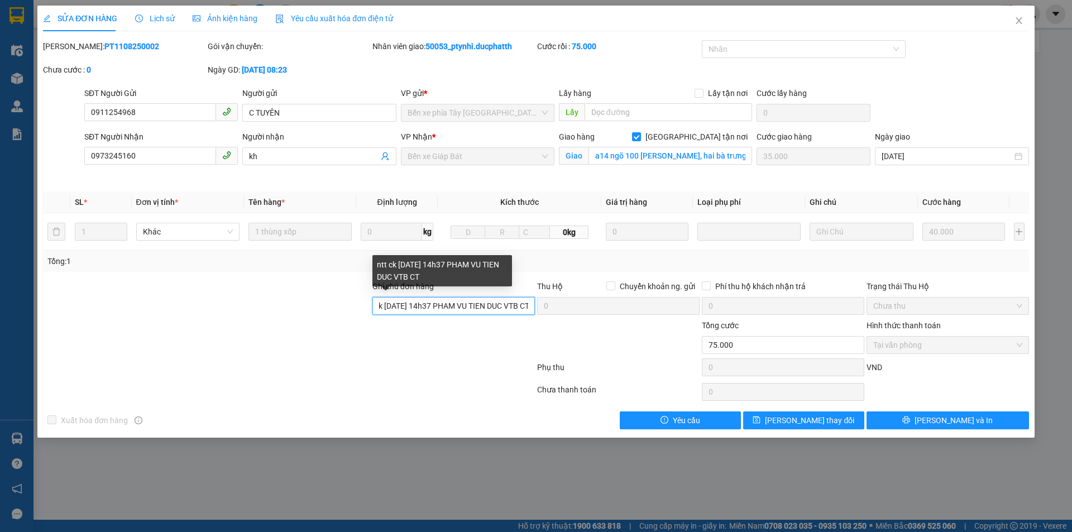
scroll to position [0, 21]
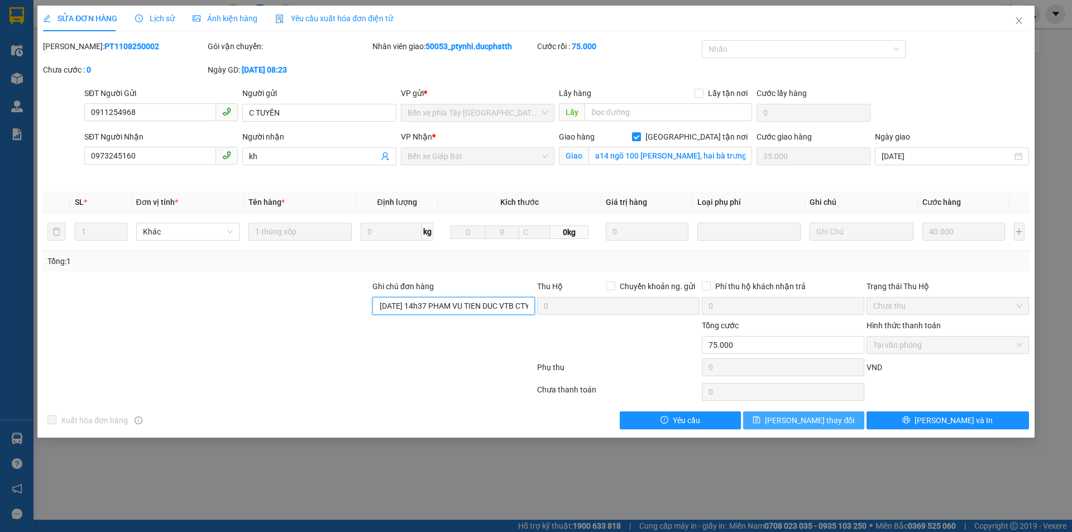
type input "ntt ck [DATE] 14h37 PHAM VU TIEN DUC VTB CTY"
click at [842, 419] on button "[PERSON_NAME] thay đổi" at bounding box center [803, 420] width 121 height 18
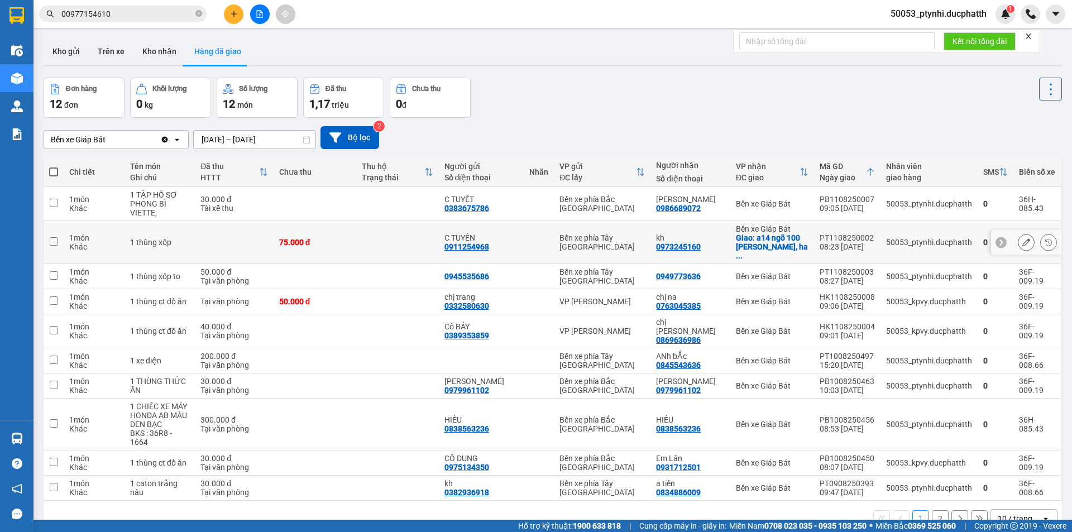
click at [343, 240] on div "75.000 đ" at bounding box center [314, 242] width 71 height 9
checkbox input "true"
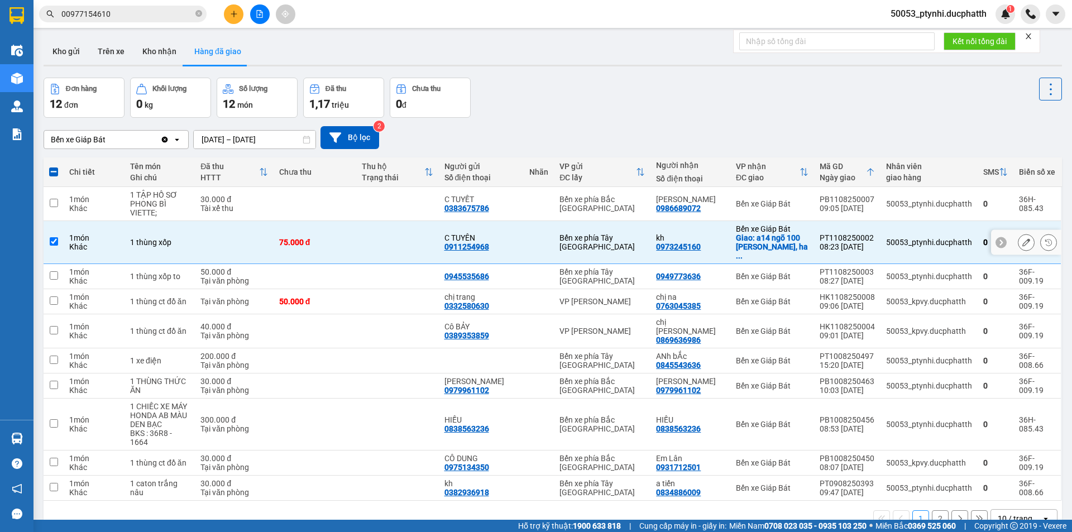
click at [1022, 238] on icon at bounding box center [1026, 242] width 8 height 8
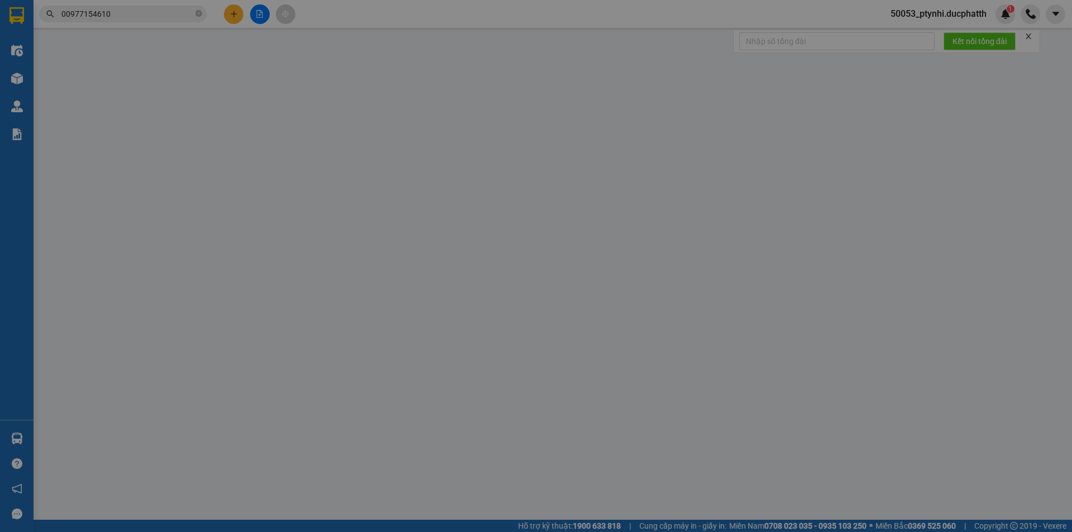
type input "0911254968"
type input "C TUYÊN"
type input "0973245160"
type input "kh"
checkbox input "true"
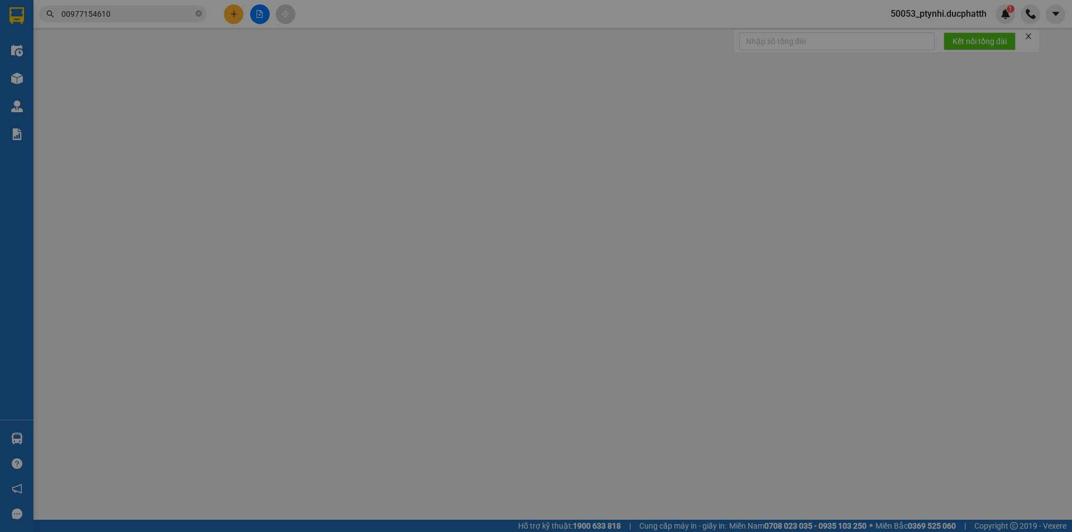
type input "a14 ngõ 100 [PERSON_NAME], hai bà trưng"
type input "35.000"
type input "ntt ck [DATE] 14h37 PHAM VU TIEN DUC VTB CTY"
type input "75.000"
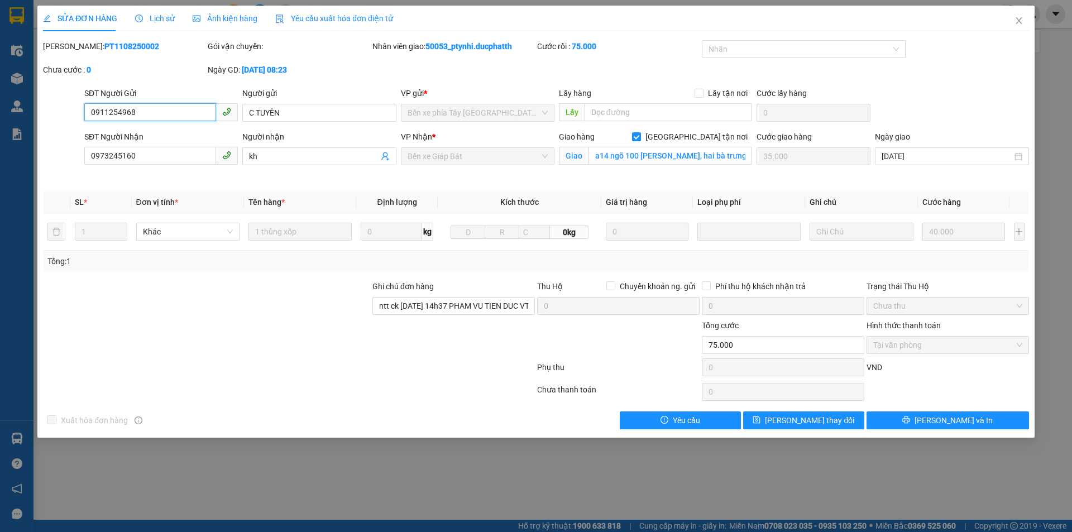
click at [943, 338] on span "Tại văn phòng" at bounding box center [947, 345] width 149 height 17
click at [942, 346] on span "Tại văn phòng" at bounding box center [947, 345] width 149 height 17
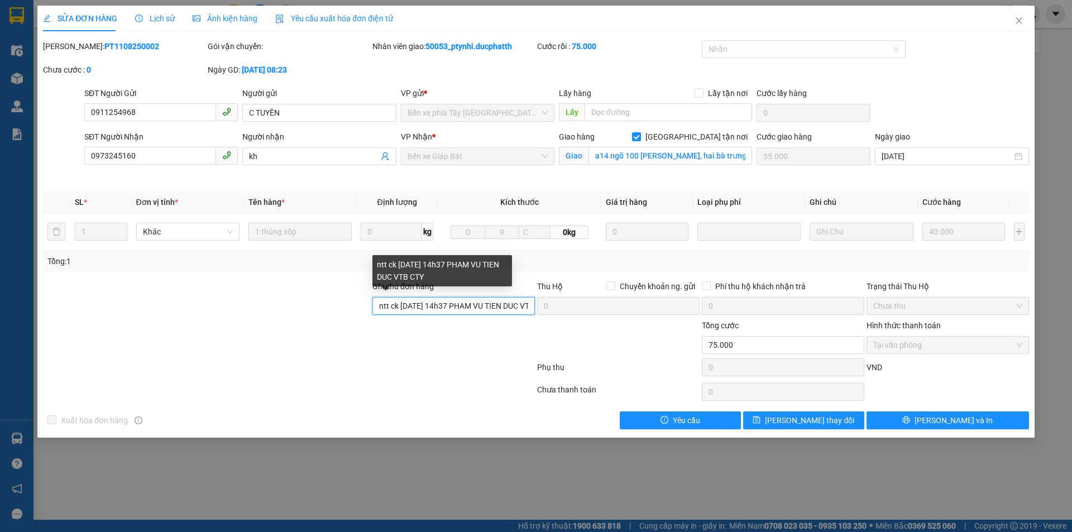
scroll to position [0, 21]
click at [545, 305] on div "Ghi chú đơn hàng ntt ck [DATE] 14h37 PHAM VU TIEN DUC VTB CTY Thu Hộ Chuyển kho…" at bounding box center [536, 299] width 988 height 39
click at [532, 309] on input "ntt ck [DATE] 14h37 PHAM VU TIEN DUC VTB CTY" at bounding box center [453, 306] width 162 height 18
click at [531, 309] on input "ntt ck [DATE] 14h37 PHAM VU TIEN DUC VTB CTY" at bounding box center [453, 306] width 162 height 18
click at [532, 310] on input "ntt ck [DATE] 14h37 PHAM VU TIEN DUC VTB CTY" at bounding box center [453, 306] width 162 height 18
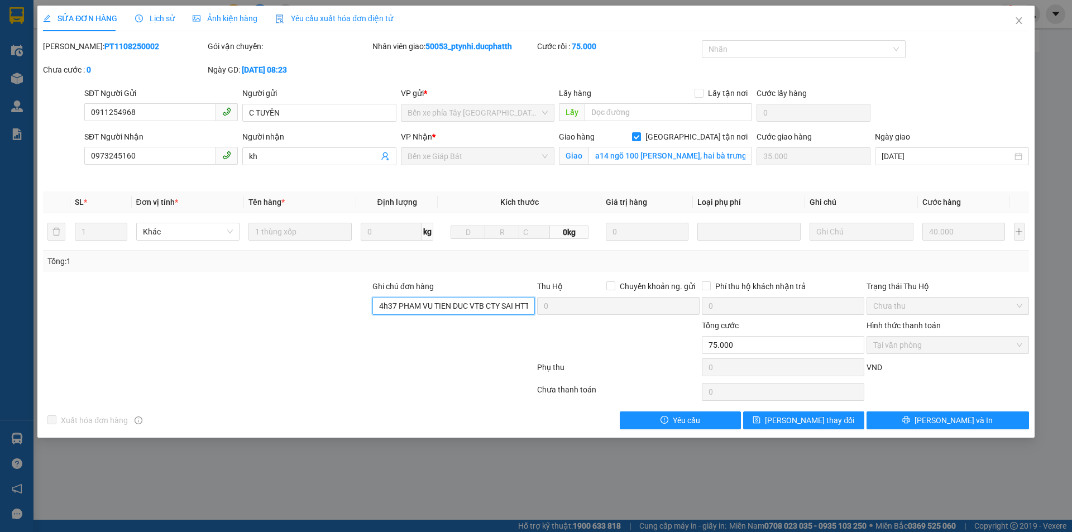
scroll to position [0, 54]
type input "ntt ck [DATE] 14h37 PHAM VU TIEN DUC VTB CTY SAI HTTT"
click at [861, 425] on button "[PERSON_NAME] thay đổi" at bounding box center [803, 420] width 121 height 18
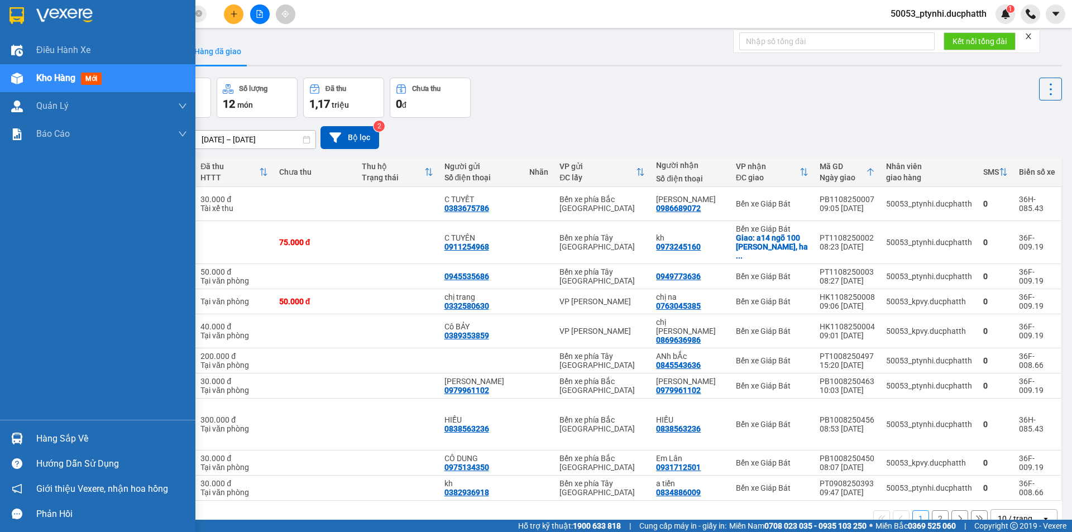
click at [12, 75] on img at bounding box center [17, 79] width 12 height 12
click at [27, 441] on div "Hàng sắp về" at bounding box center [97, 438] width 195 height 25
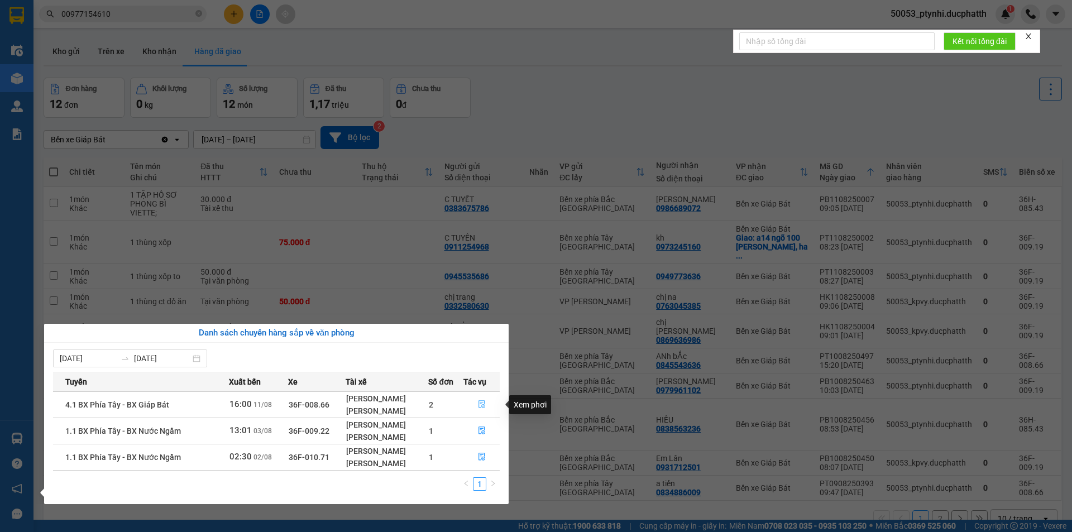
click at [482, 408] on icon "file-done" at bounding box center [482, 404] width 8 height 8
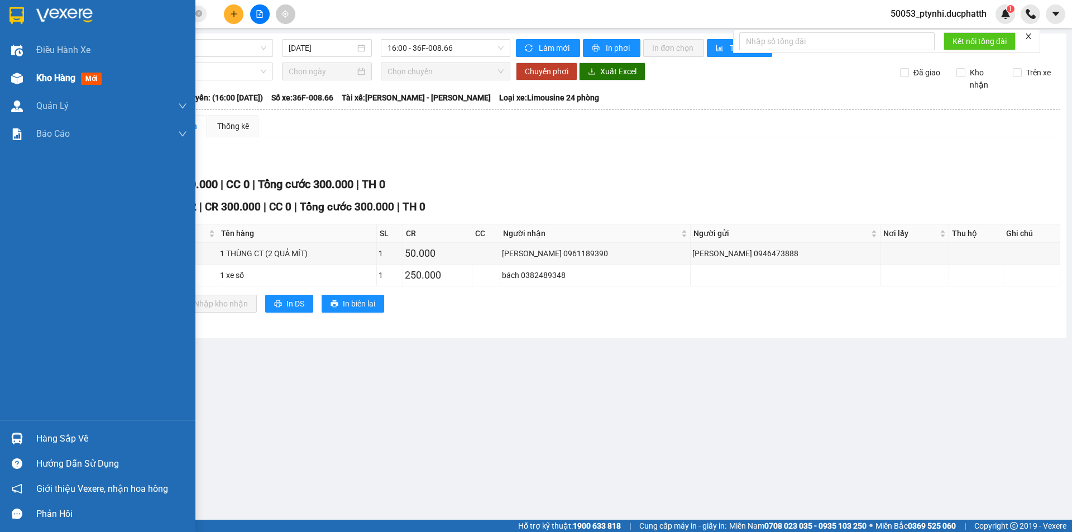
click at [36, 78] on span "Kho hàng" at bounding box center [55, 78] width 39 height 11
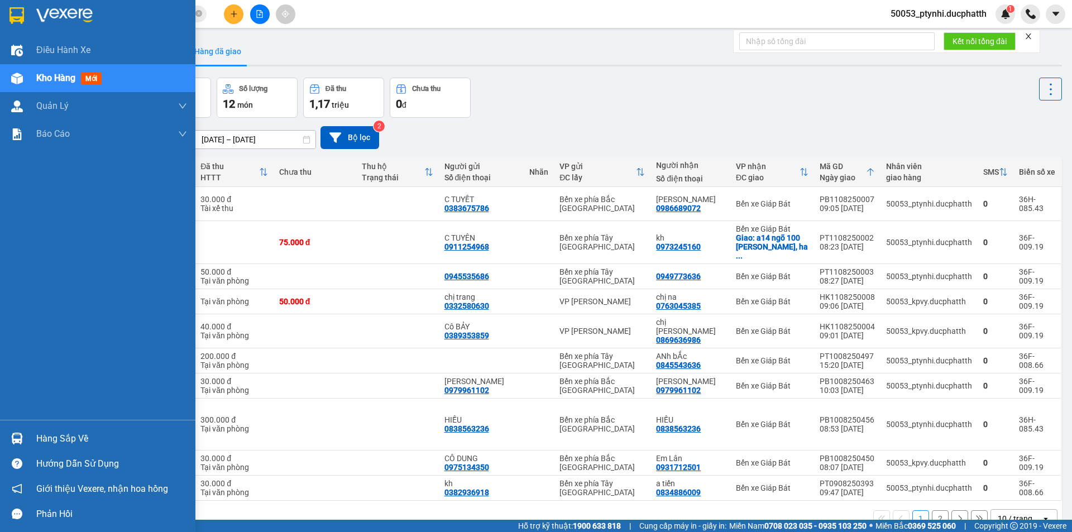
click at [10, 434] on div at bounding box center [17, 439] width 20 height 20
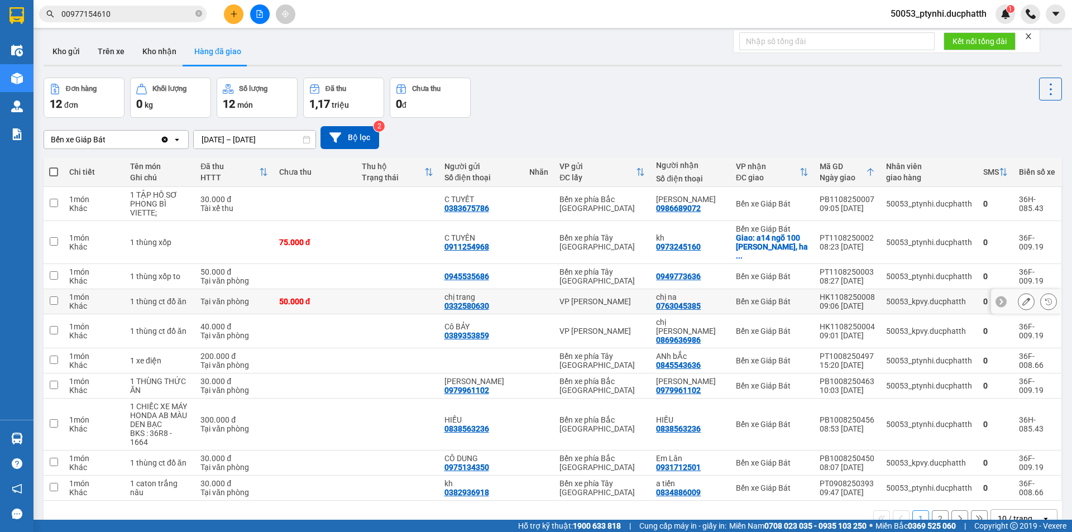
click at [381, 282] on section "Kết quả tìm kiếm ( 0 ) Bộ lọc No Data 00977154610 50053_ptynhi.ducphatth 1 Điều…" at bounding box center [536, 266] width 1072 height 532
click at [161, 63] on button "Kho nhận" at bounding box center [159, 51] width 52 height 27
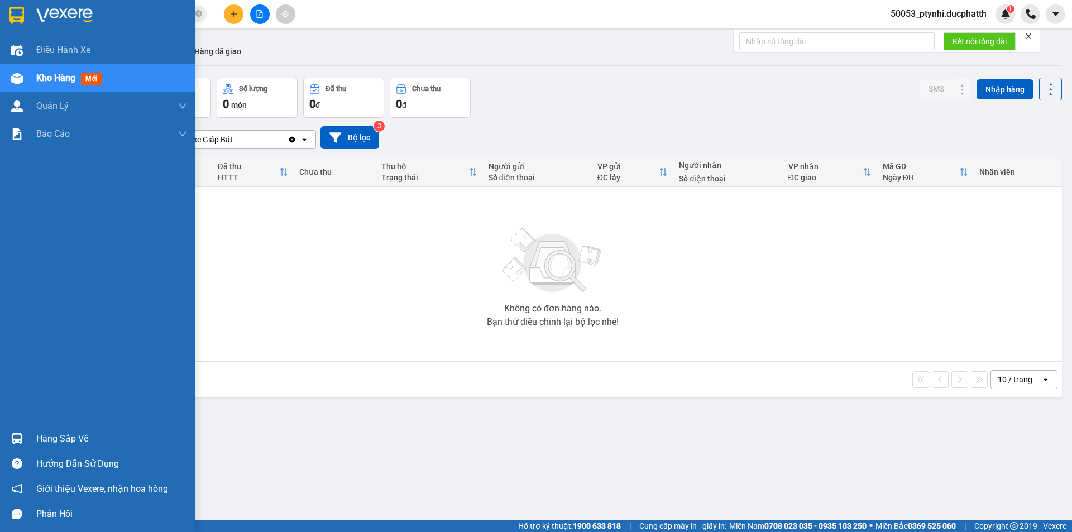
click at [22, 442] on img at bounding box center [17, 439] width 12 height 12
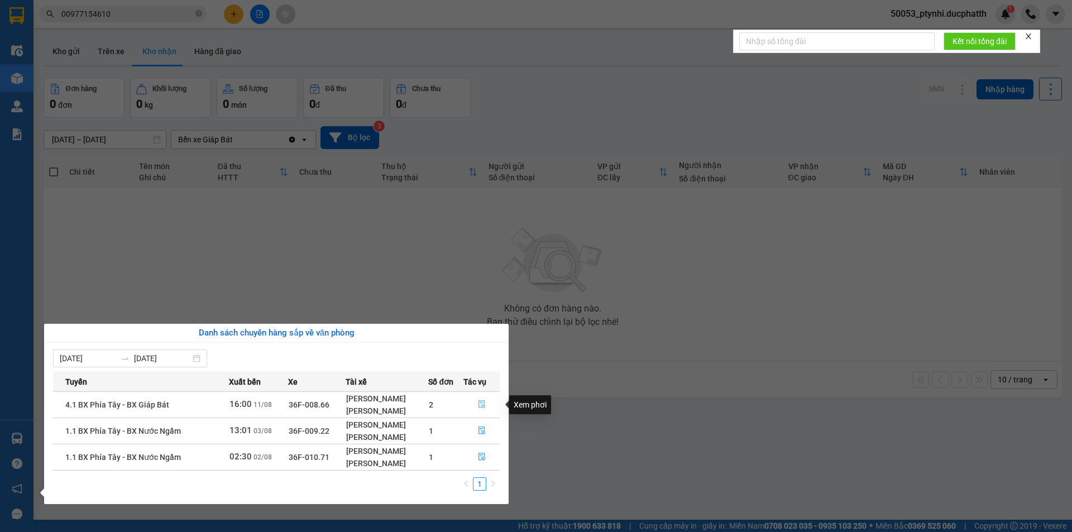
click at [478, 413] on button "button" at bounding box center [482, 405] width 36 height 18
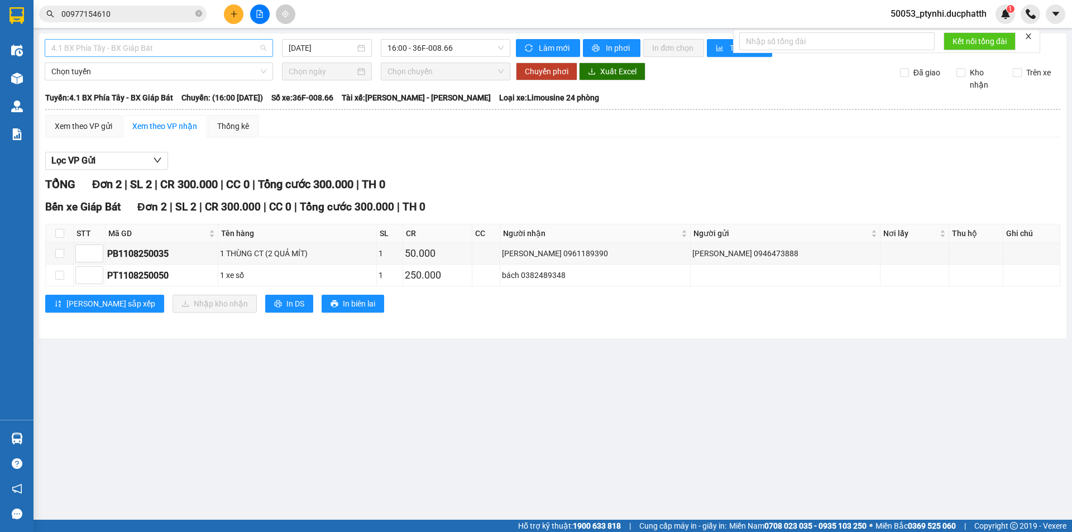
click at [148, 51] on span "4.1 BX Phía Tây - BX Giáp Bát" at bounding box center [158, 48] width 215 height 17
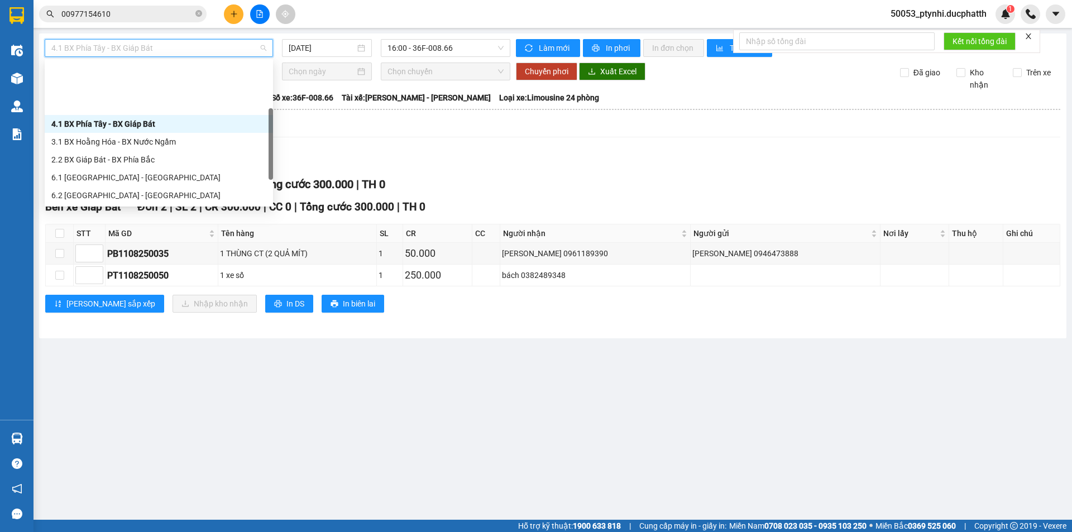
scroll to position [56, 0]
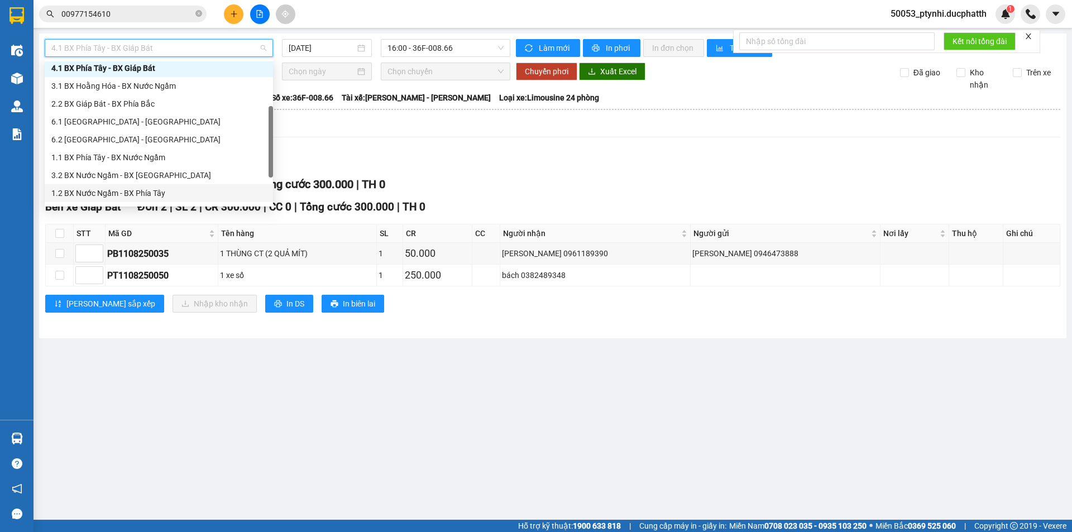
click at [154, 193] on div "1.2 BX Nước Ngầm - BX Phía Tây" at bounding box center [158, 193] width 215 height 12
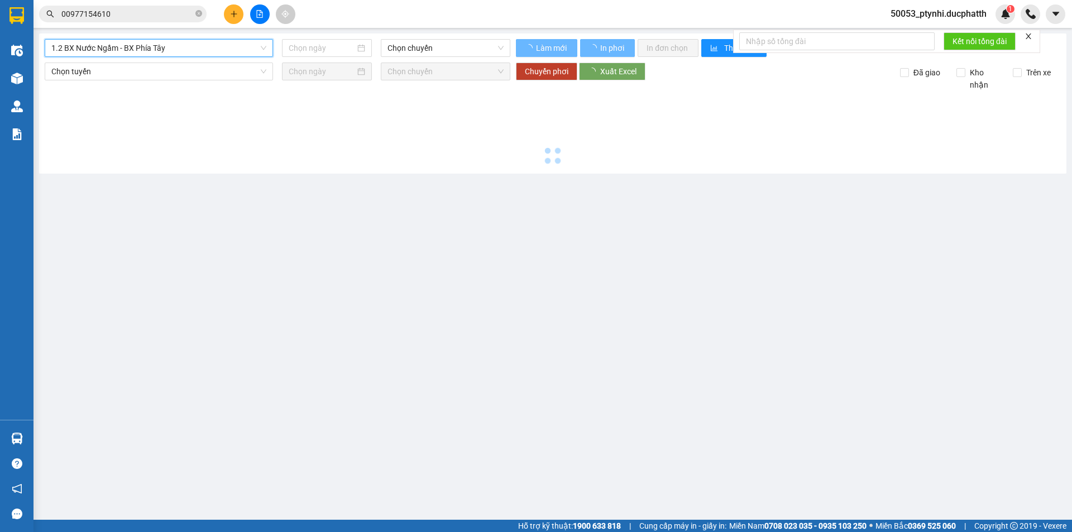
type input "[DATE]"
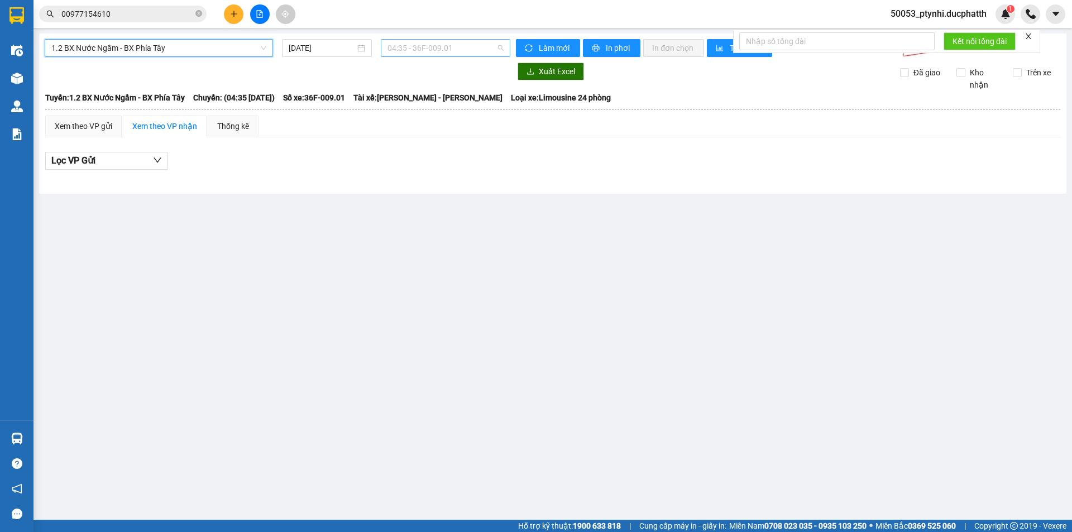
click at [402, 49] on span "04:35 - 36F-009.01" at bounding box center [445, 48] width 116 height 17
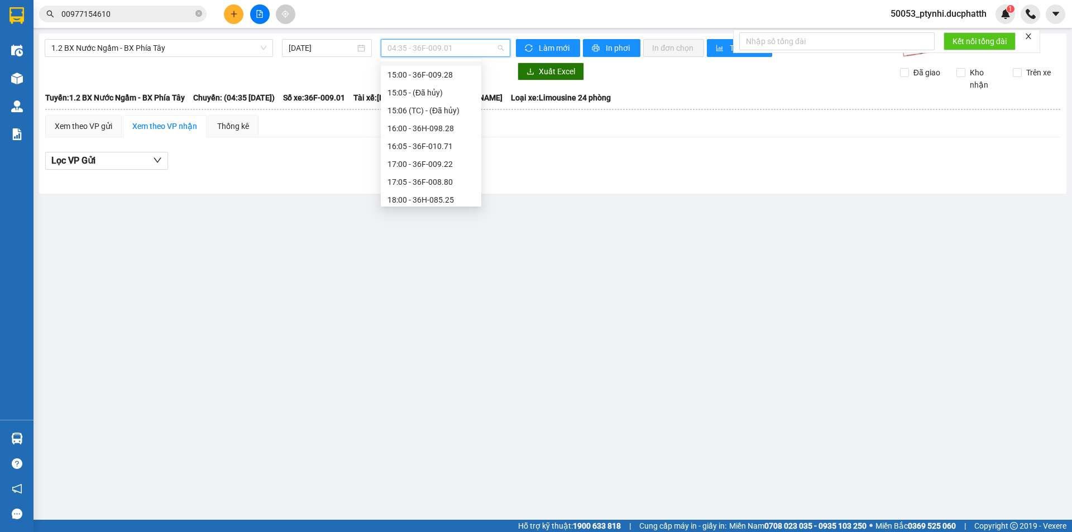
scroll to position [391, 0]
click at [429, 105] on div "17:00 - 36F-009.22" at bounding box center [430, 108] width 87 height 12
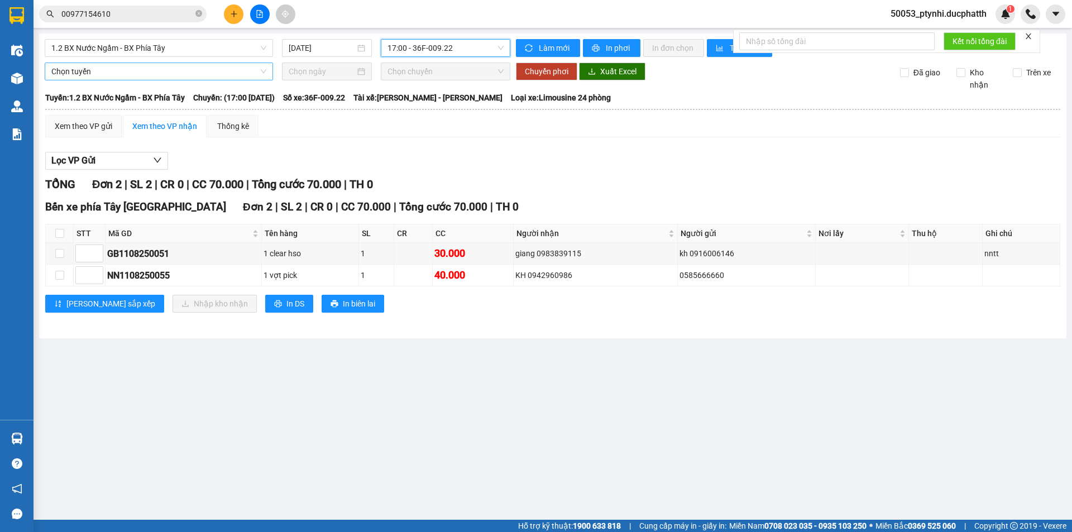
click at [121, 68] on span "Chọn tuyến" at bounding box center [158, 71] width 215 height 17
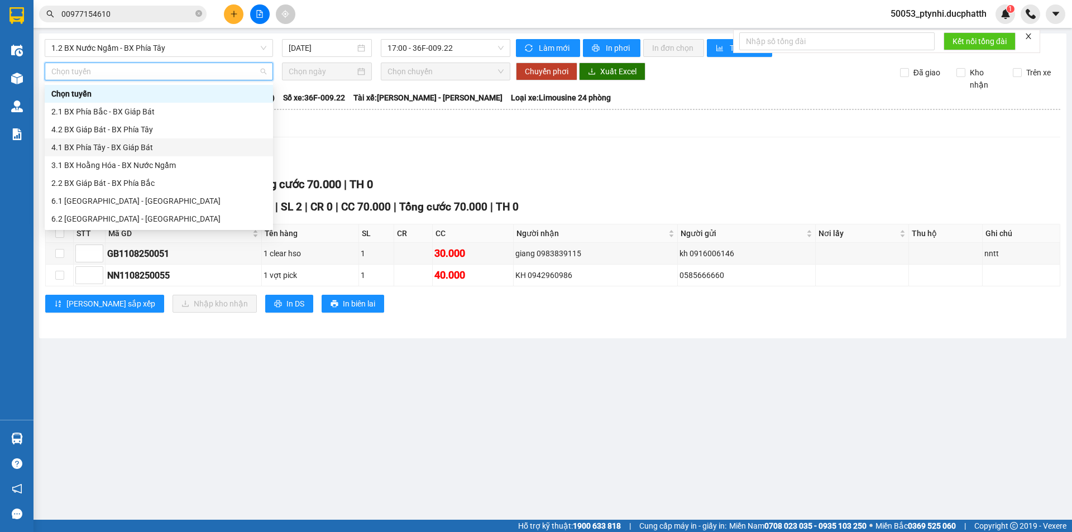
scroll to position [56, 0]
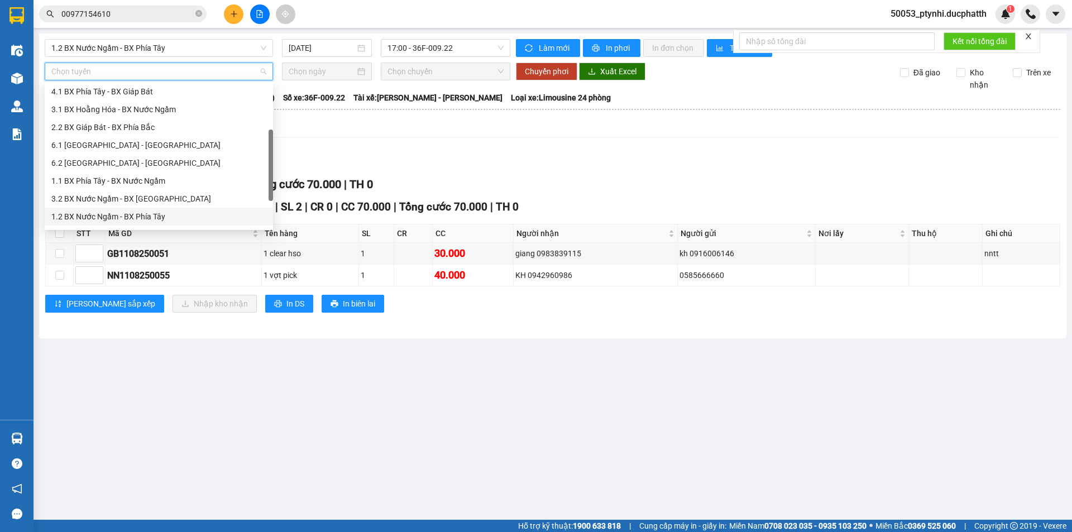
click at [185, 214] on div "1.2 BX Nước Ngầm - BX Phía Tây" at bounding box center [158, 216] width 215 height 12
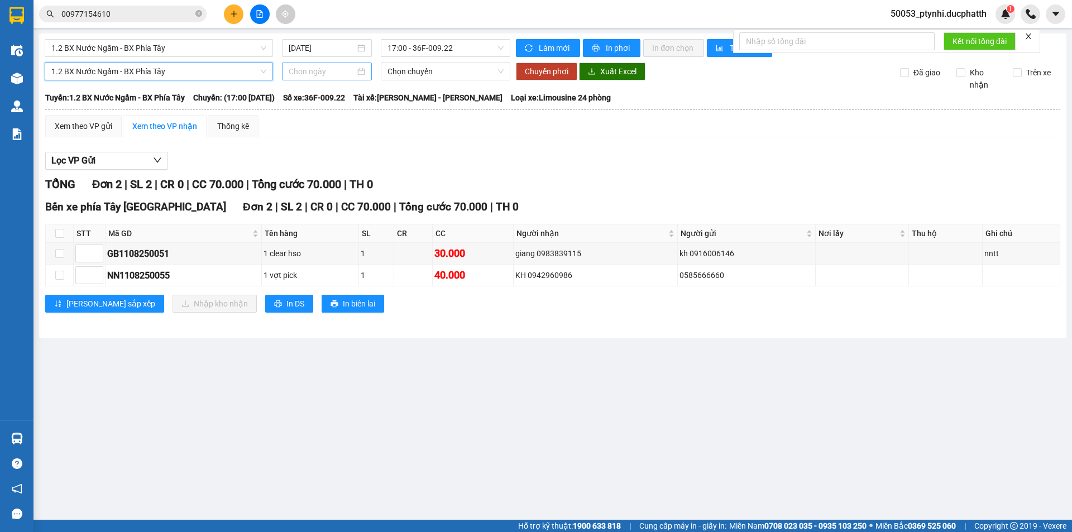
click at [320, 71] on input at bounding box center [322, 71] width 66 height 12
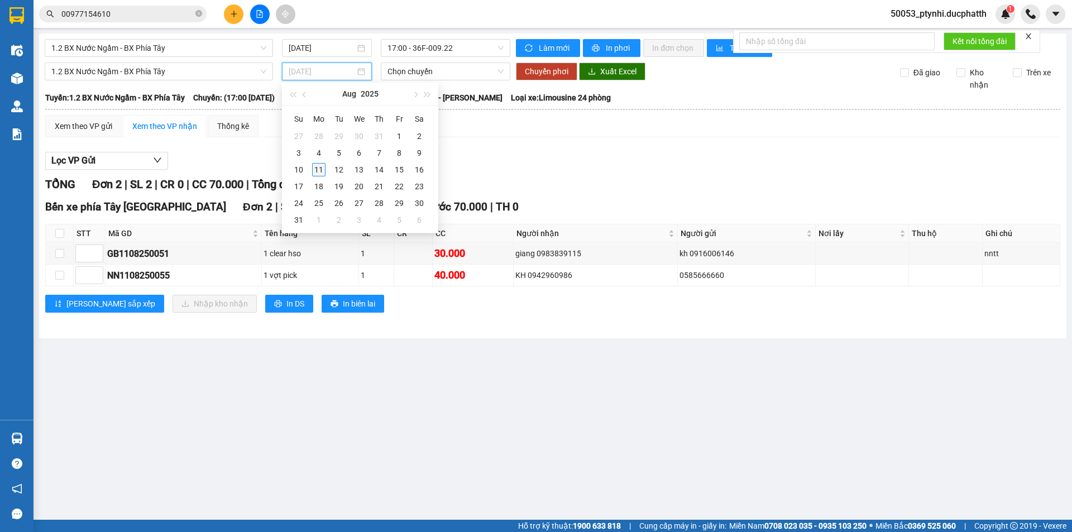
type input "[DATE]"
click at [317, 167] on div "11" at bounding box center [318, 169] width 13 height 13
type input "[DATE]"
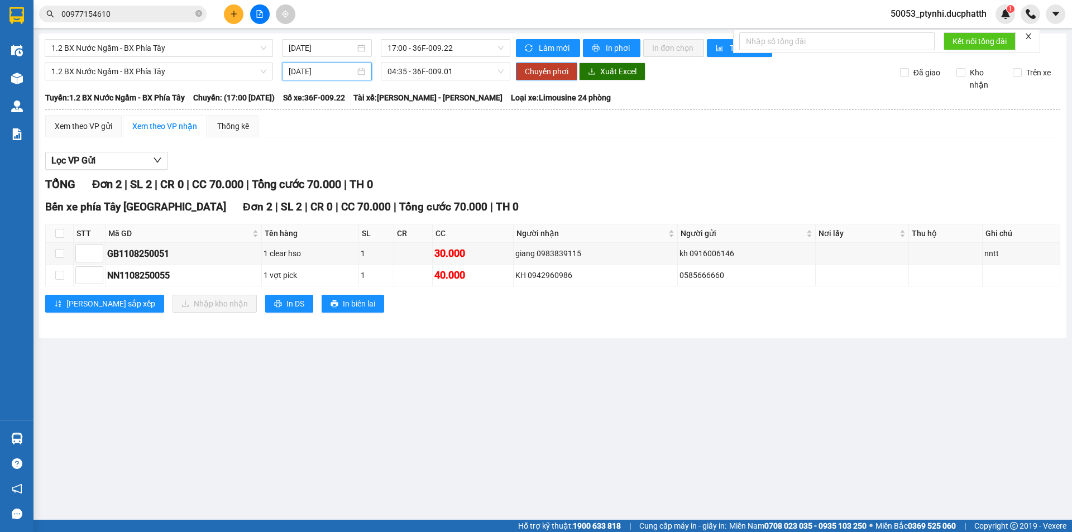
click at [419, 59] on div "1.2 BX Nước Ngầm - BX Phía Tây [DATE] 17:00 - 36F-009.22 Làm mới In phơi In đơn…" at bounding box center [552, 185] width 1027 height 305
click at [416, 69] on span "04:35 - 36F-009.01" at bounding box center [445, 71] width 116 height 17
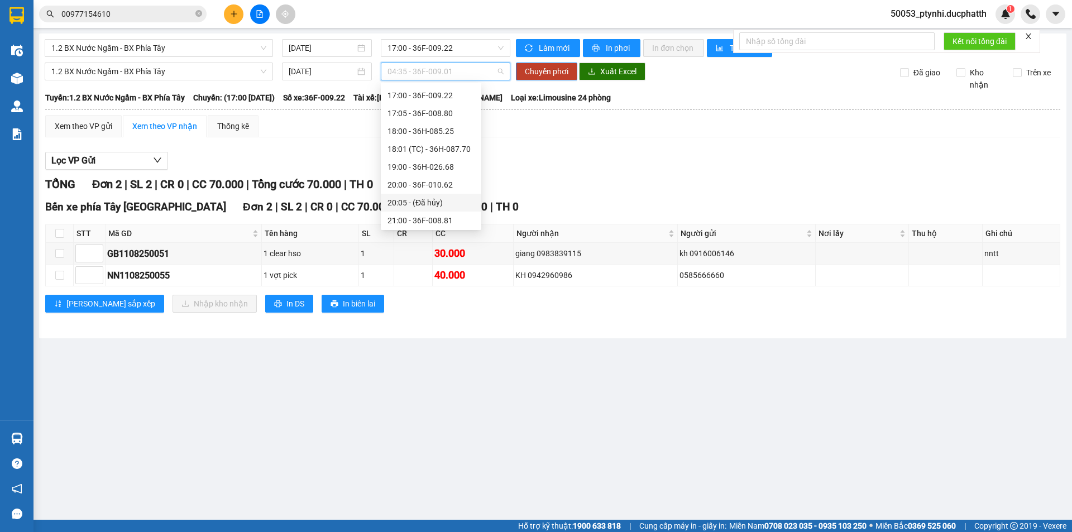
scroll to position [447, 0]
click at [425, 112] on div "18:00 - 36H-085.25" at bounding box center [430, 112] width 87 height 12
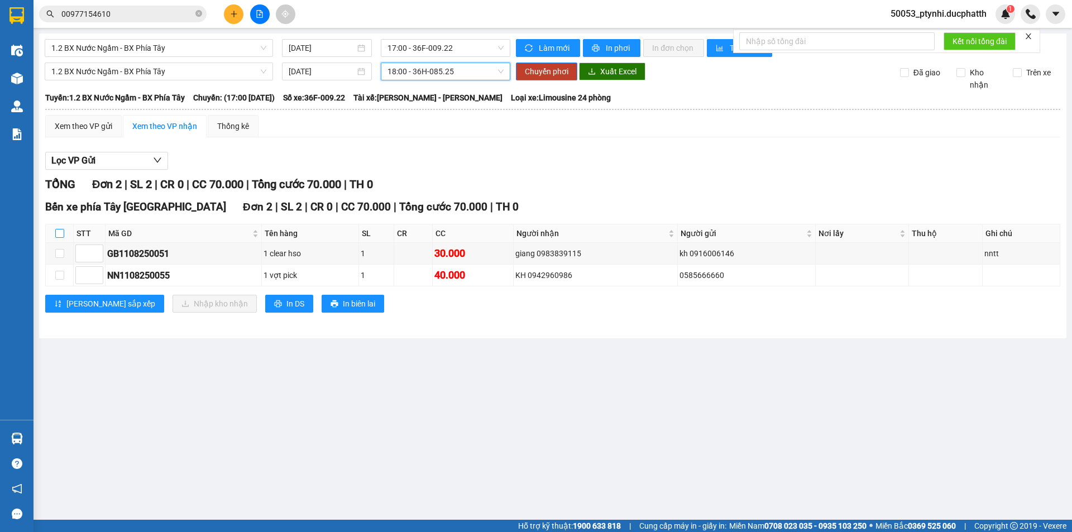
click at [63, 229] on input "checkbox" at bounding box center [59, 233] width 9 height 9
checkbox input "true"
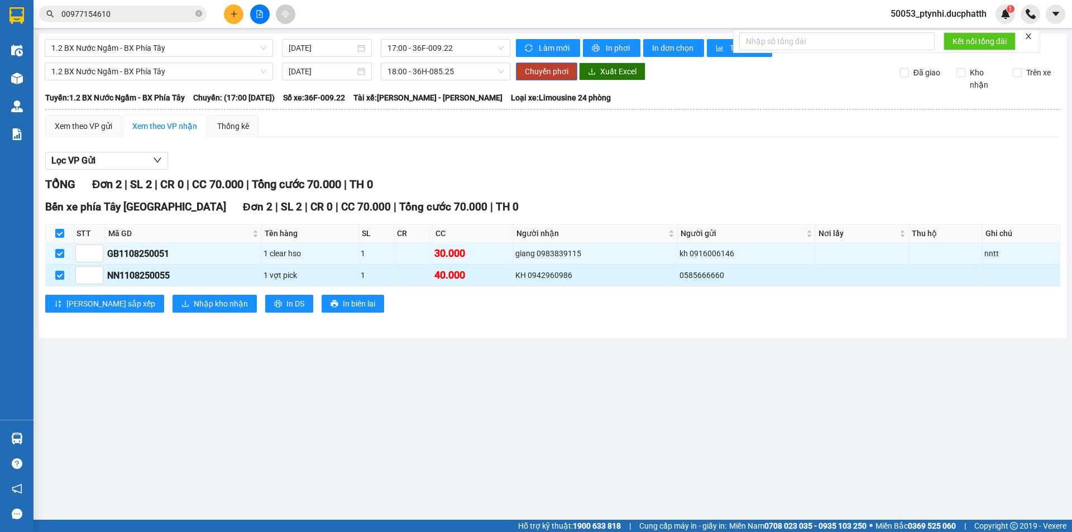
click at [60, 273] on input "checkbox" at bounding box center [59, 275] width 9 height 9
checkbox input "false"
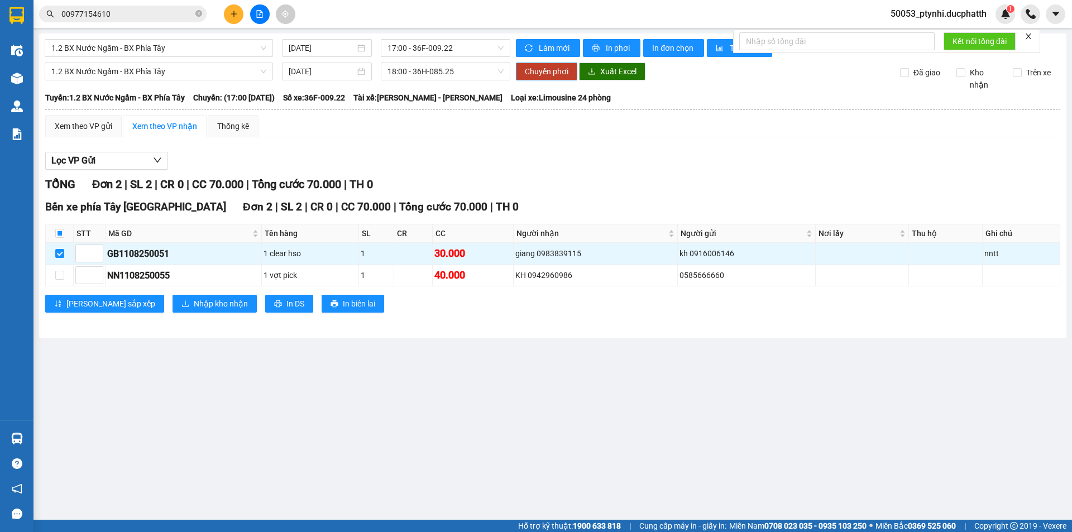
click at [560, 74] on span "Chuyển phơi" at bounding box center [547, 71] width 44 height 12
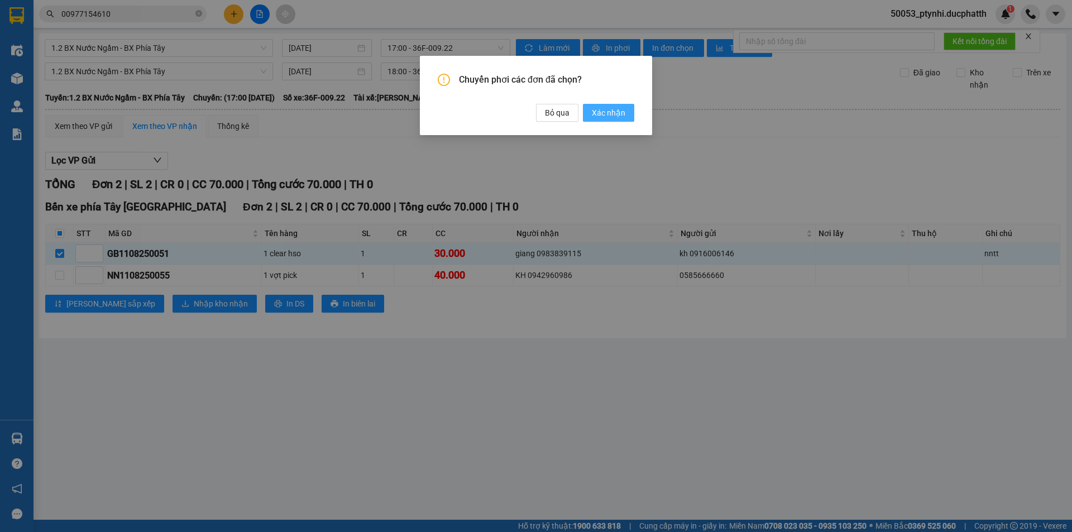
click at [616, 114] on span "Xác nhận" at bounding box center [608, 113] width 33 height 12
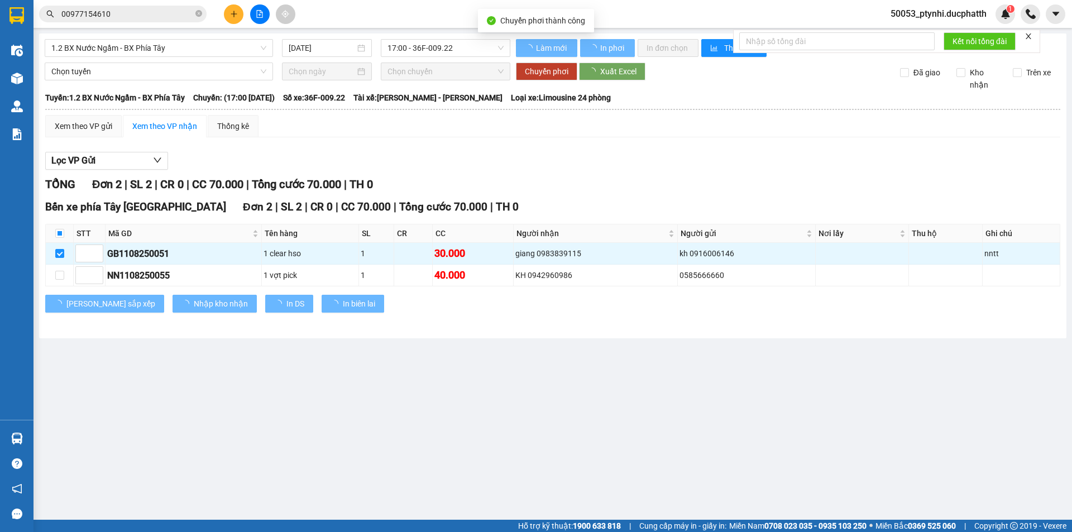
checkbox input "false"
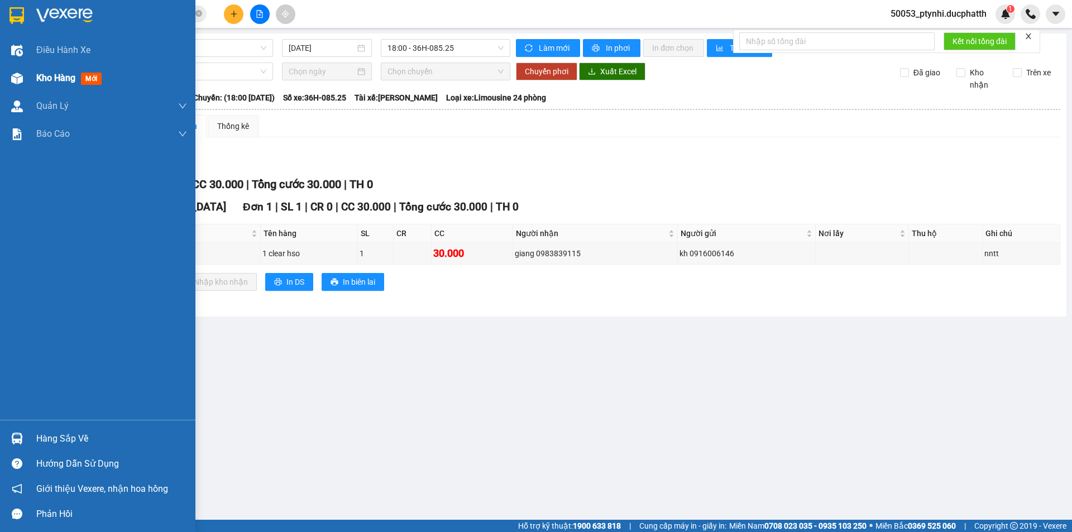
click at [21, 72] on div at bounding box center [17, 79] width 20 height 20
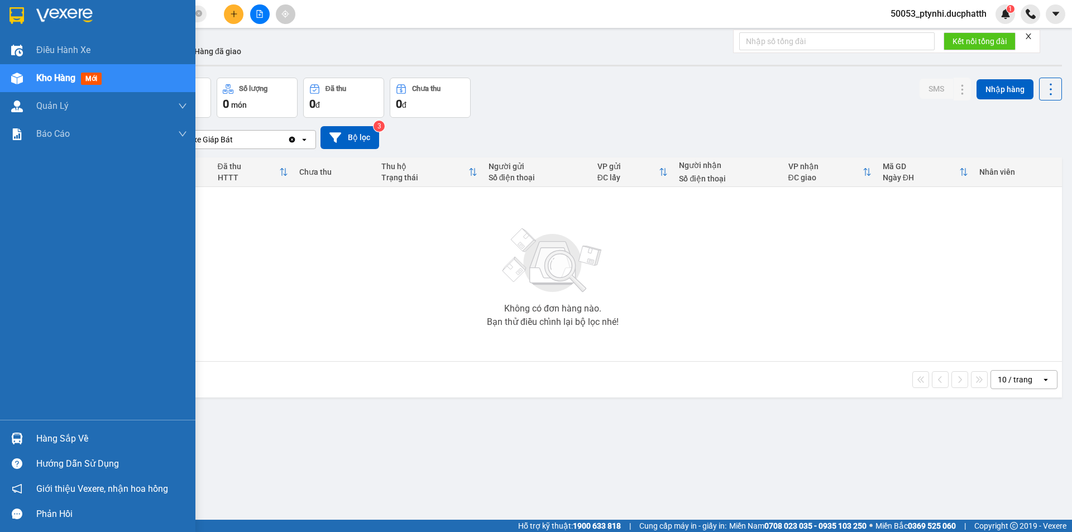
click at [31, 432] on div "Hàng sắp về" at bounding box center [97, 438] width 195 height 25
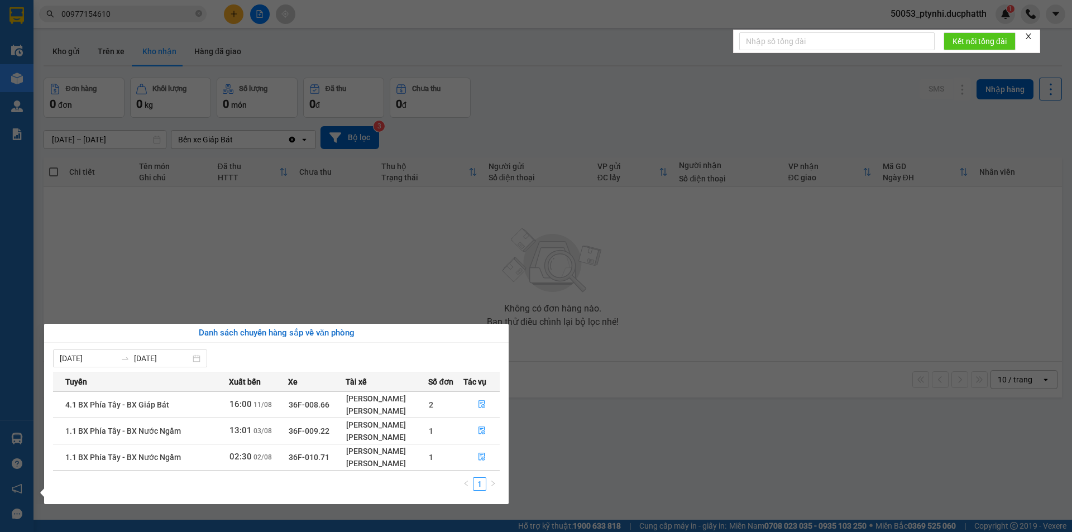
drag, startPoint x: 558, startPoint y: 271, endPoint x: 260, endPoint y: 138, distance: 326.7
click at [558, 270] on section "Kết quả tìm kiếm ( 0 ) Bộ lọc No Data 00977154610 50053_ptynhi.ducphatth 1 Điều…" at bounding box center [536, 266] width 1072 height 532
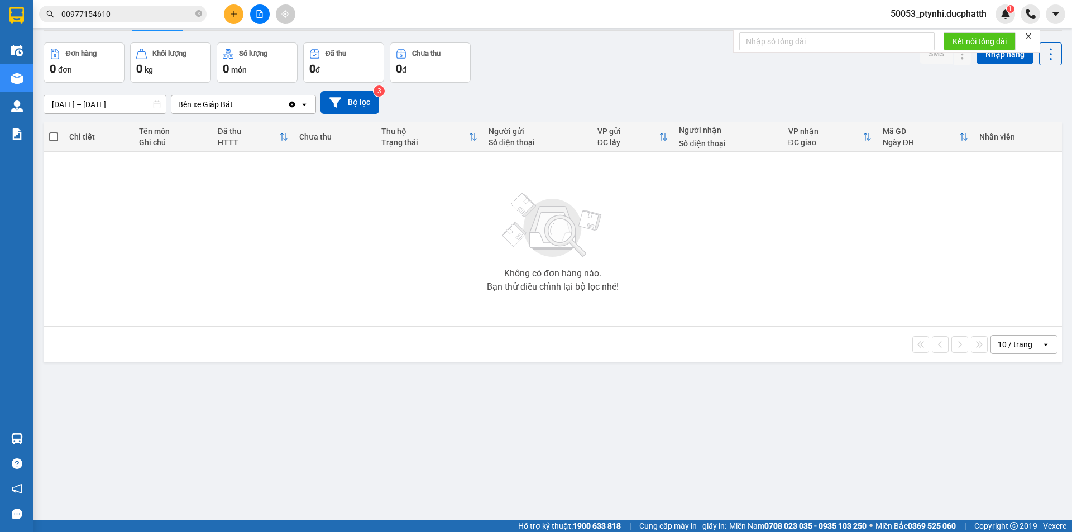
scroll to position [51, 0]
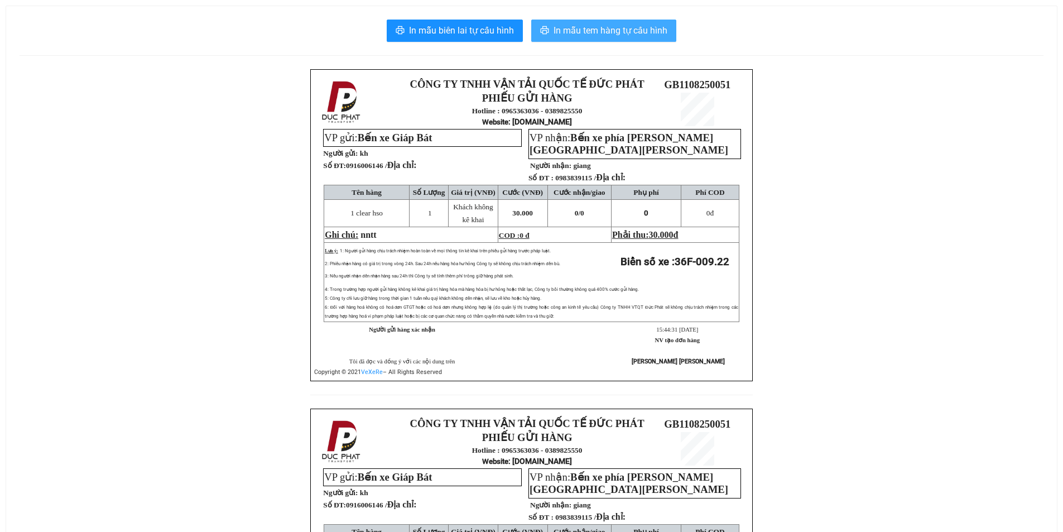
click at [637, 36] on span "In mẫu tem hàng tự cấu hình" at bounding box center [611, 30] width 114 height 14
